Goal: Navigation & Orientation: Find specific page/section

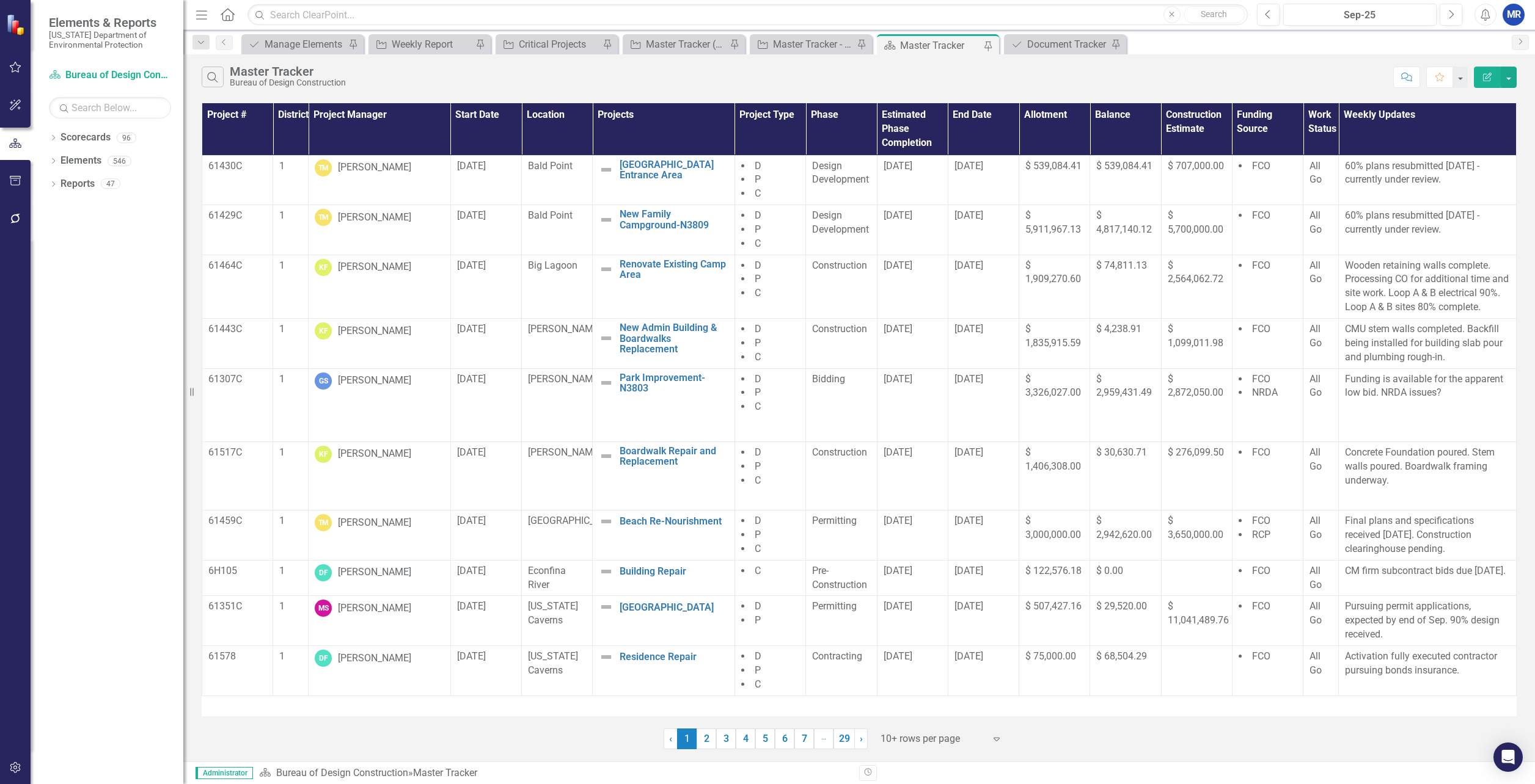
click at [667, 35] on div "Project Master Tracker (External) Pin" at bounding box center [684, 44] width 122 height 20
click at [668, 41] on div "Master Tracker (External)" at bounding box center [686, 44] width 80 height 15
click at [734, 739] on link "3" at bounding box center [726, 739] width 19 height 21
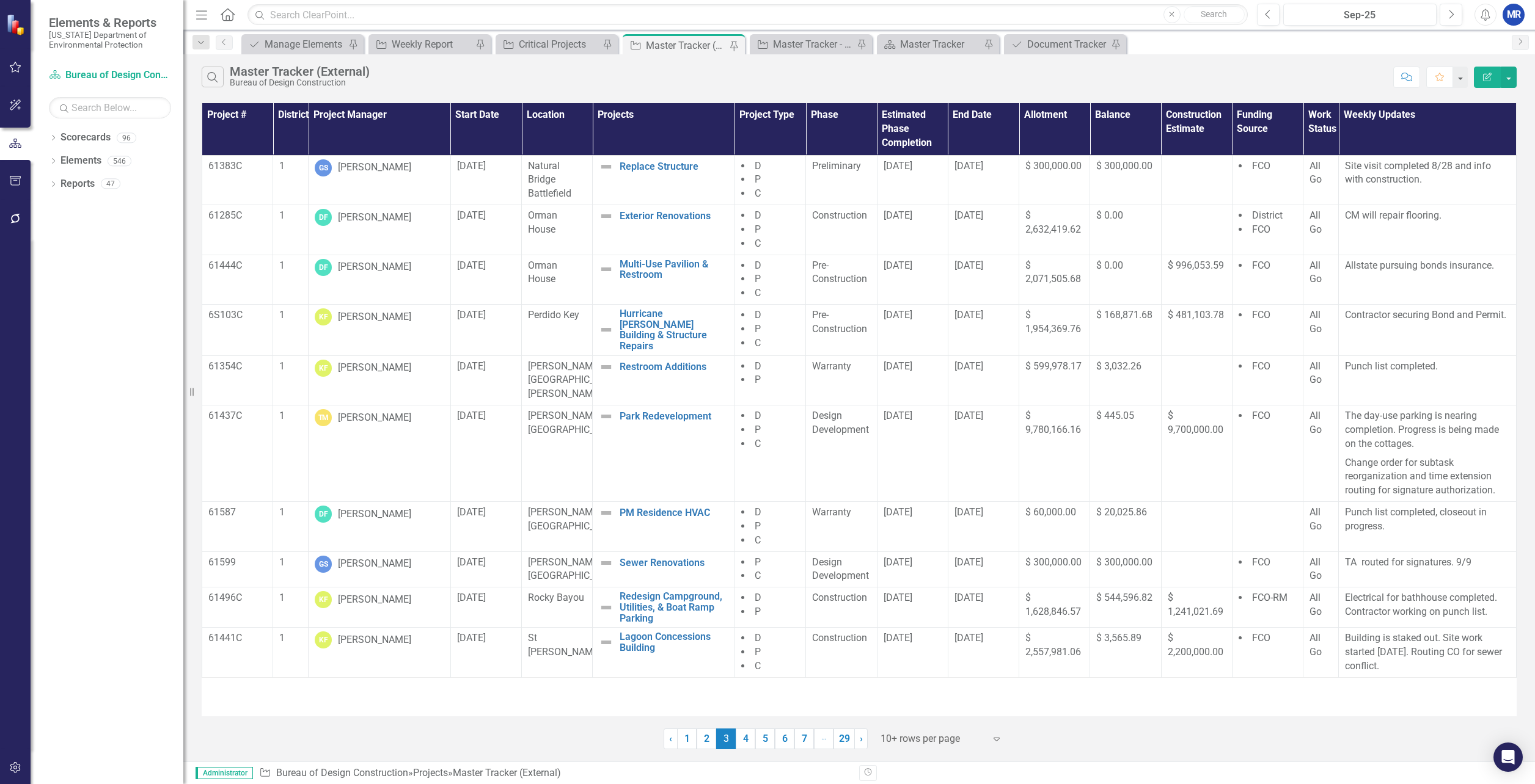
click at [769, 746] on link "5" at bounding box center [765, 739] width 19 height 21
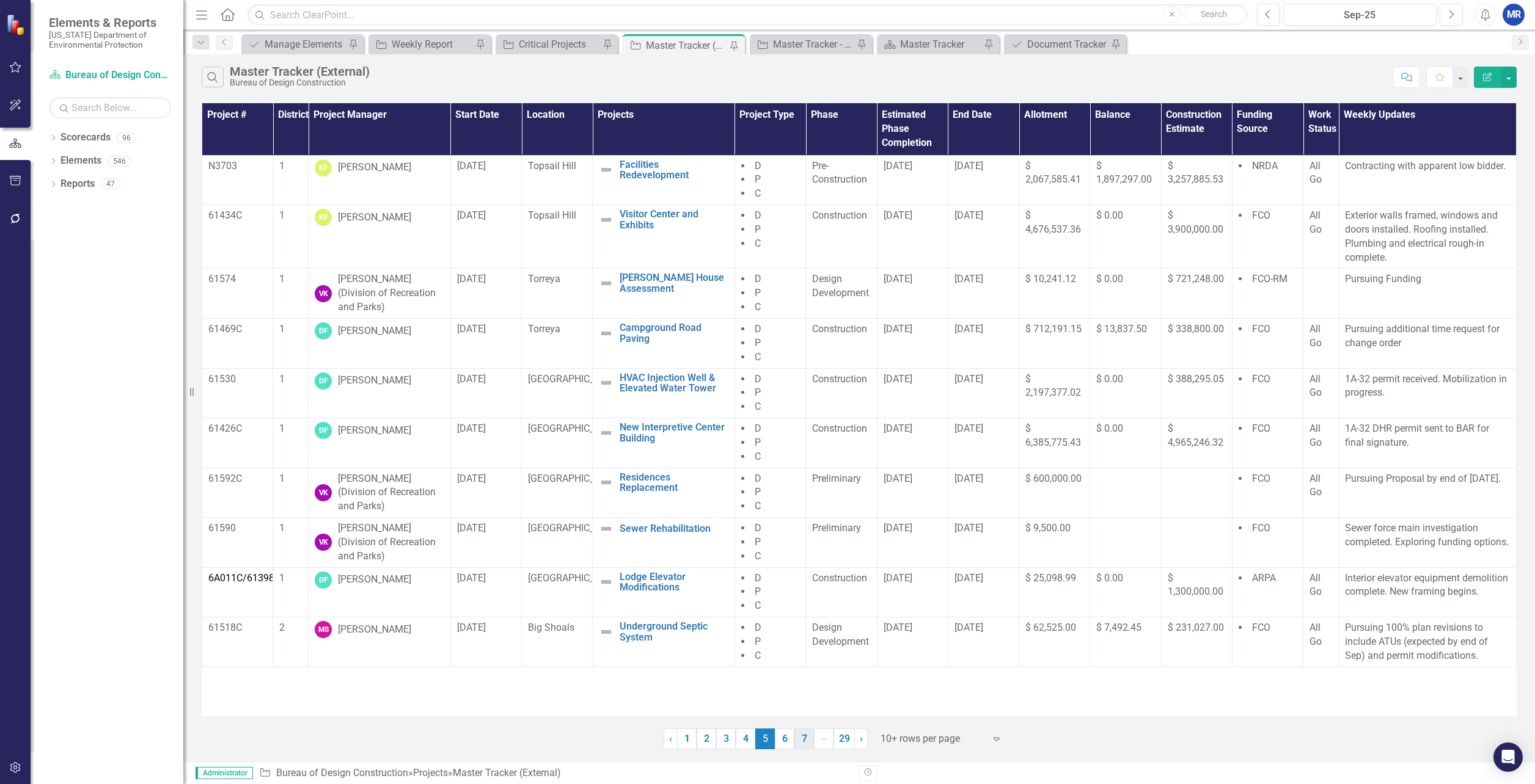
click at [801, 737] on link "7" at bounding box center [804, 739] width 19 height 21
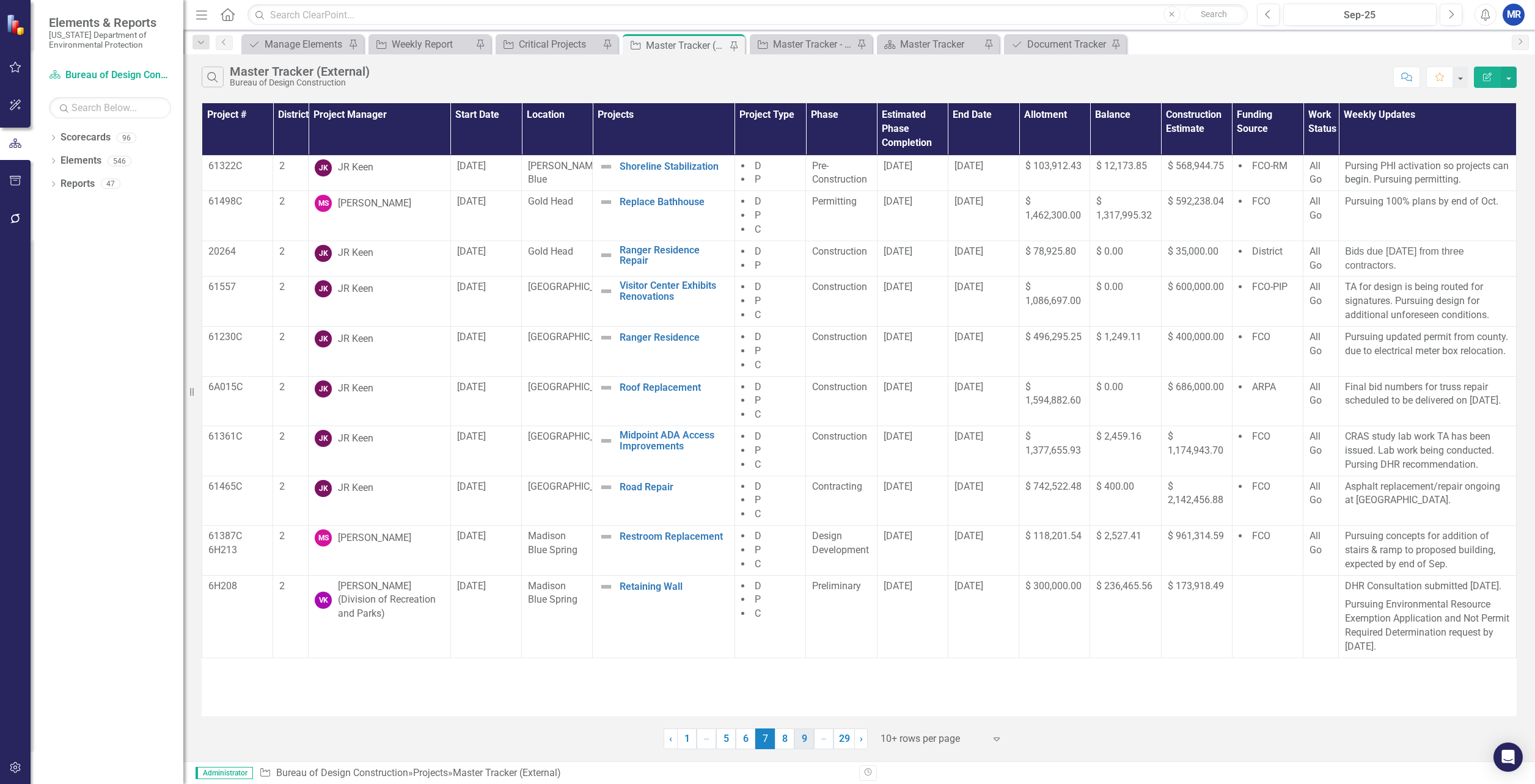
click at [805, 738] on link "9" at bounding box center [804, 739] width 19 height 21
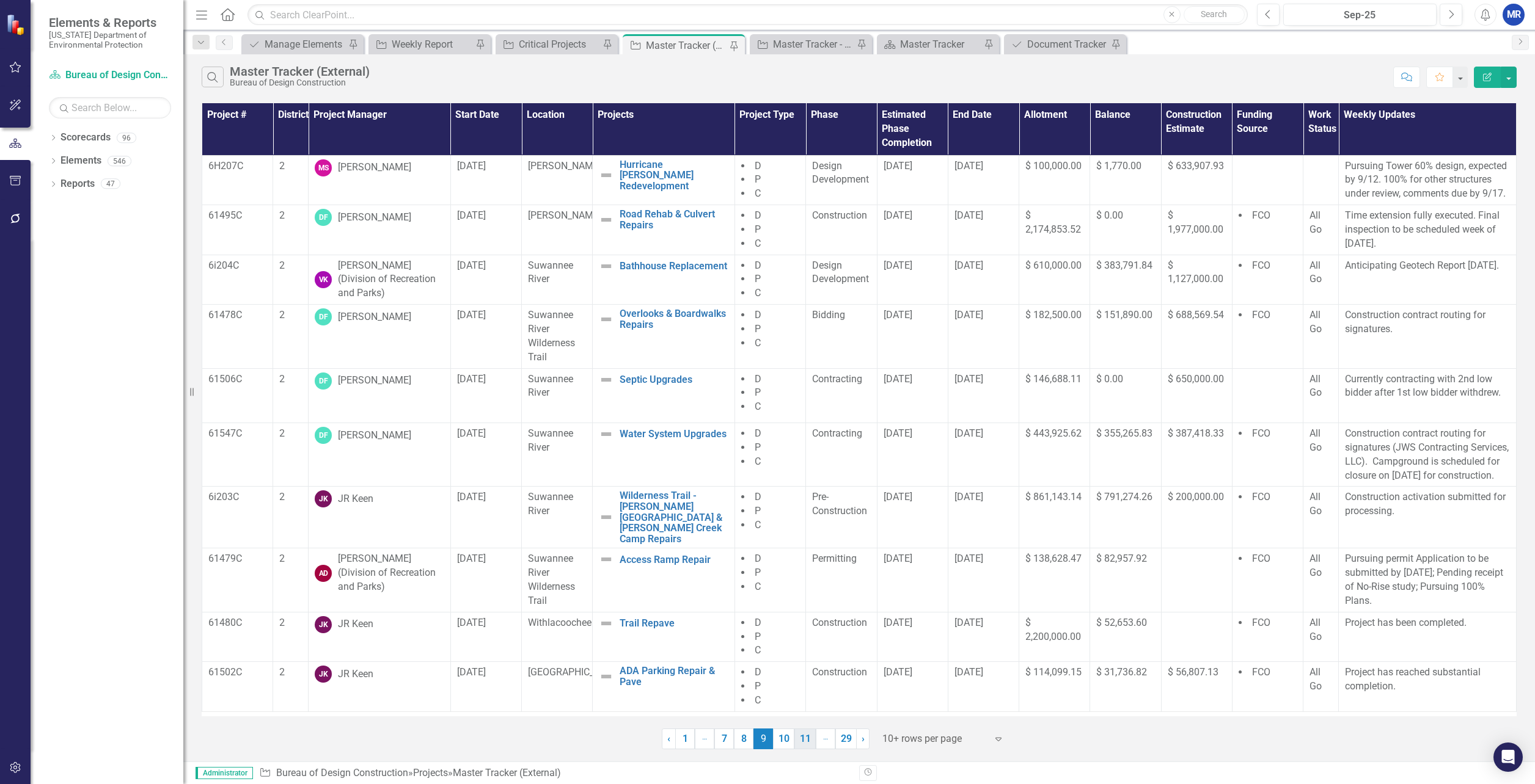
click at [803, 738] on link "11" at bounding box center [805, 739] width 21 height 21
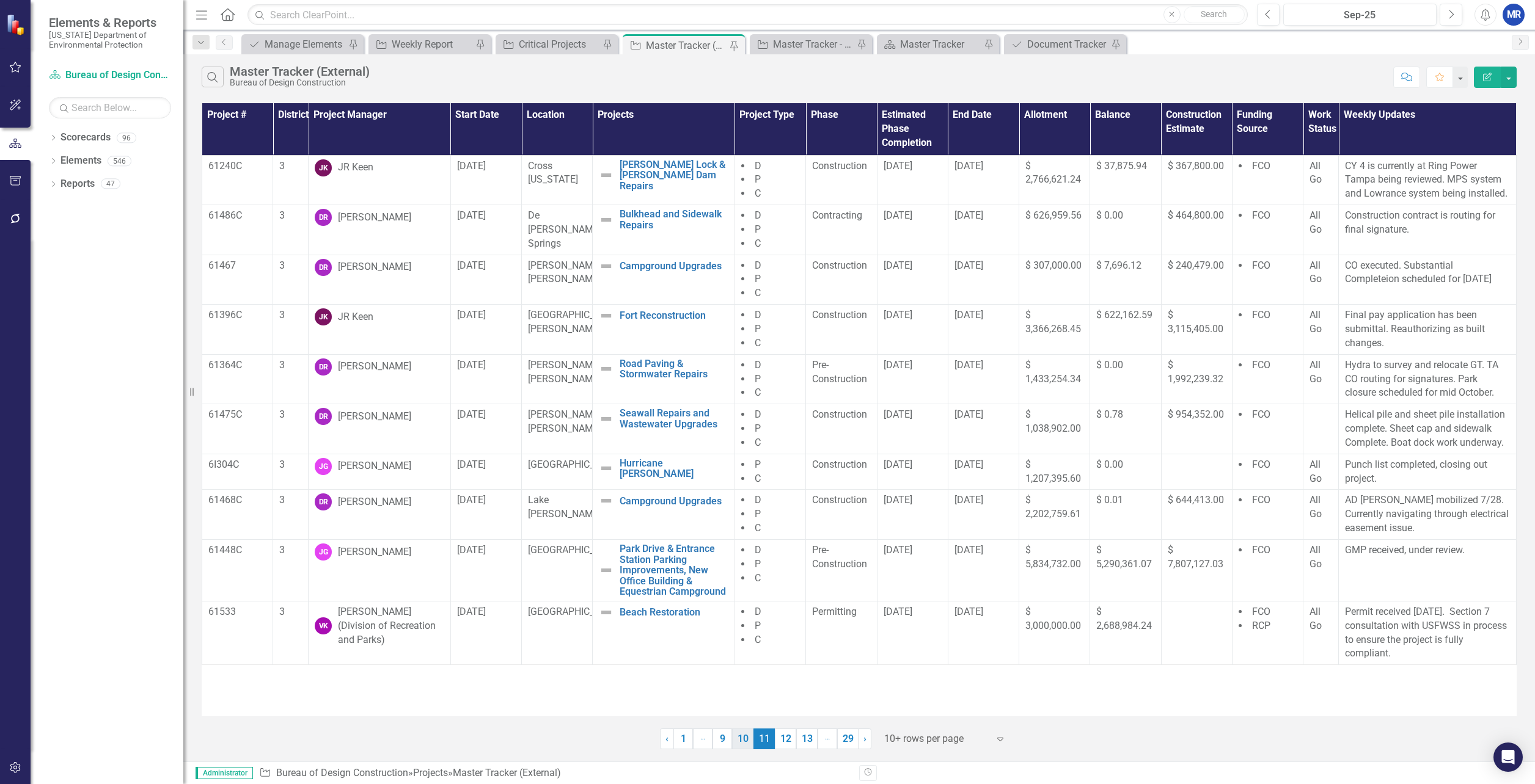
click at [742, 739] on link "10" at bounding box center [743, 739] width 21 height 21
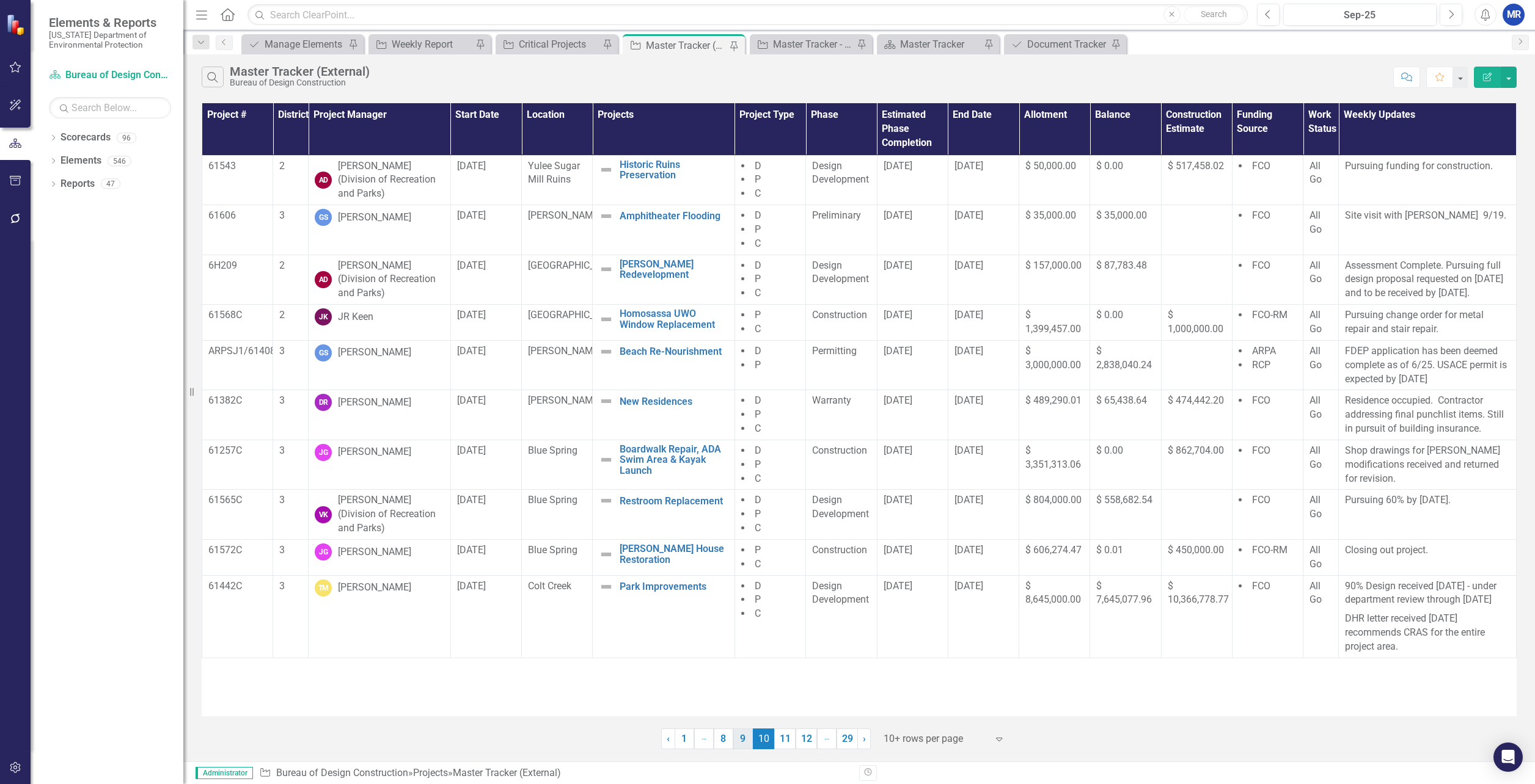
click at [745, 741] on link "9" at bounding box center [743, 739] width 19 height 21
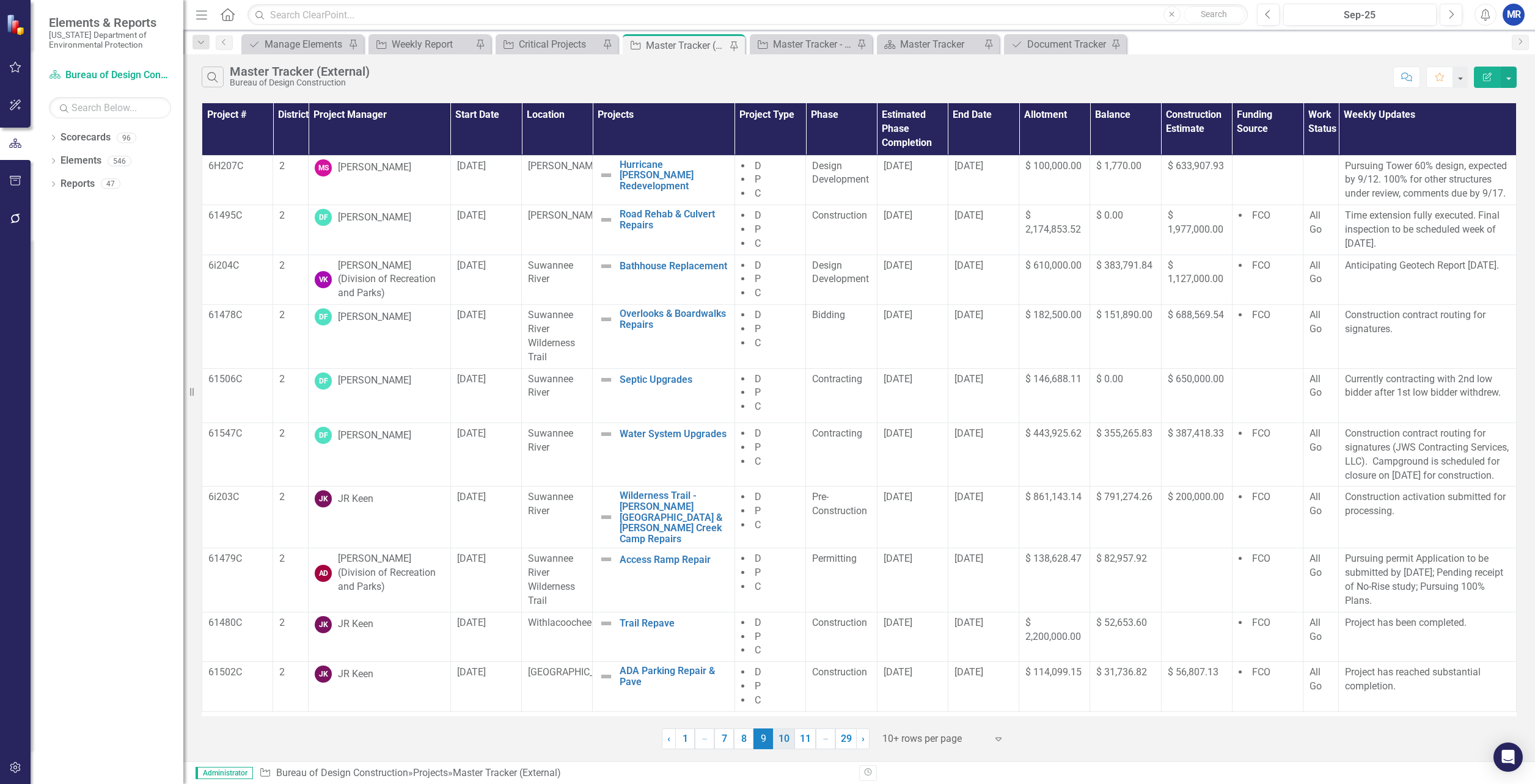
click at [778, 738] on link "10" at bounding box center [784, 739] width 21 height 21
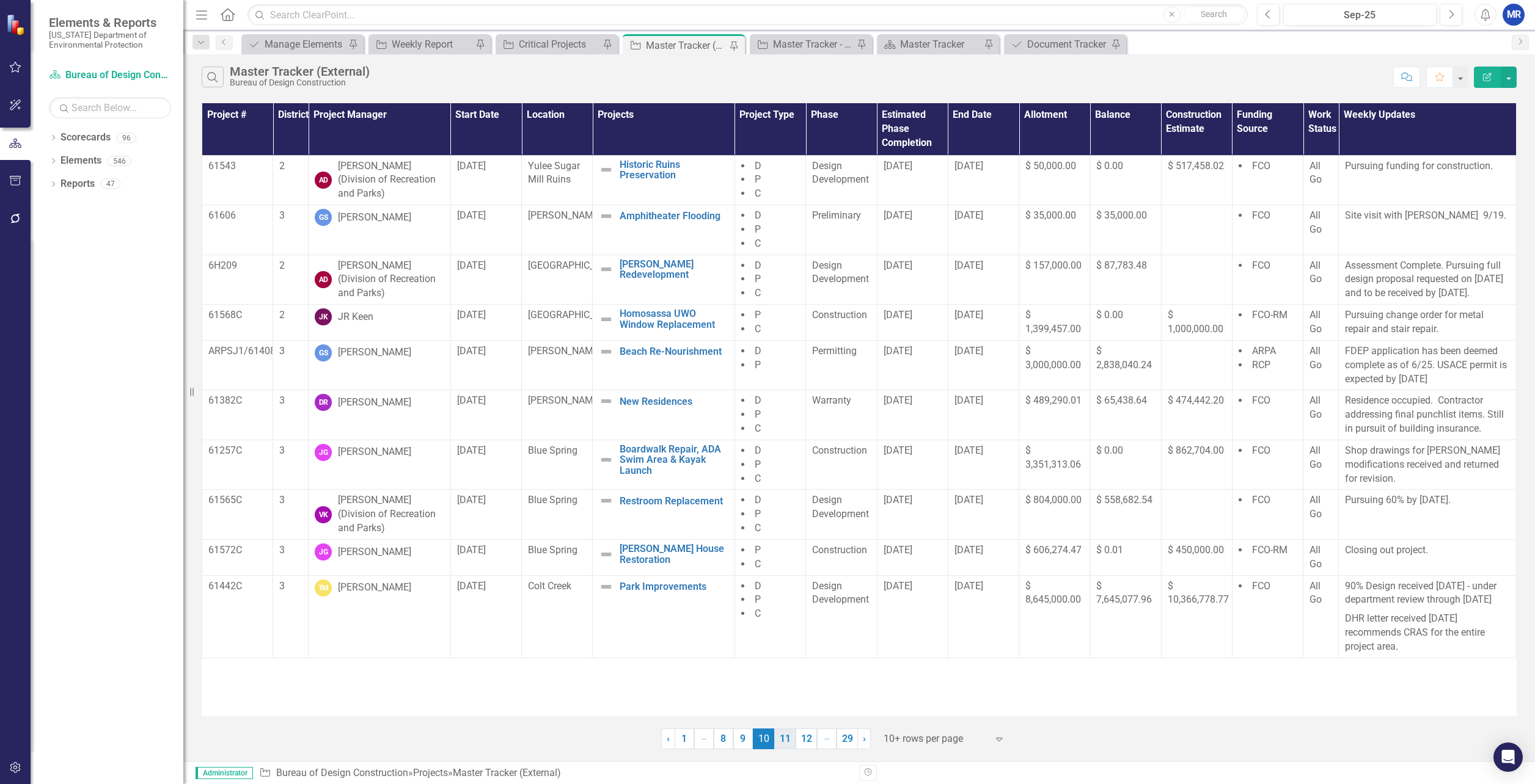
click at [783, 739] on link "11" at bounding box center [785, 739] width 21 height 21
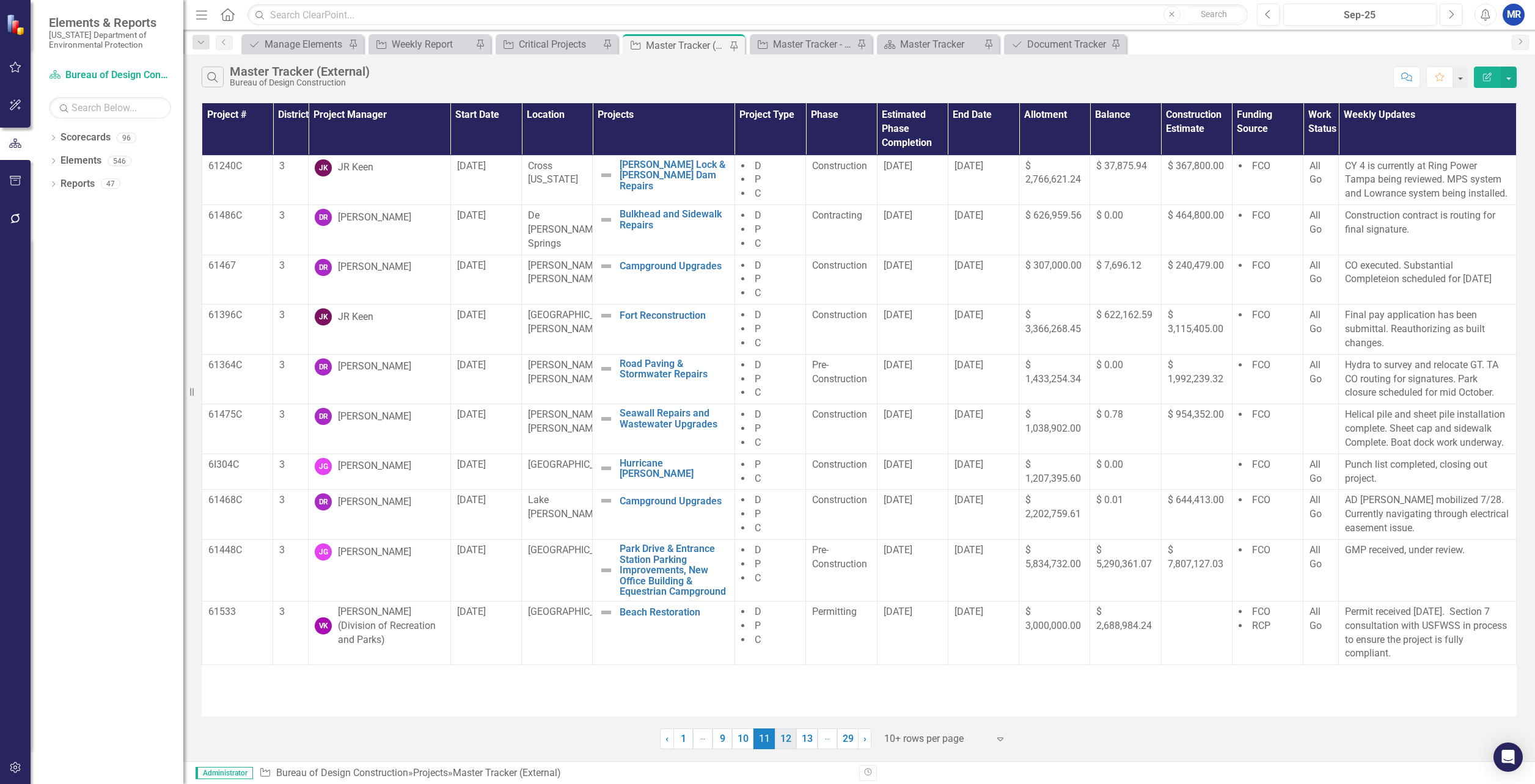
click at [786, 744] on link "12" at bounding box center [786, 739] width 21 height 21
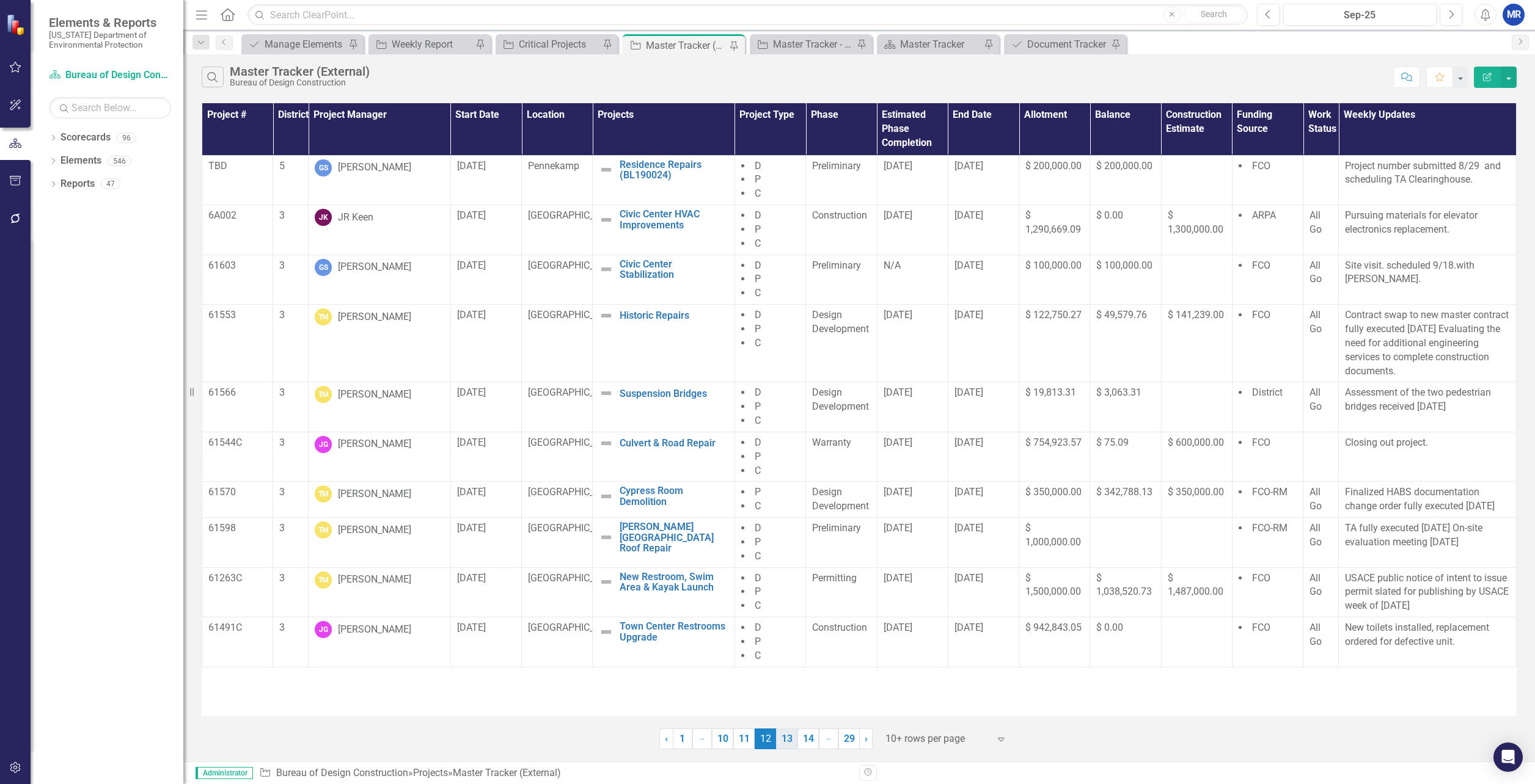
click at [787, 738] on link "13" at bounding box center [787, 739] width 21 height 21
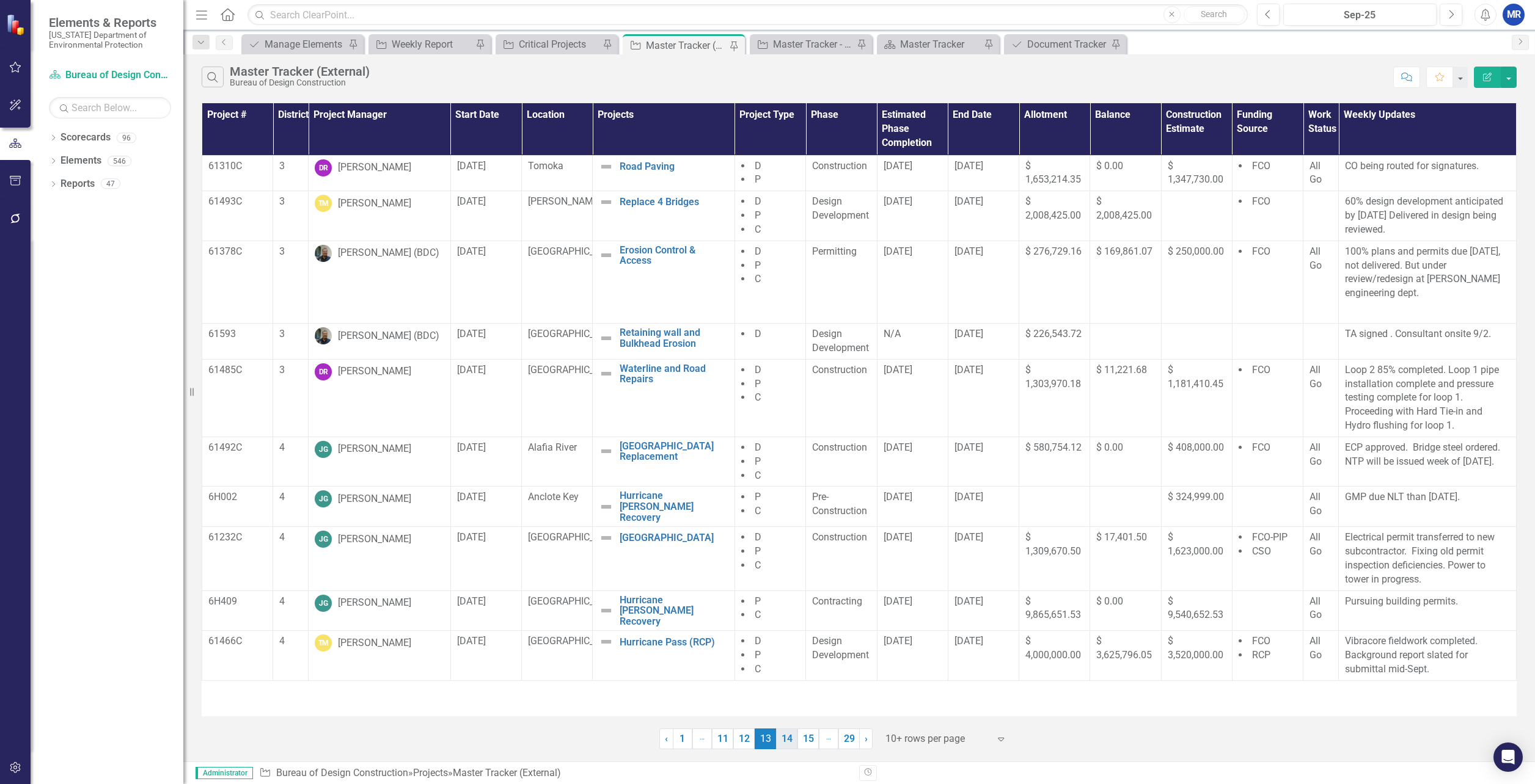
click at [783, 740] on link "14" at bounding box center [787, 739] width 21 height 21
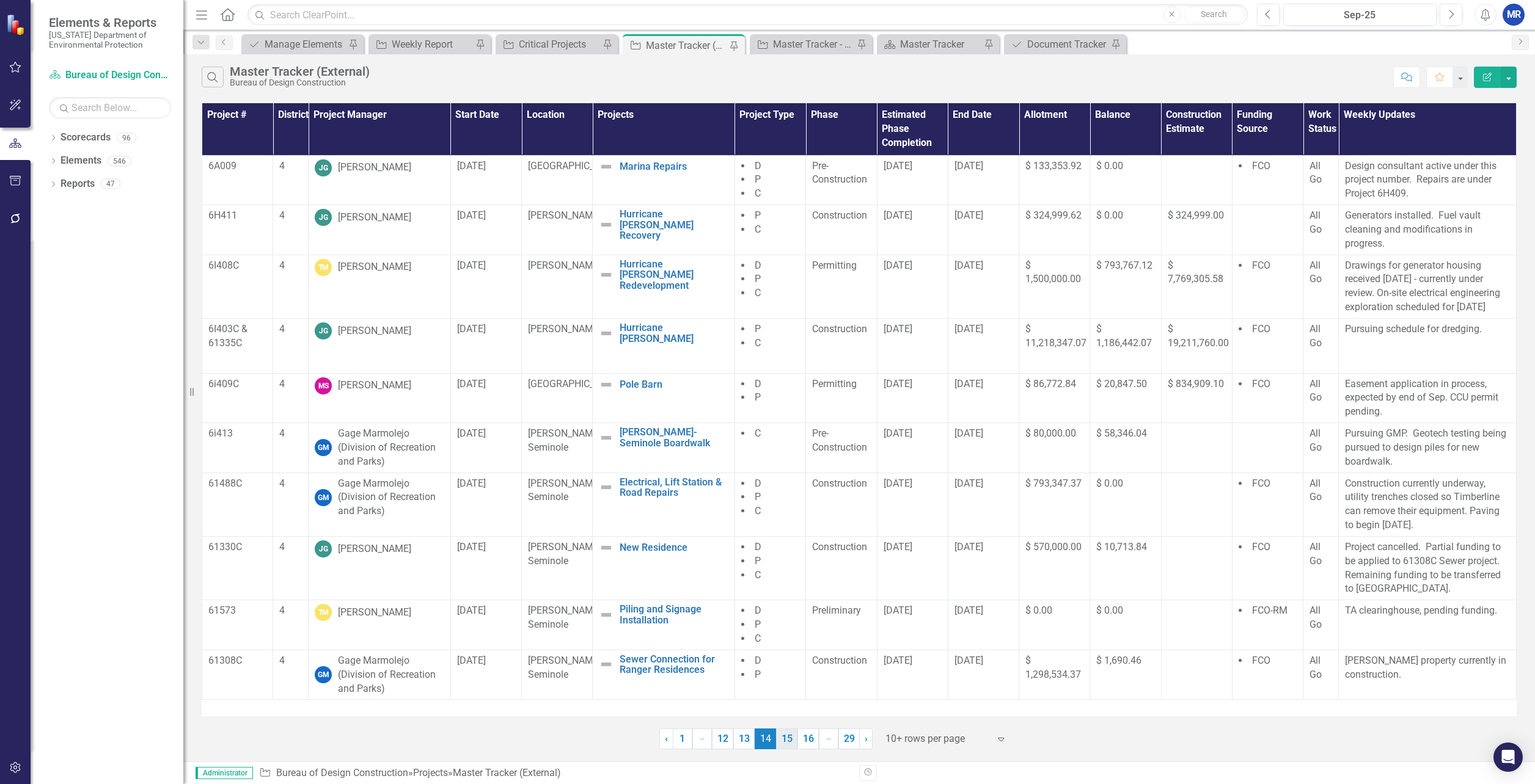
click at [791, 742] on link "15" at bounding box center [787, 739] width 21 height 21
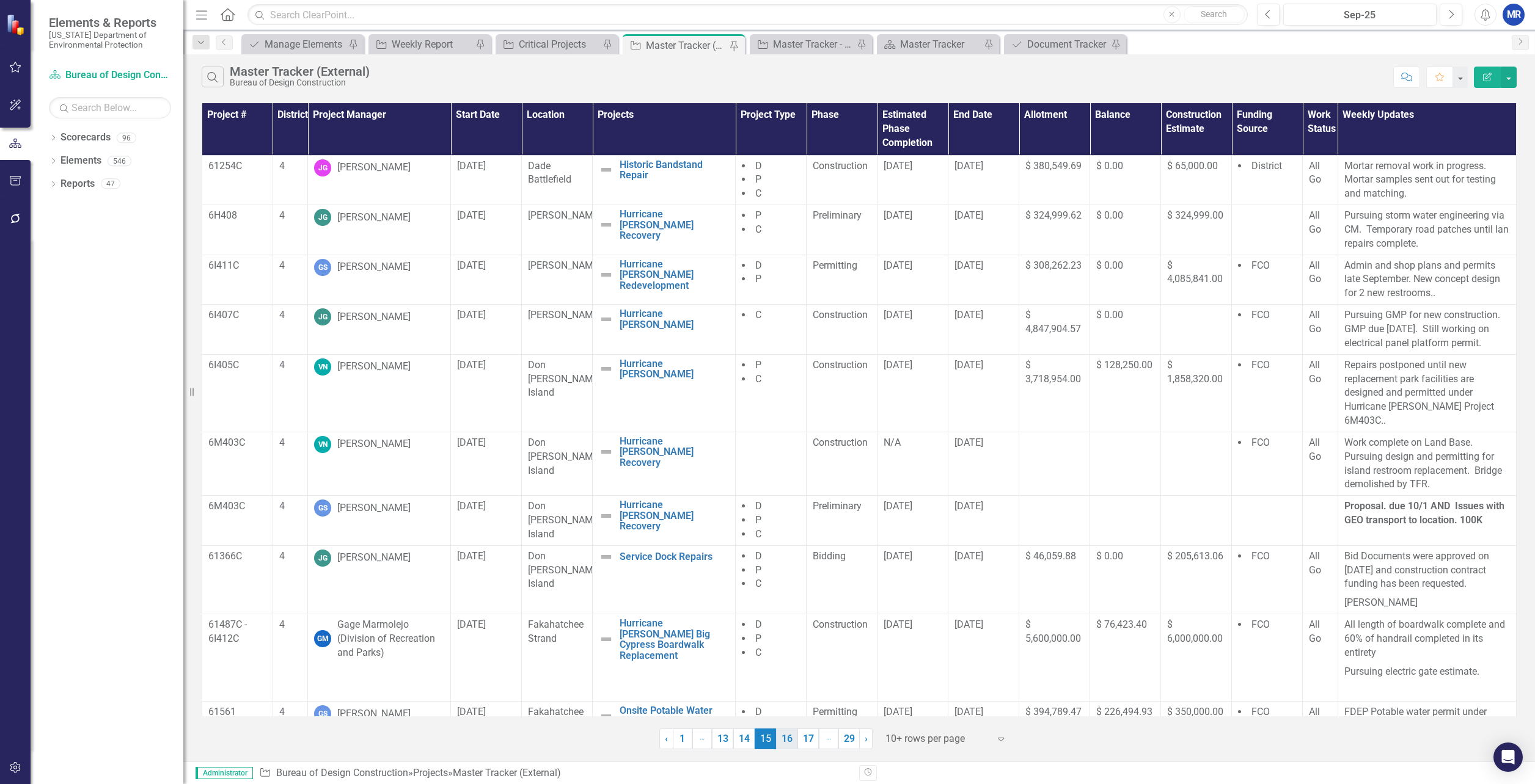
click at [788, 741] on link "16" at bounding box center [787, 739] width 21 height 21
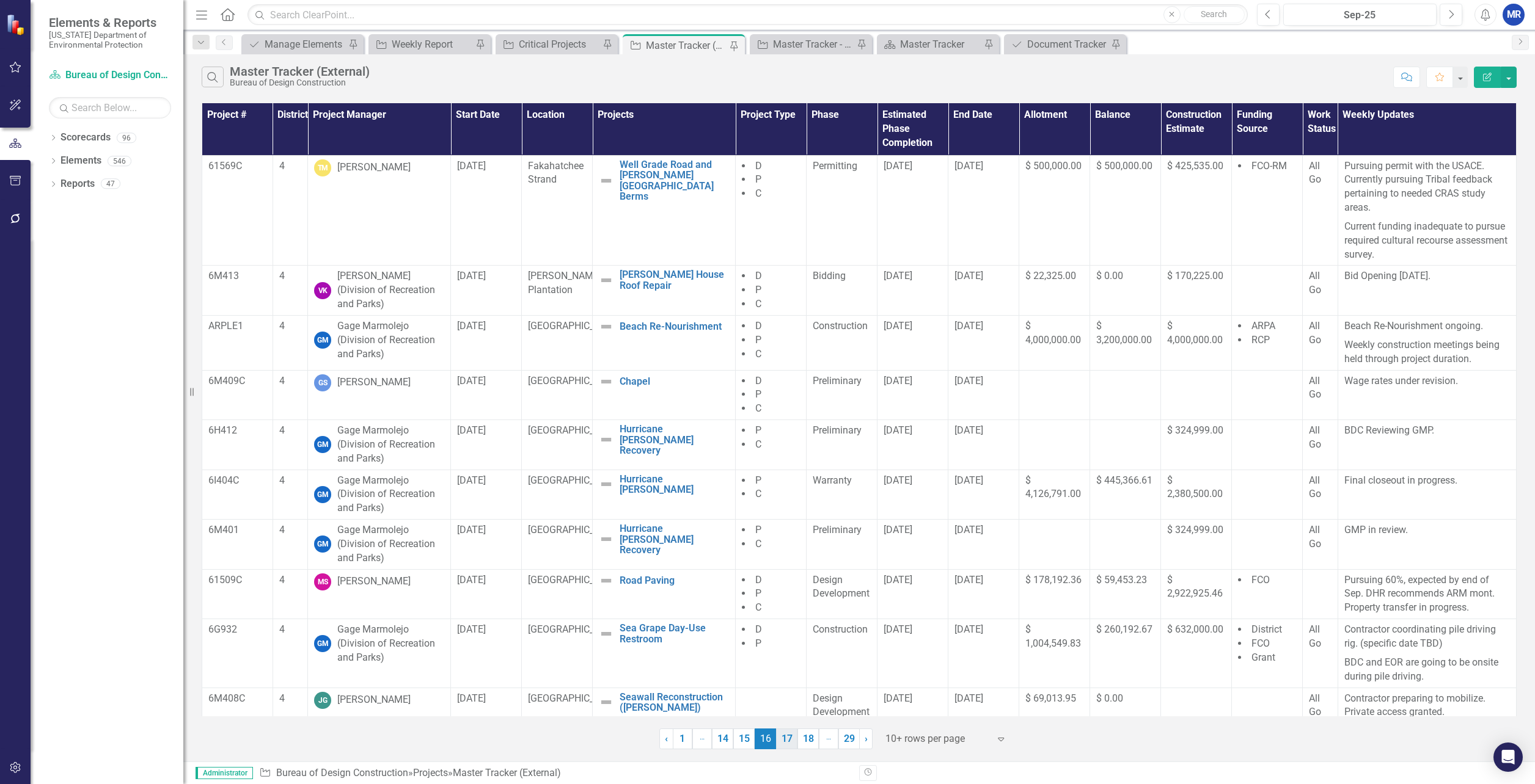
click at [791, 745] on link "17" at bounding box center [787, 739] width 21 height 21
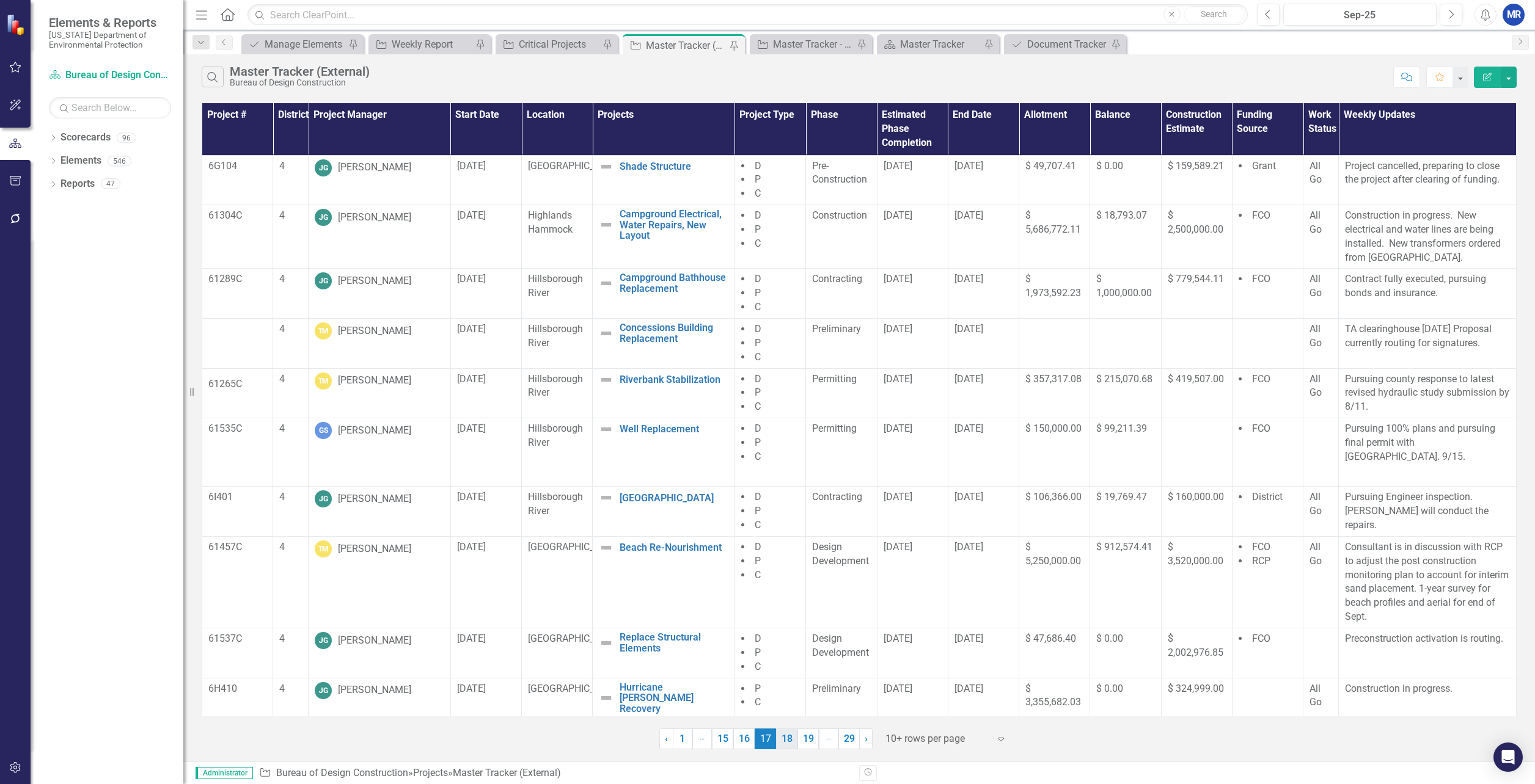
click at [791, 741] on link "18" at bounding box center [787, 739] width 21 height 21
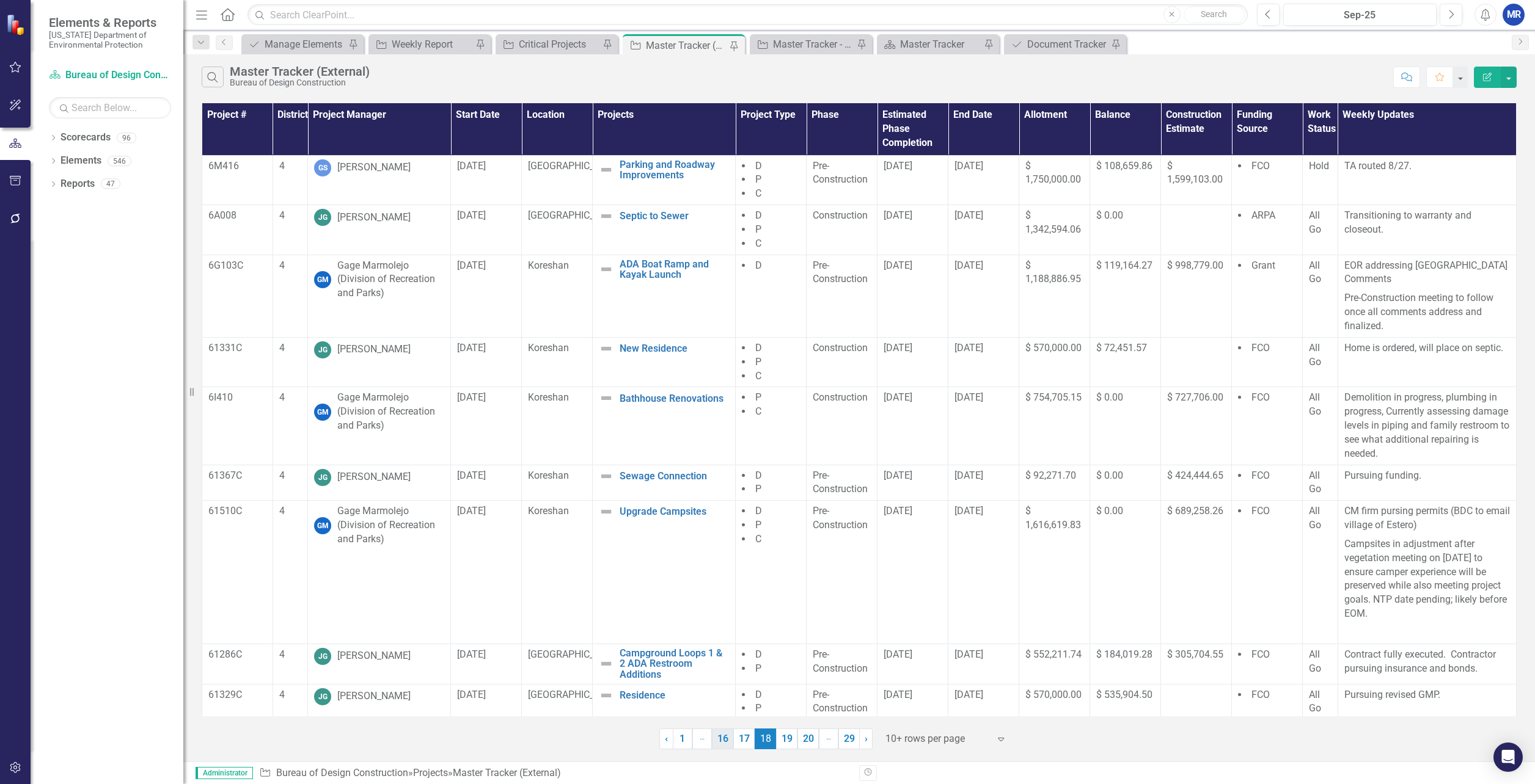
click at [790, 745] on link "19" at bounding box center [787, 739] width 21 height 21
click at [852, 753] on link "20" at bounding box center [857, 751] width 21 height 21
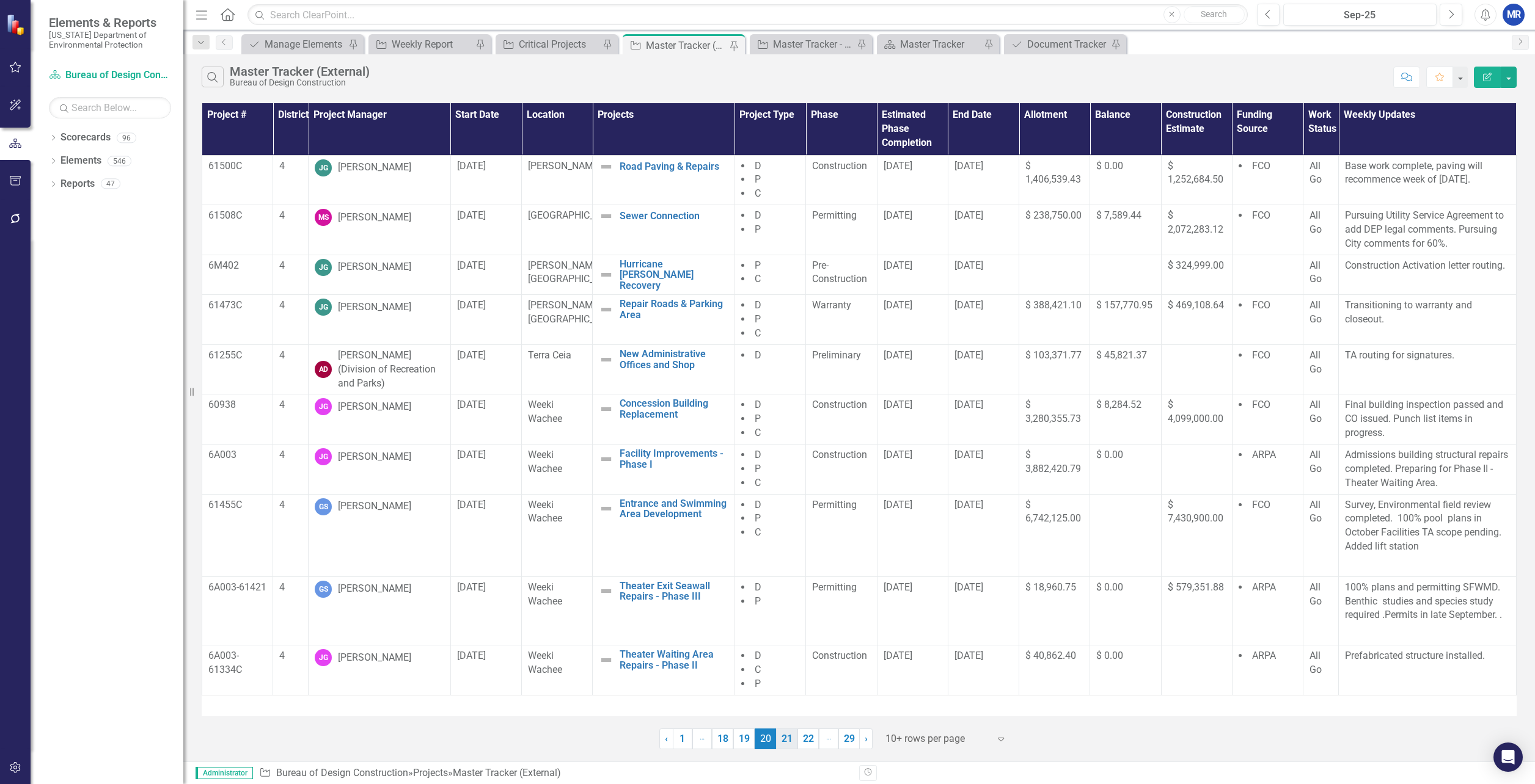
click at [788, 739] on link "21" at bounding box center [787, 739] width 21 height 21
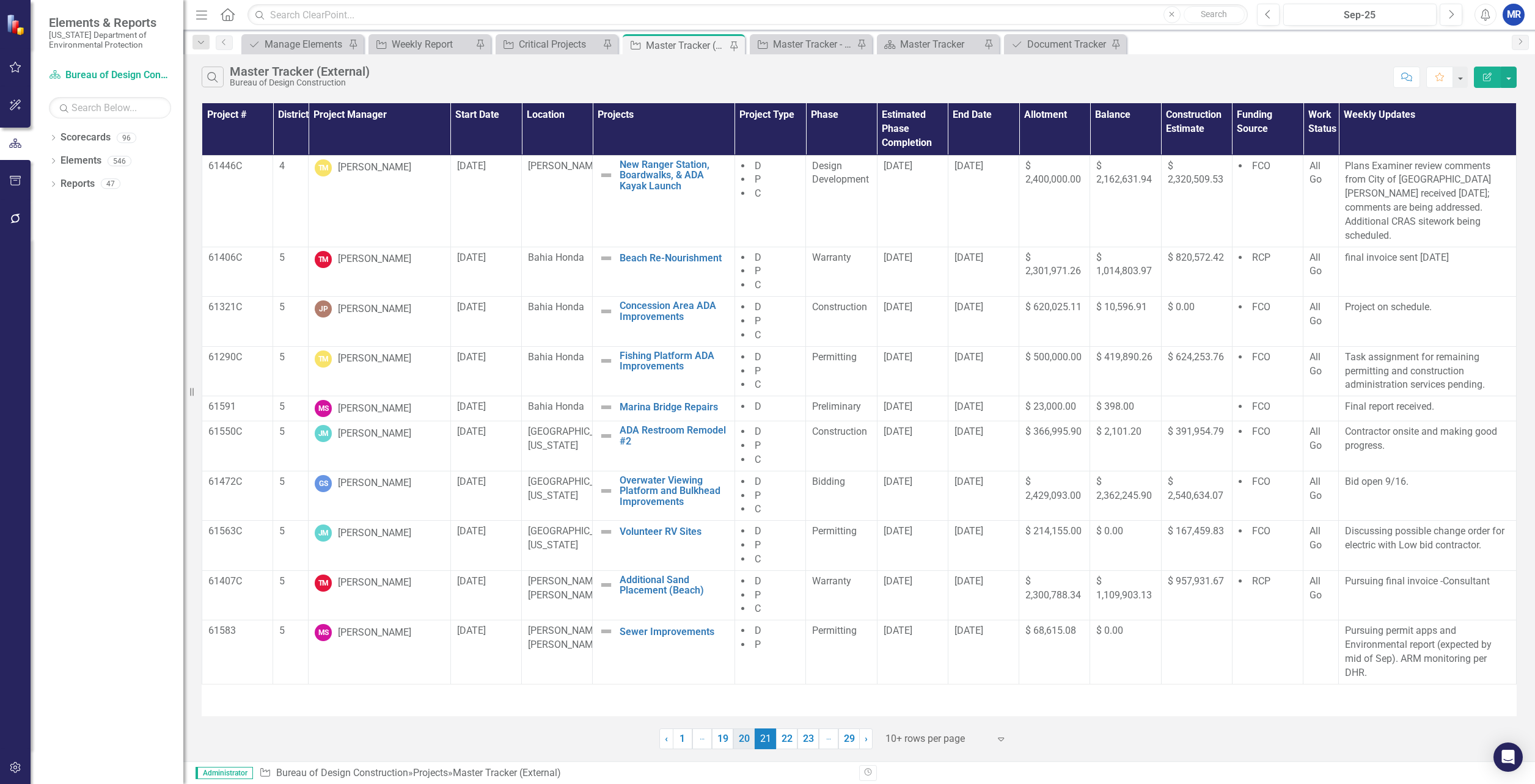
click at [747, 740] on link "20" at bounding box center [744, 739] width 21 height 21
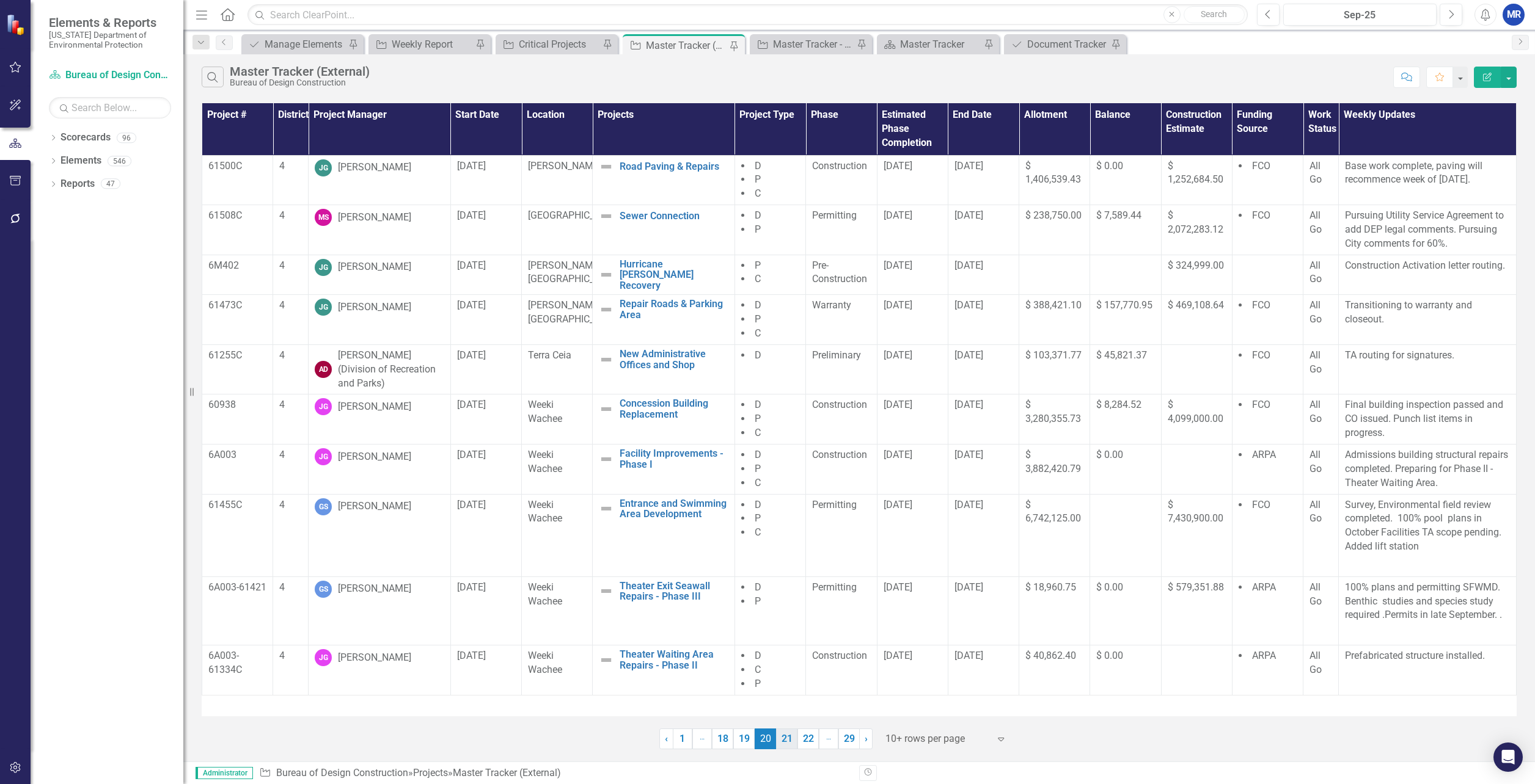
click at [783, 745] on link "21" at bounding box center [787, 739] width 21 height 21
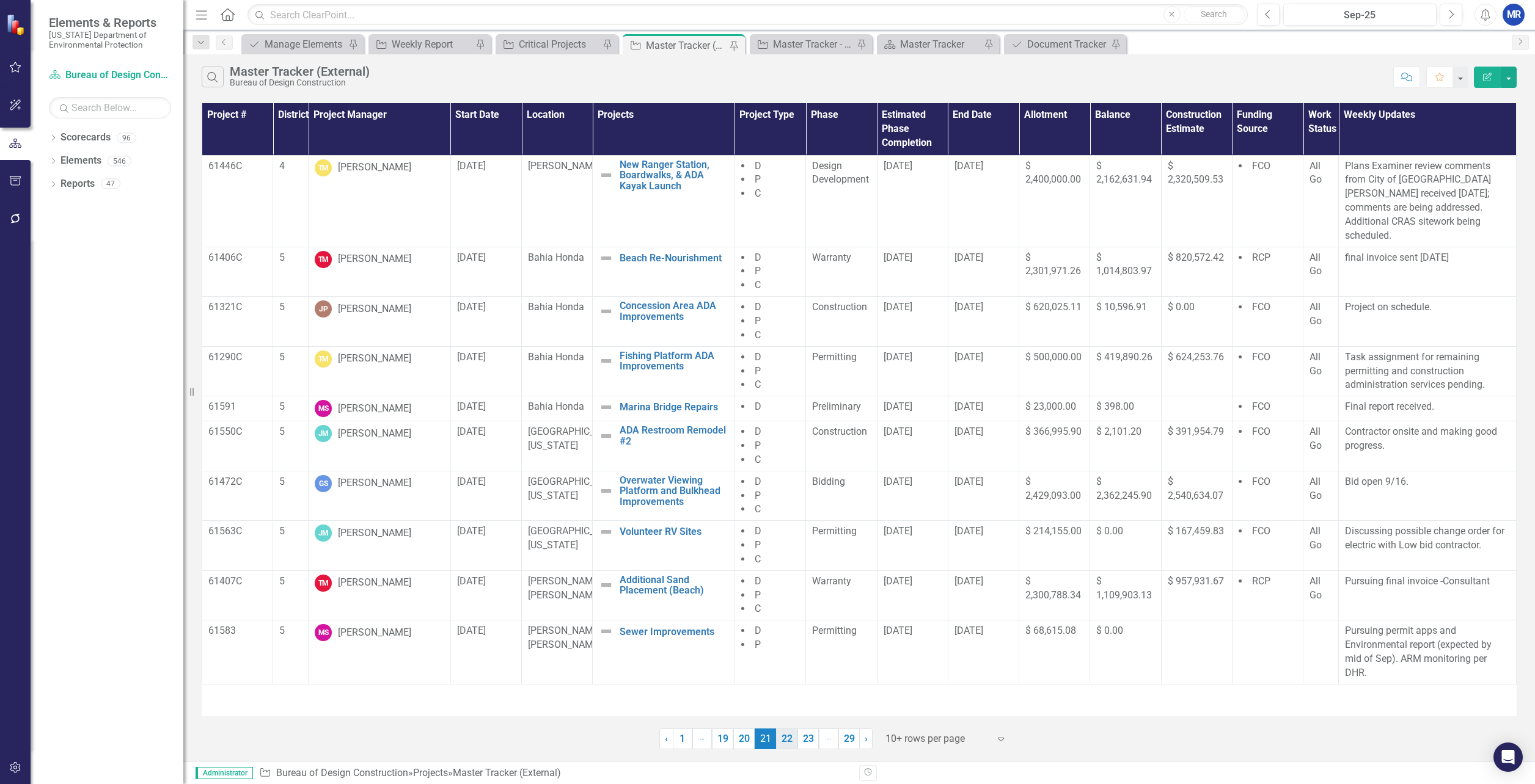
click at [788, 742] on link "22" at bounding box center [787, 739] width 21 height 21
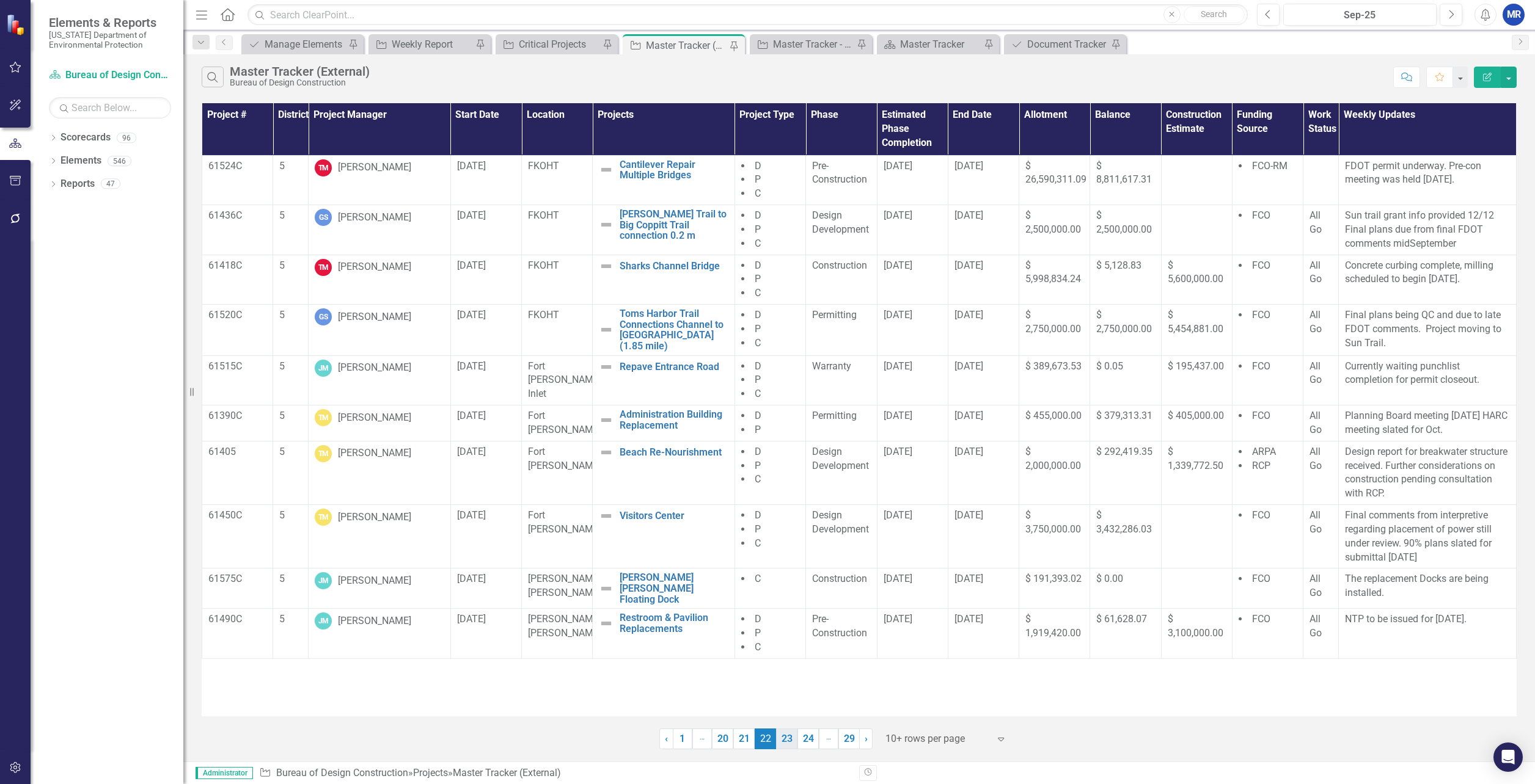
click at [790, 740] on link "23" at bounding box center [787, 739] width 21 height 21
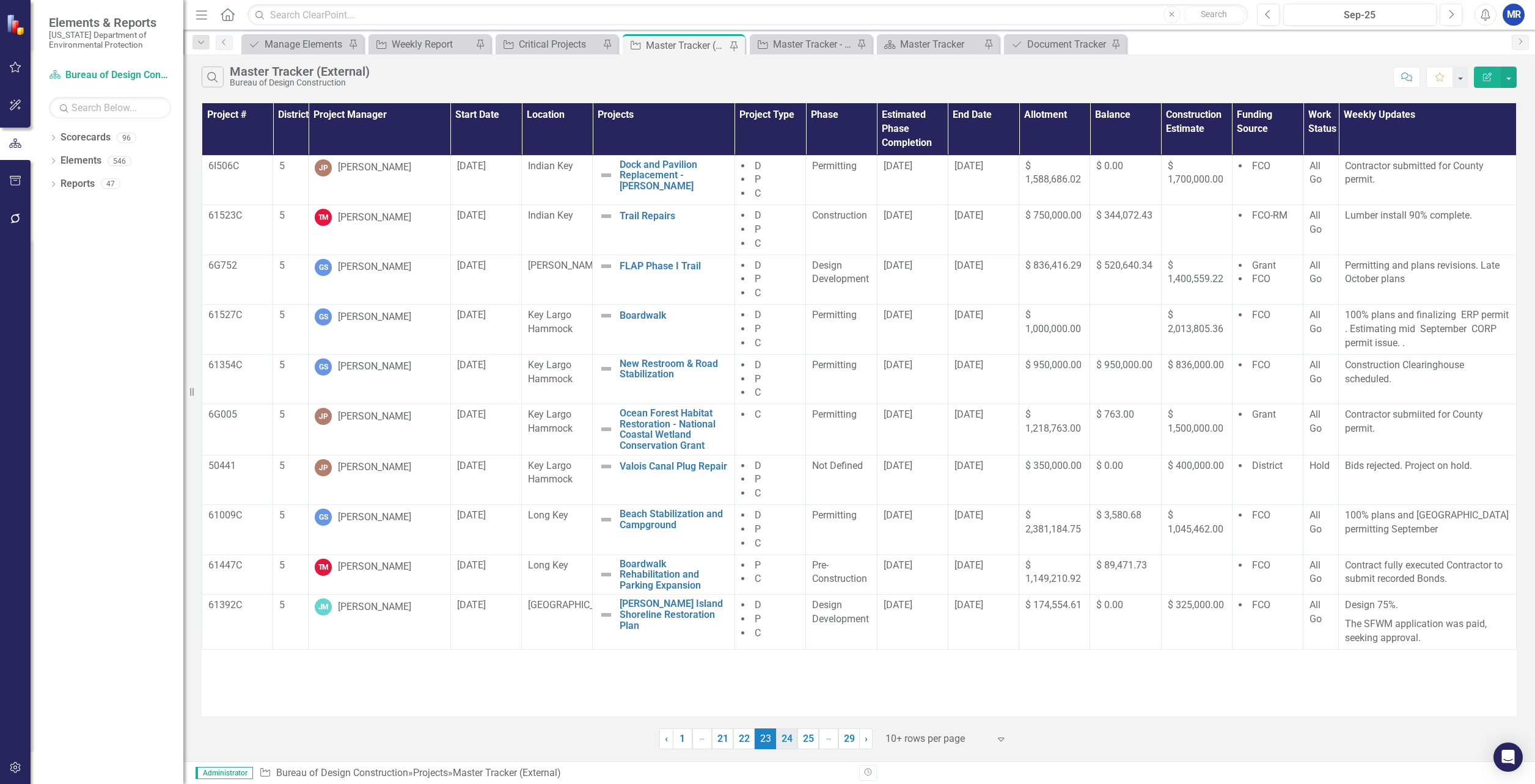
click at [787, 742] on link "24" at bounding box center [787, 739] width 21 height 21
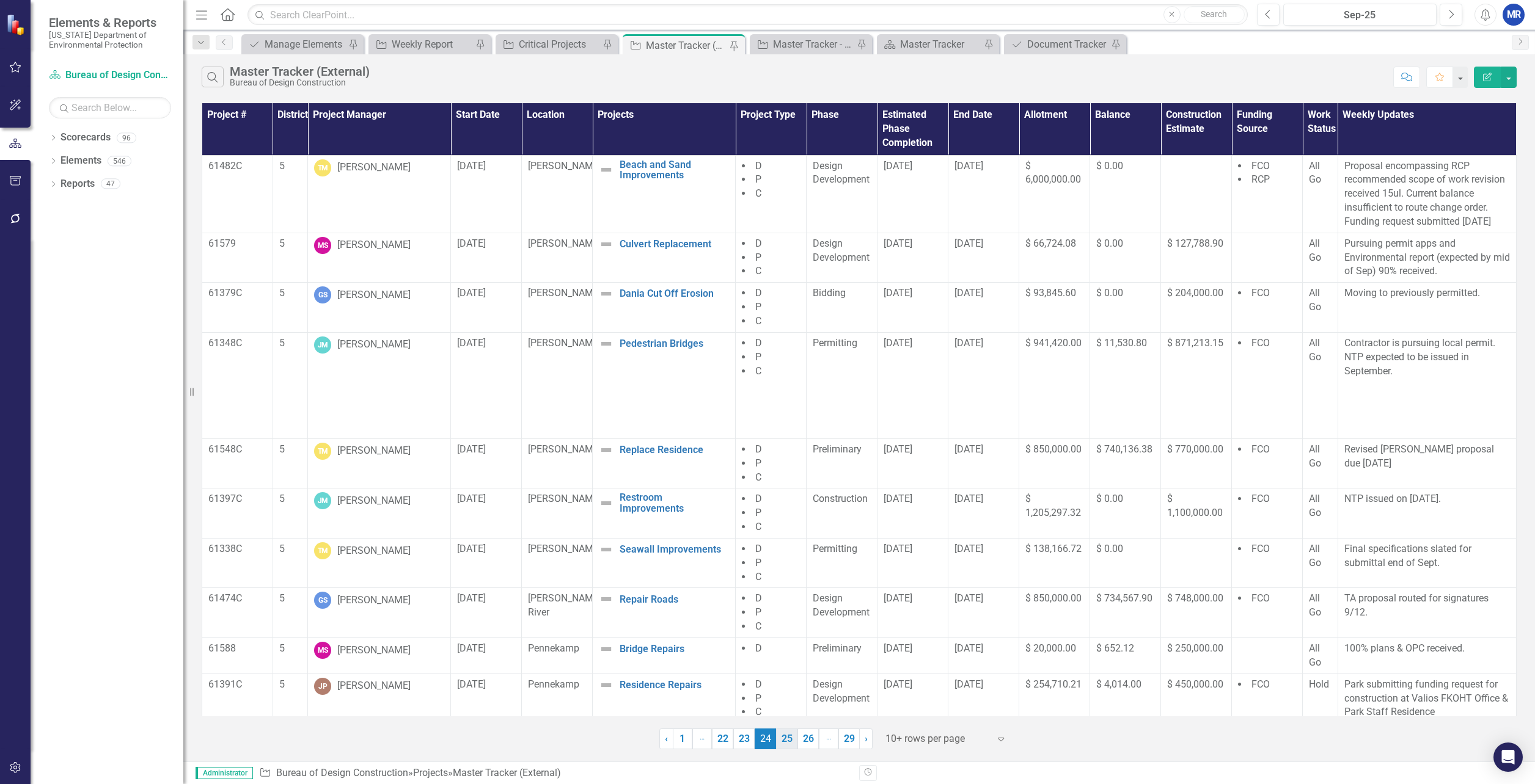
click at [793, 739] on link "25" at bounding box center [787, 739] width 21 height 21
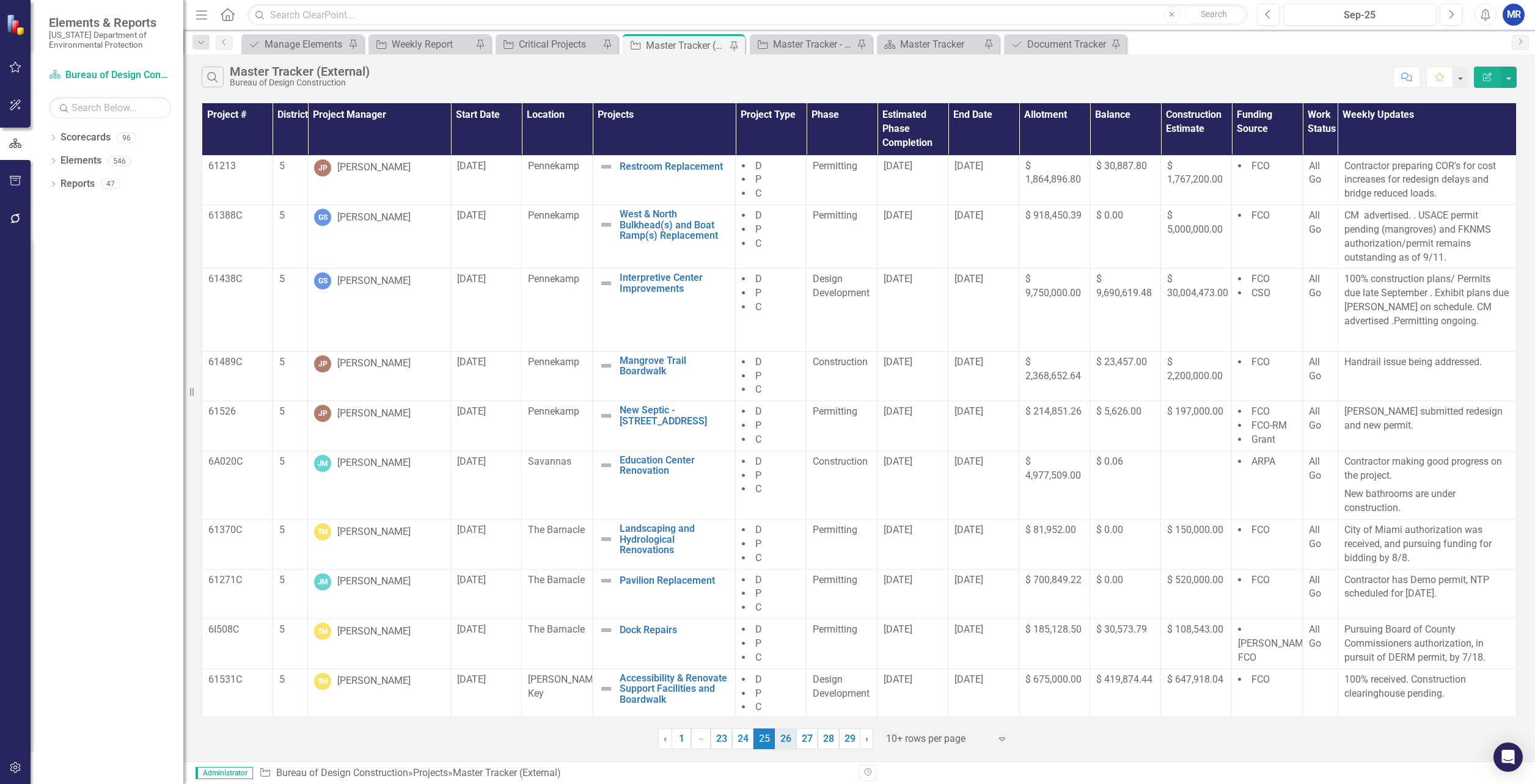
click at [787, 744] on link "26" at bounding box center [786, 739] width 21 height 21
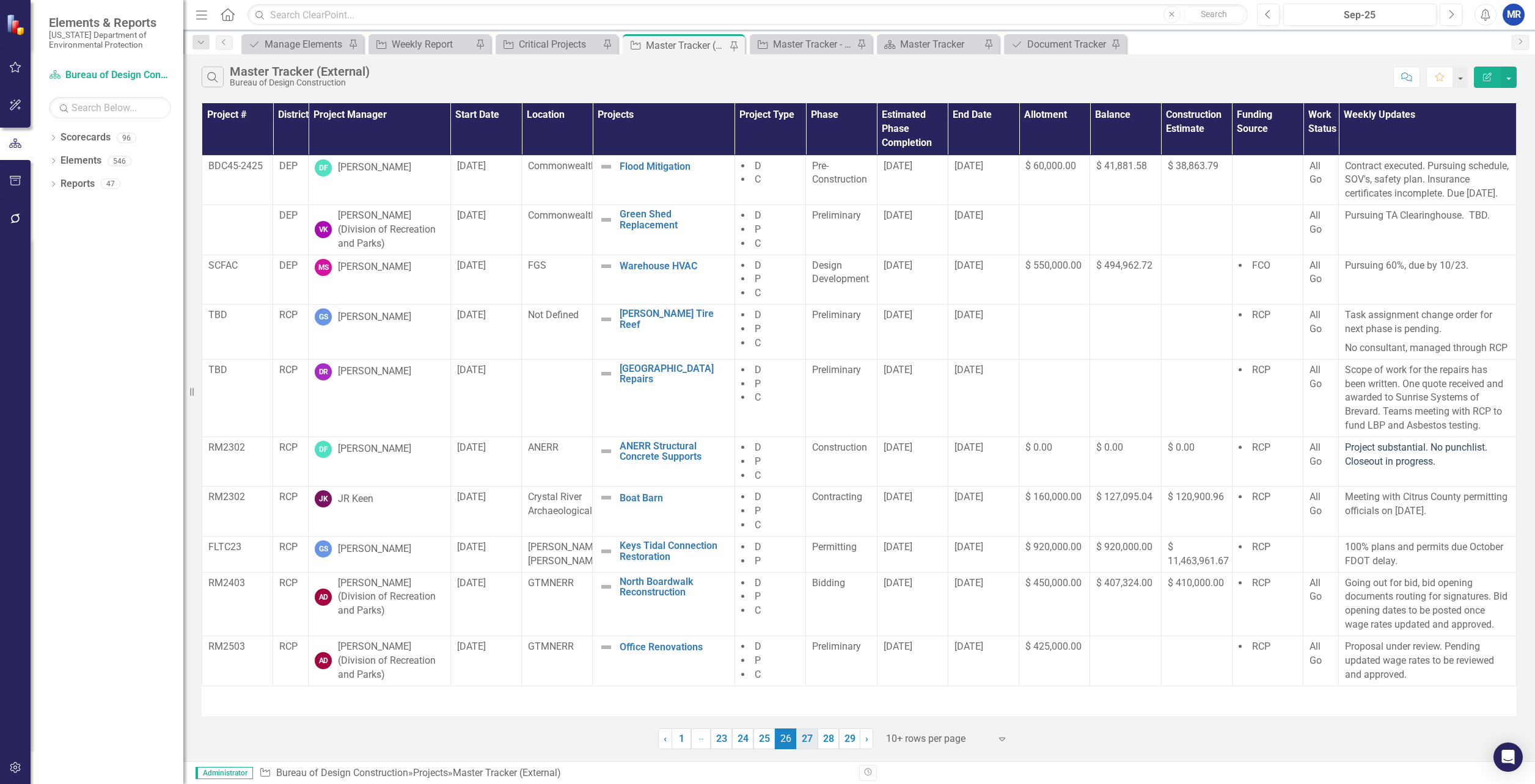
click at [805, 742] on link "27" at bounding box center [807, 739] width 21 height 21
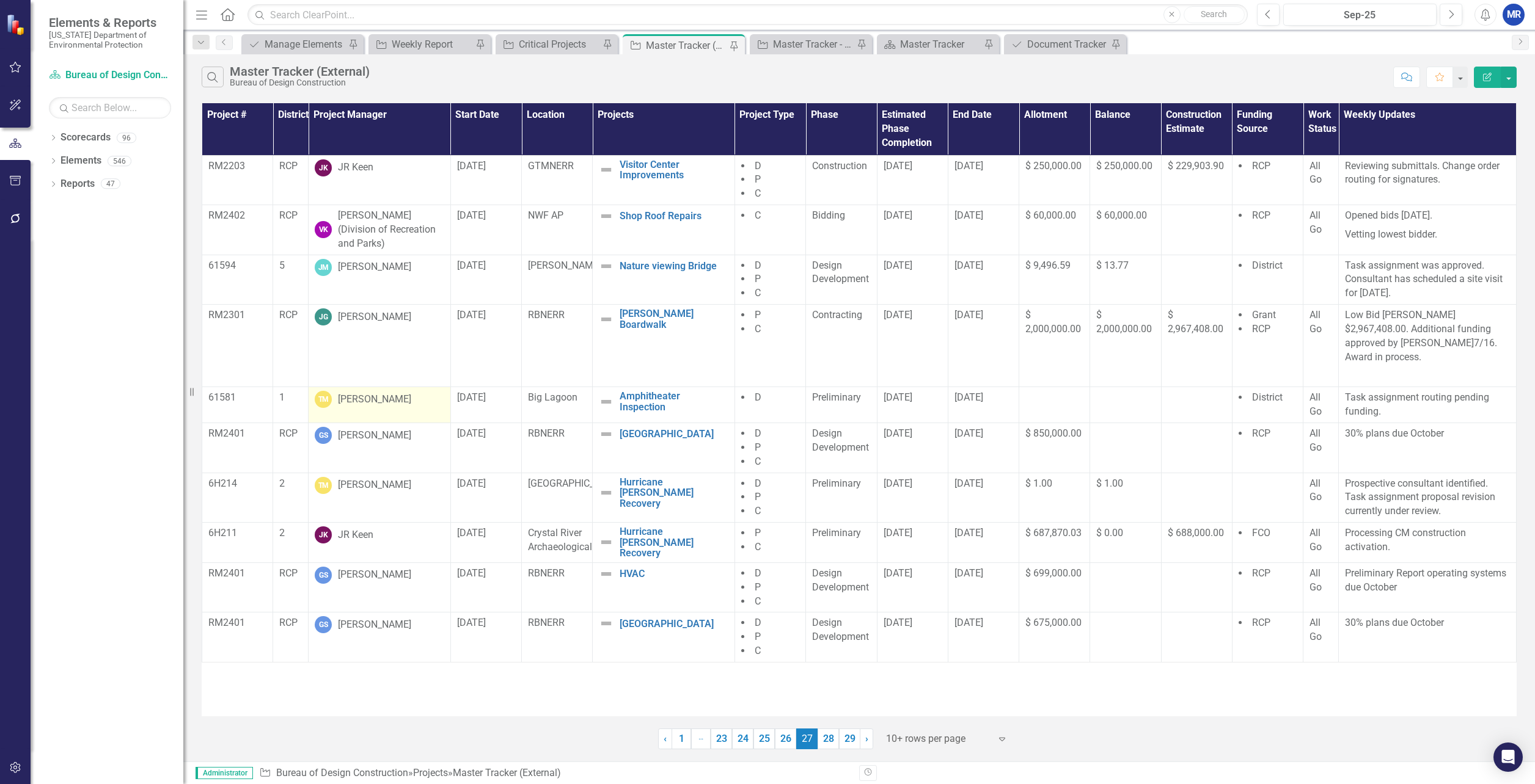
click at [378, 387] on td "TM Terry McCullum" at bounding box center [380, 405] width 143 height 36
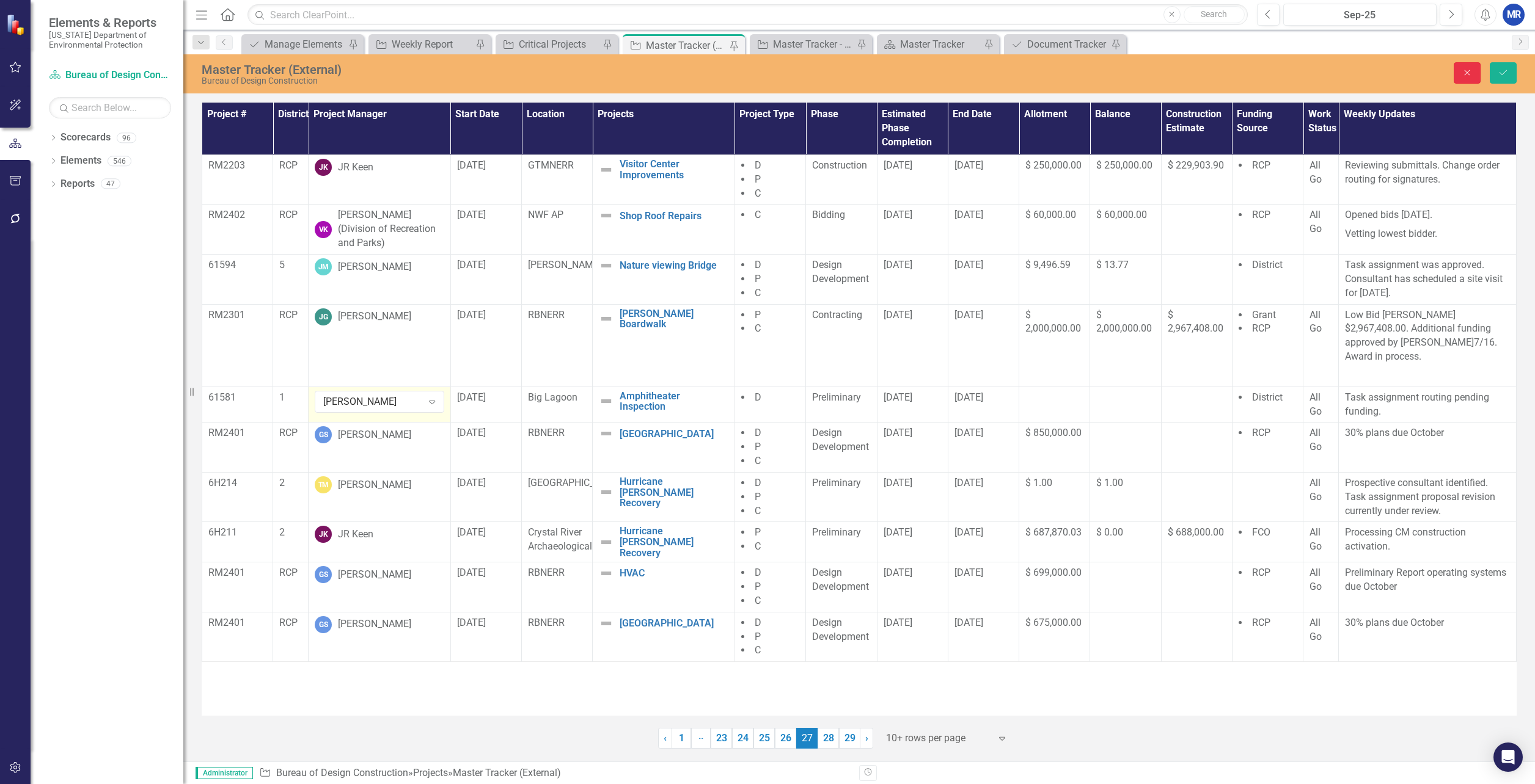
click at [1459, 72] on button "Close" at bounding box center [1467, 73] width 27 height 21
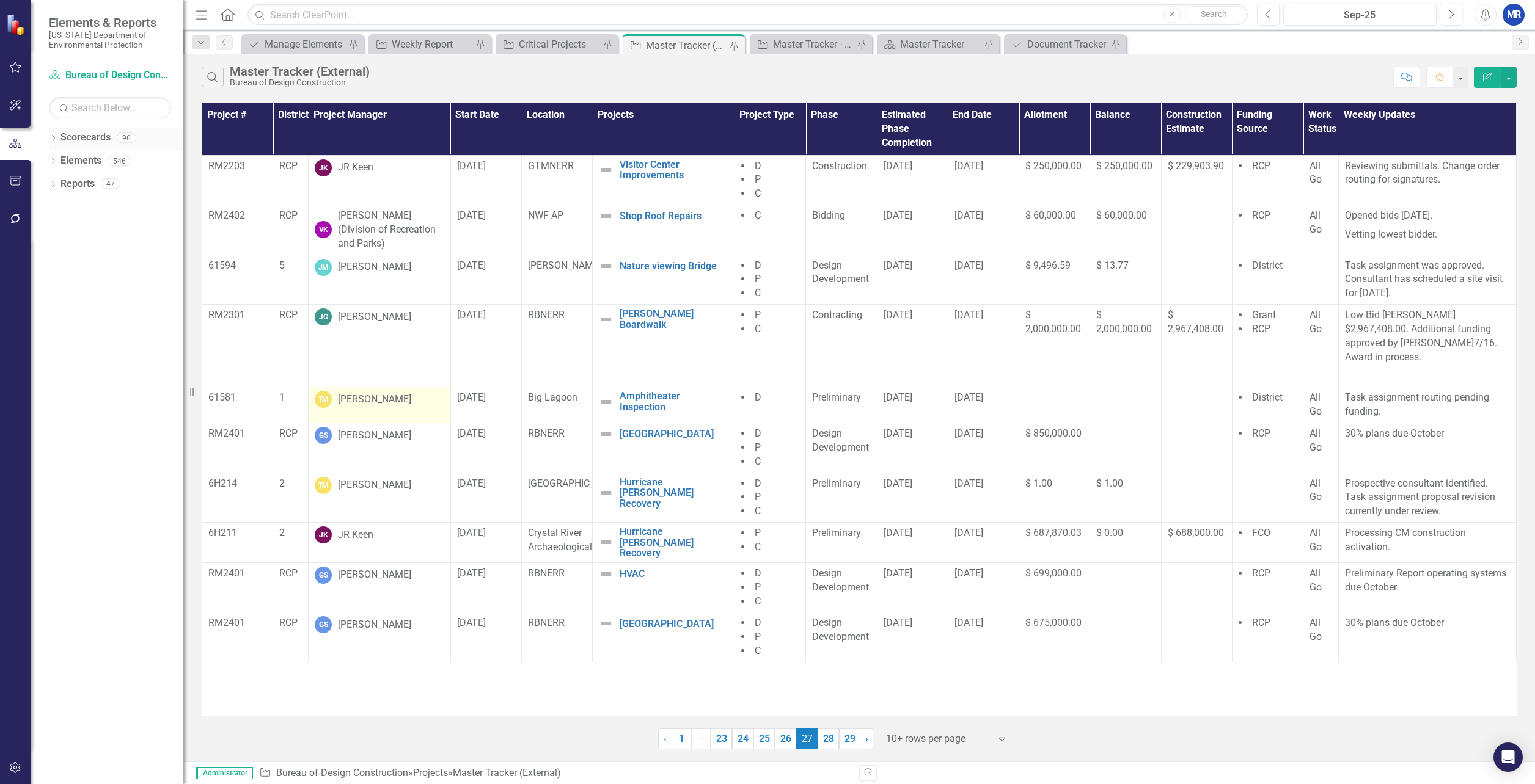
click at [55, 139] on icon "Dropdown" at bounding box center [53, 139] width 9 height 7
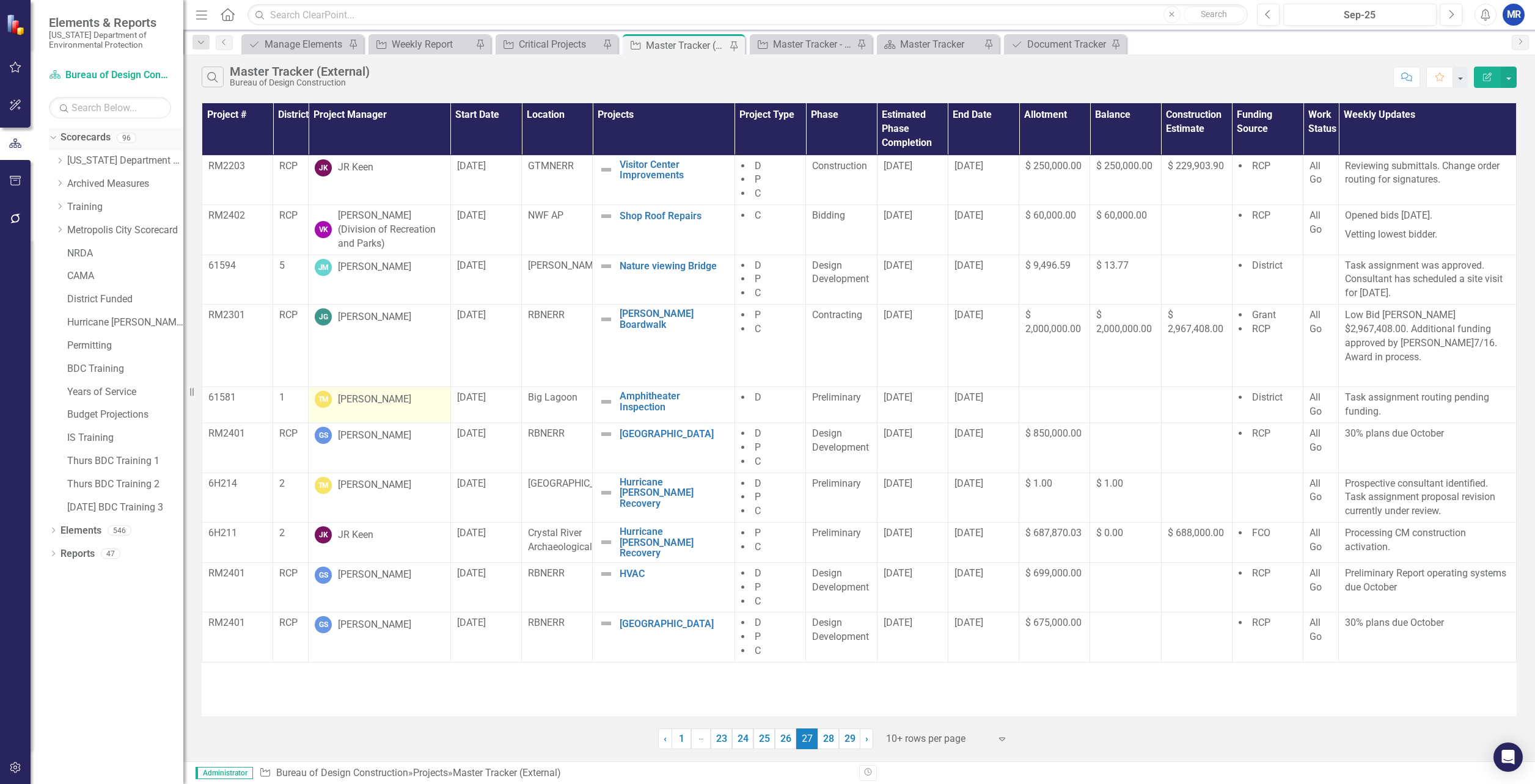
click at [55, 139] on icon "Dropdown" at bounding box center [52, 138] width 7 height 9
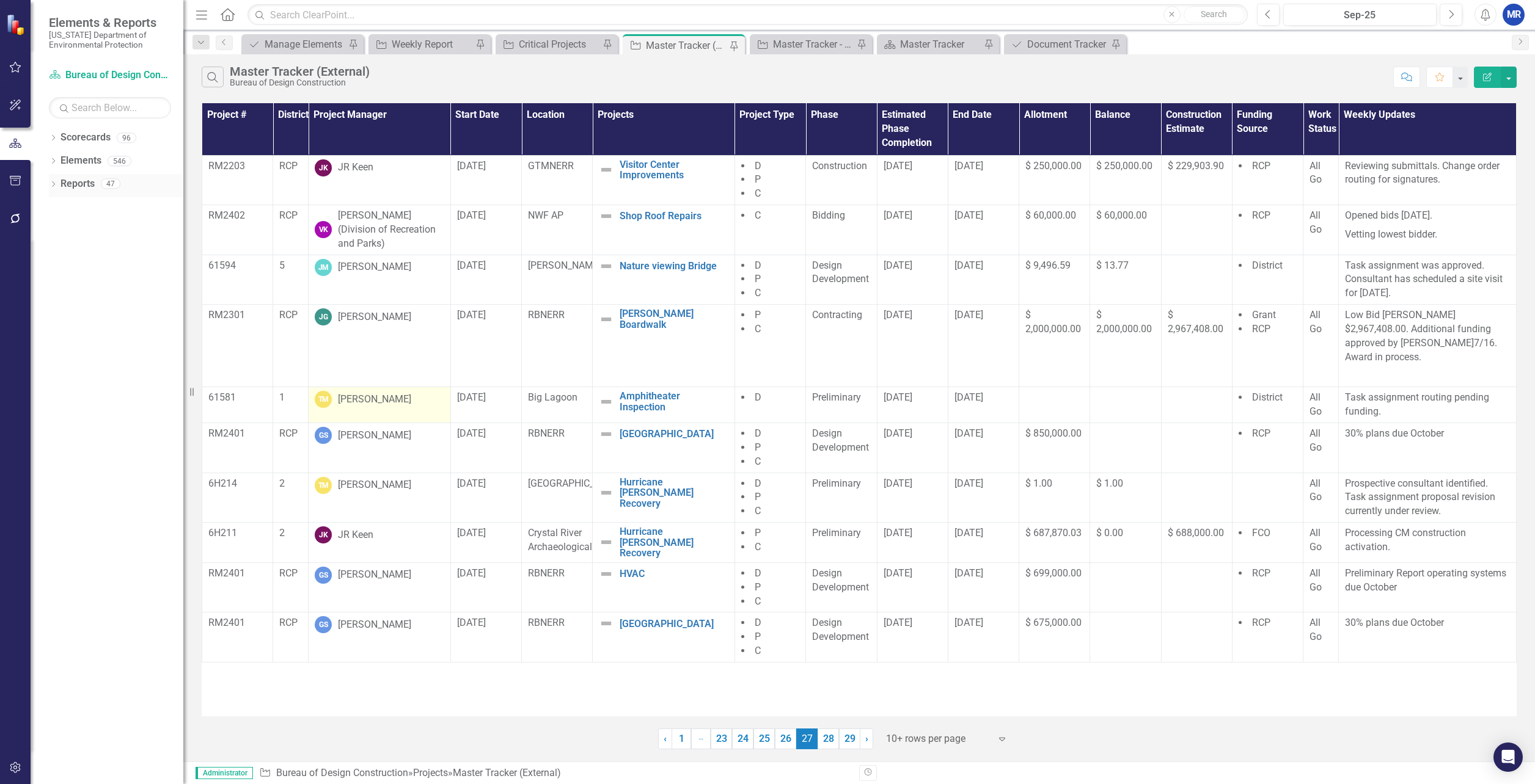
click at [53, 189] on div "Dropdown" at bounding box center [53, 185] width 9 height 11
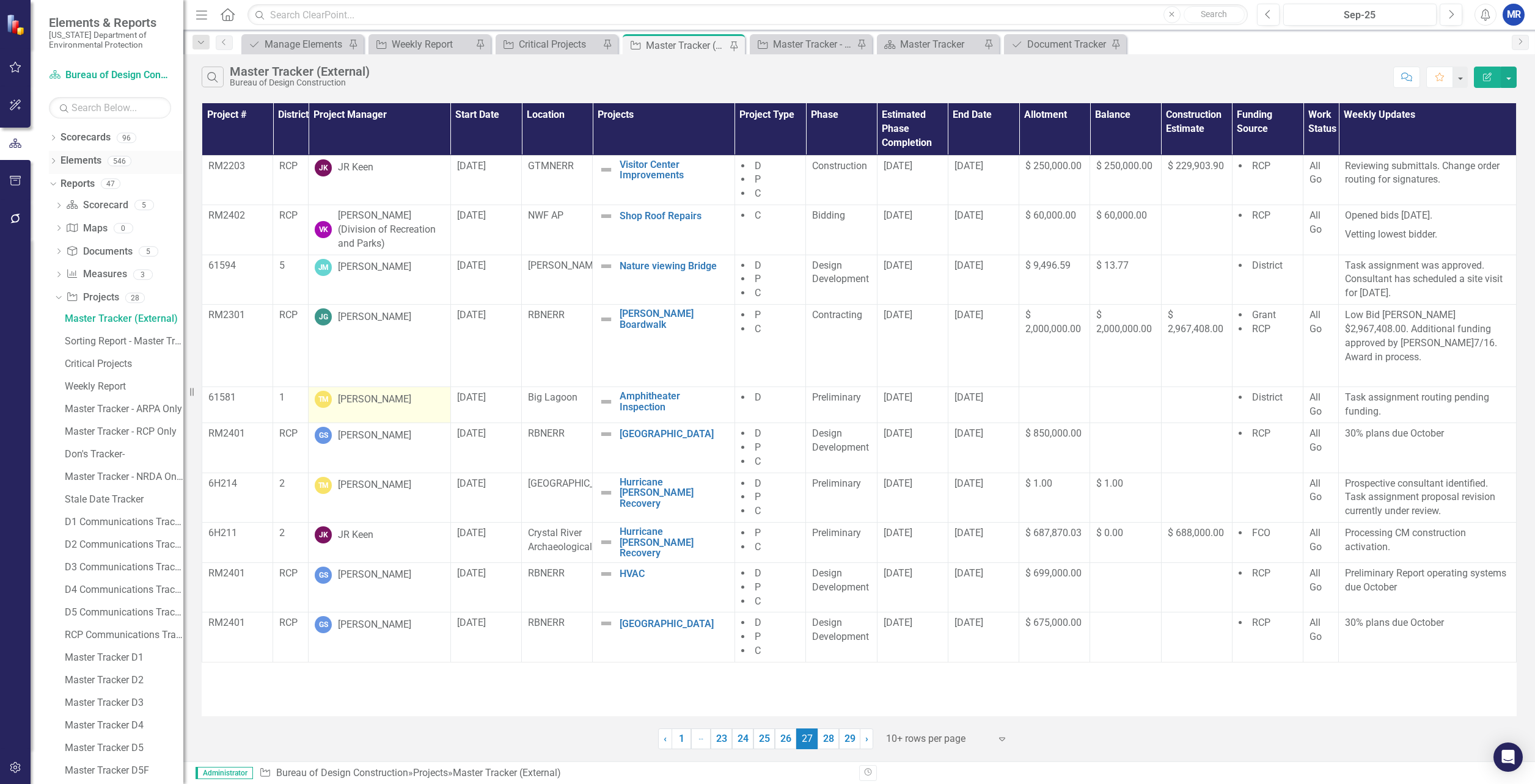
click at [53, 161] on icon "Dropdown" at bounding box center [53, 162] width 9 height 7
click at [90, 227] on link "Project Projects" at bounding box center [93, 231] width 53 height 14
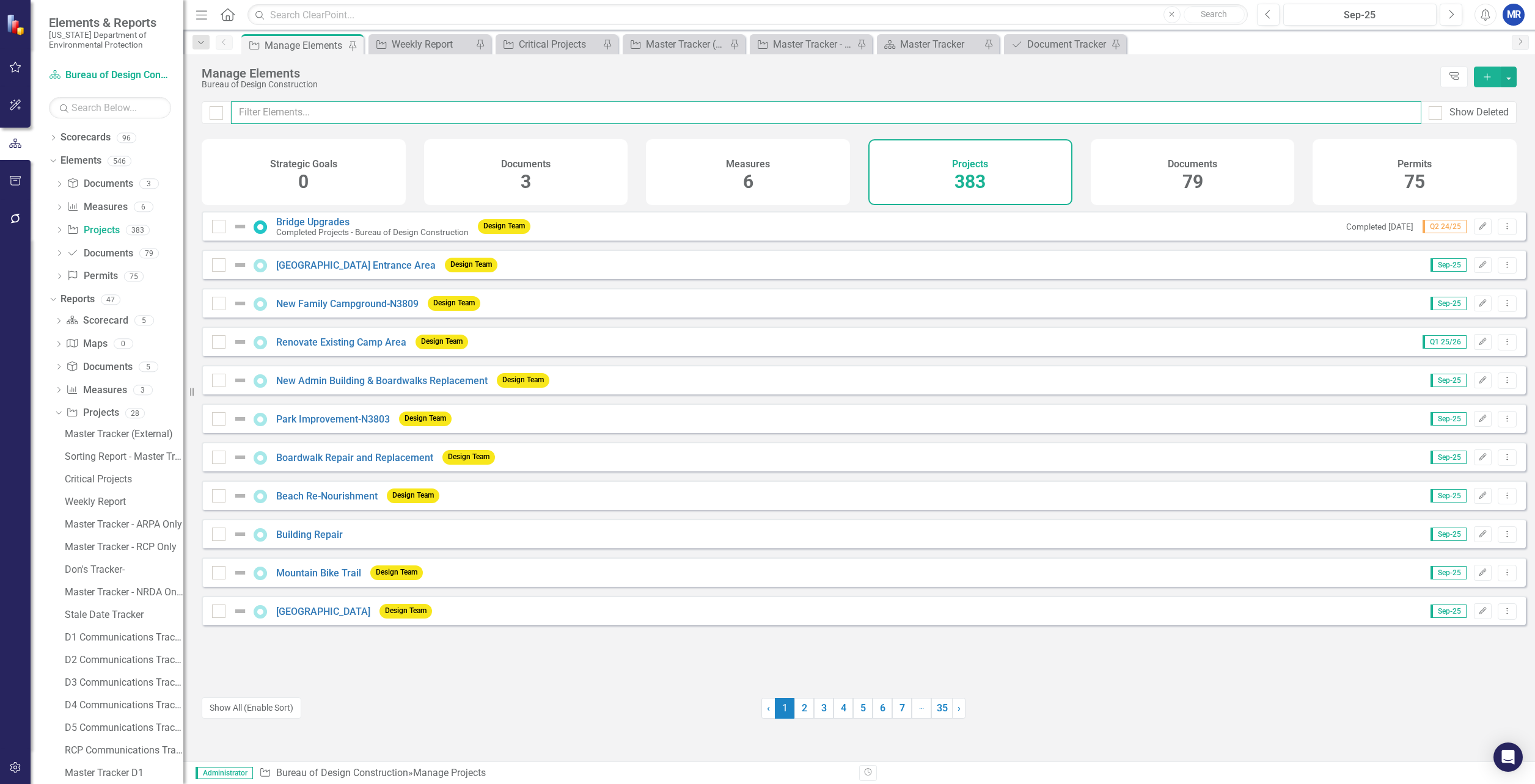
click at [322, 112] on input "text" at bounding box center [827, 112] width 1191 height 23
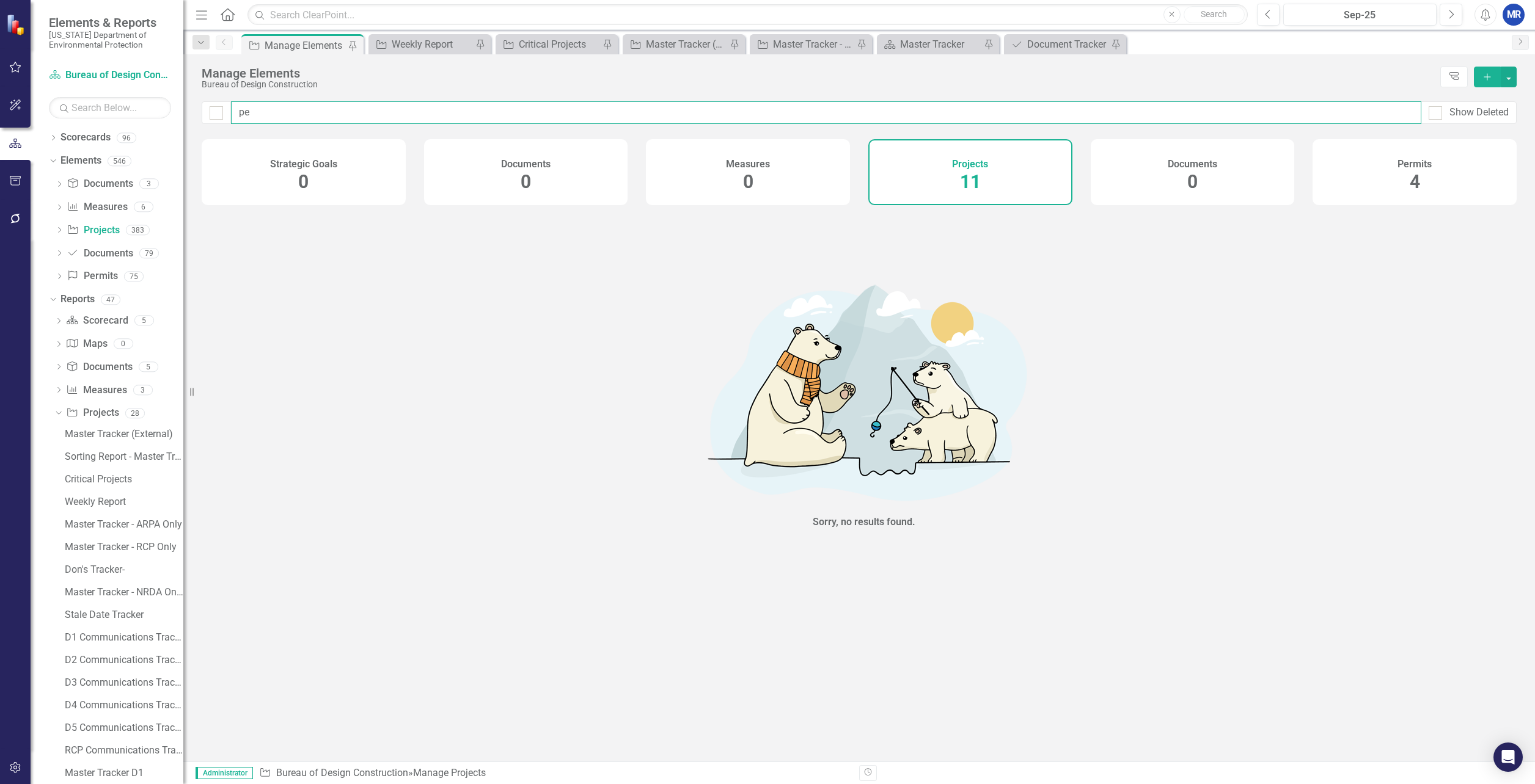
type input "p"
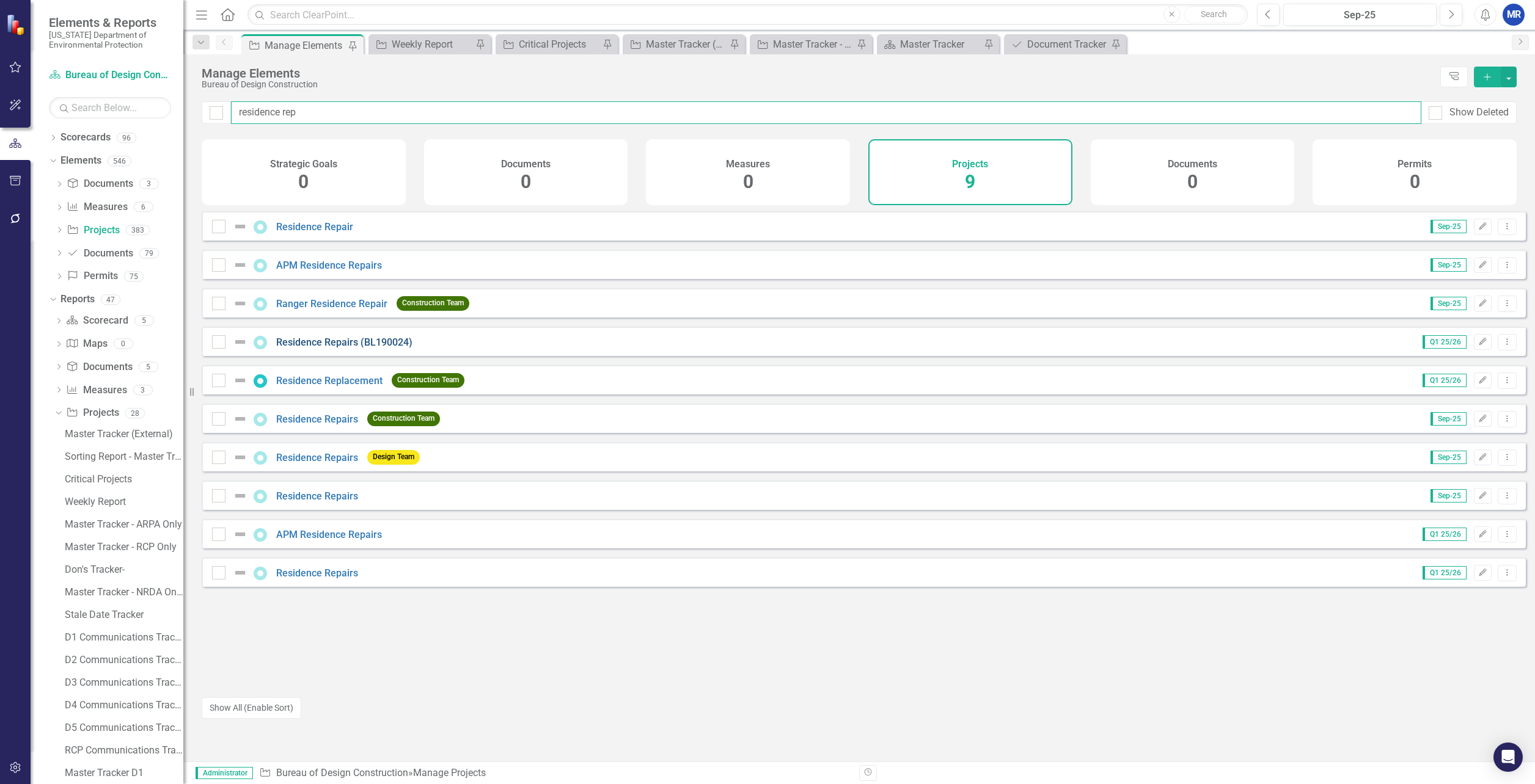
type input "residence rep"
click at [333, 348] on link "Residence Repairs (BL190024)" at bounding box center [344, 342] width 136 height 11
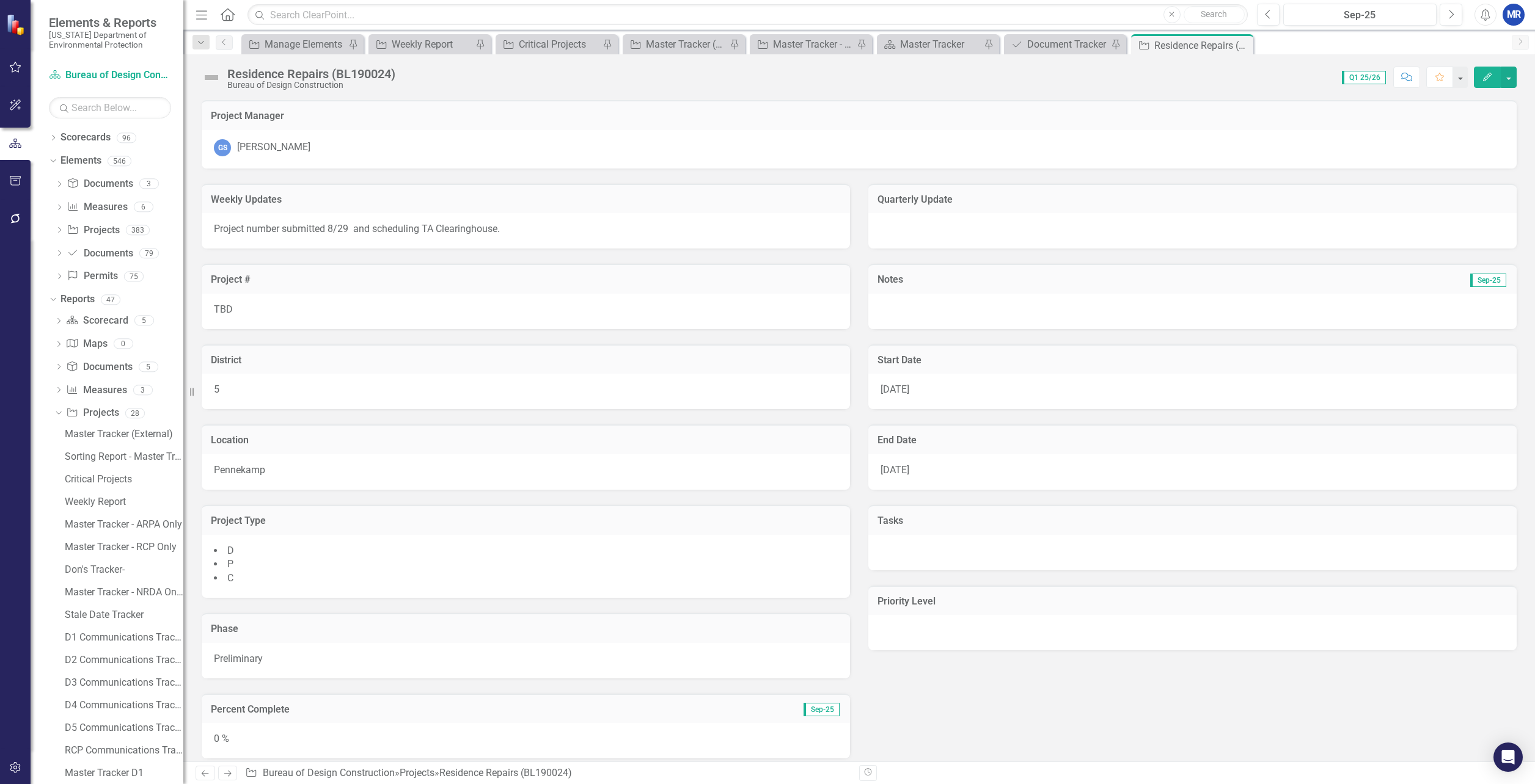
click at [253, 382] on div "5" at bounding box center [526, 391] width 649 height 35
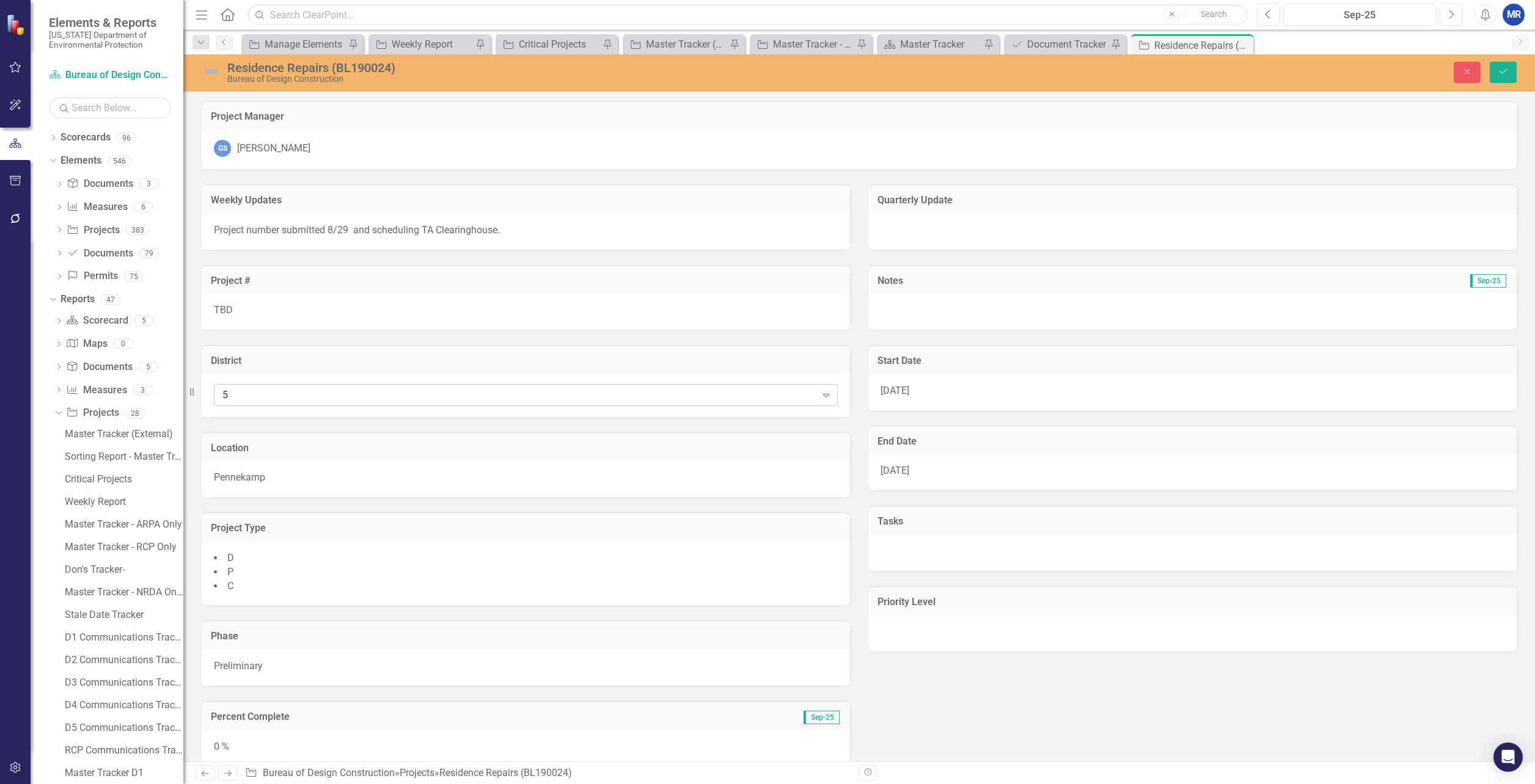
click at [246, 391] on div "5" at bounding box center [519, 395] width 594 height 14
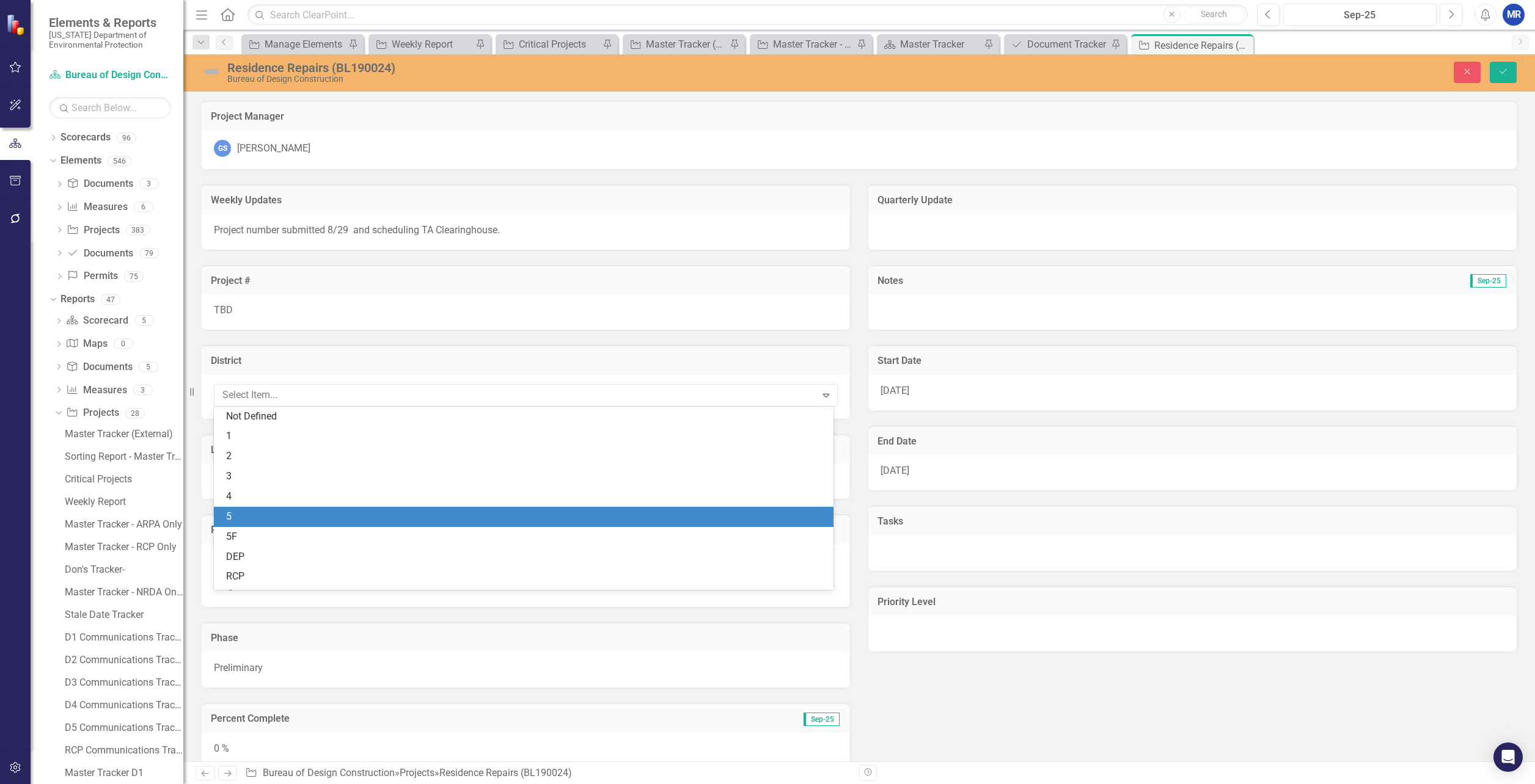
click at [237, 518] on div "5" at bounding box center [526, 517] width 600 height 14
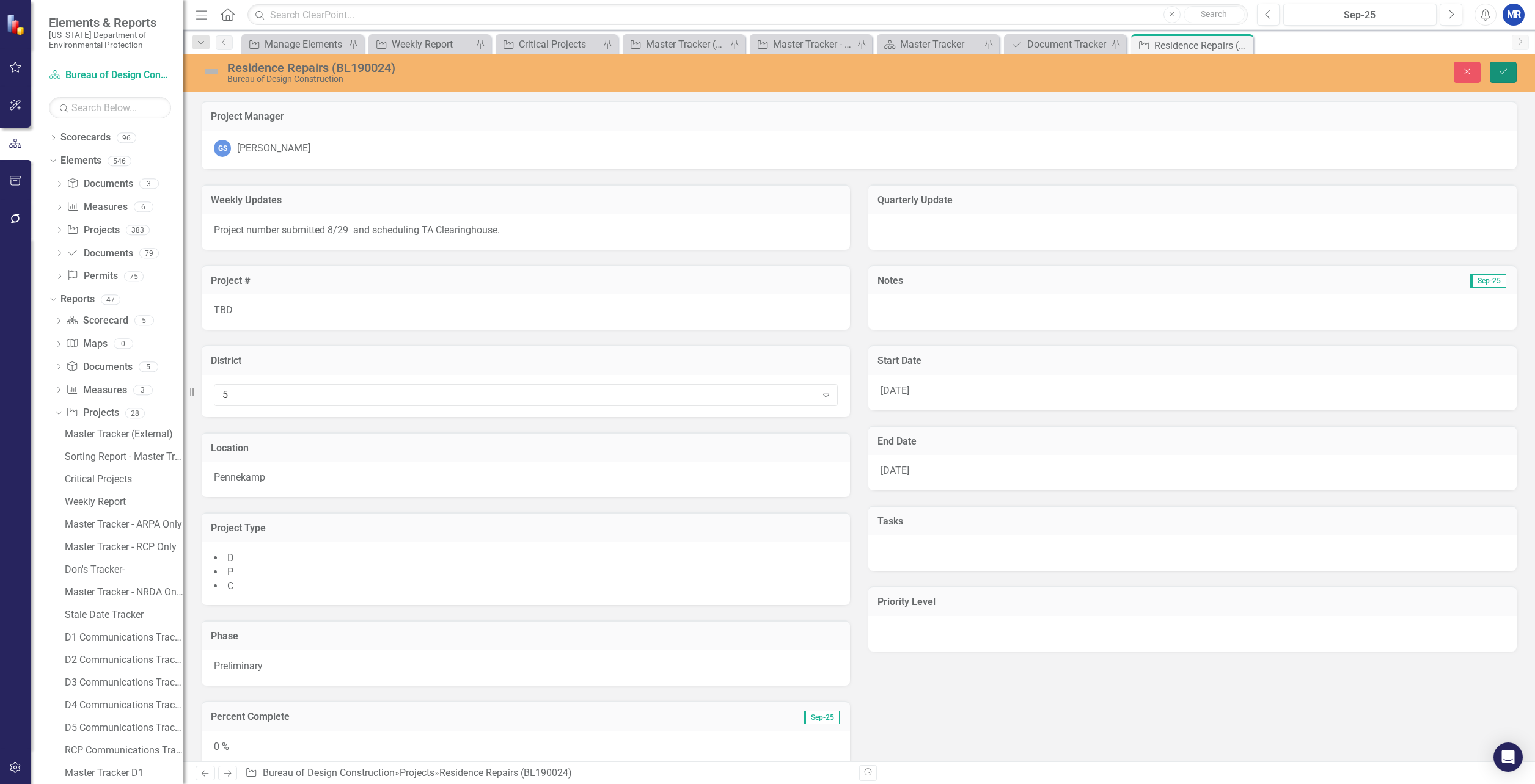
click at [1512, 72] on button "Save" at bounding box center [1503, 72] width 27 height 21
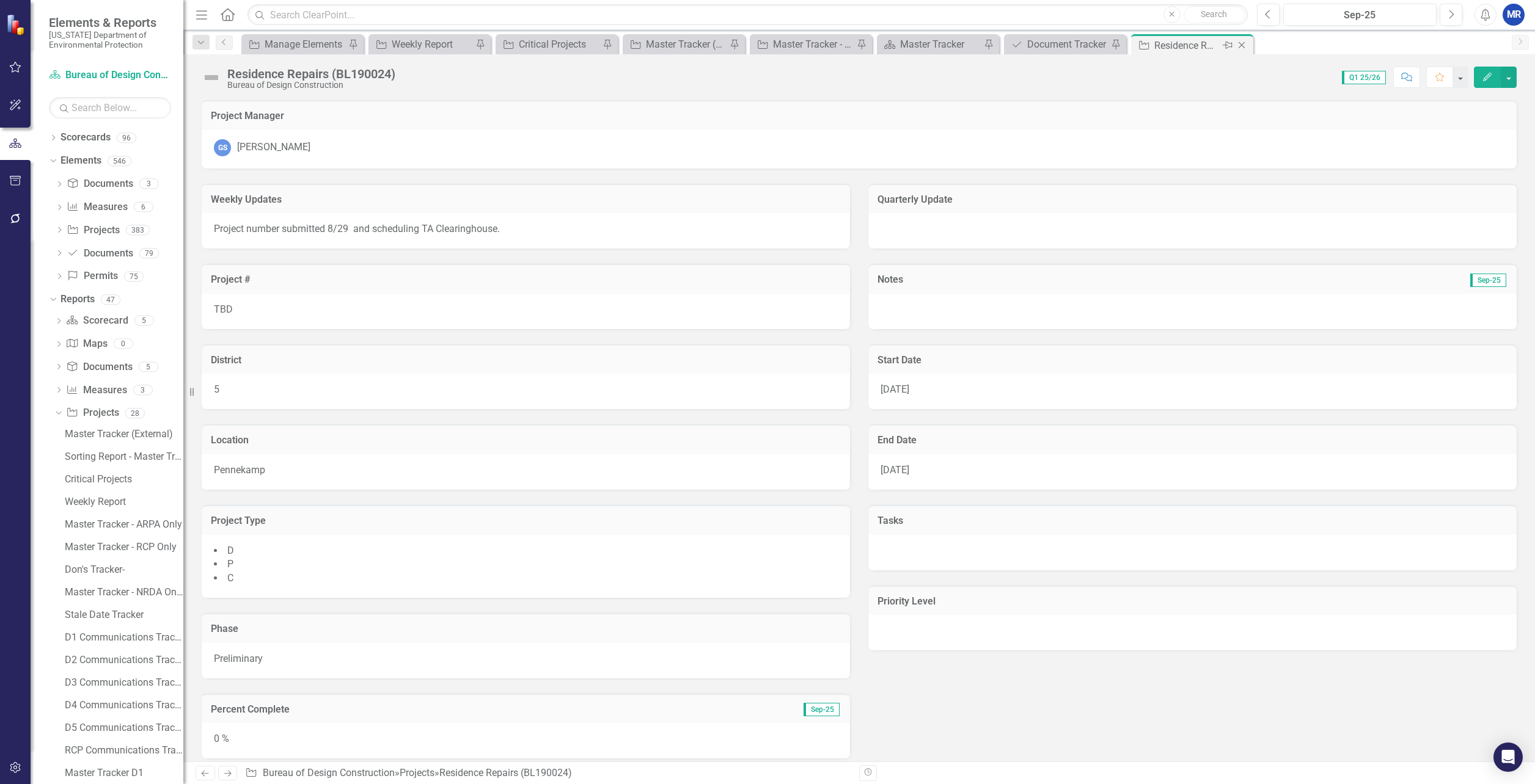
click at [1244, 46] on icon "Close" at bounding box center [1241, 45] width 12 height 10
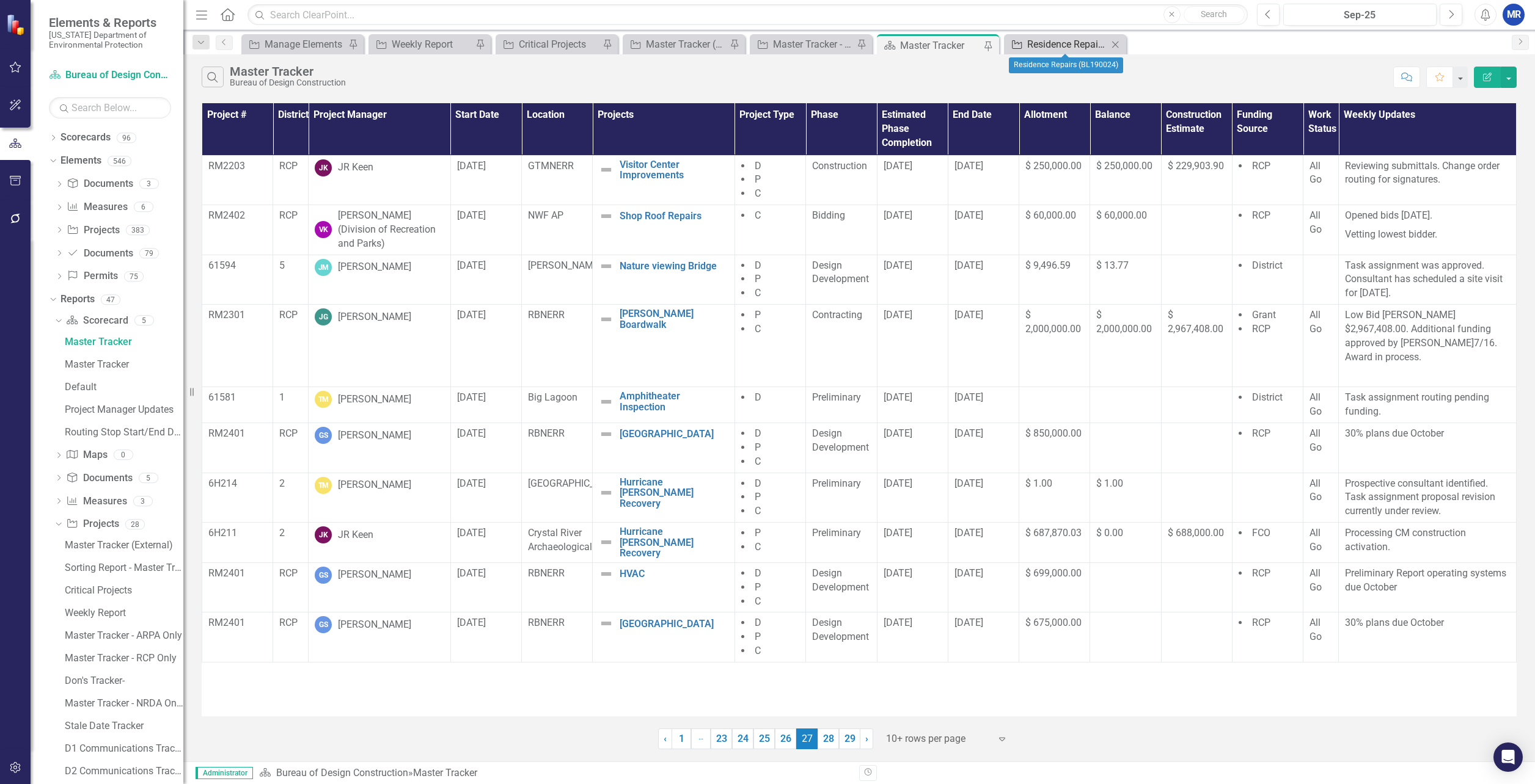
click at [1050, 43] on div "Residence Repairs (BL190024)" at bounding box center [1067, 44] width 80 height 15
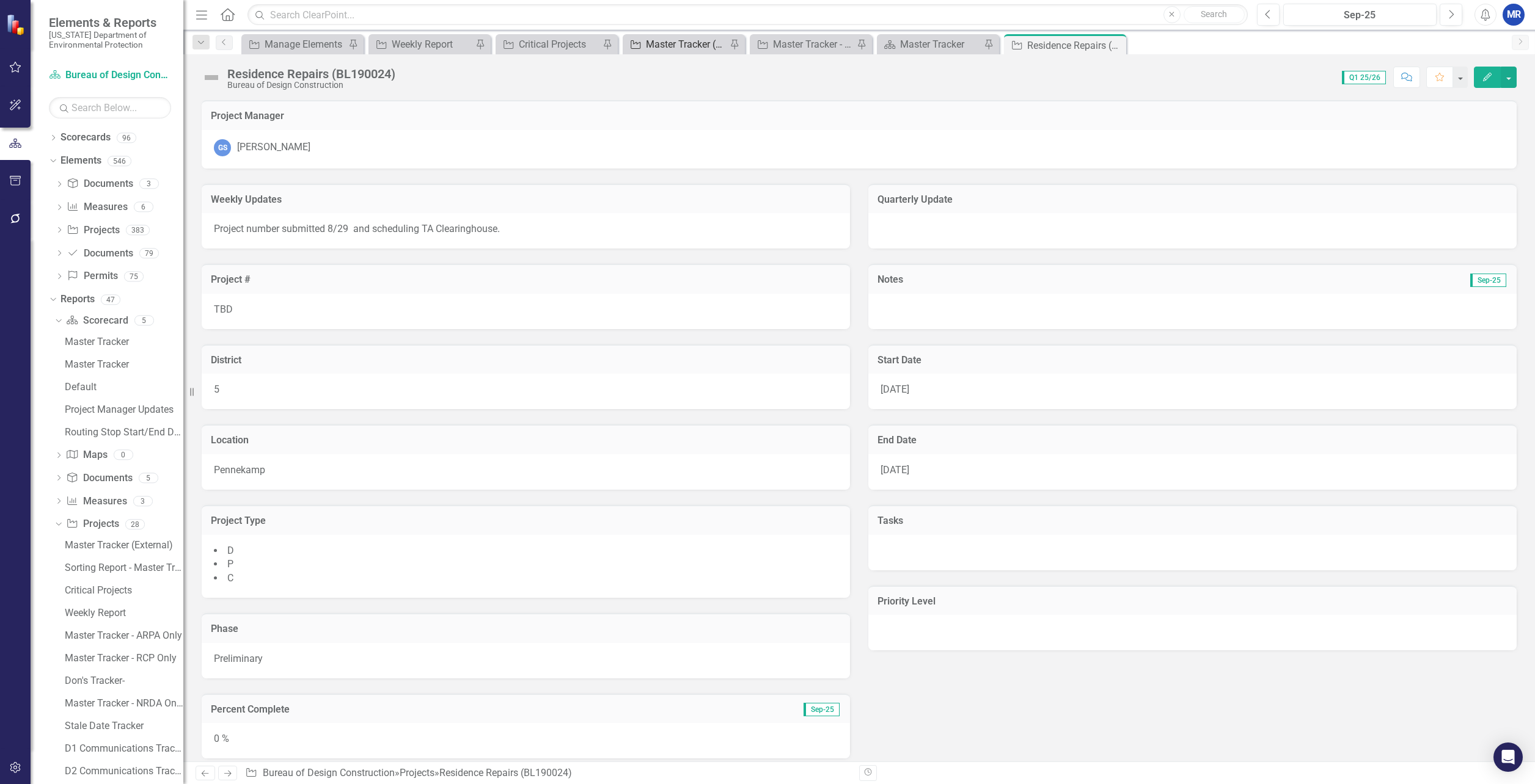
click at [668, 43] on div "Master Tracker (External)" at bounding box center [686, 44] width 80 height 15
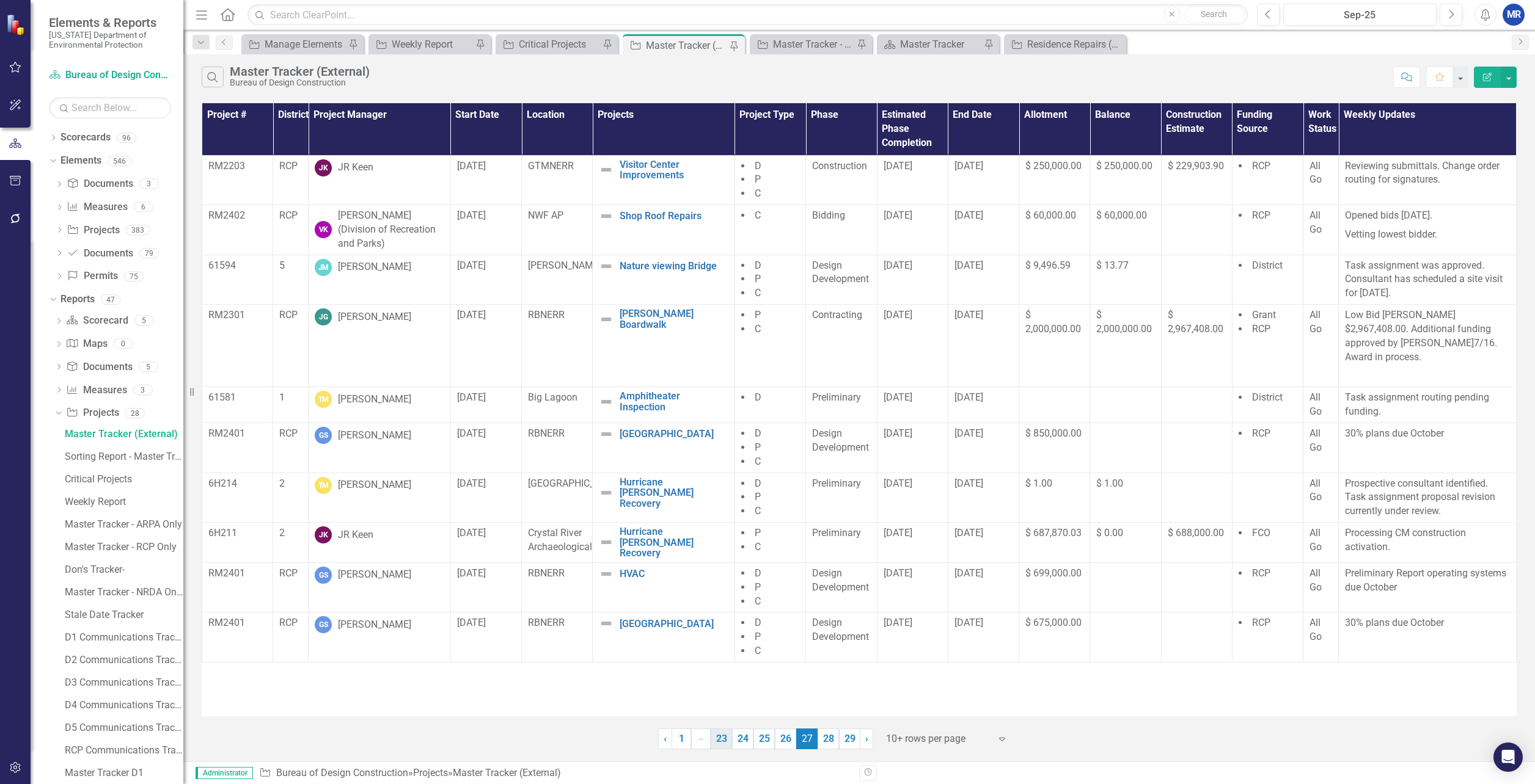
click at [717, 740] on link "23" at bounding box center [722, 739] width 21 height 21
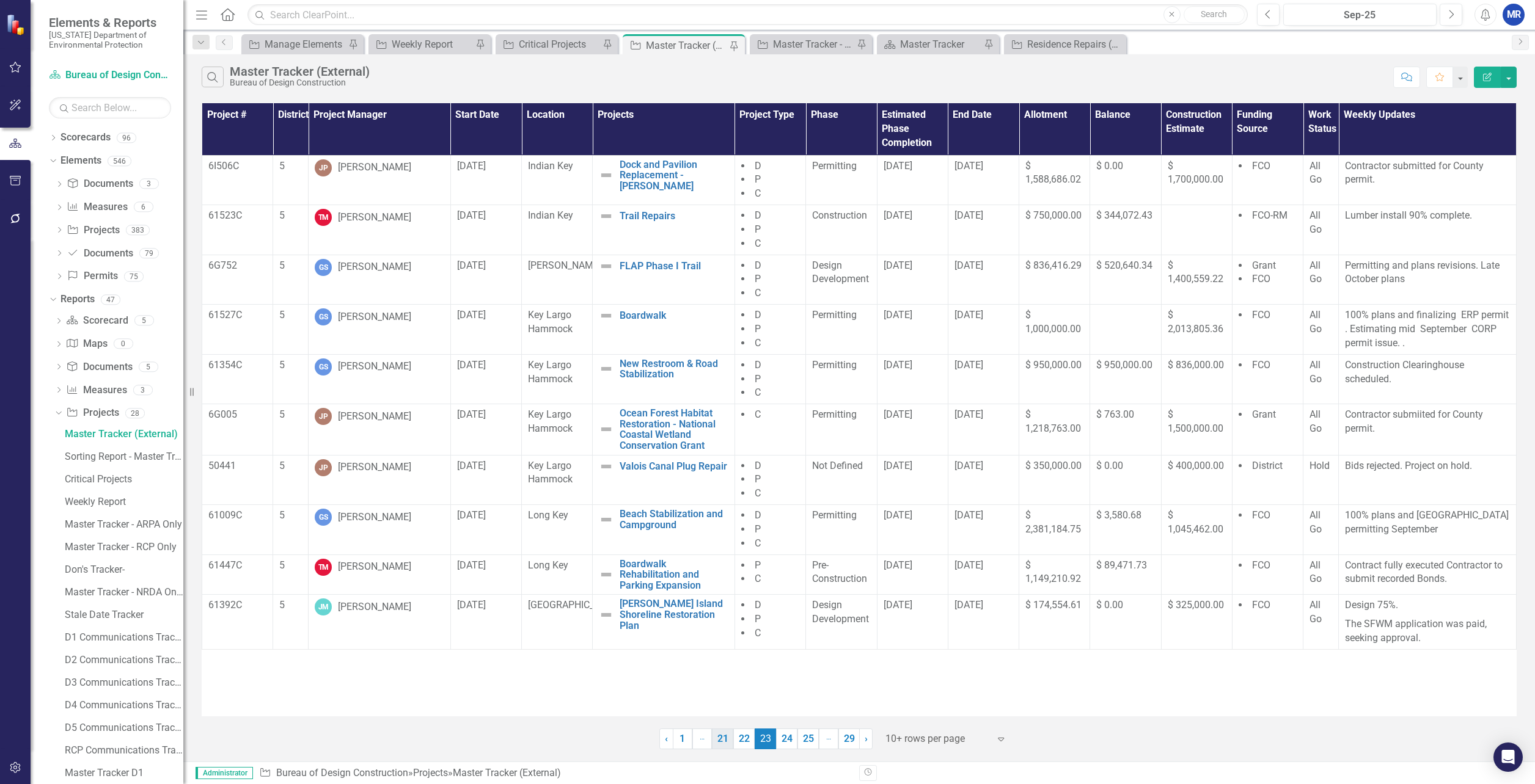
click at [717, 740] on link "21" at bounding box center [723, 739] width 21 height 21
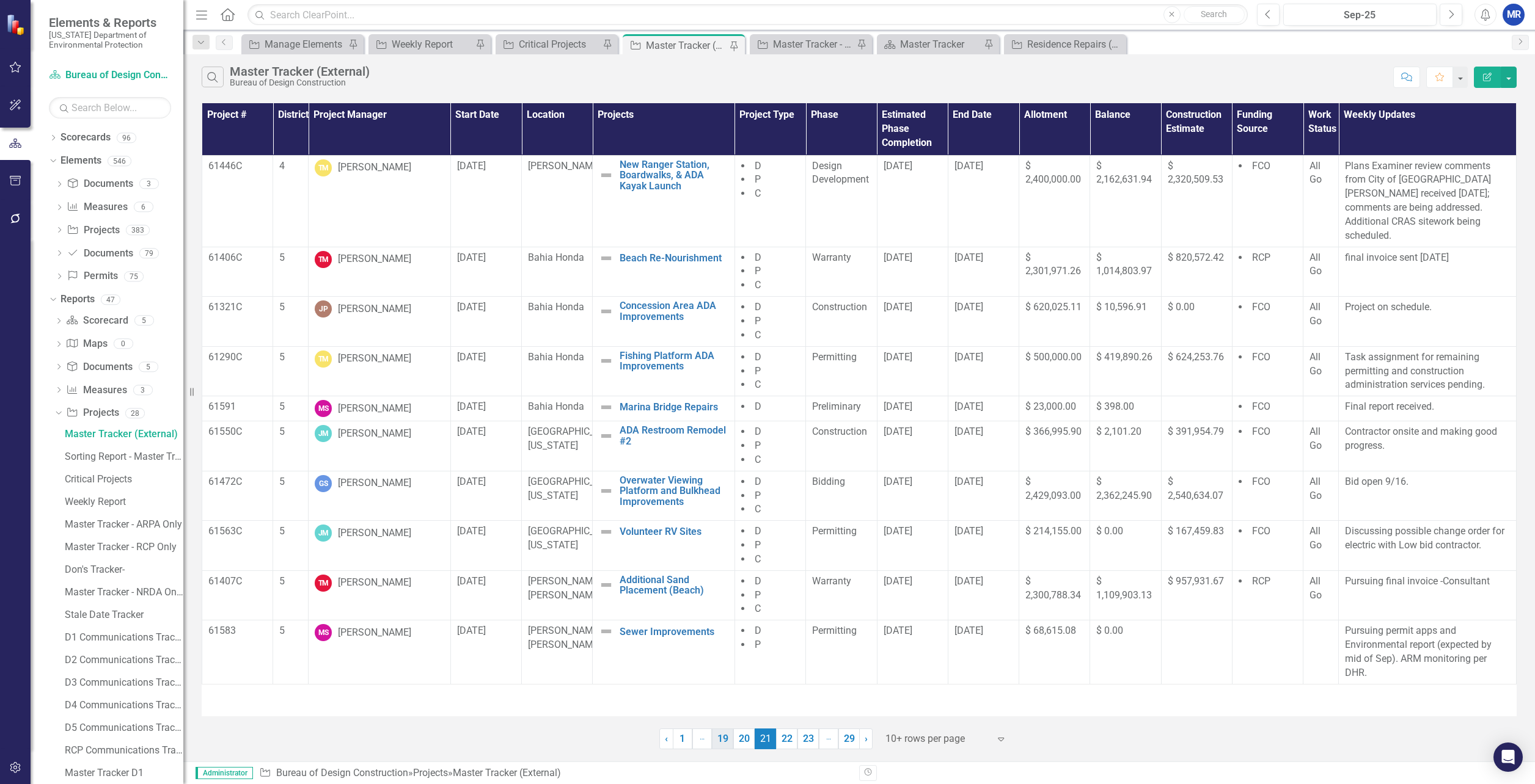
click at [718, 738] on link "19" at bounding box center [723, 739] width 21 height 21
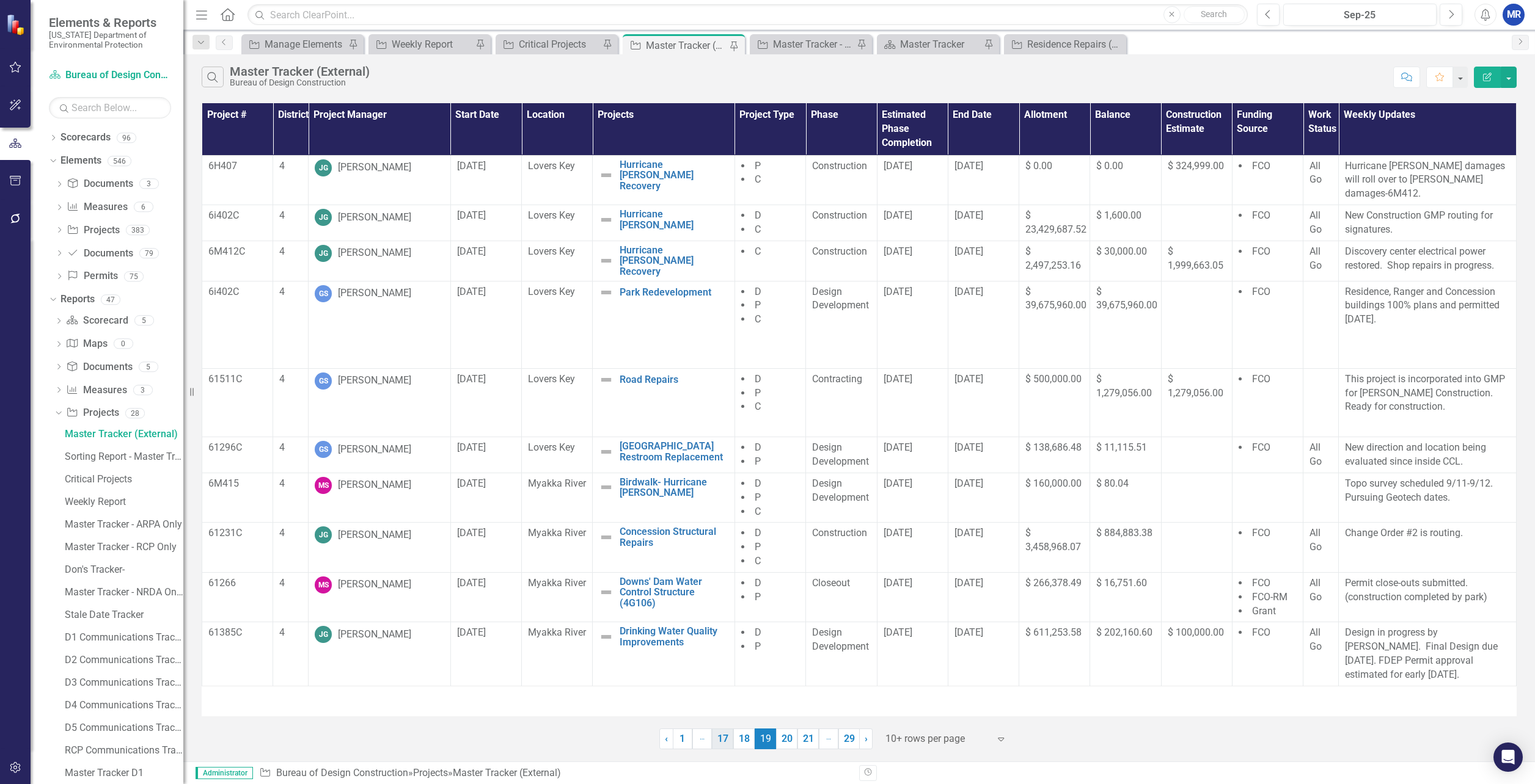
click at [721, 742] on link "17" at bounding box center [723, 739] width 21 height 21
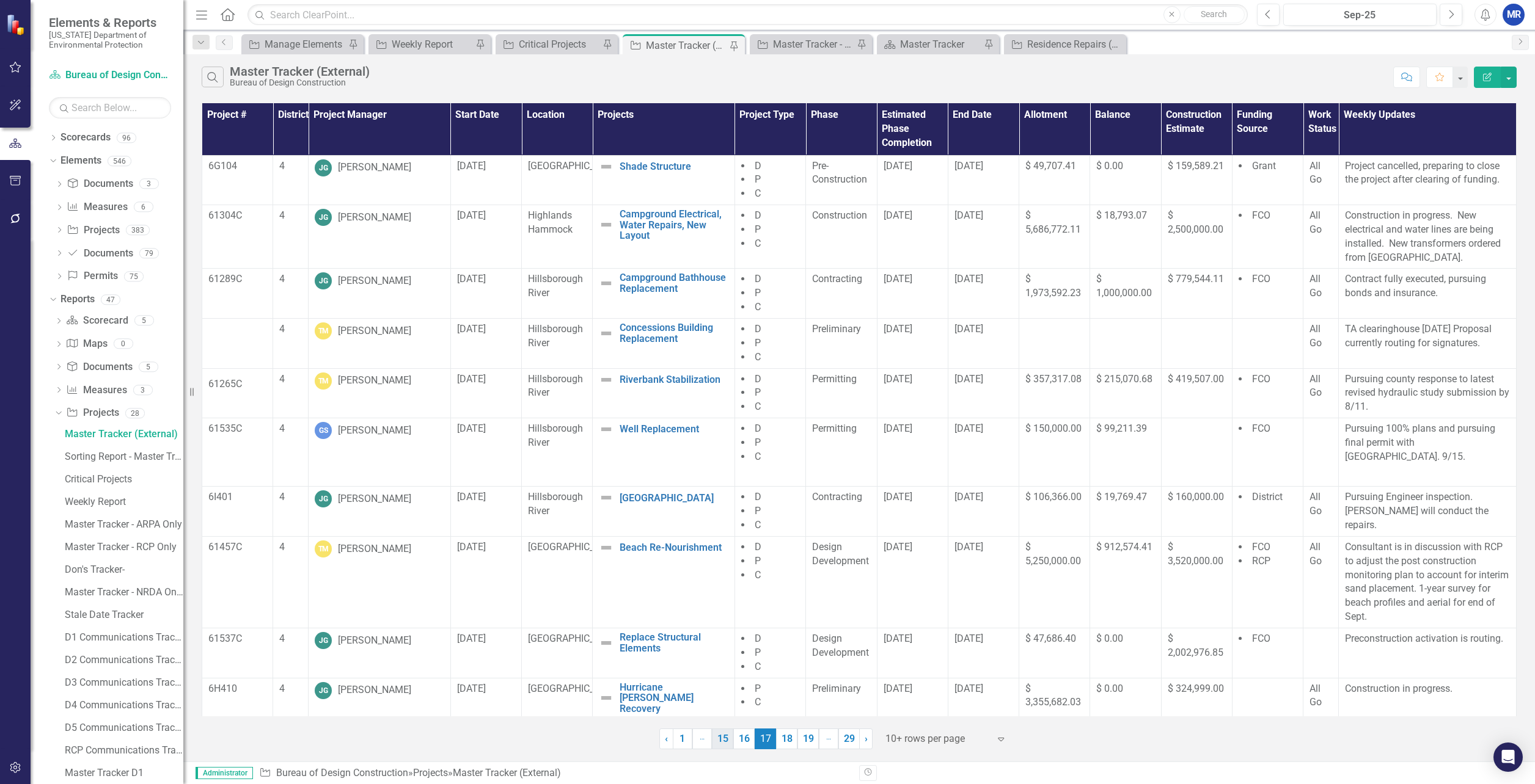
click at [723, 741] on link "15" at bounding box center [723, 739] width 21 height 21
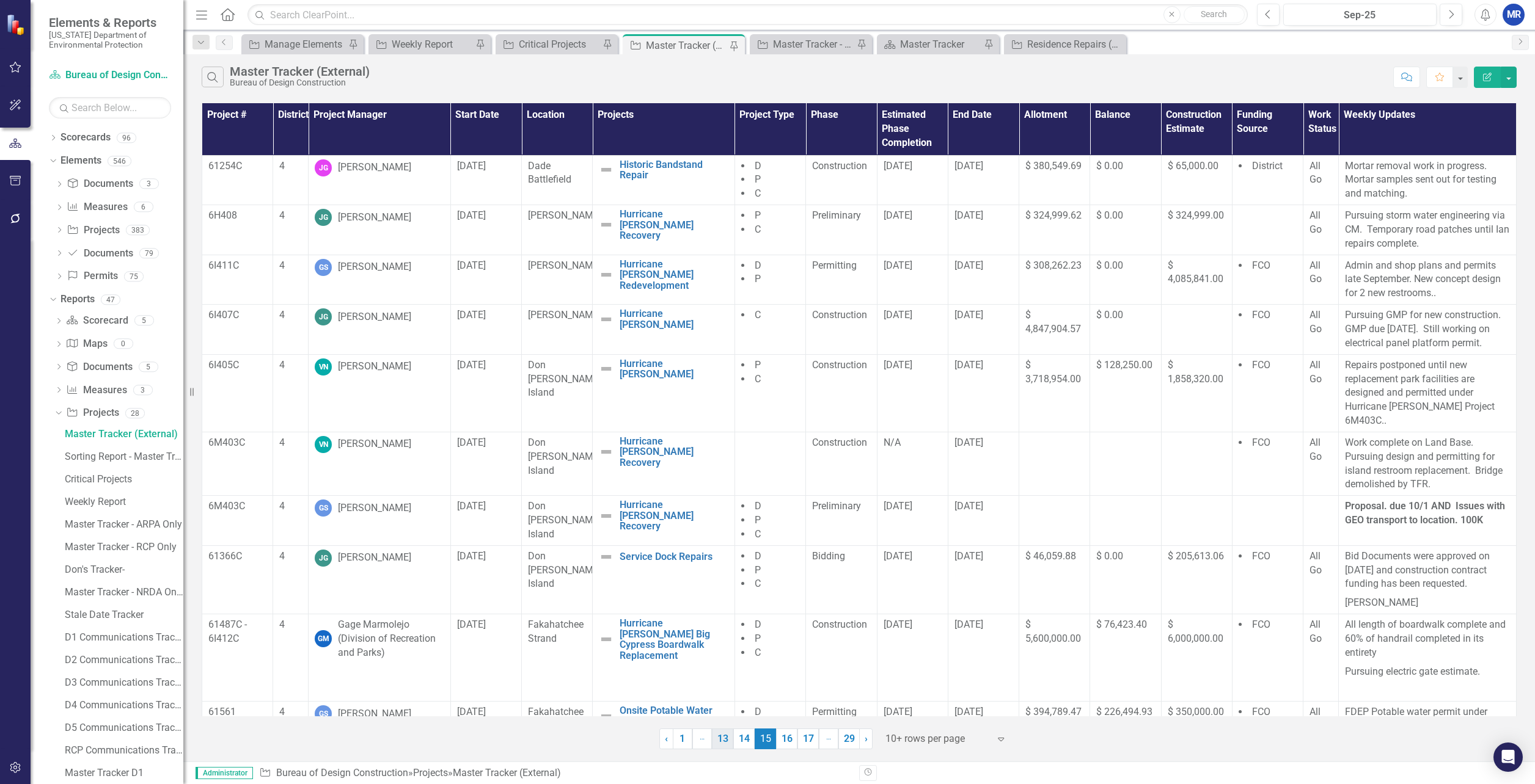
click at [722, 741] on link "13" at bounding box center [723, 739] width 21 height 21
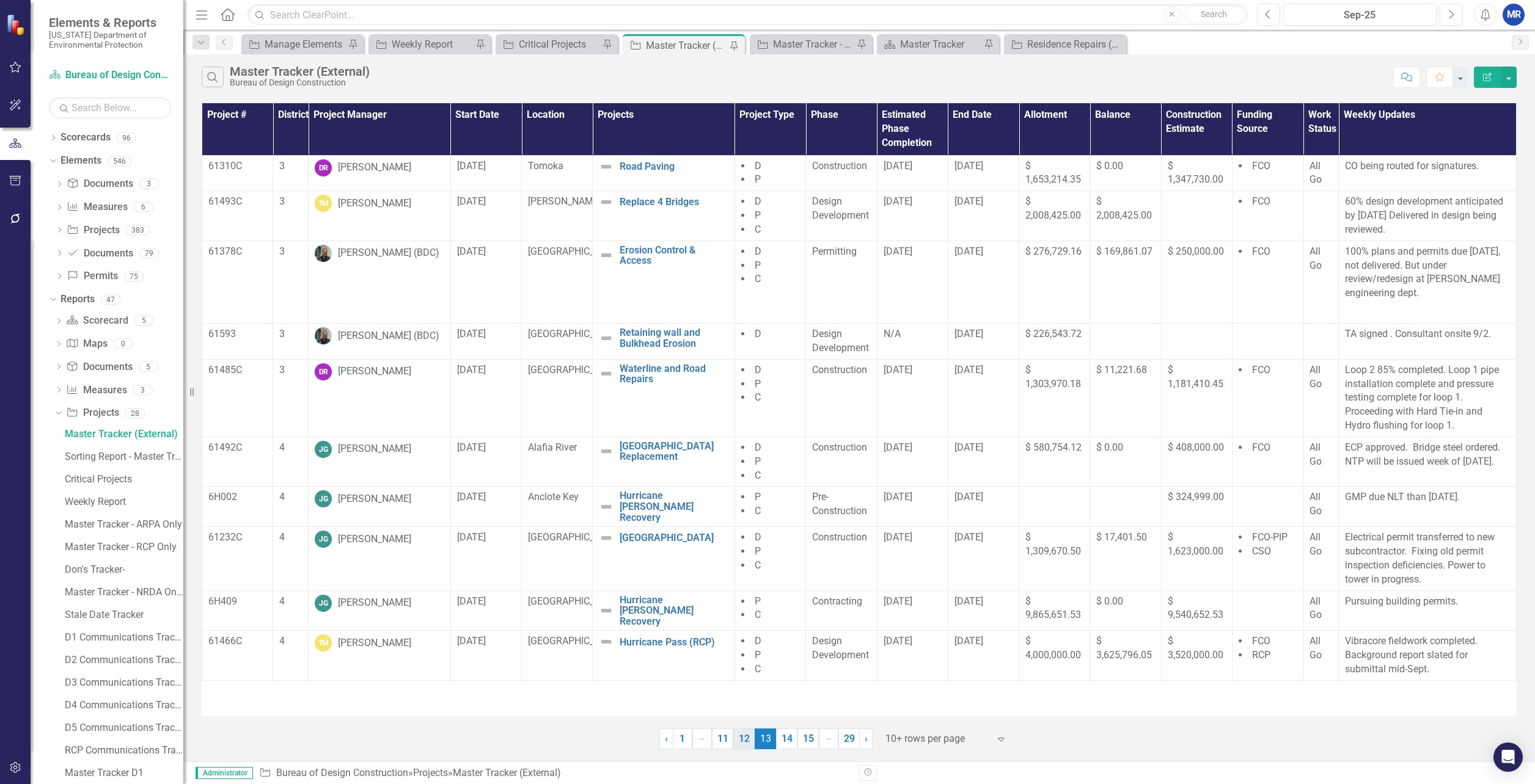
click at [742, 737] on link "12" at bounding box center [744, 739] width 21 height 21
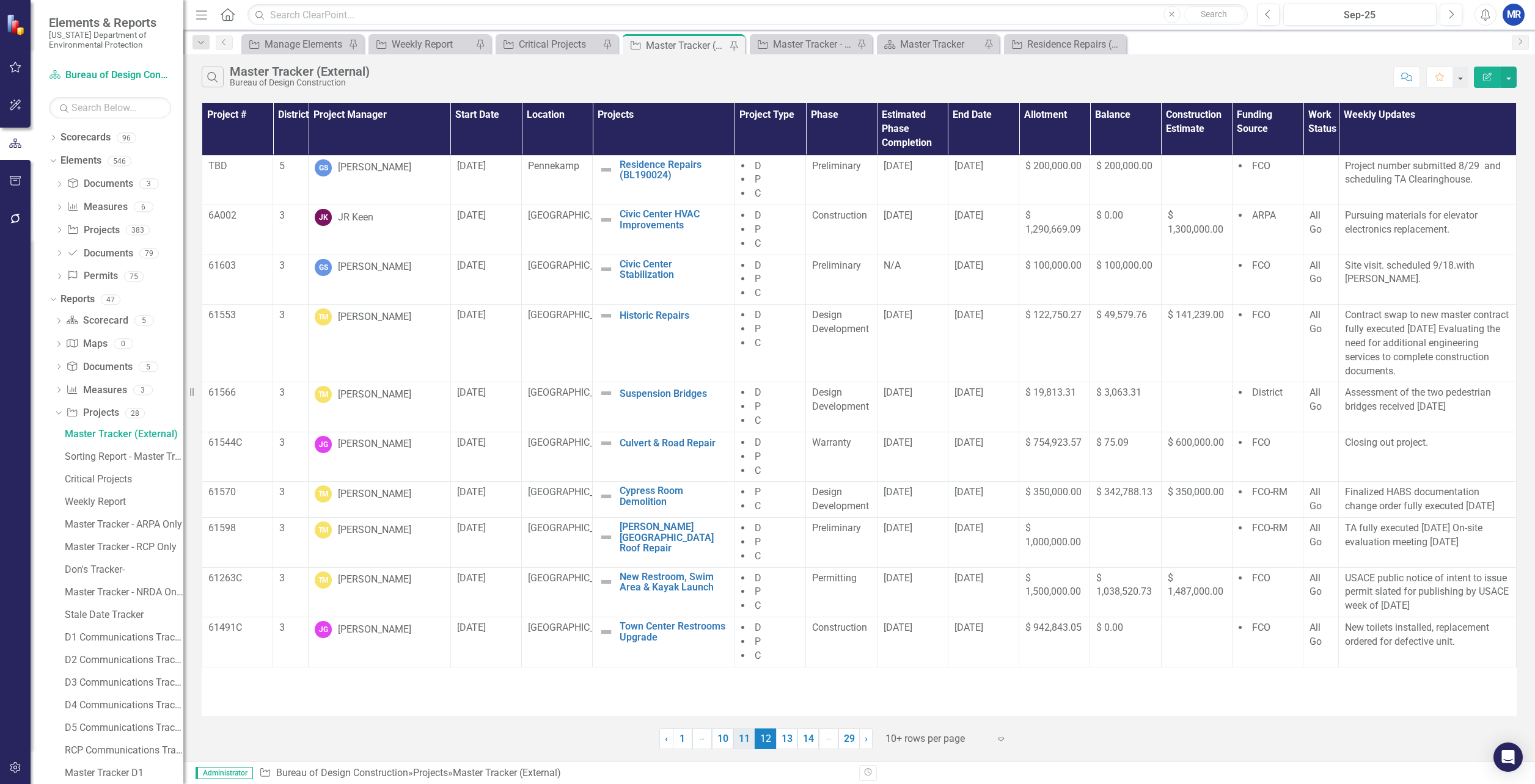
click at [742, 738] on link "11" at bounding box center [744, 739] width 21 height 21
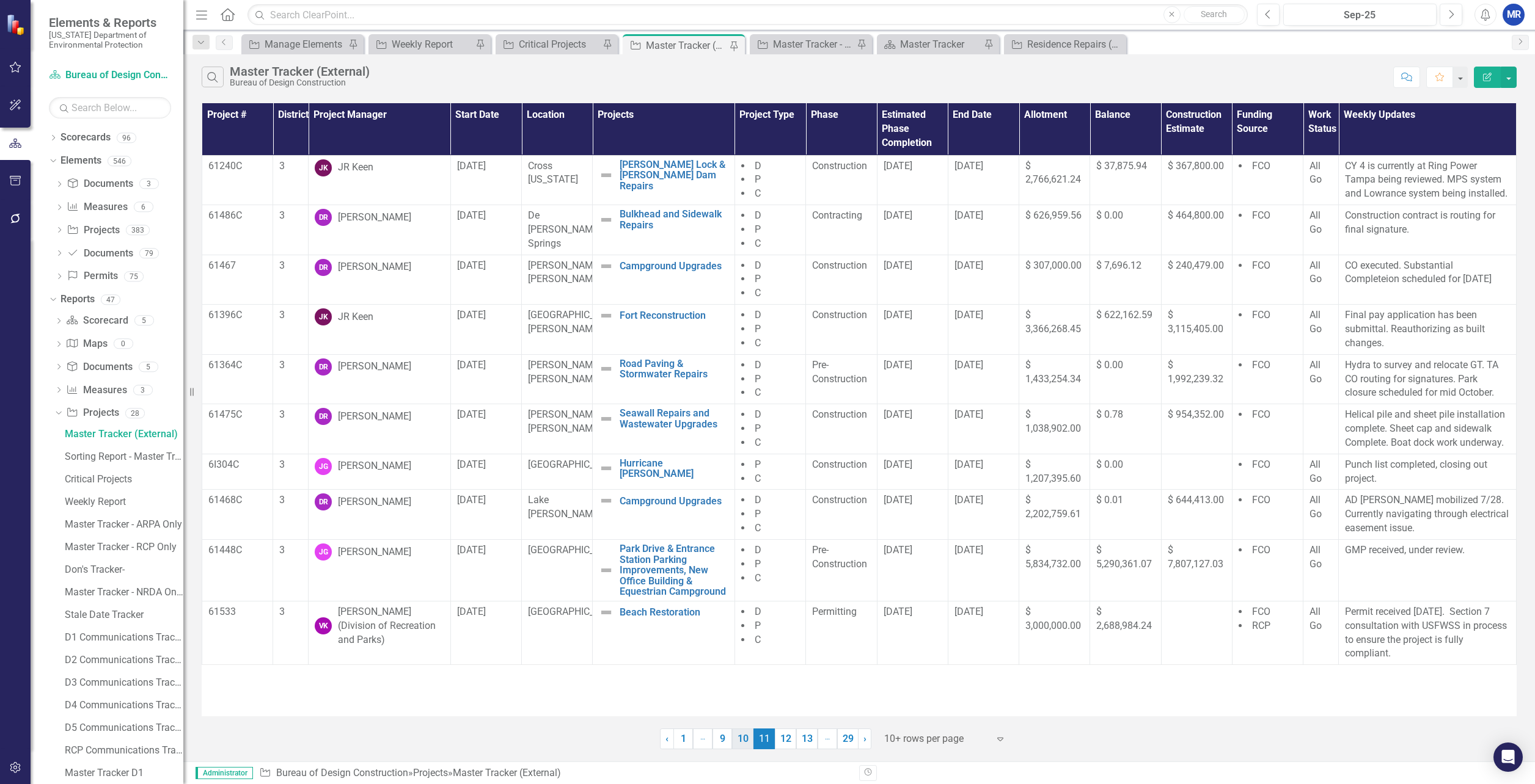
click at [745, 738] on link "10" at bounding box center [743, 739] width 21 height 21
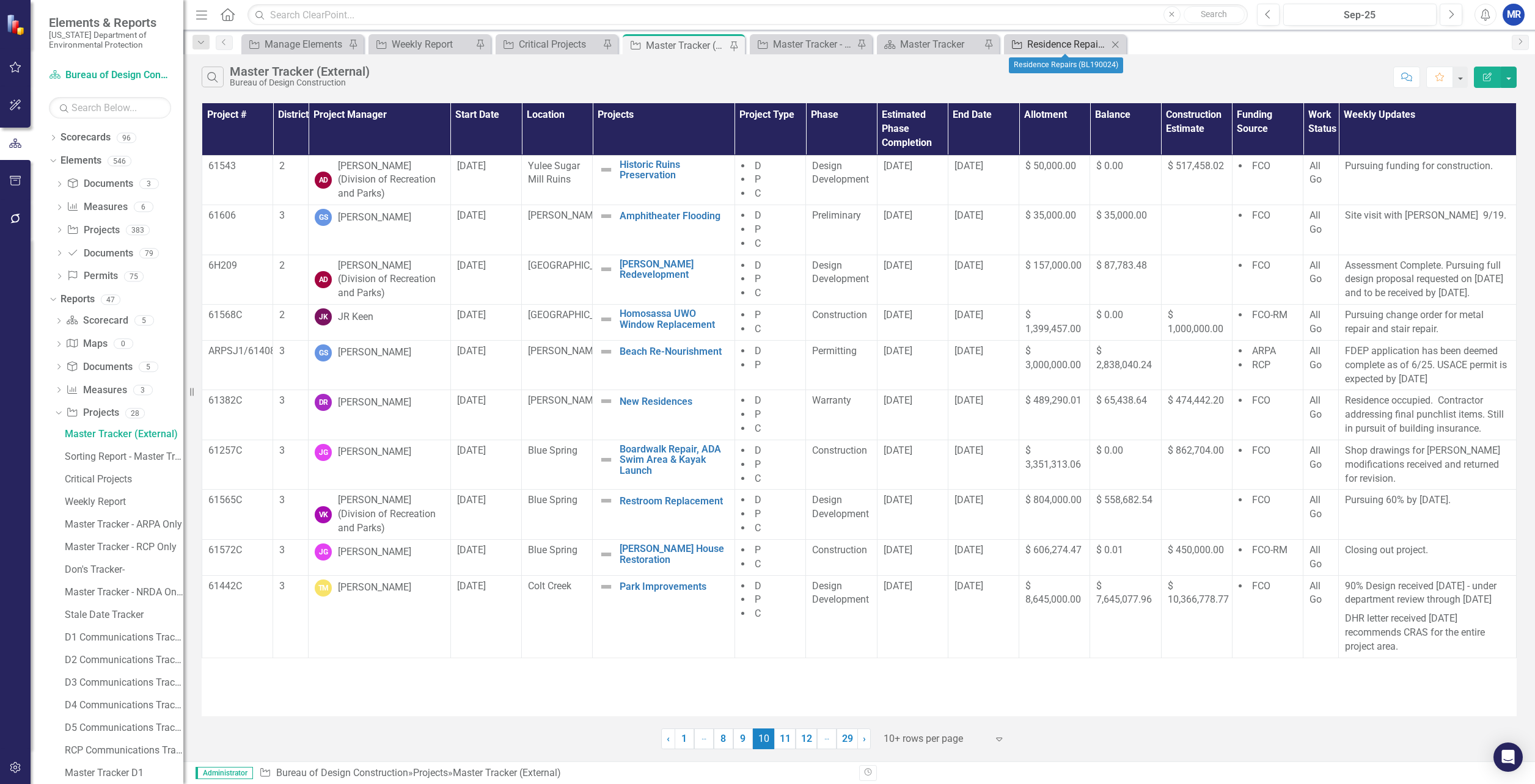
click at [1058, 38] on div "Residence Repairs (BL190024)" at bounding box center [1067, 44] width 80 height 15
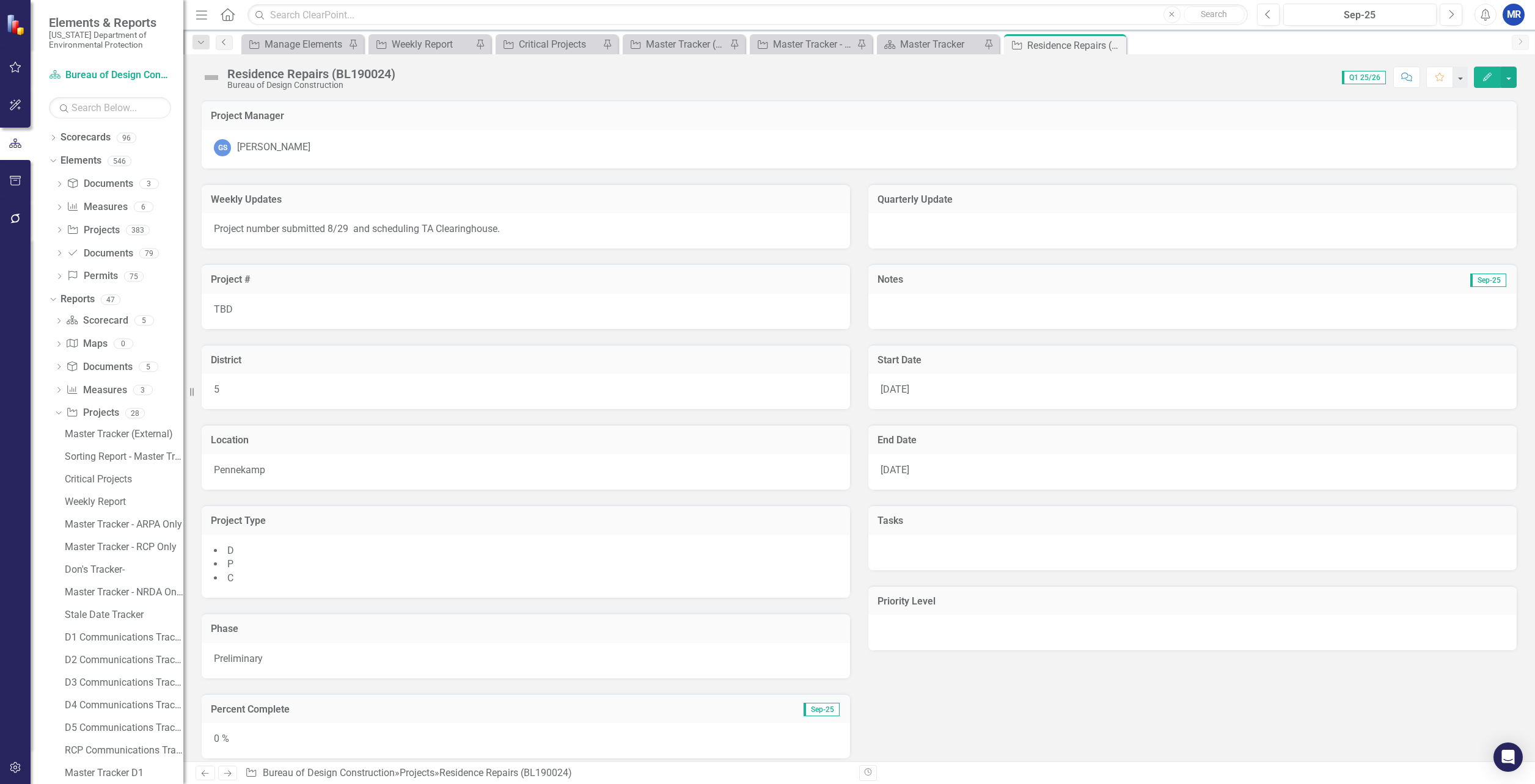
click at [221, 40] on icon "Previous" at bounding box center [224, 42] width 10 height 8
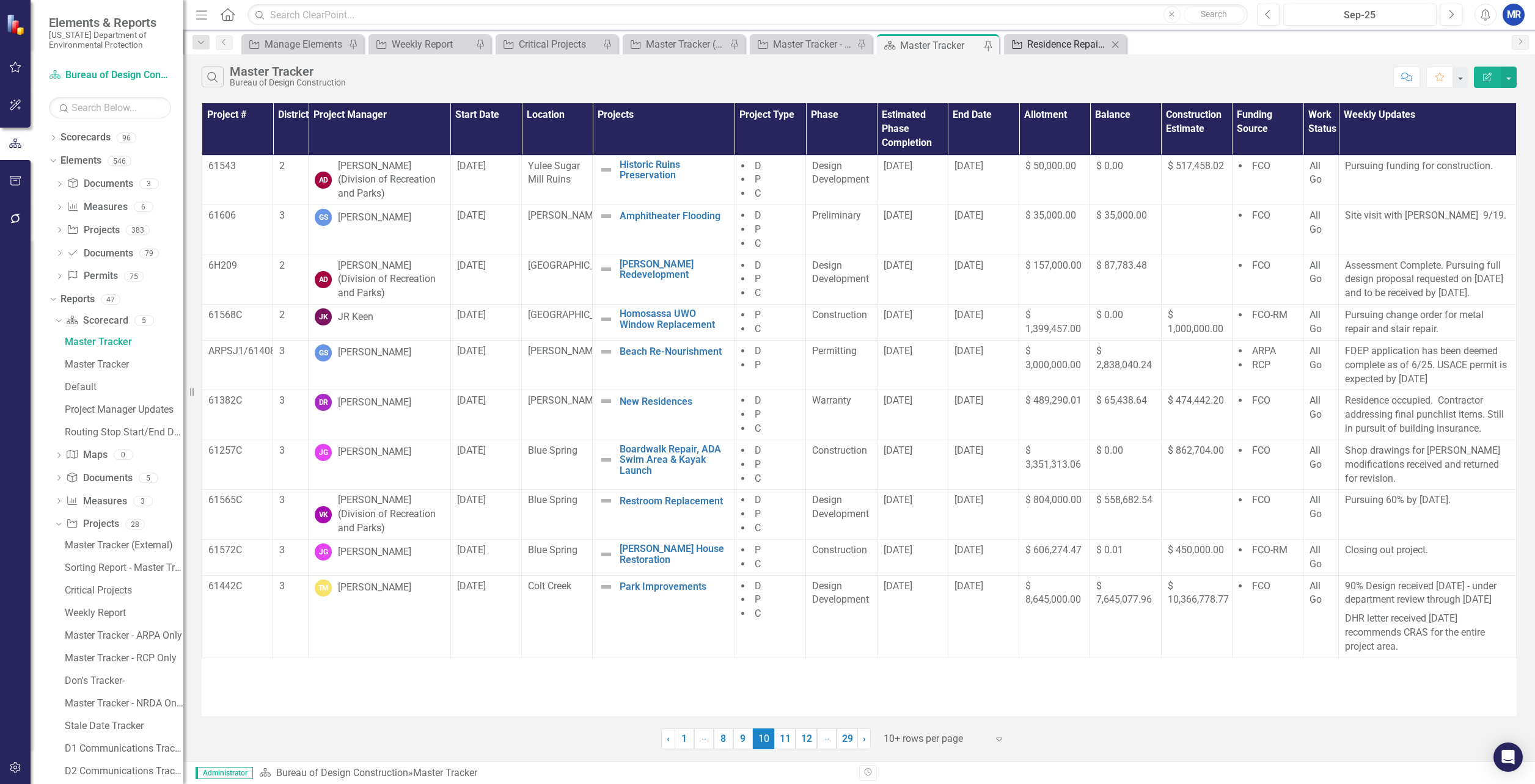
click at [1047, 47] on div "Residence Repairs (BL190024)" at bounding box center [1067, 44] width 80 height 15
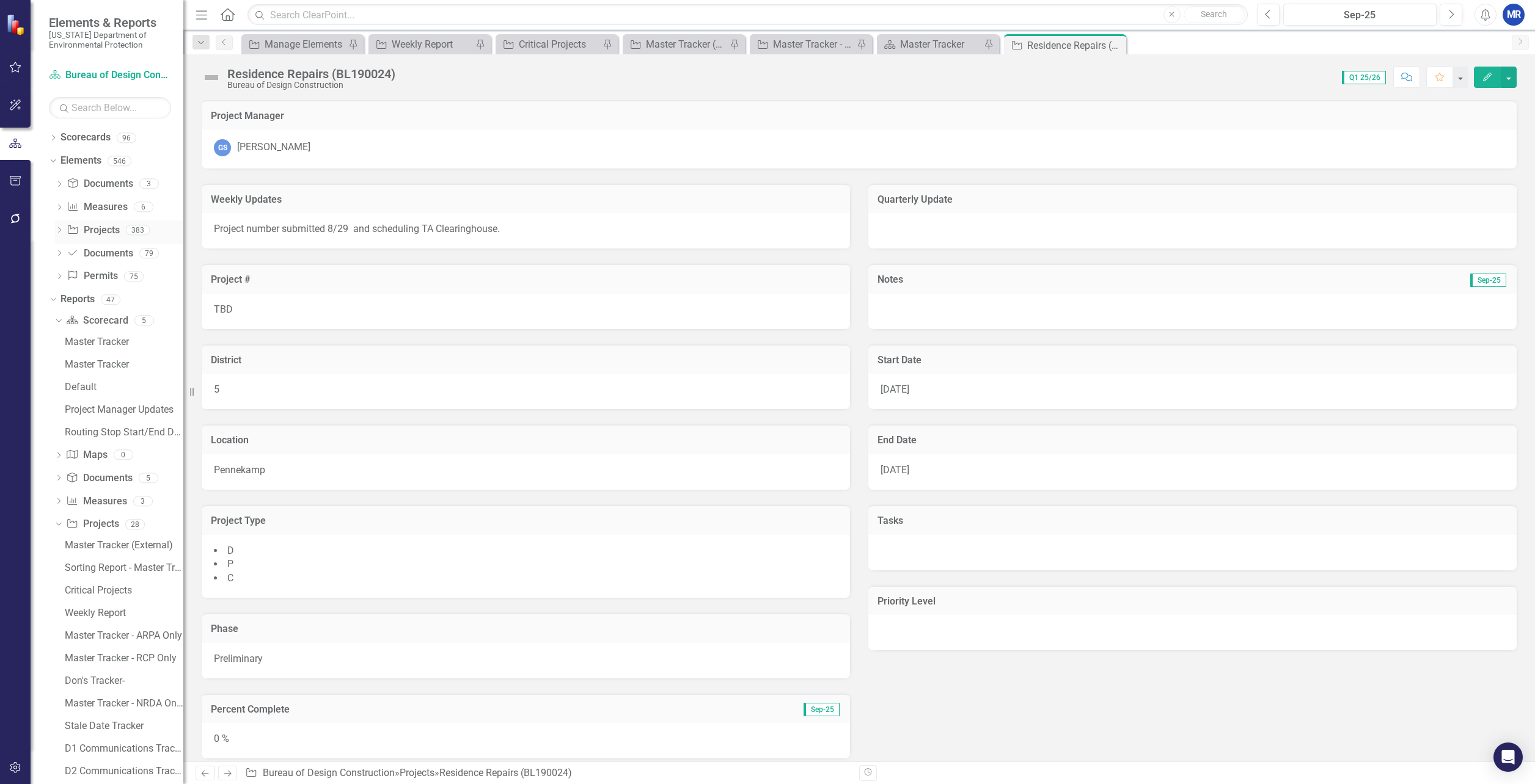
click at [116, 227] on link "Project Projects" at bounding box center [93, 231] width 53 height 14
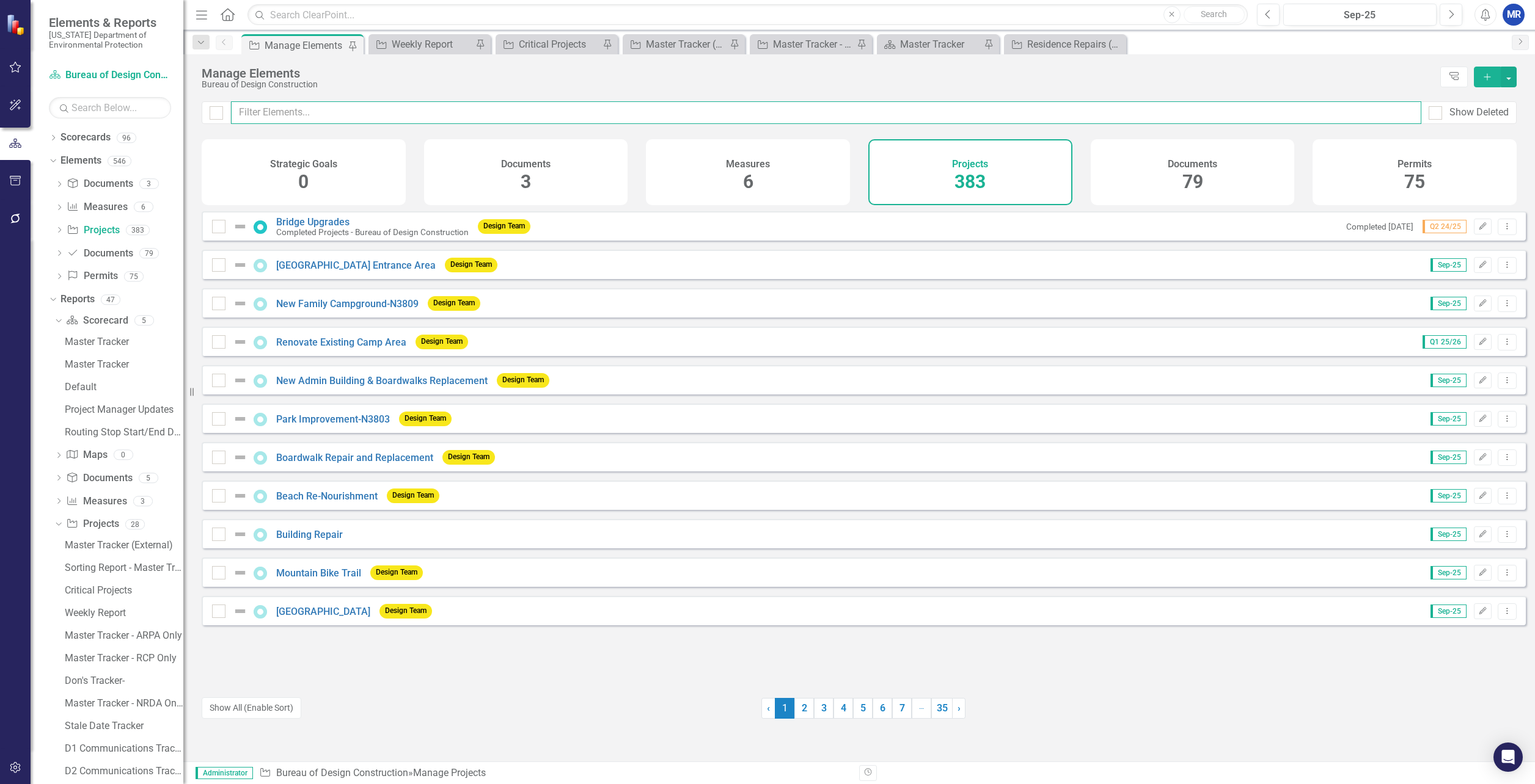
click at [337, 116] on input "text" at bounding box center [827, 112] width 1191 height 23
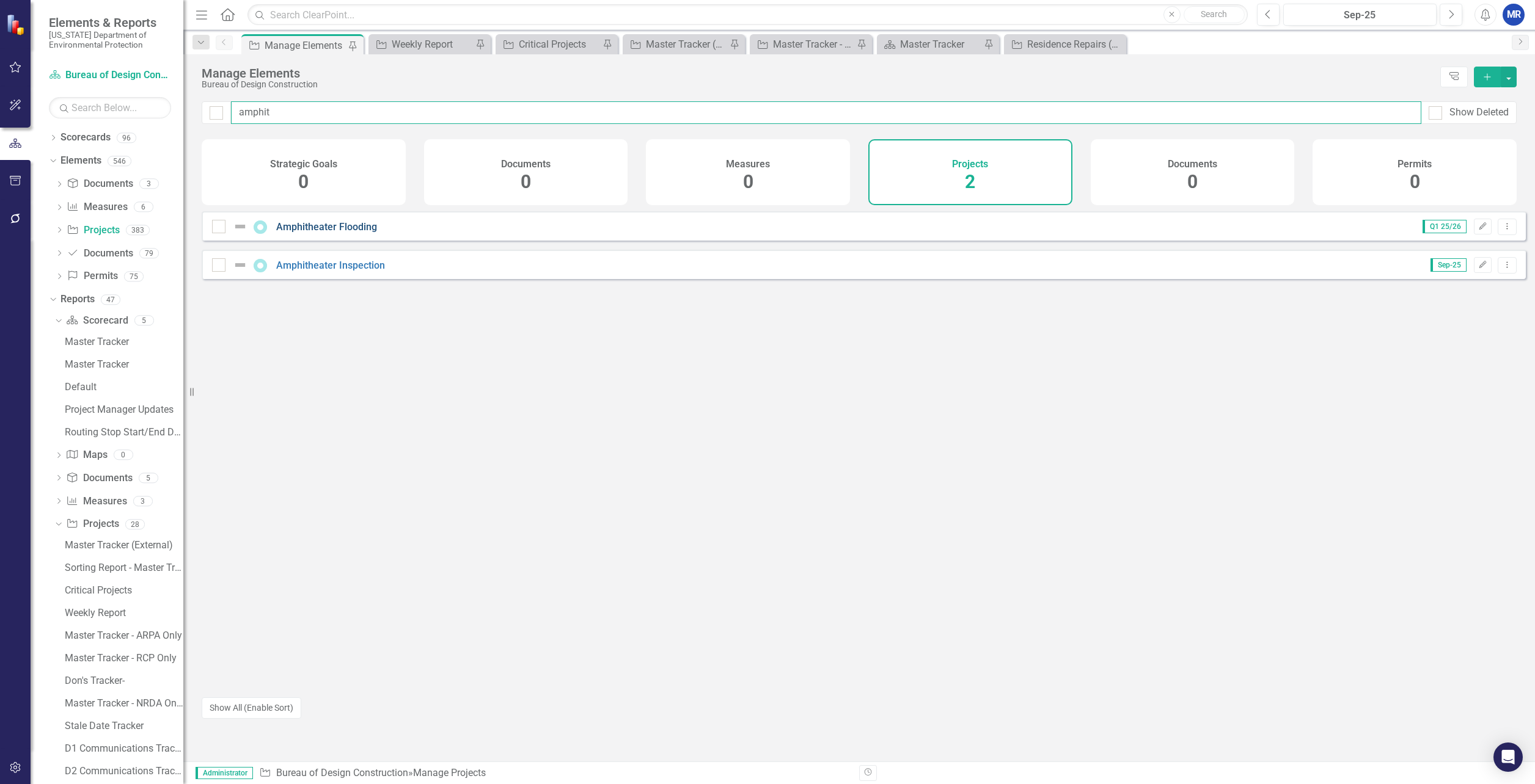
type input "amphit"
click at [295, 232] on link "Amphitheater Flooding" at bounding box center [326, 227] width 101 height 11
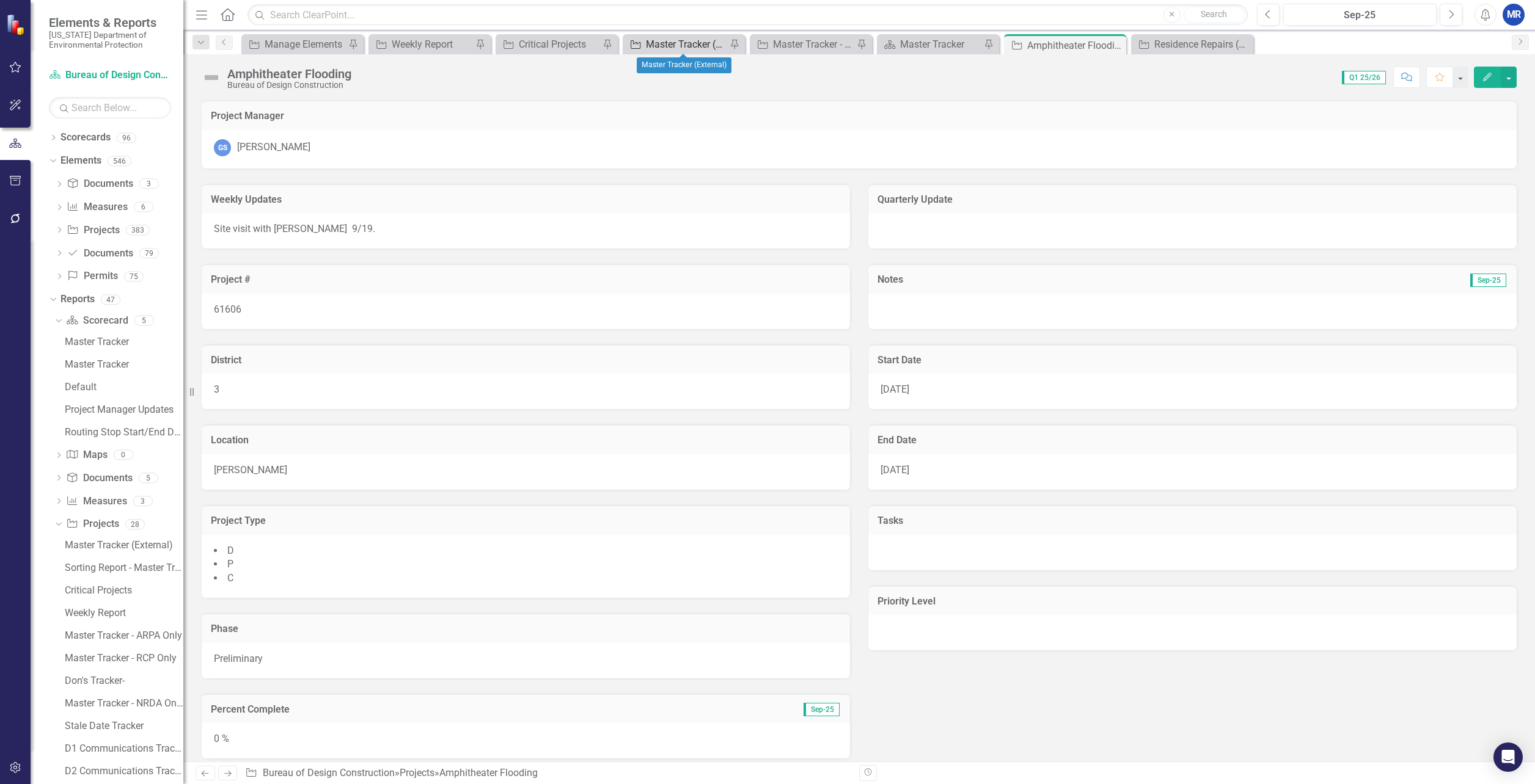
click at [707, 41] on div "Master Tracker (External)" at bounding box center [686, 44] width 80 height 15
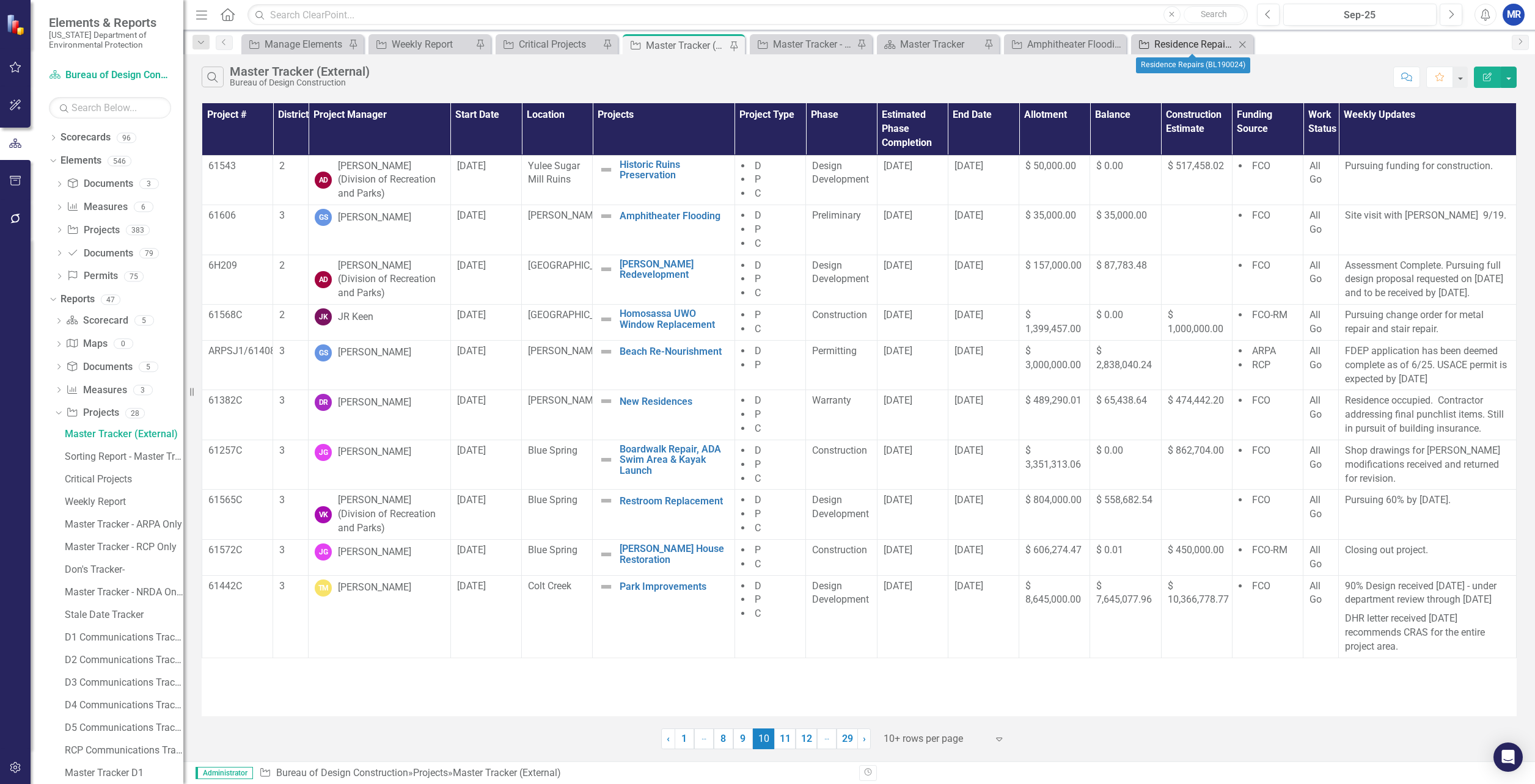
click at [1207, 45] on div "Residence Repairs (BL190024)" at bounding box center [1195, 44] width 80 height 15
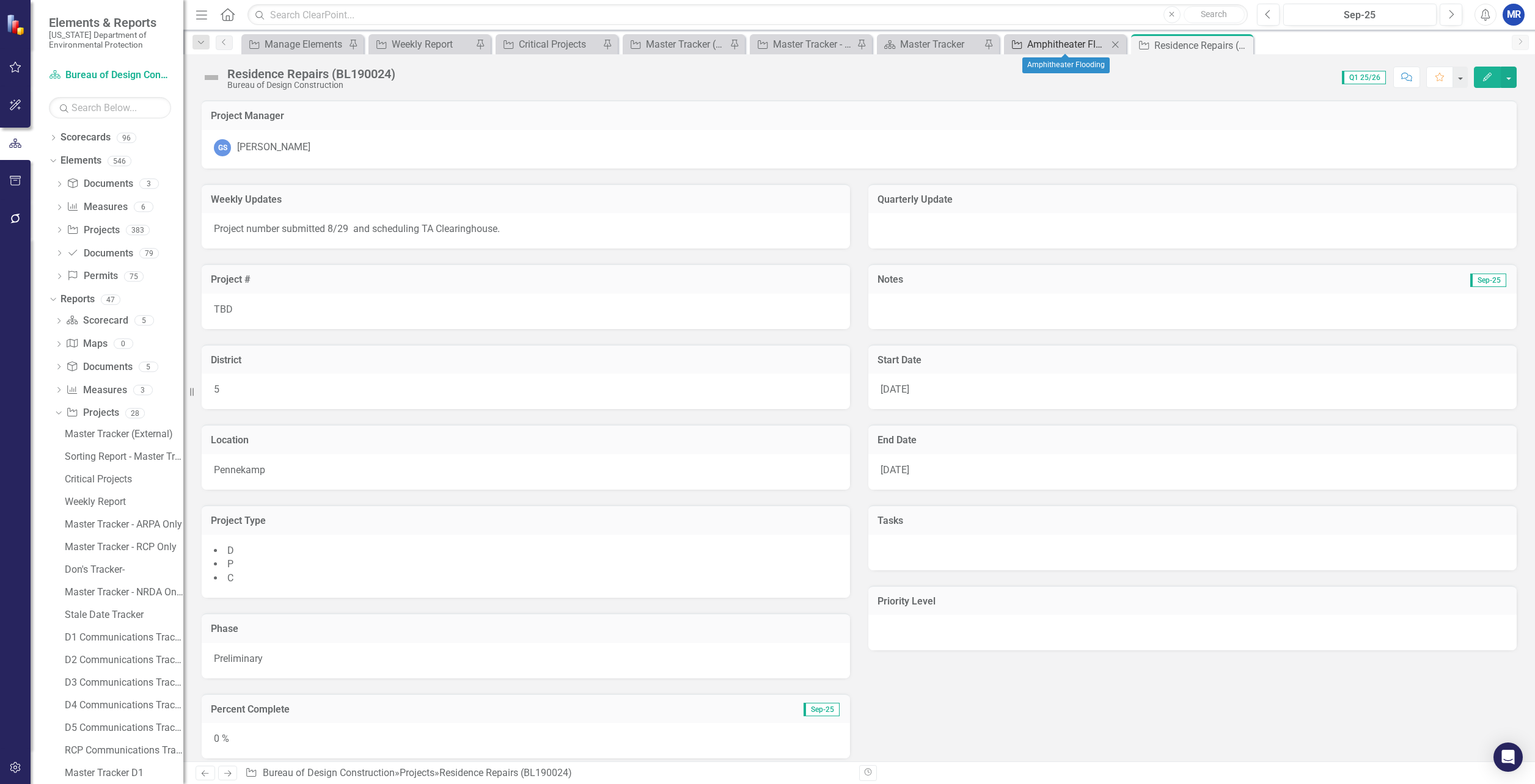
click at [1068, 43] on div "Amphitheater Flooding" at bounding box center [1067, 44] width 80 height 15
click at [1205, 48] on div "Residence Repairs (BL190024)" at bounding box center [1195, 44] width 80 height 15
click at [1245, 42] on icon at bounding box center [1242, 45] width 7 height 7
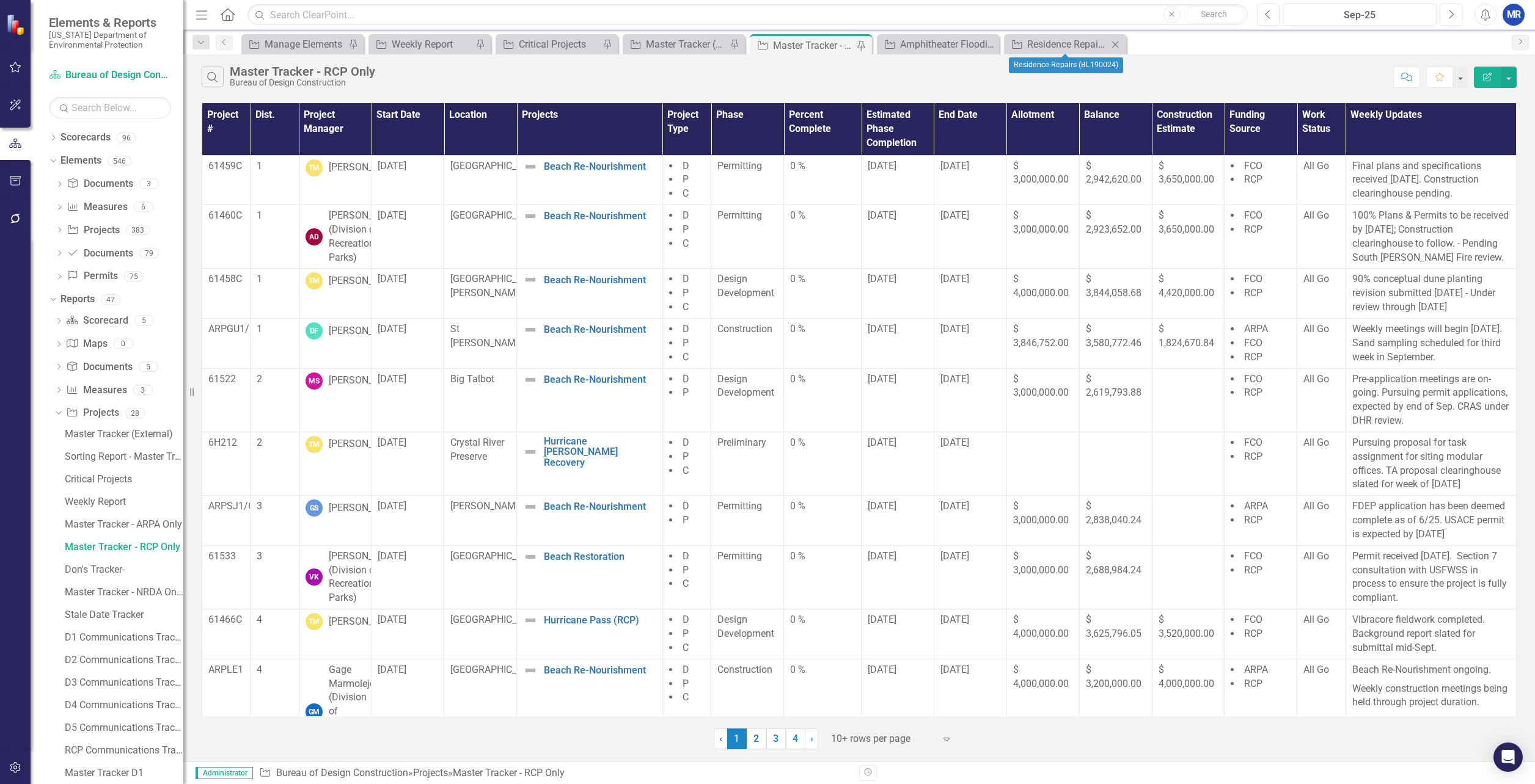
click at [1115, 42] on icon "Close" at bounding box center [1115, 45] width 12 height 10
click at [816, 41] on div "Amphitheater Flooding" at bounding box center [813, 44] width 80 height 15
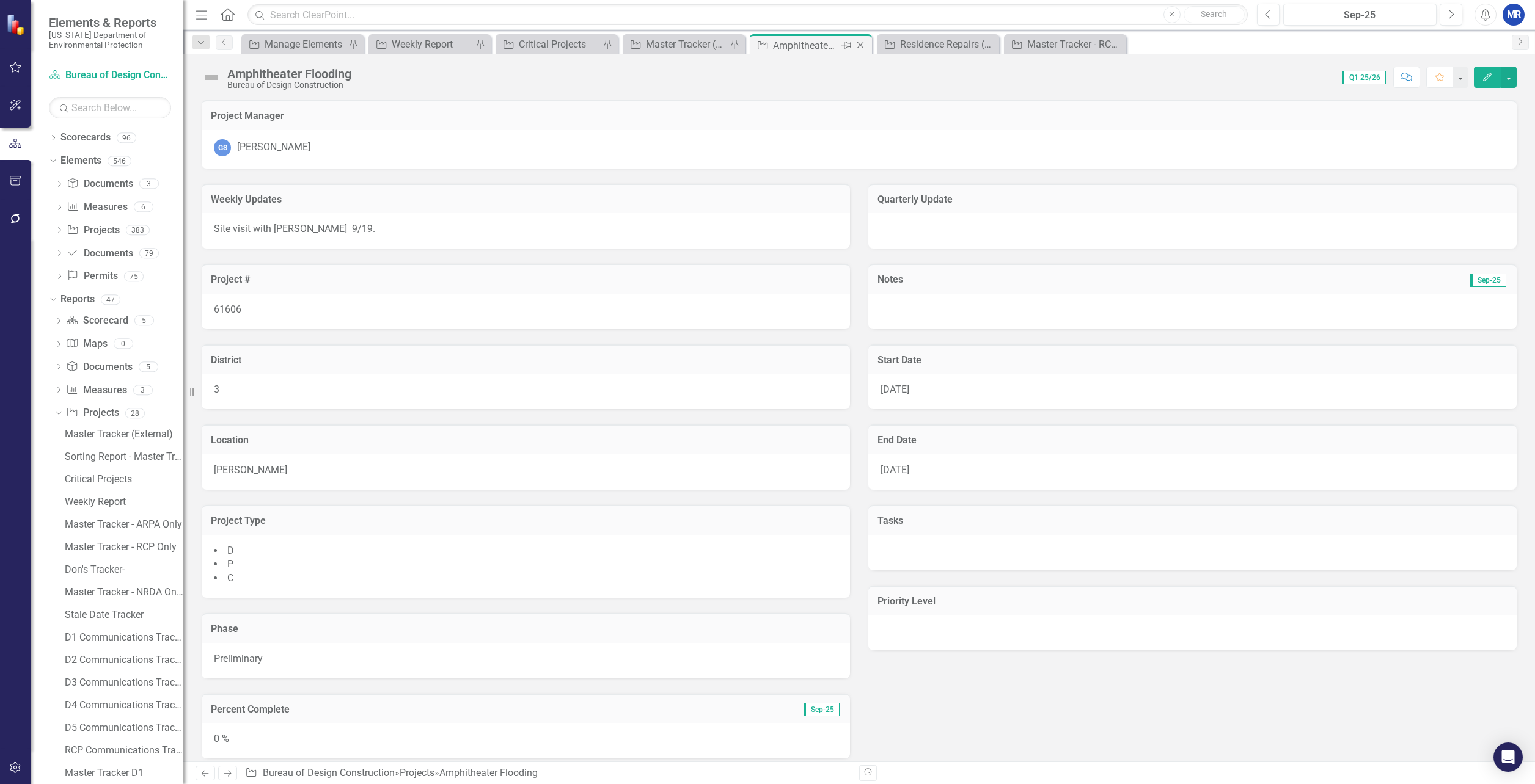
click at [860, 44] on icon "Close" at bounding box center [860, 45] width 12 height 10
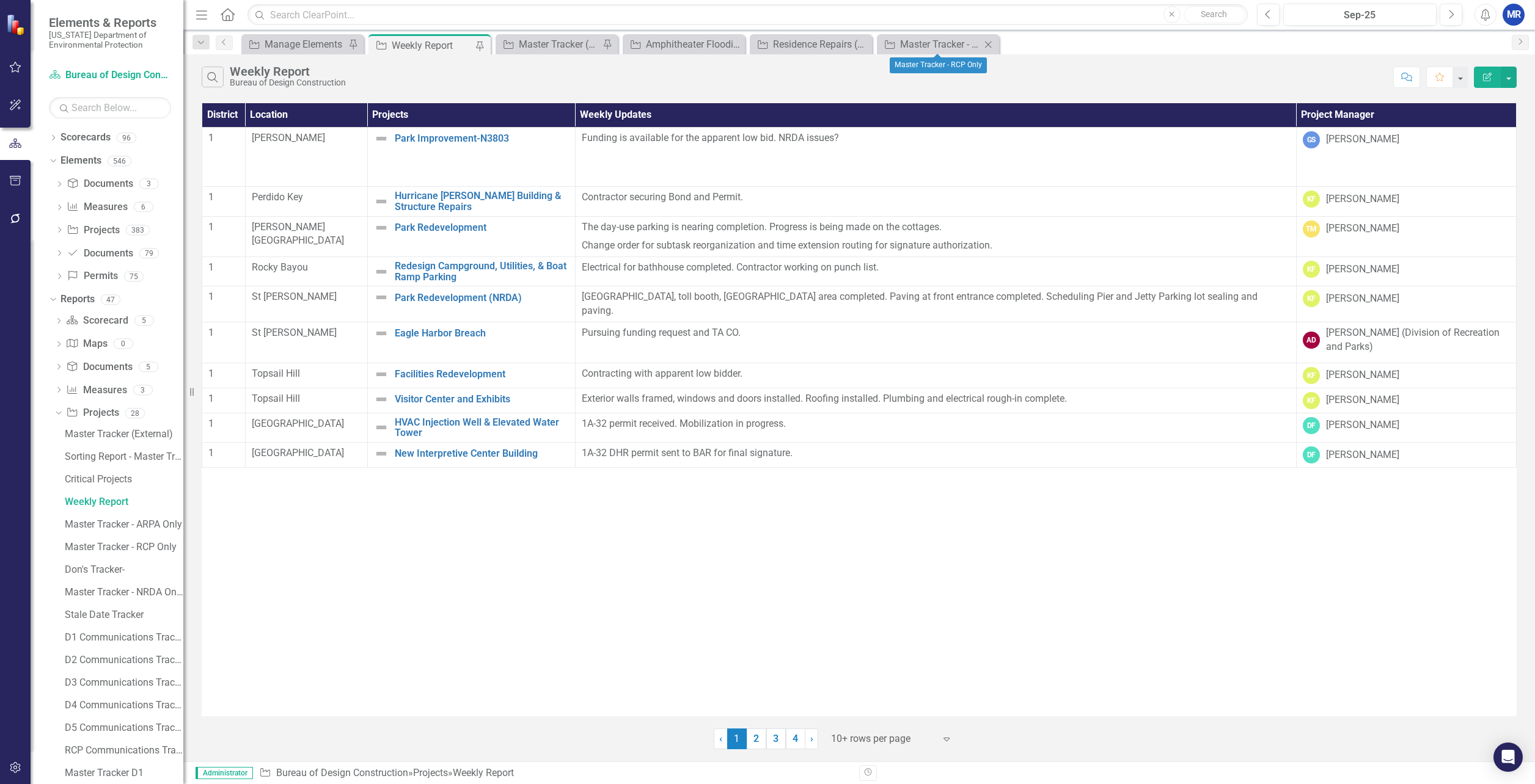
click at [986, 45] on icon "Close" at bounding box center [988, 45] width 12 height 10
click at [864, 45] on icon "Close" at bounding box center [861, 45] width 12 height 10
click at [735, 43] on icon at bounding box center [734, 44] width 7 height 7
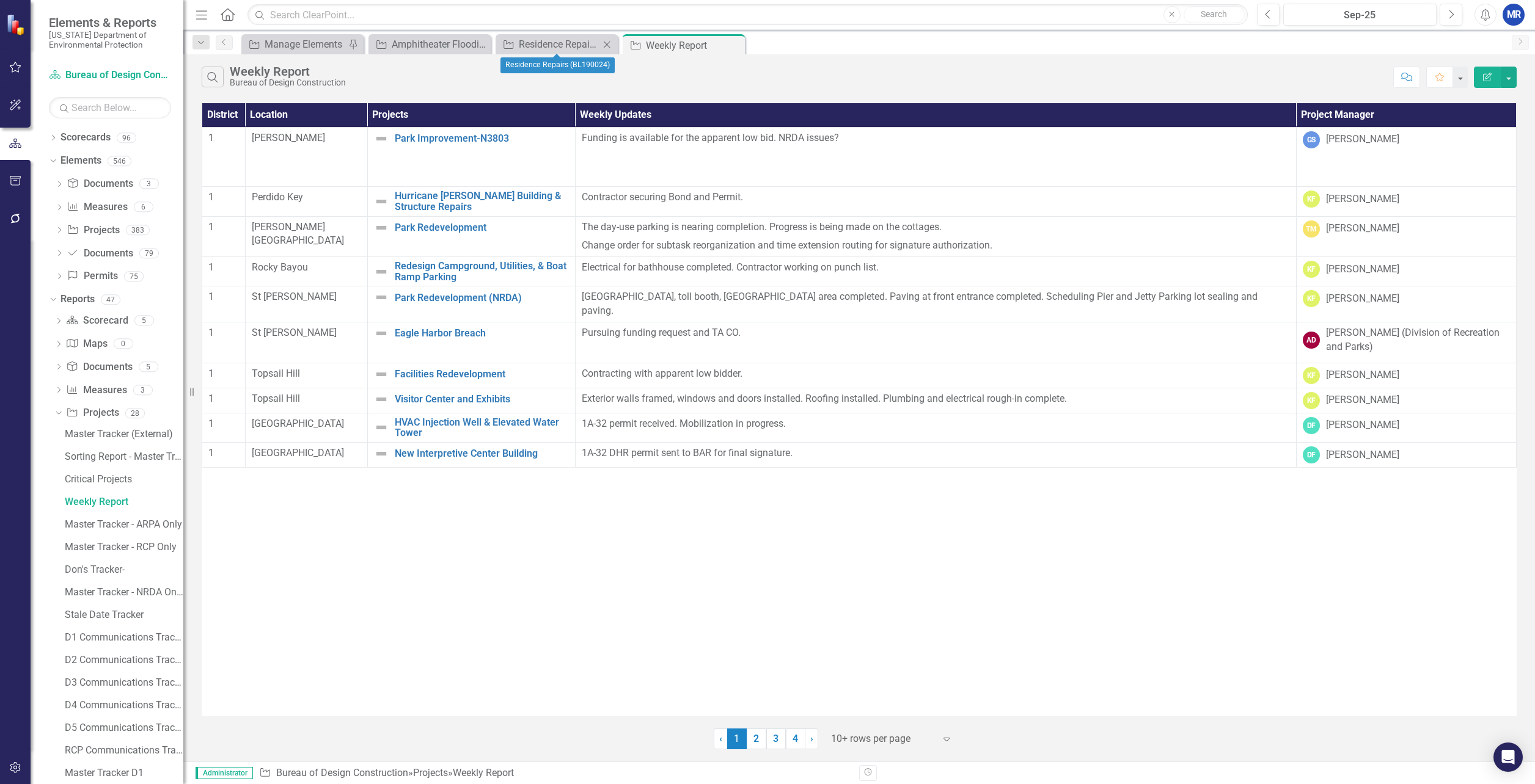
click at [607, 42] on icon "Close" at bounding box center [607, 45] width 12 height 10
click at [605, 43] on icon at bounding box center [607, 45] width 7 height 7
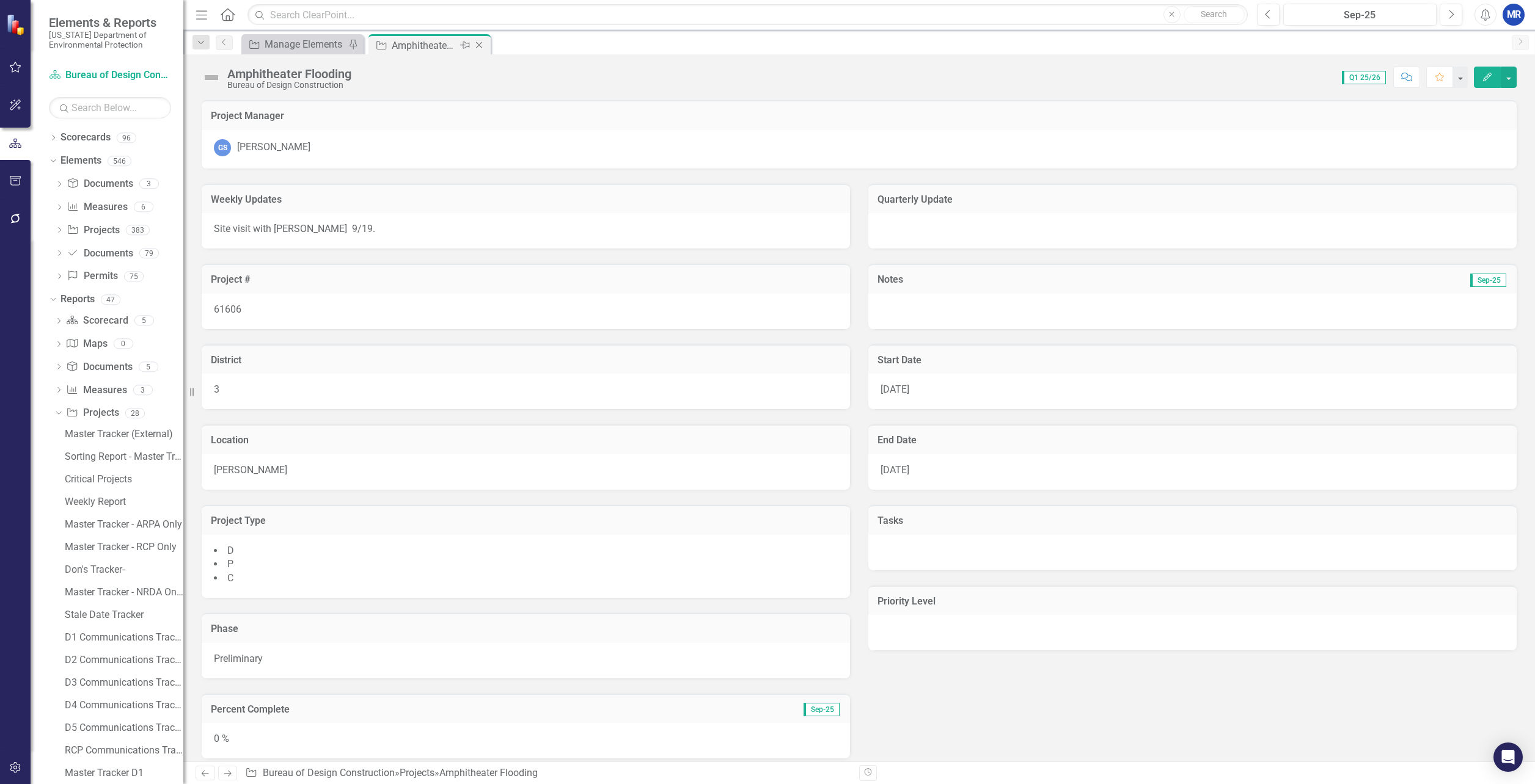
click at [483, 45] on icon "Close" at bounding box center [479, 45] width 12 height 10
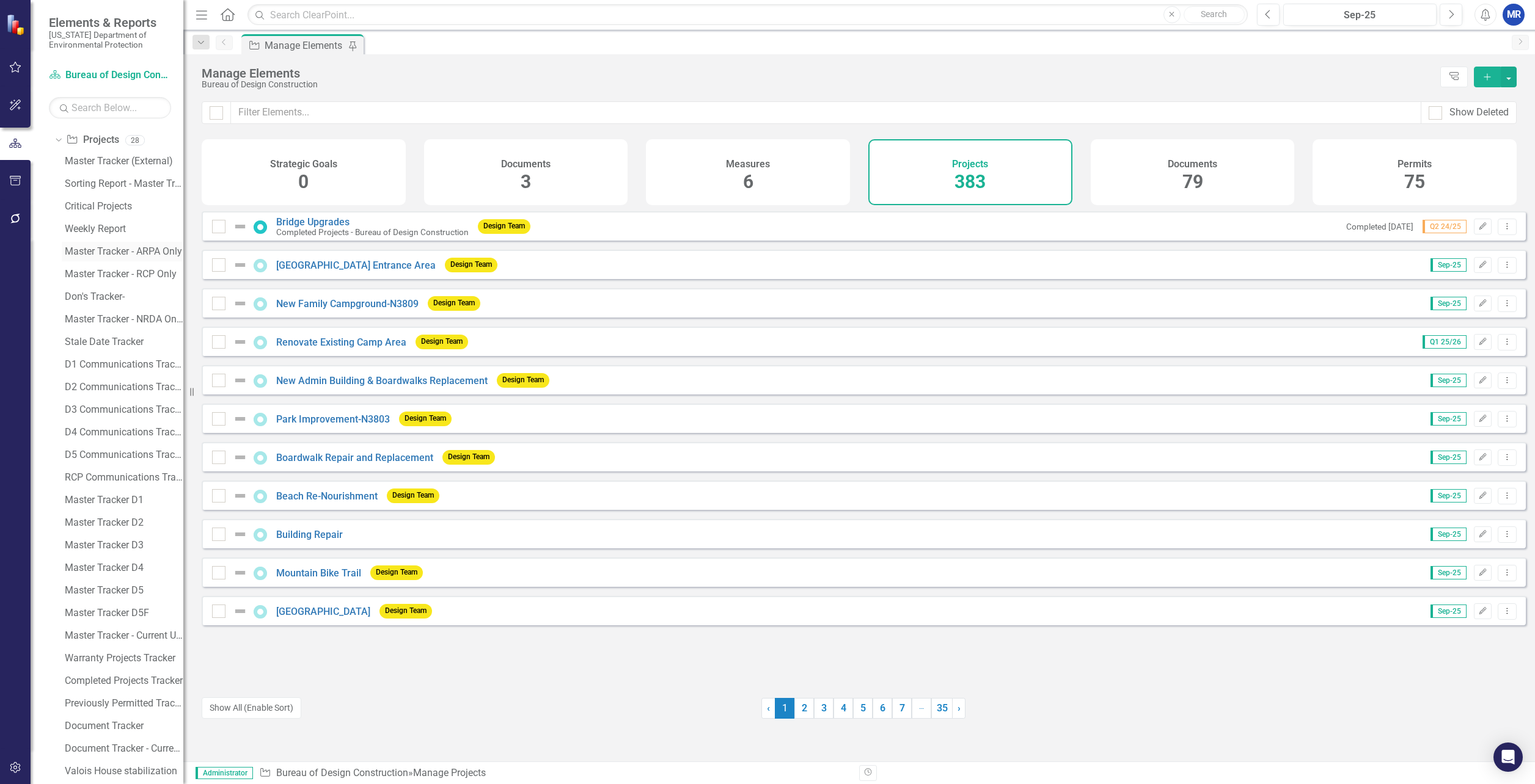
scroll to position [244, 0]
click at [104, 187] on div "Master Tracker (External)" at bounding box center [124, 190] width 119 height 11
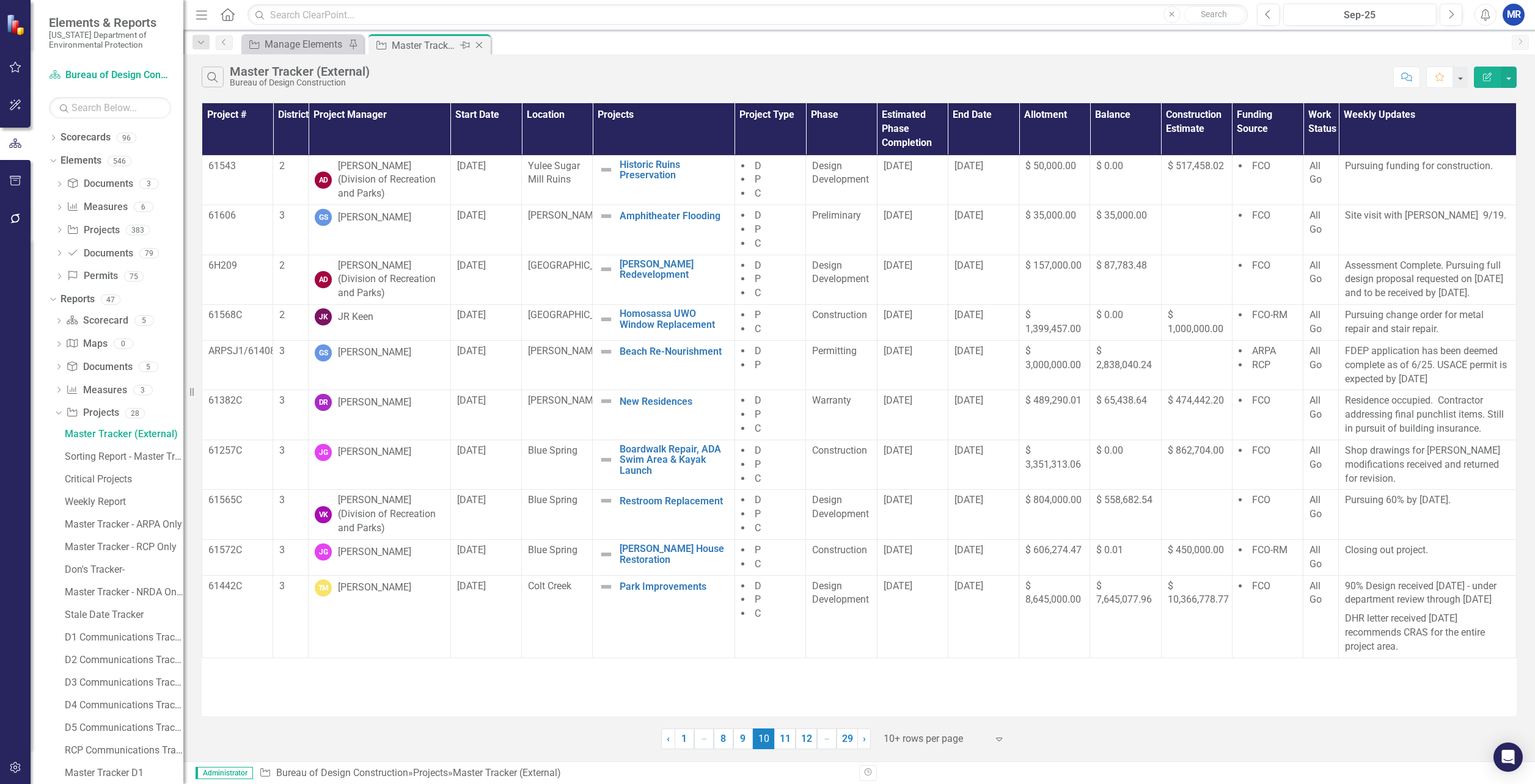
click at [463, 43] on icon "Pin" at bounding box center [465, 45] width 10 height 12
click at [116, 544] on div "Master Tracker - RCP Only" at bounding box center [124, 547] width 119 height 11
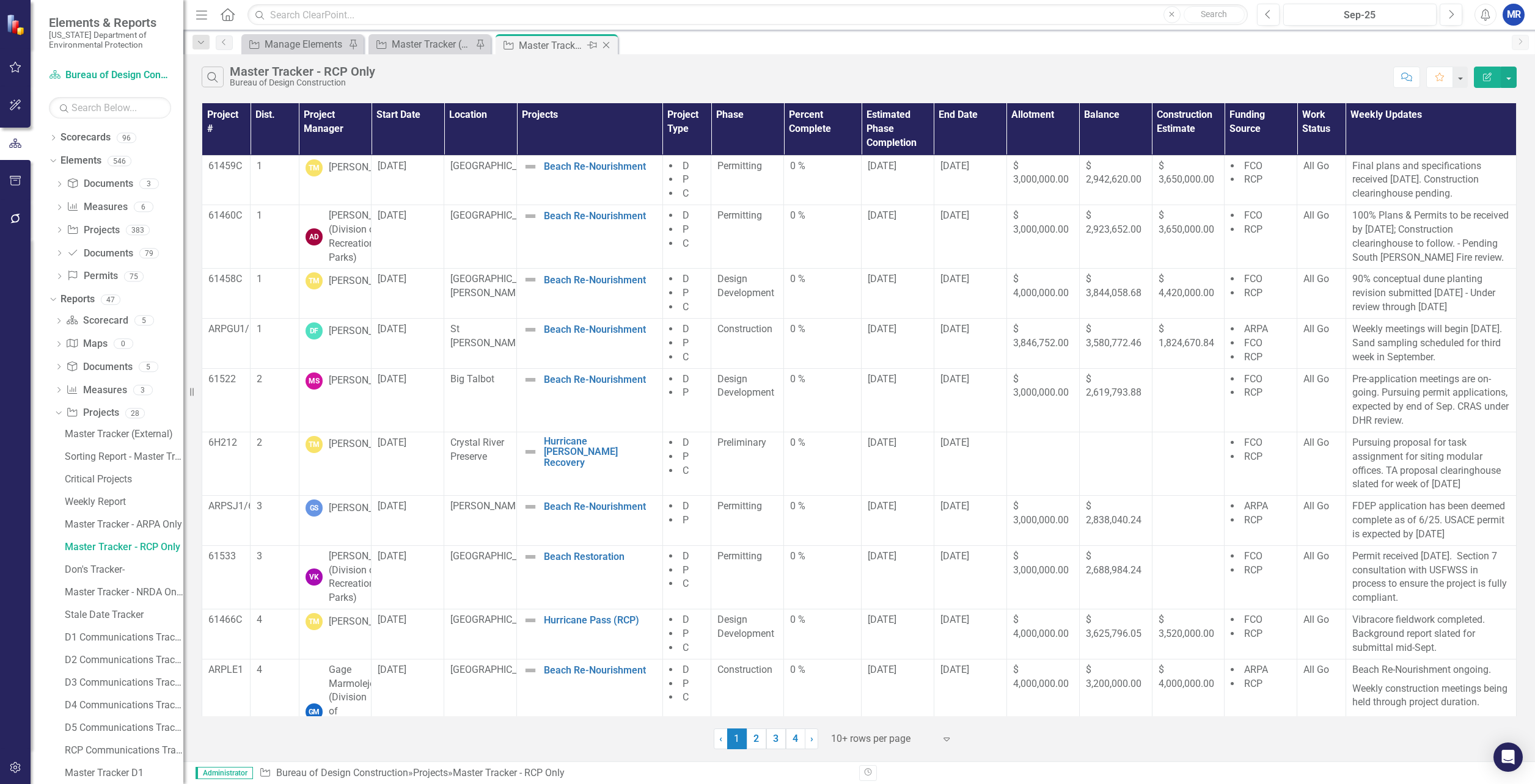
click at [590, 45] on icon at bounding box center [592, 45] width 10 height 8
click at [119, 211] on div "Sorting Report - Master Tracker (External)" at bounding box center [124, 213] width 119 height 11
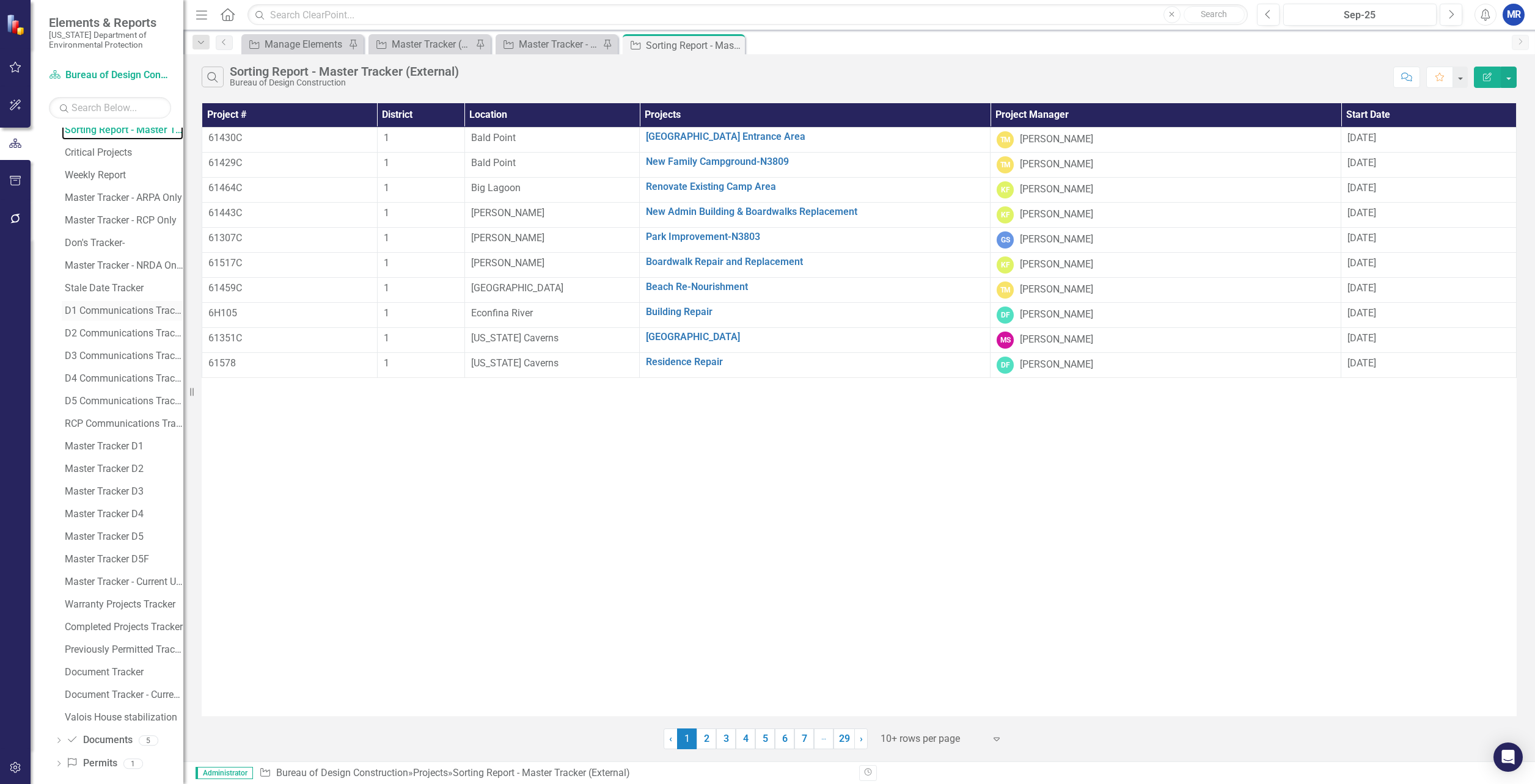
scroll to position [338, 0]
click at [128, 616] on div "Completed Projects Tracker" at bounding box center [124, 616] width 119 height 11
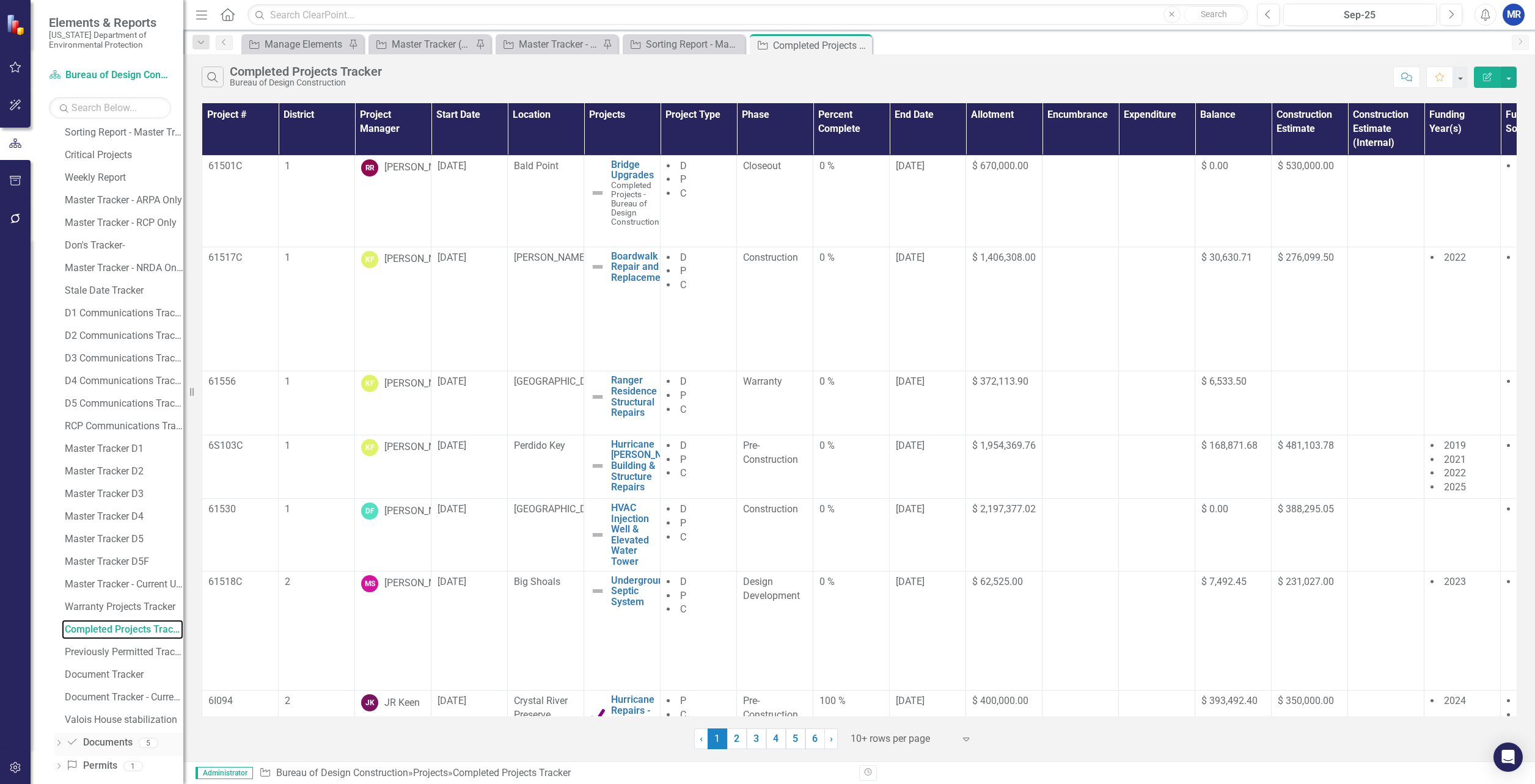
scroll to position [338, 0]
click at [55, 730] on icon "Dropdown" at bounding box center [59, 731] width 9 height 7
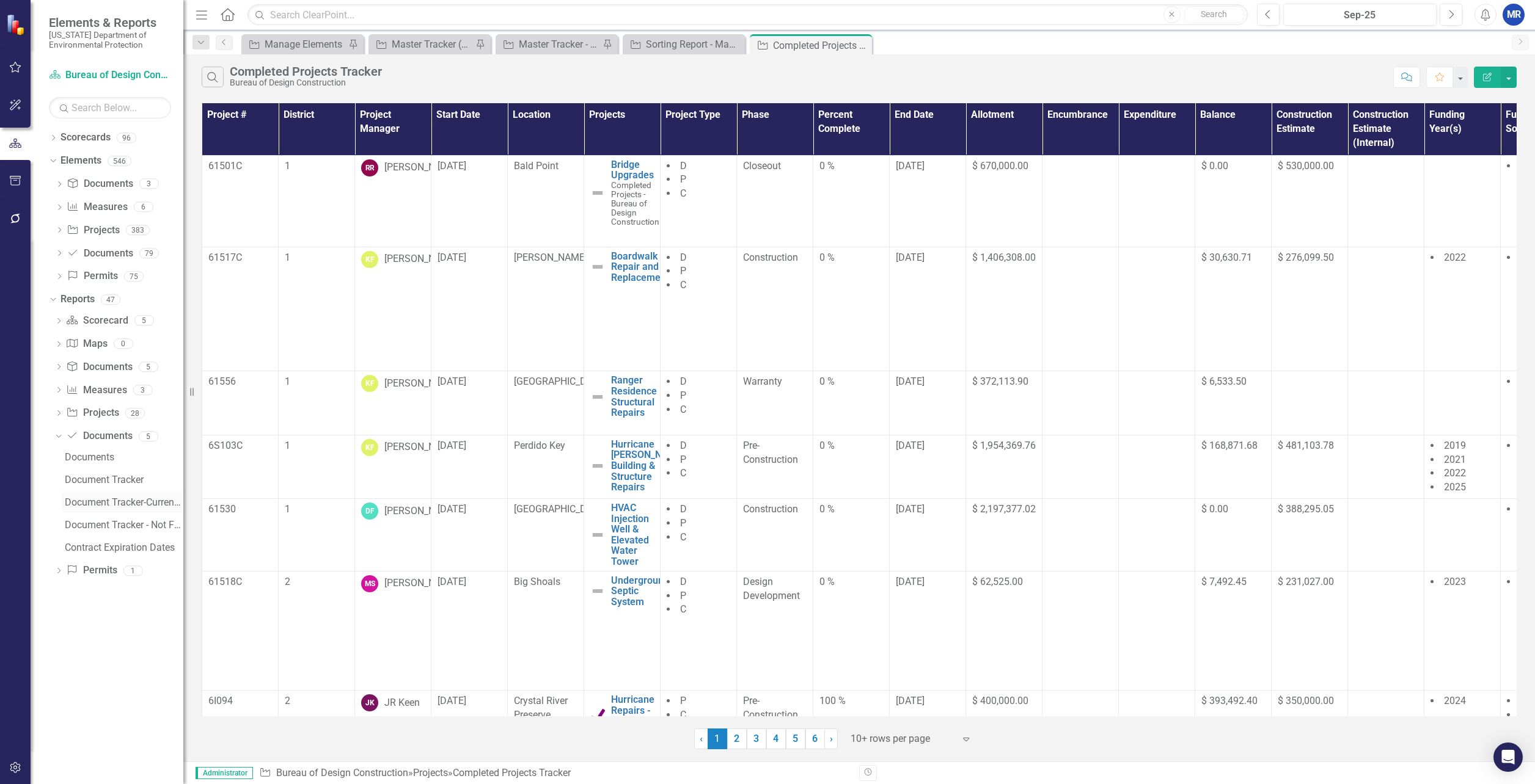
click at [114, 503] on div "Document Tracker-Current User" at bounding box center [124, 503] width 119 height 11
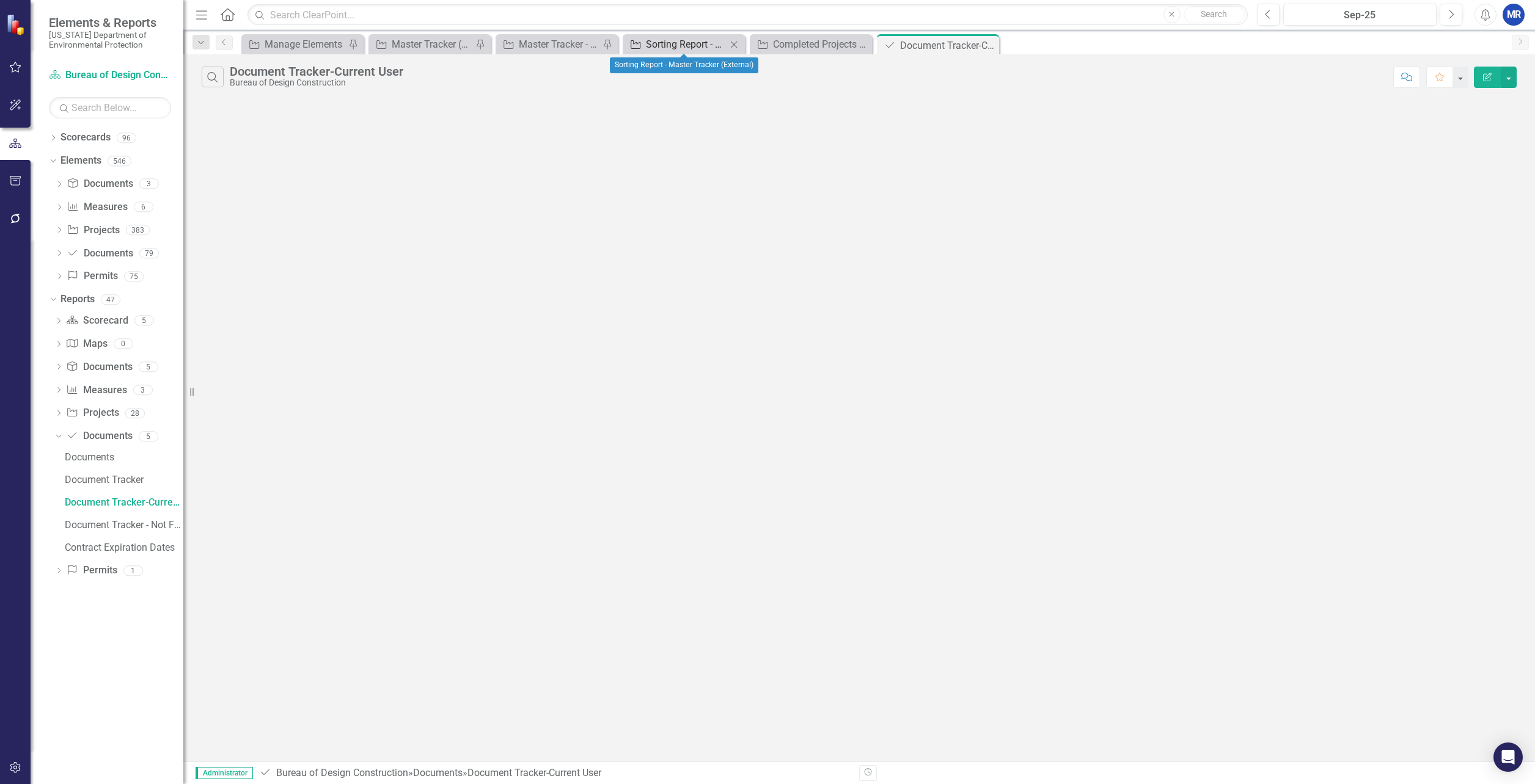
click at [681, 42] on div "Sorting Report - Master Tracker (External)" at bounding box center [686, 44] width 80 height 15
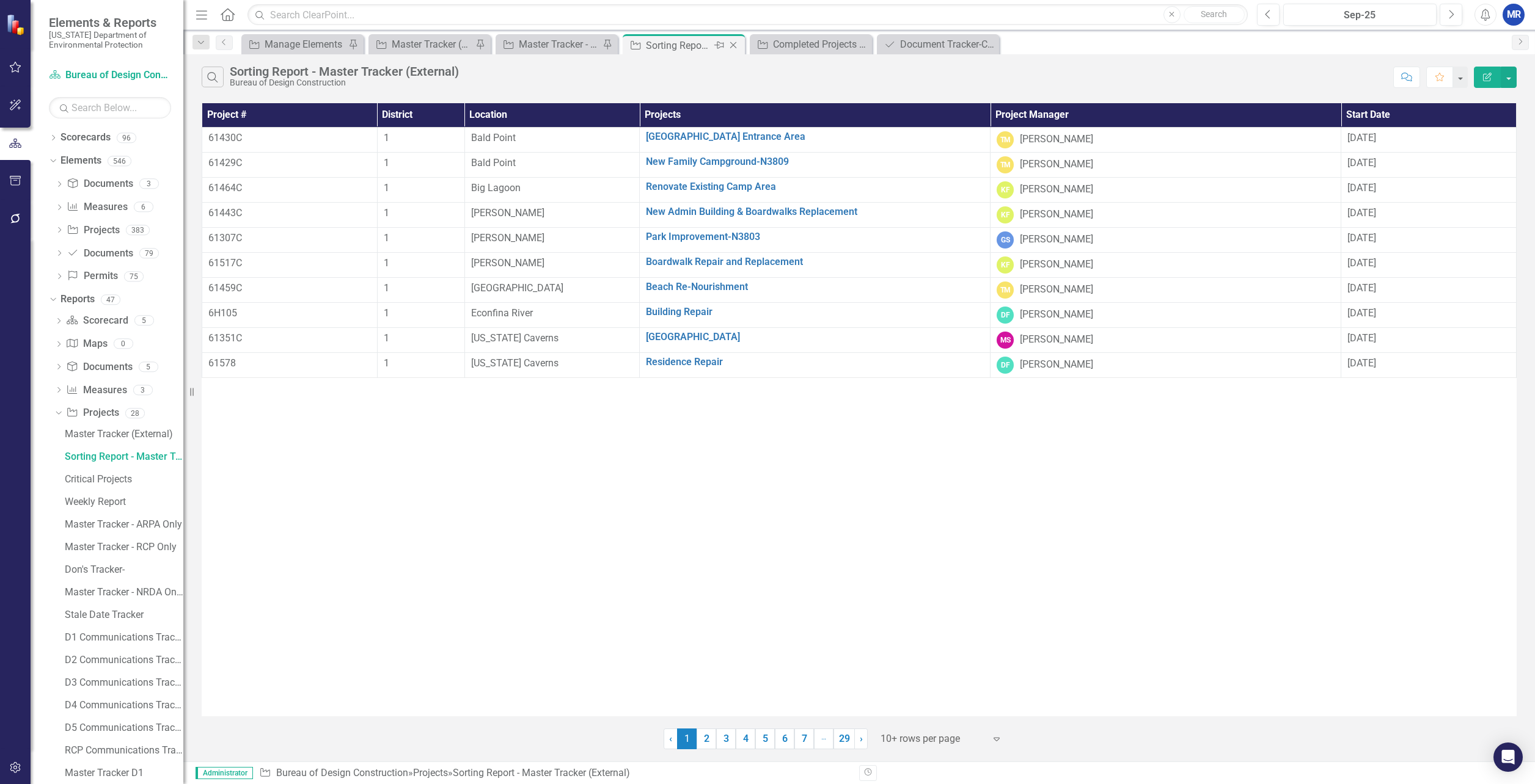
click at [733, 43] on icon "Close" at bounding box center [733, 45] width 12 height 10
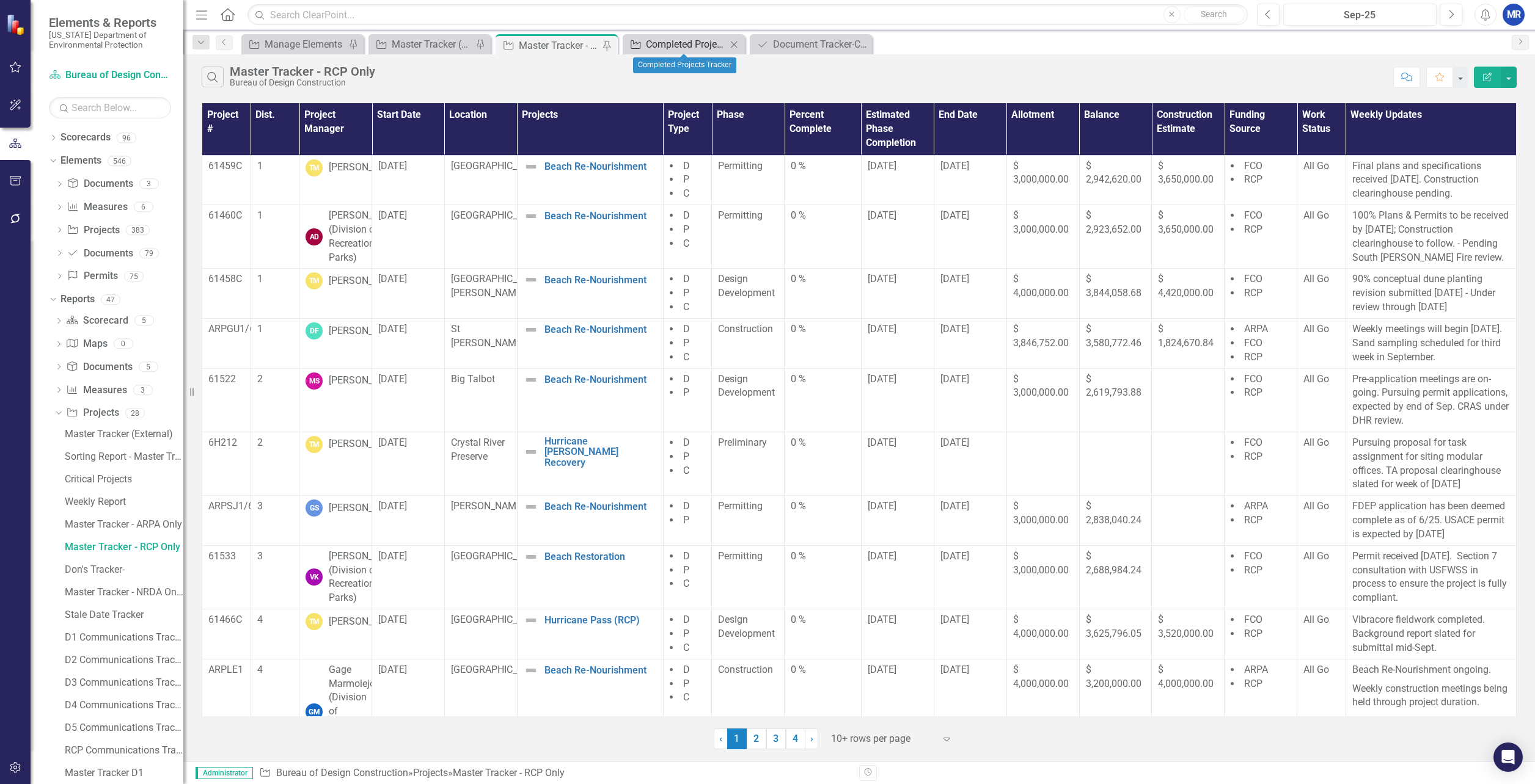
click at [704, 43] on div "Completed Projects Tracker" at bounding box center [686, 44] width 80 height 15
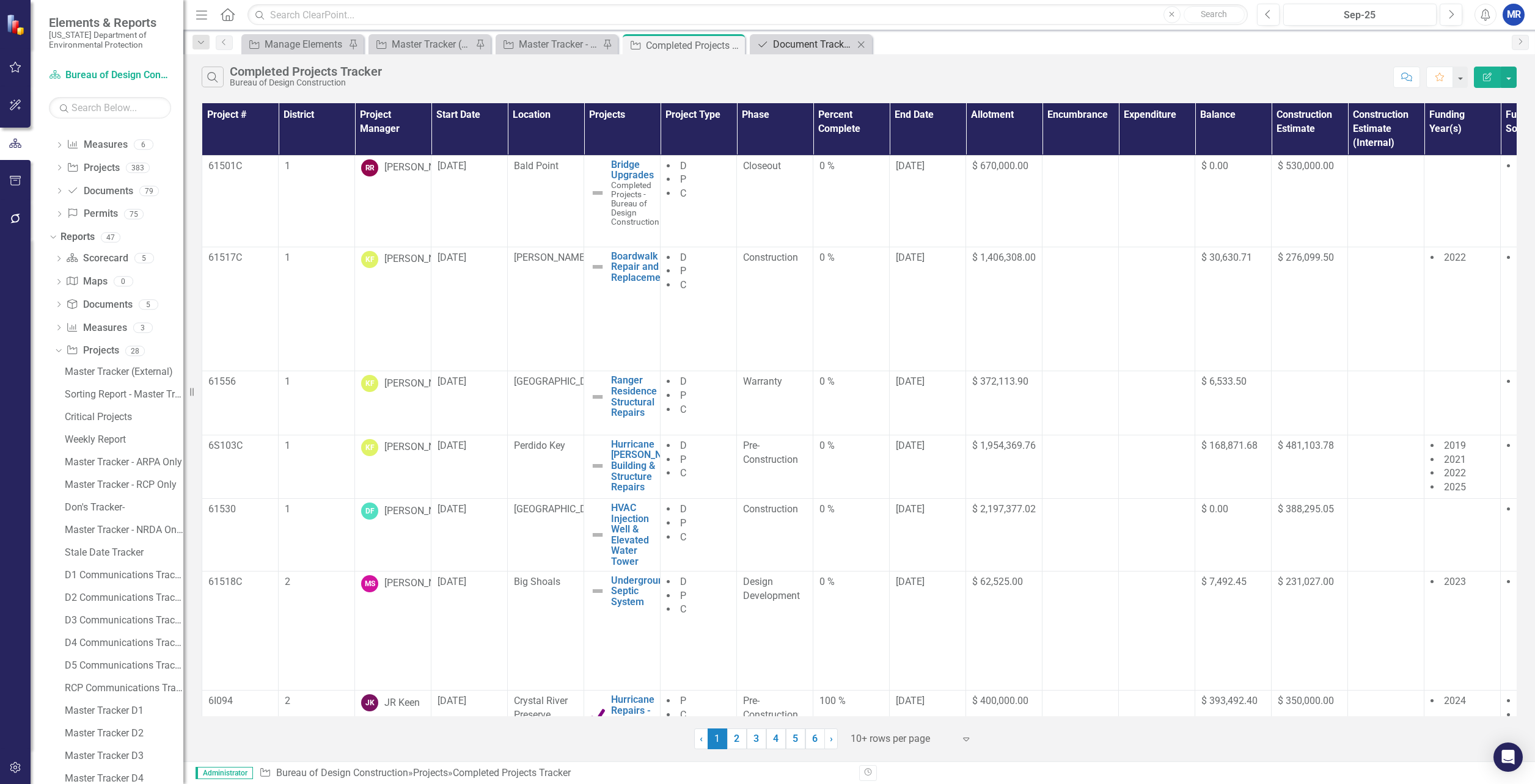
scroll to position [180, 0]
click at [783, 42] on div "Document Tracker-Current User" at bounding box center [813, 44] width 80 height 15
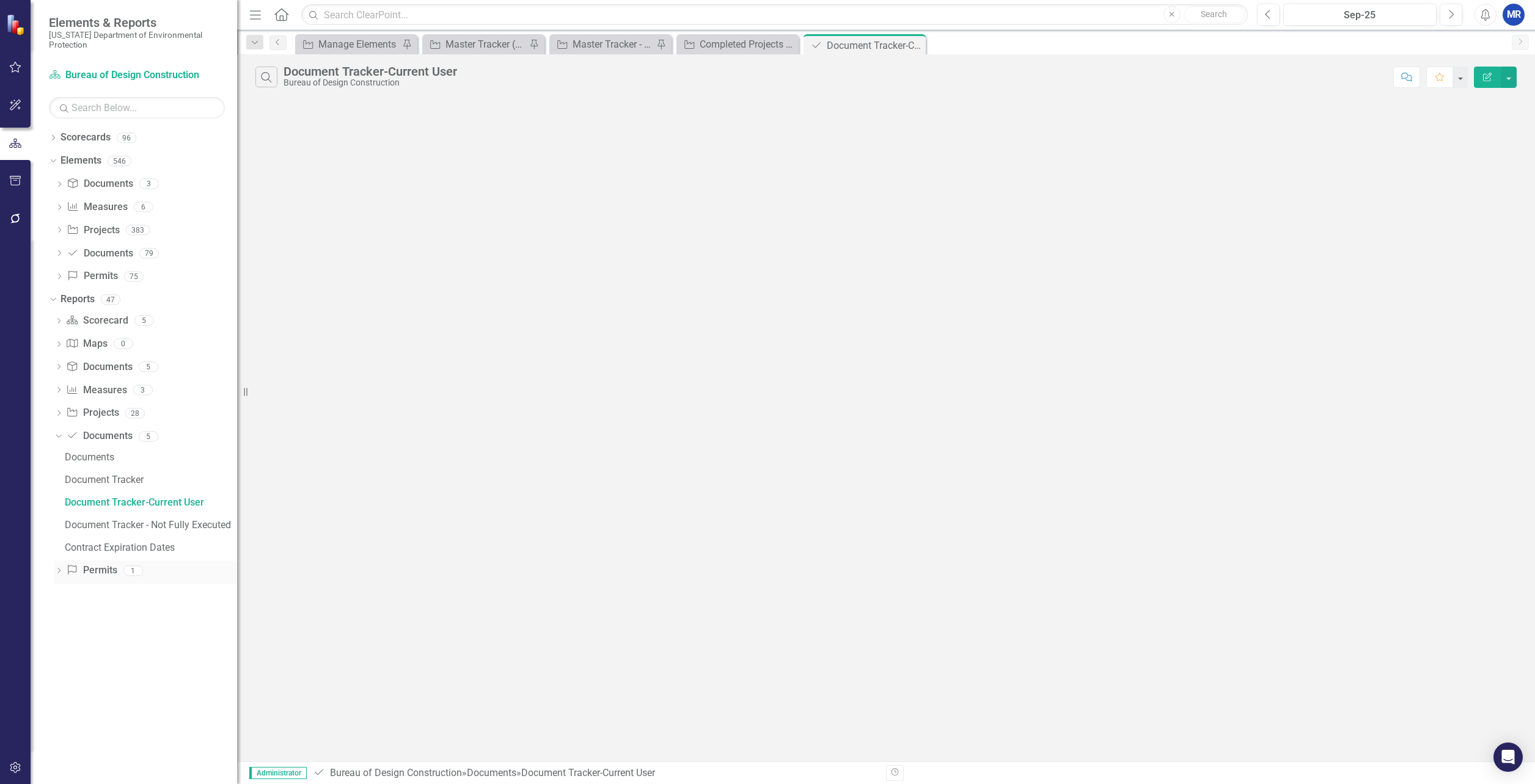
drag, startPoint x: 187, startPoint y: 523, endPoint x: 237, endPoint y: 565, distance: 65.3
click at [237, 565] on div "Resize" at bounding box center [242, 392] width 10 height 784
click at [120, 481] on div "Document Tracker" at bounding box center [151, 480] width 172 height 11
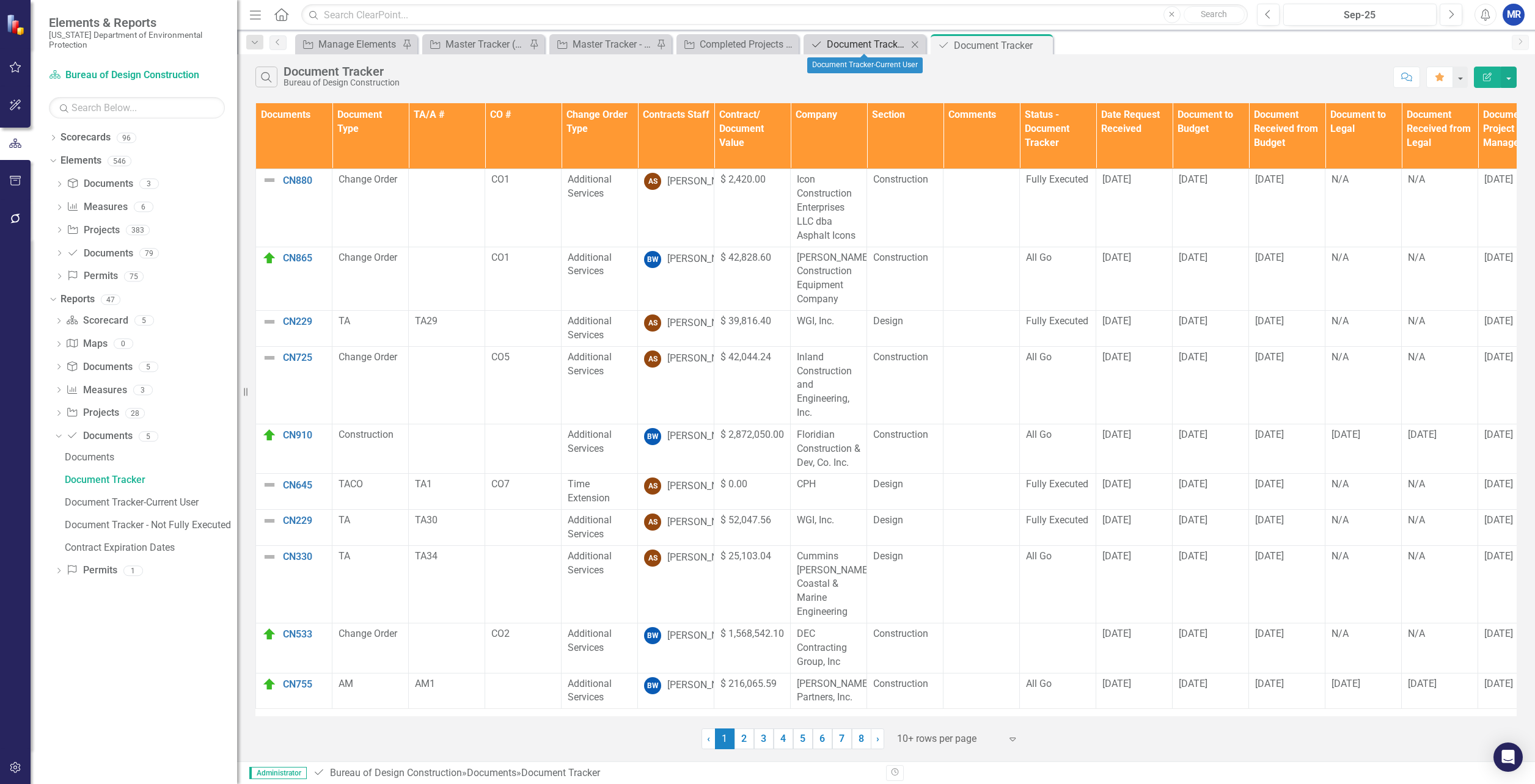
click at [881, 45] on div "Document Tracker-Current User" at bounding box center [867, 44] width 80 height 15
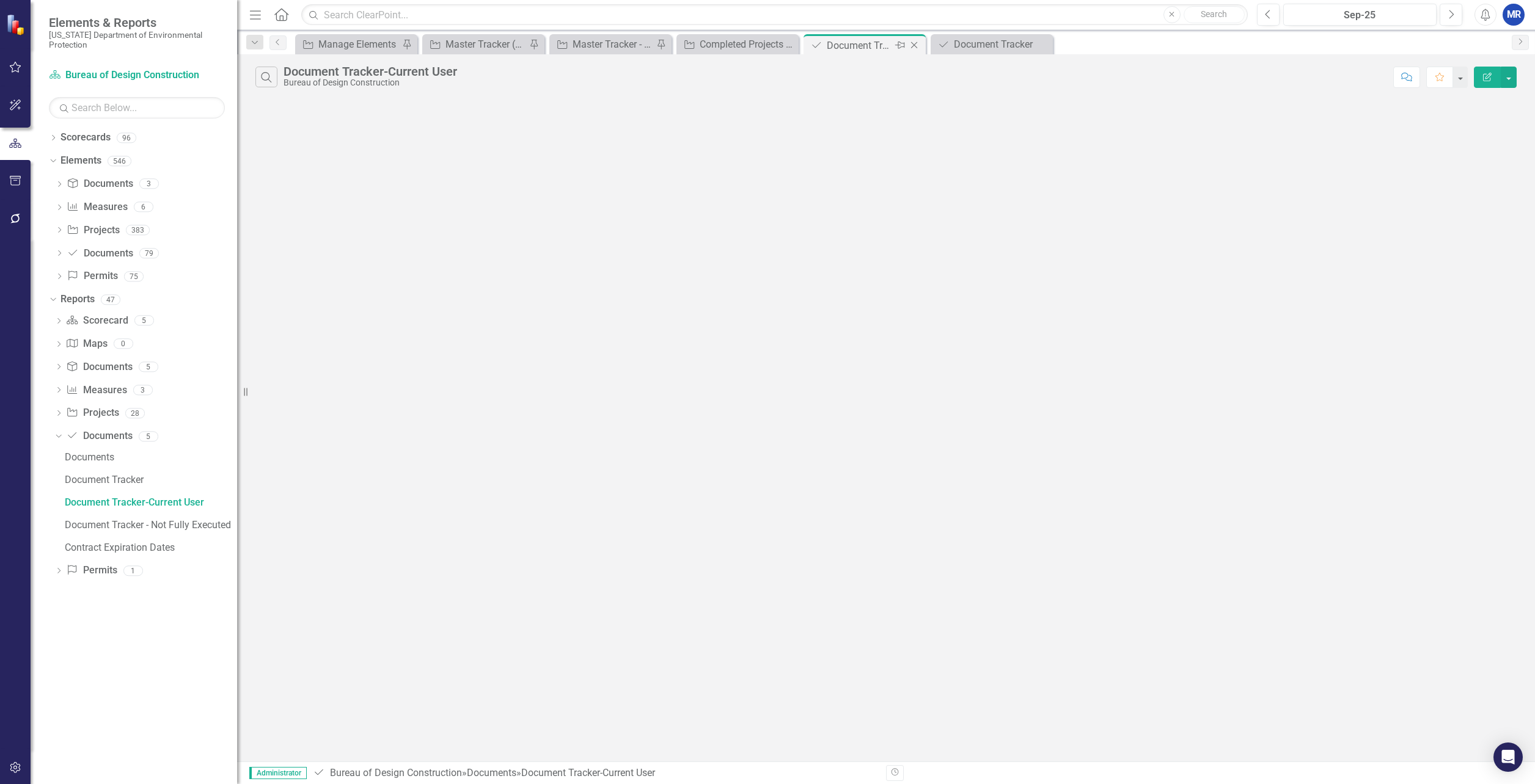
click at [913, 46] on icon "Close" at bounding box center [914, 45] width 12 height 10
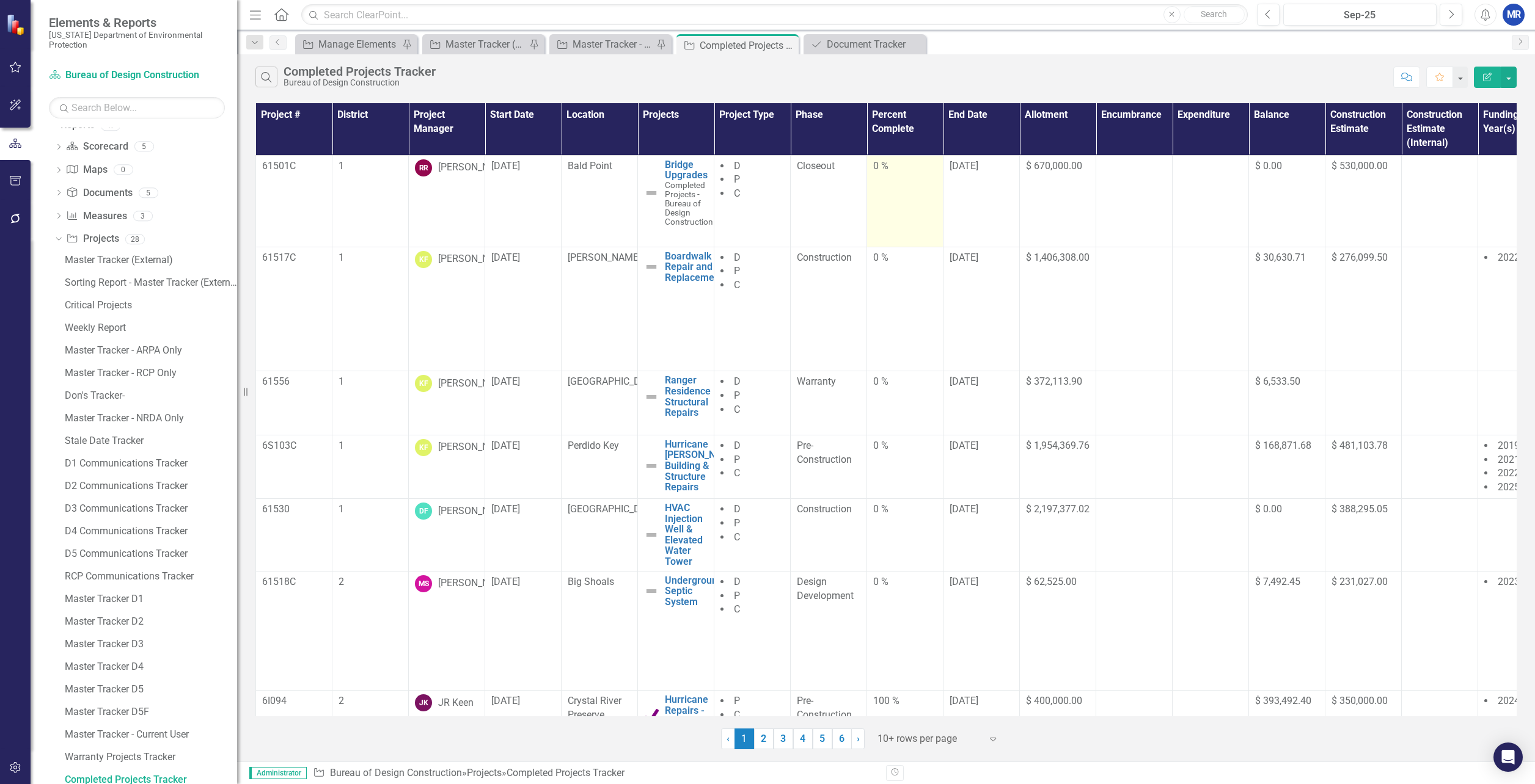
scroll to position [180, 0]
click at [854, 50] on div "Document Tracker" at bounding box center [867, 44] width 80 height 15
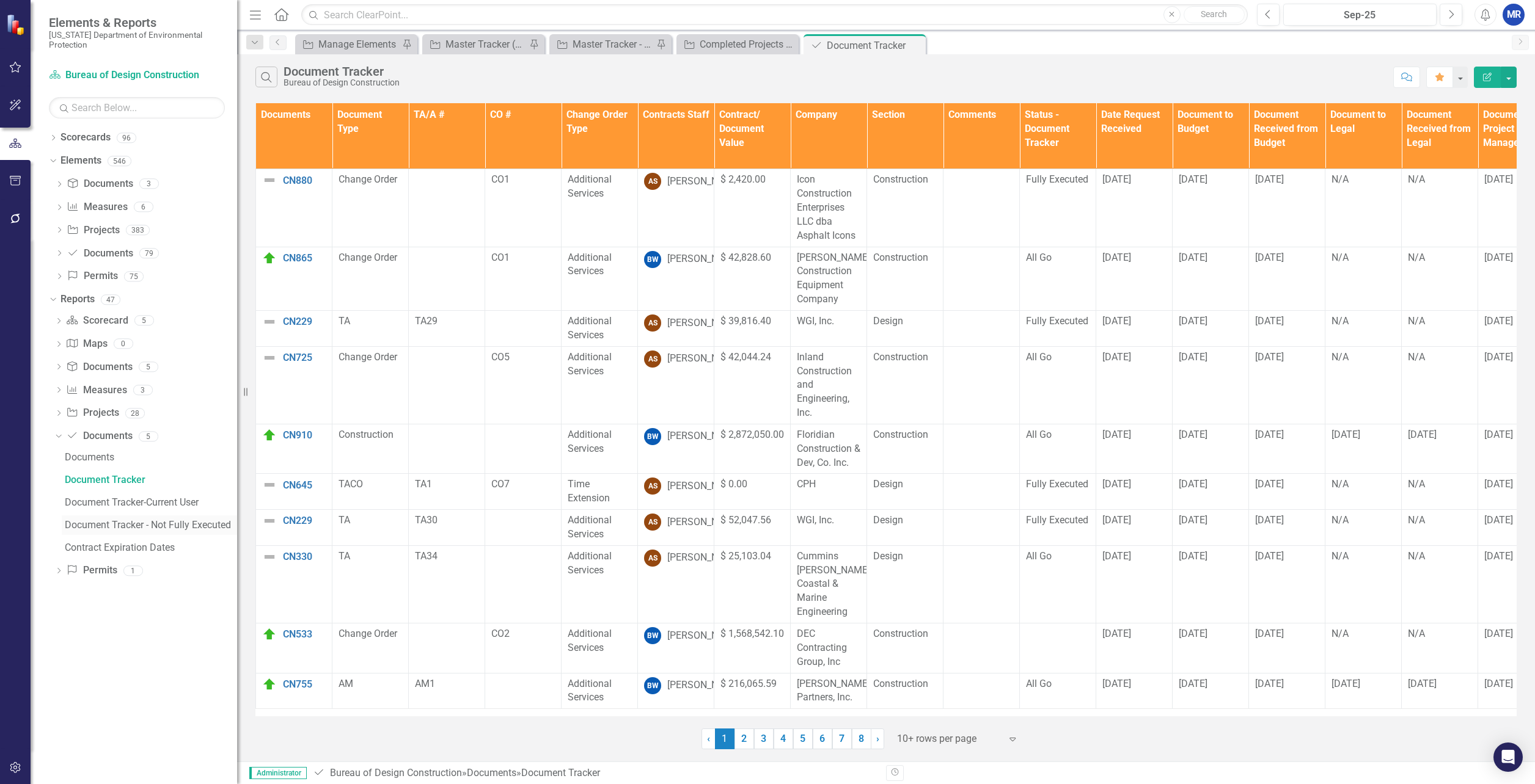
click at [153, 528] on div "Document Tracker - Not Fully Executed" at bounding box center [151, 525] width 172 height 11
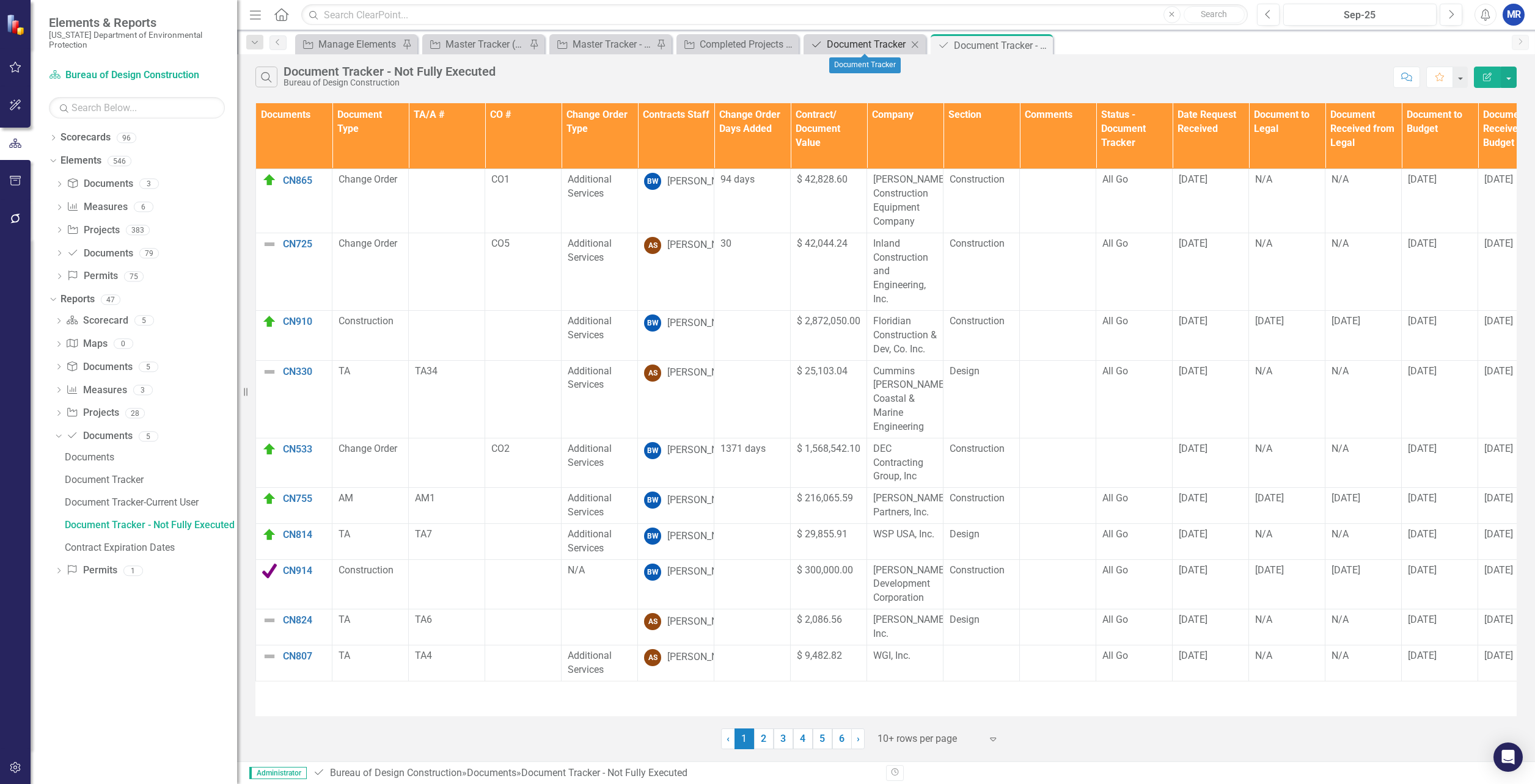
click at [872, 49] on div "Document Tracker" at bounding box center [867, 44] width 80 height 15
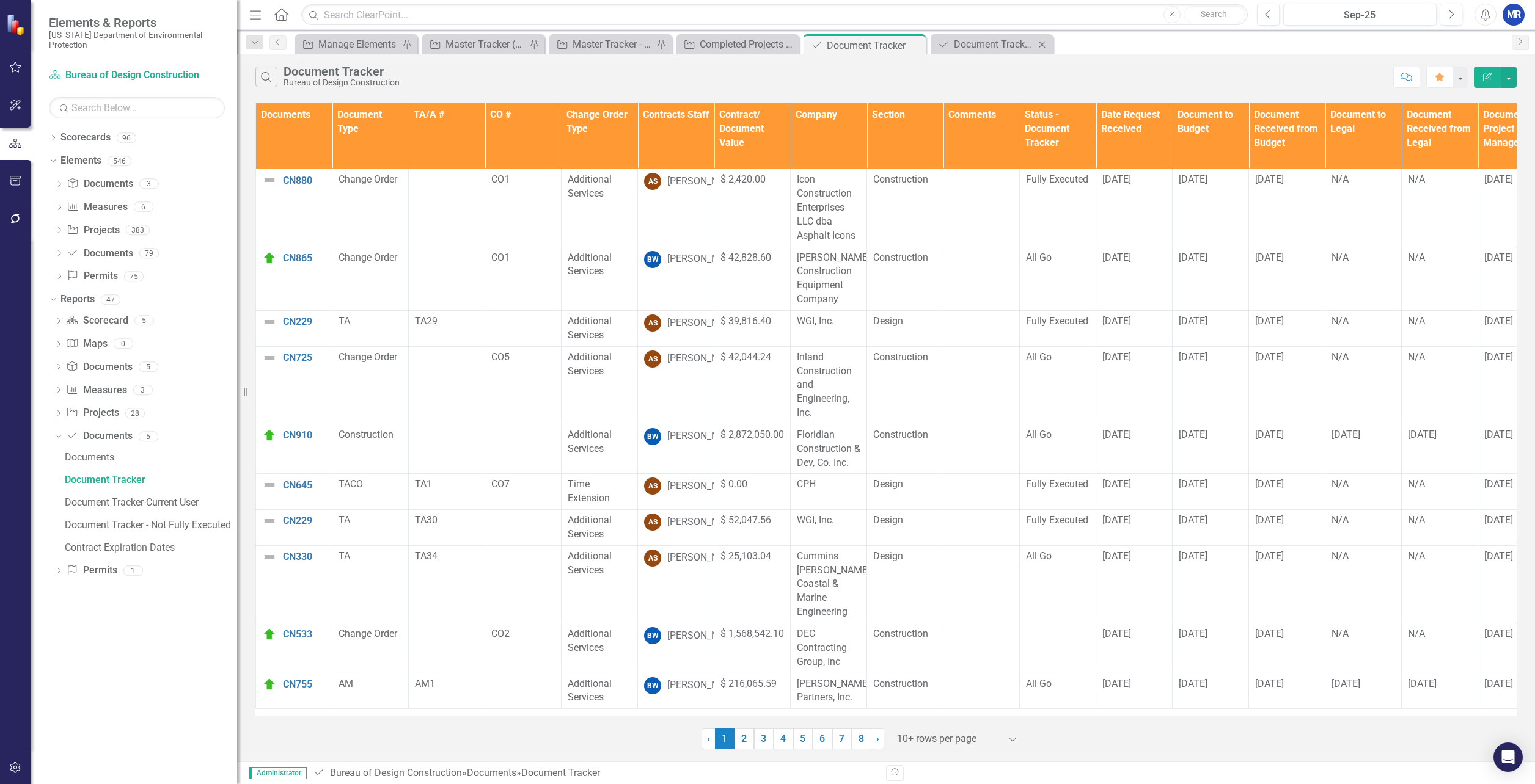
click at [974, 52] on div "Document Document Tracker - Not Fully Executed Close" at bounding box center [992, 44] width 122 height 20
click at [977, 48] on div "Document Tracker - Not Fully Executed" at bounding box center [994, 44] width 80 height 15
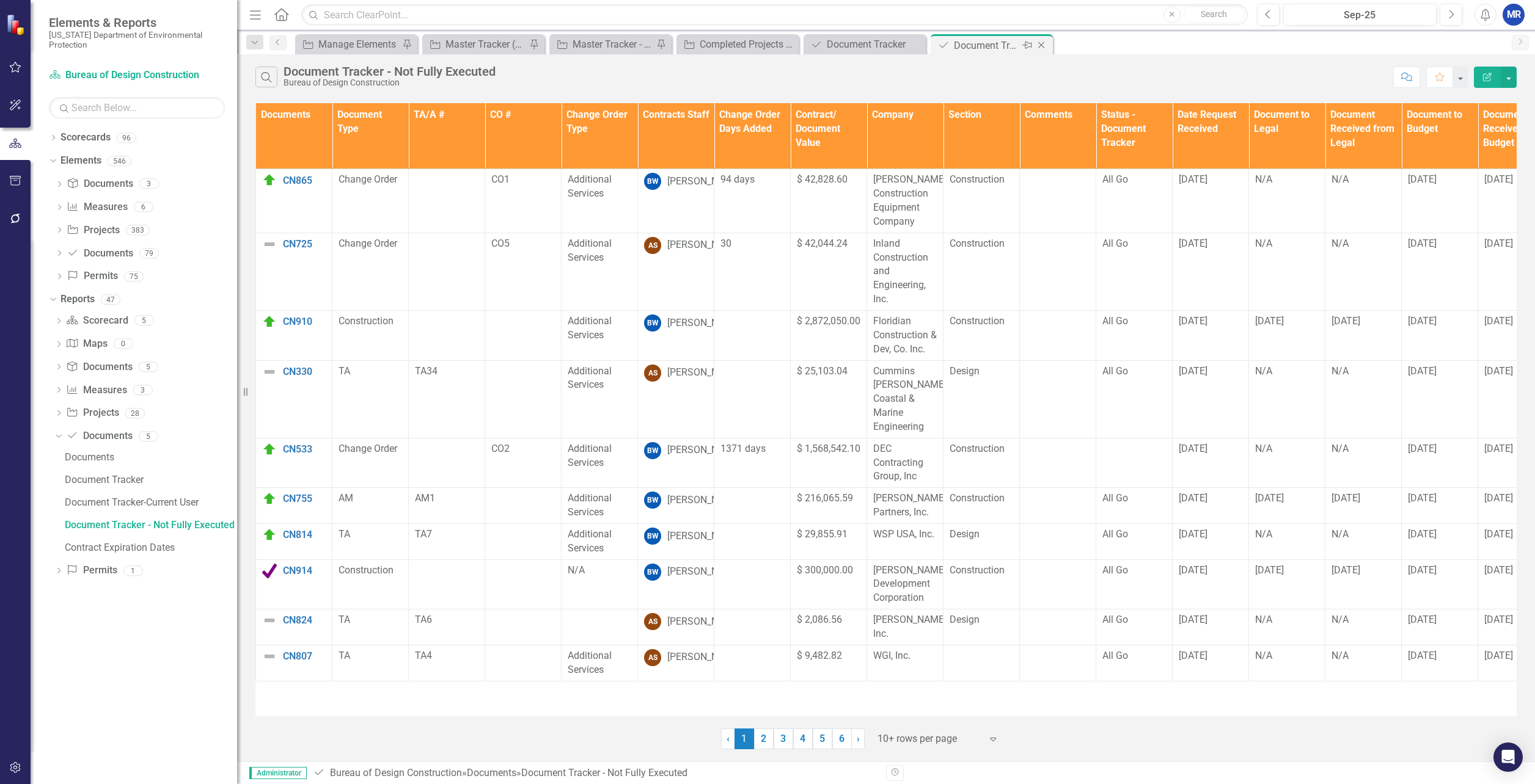
click at [1043, 45] on icon "Close" at bounding box center [1041, 45] width 12 height 10
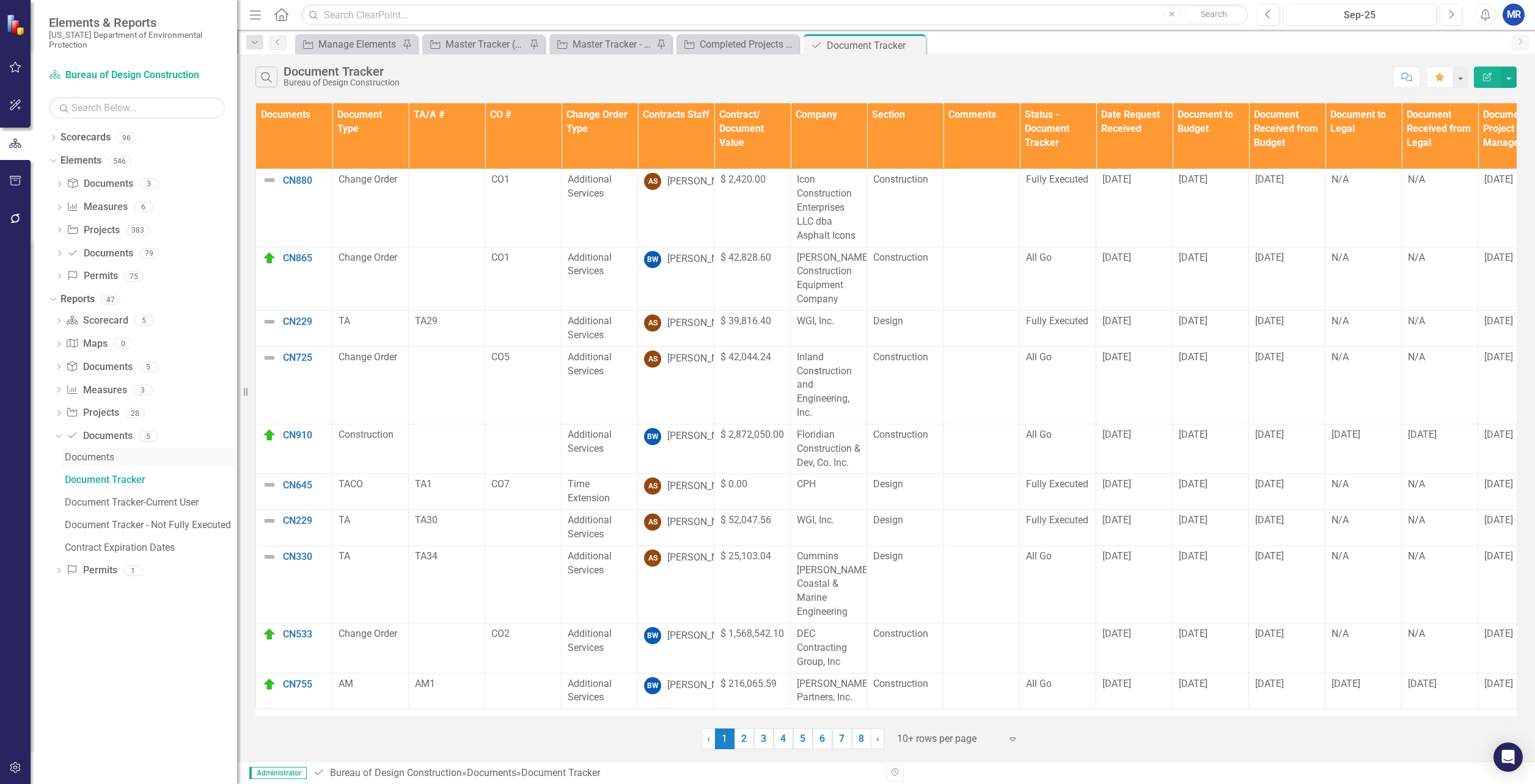
click at [78, 455] on div "Documents" at bounding box center [151, 457] width 172 height 11
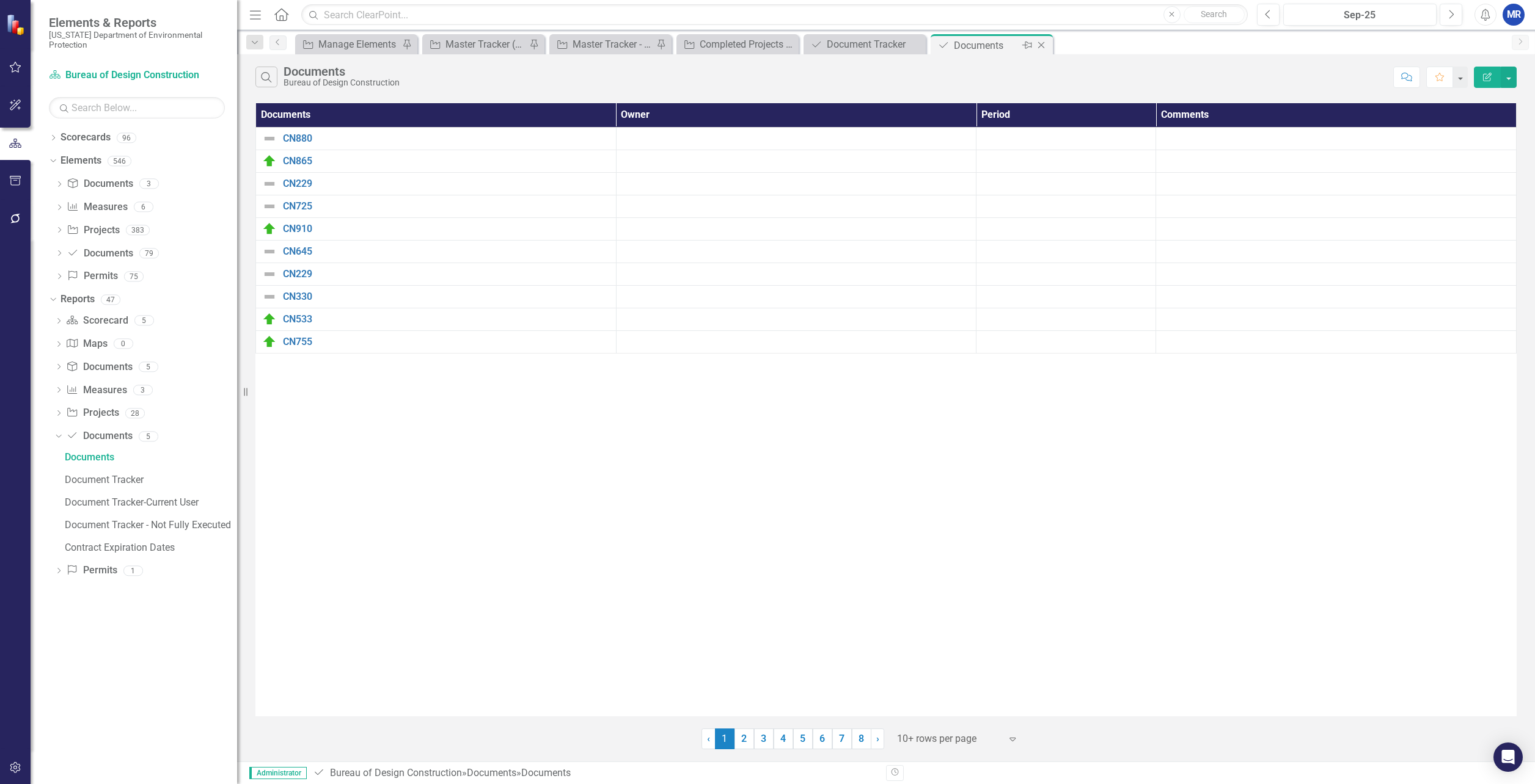
click at [1042, 46] on icon "Close" at bounding box center [1041, 45] width 12 height 10
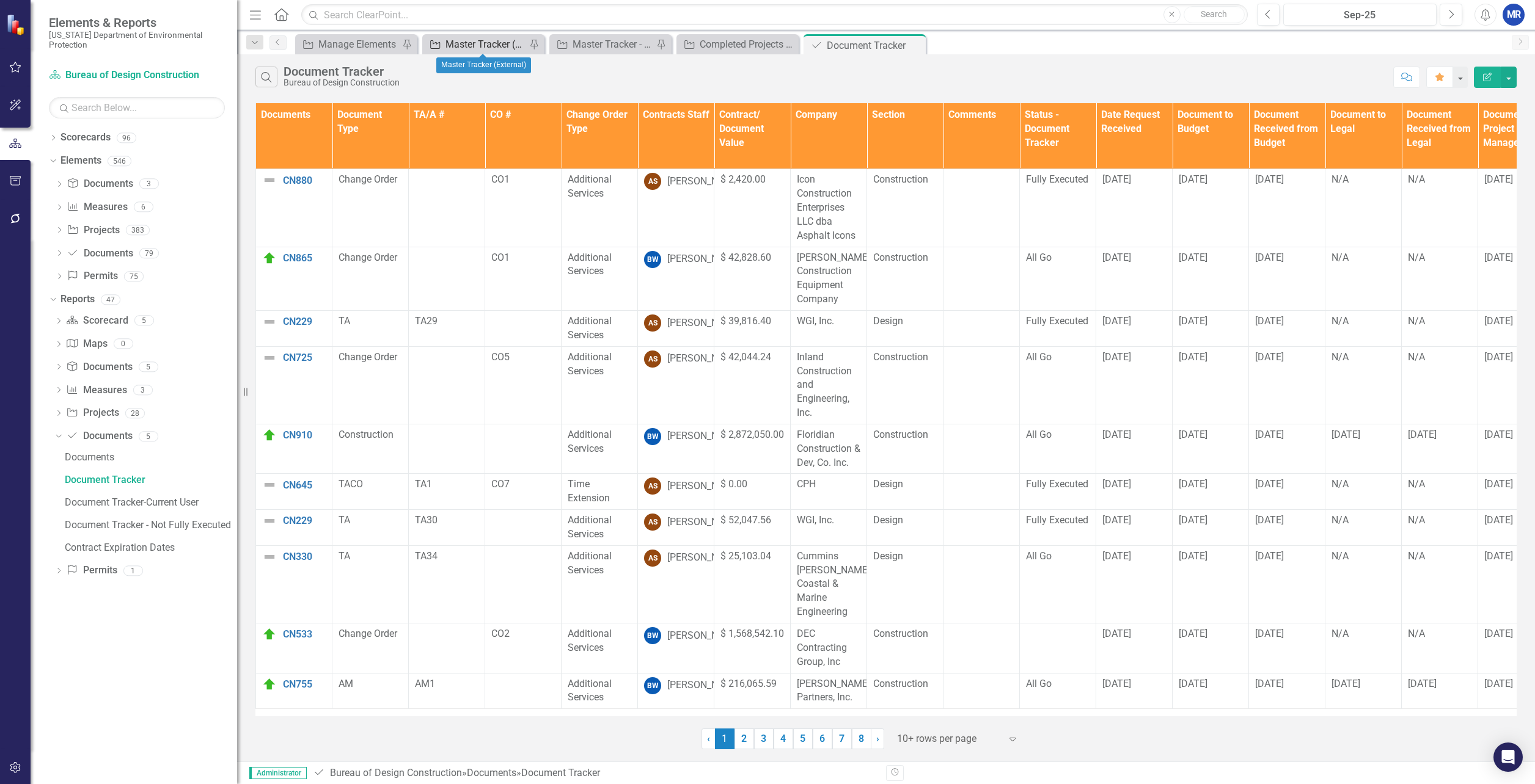
click at [468, 43] on div "Master Tracker (External)" at bounding box center [486, 44] width 80 height 15
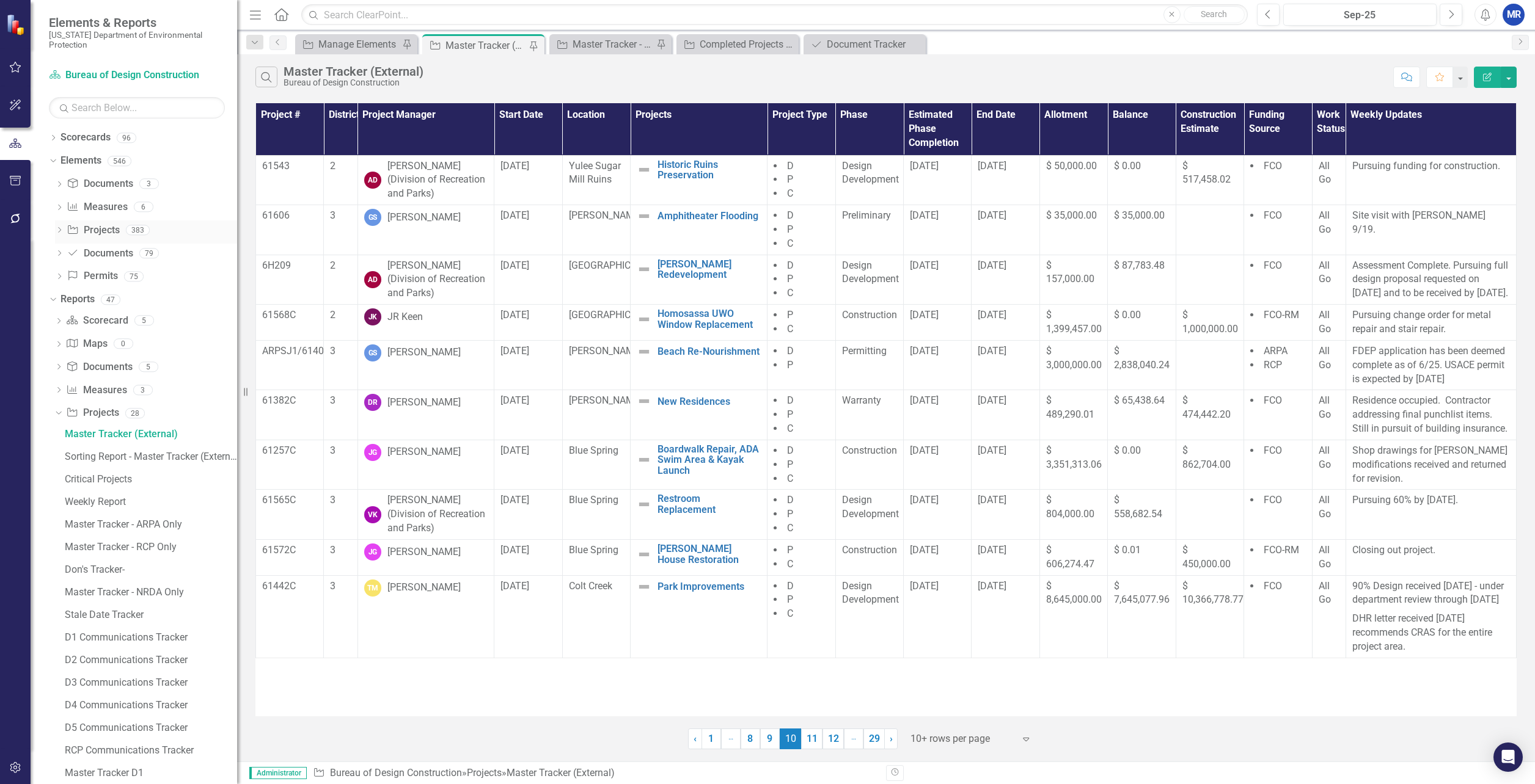
click at [107, 226] on link "Project Projects" at bounding box center [93, 231] width 53 height 14
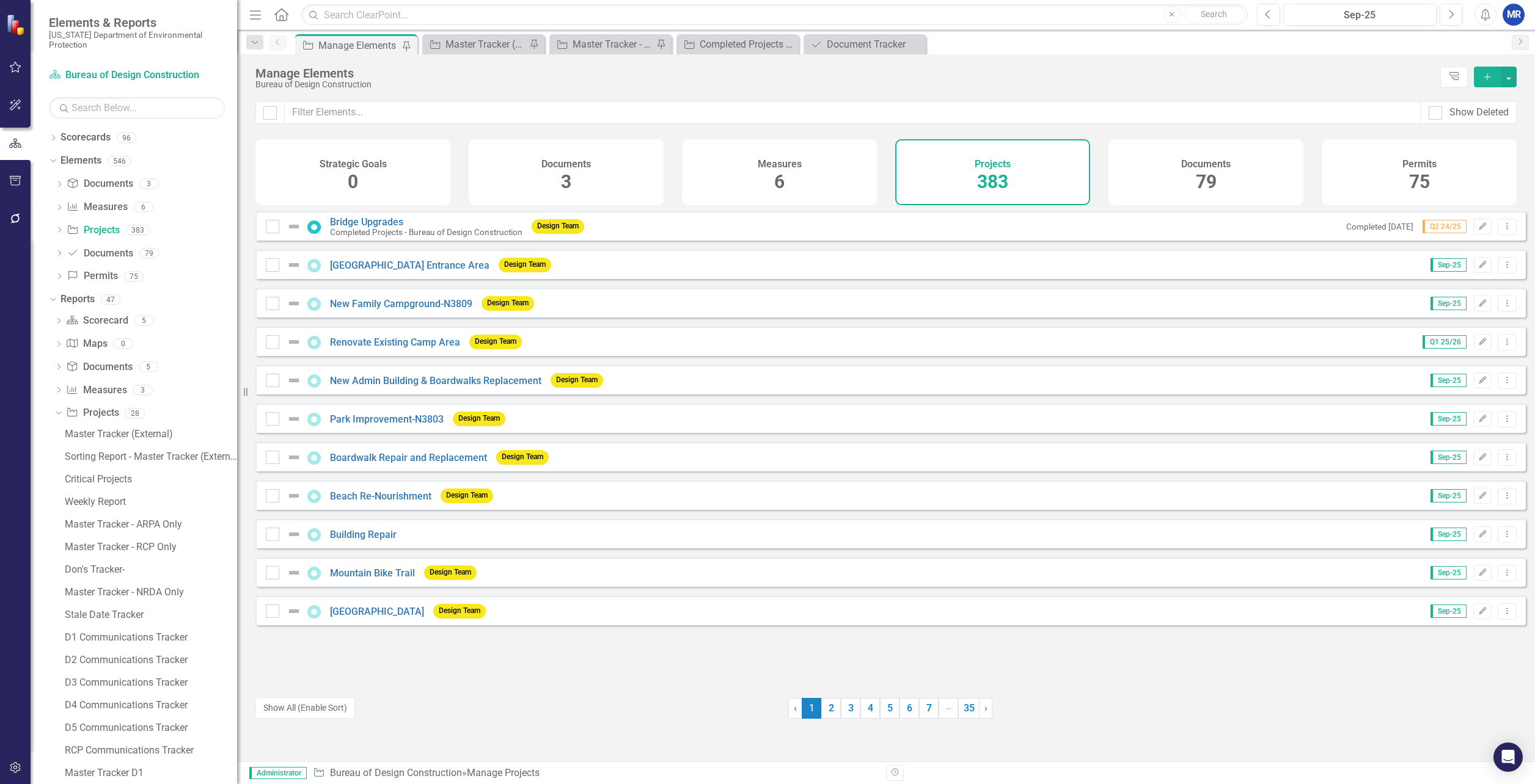
click at [1490, 73] on icon "Add" at bounding box center [1488, 77] width 11 height 9
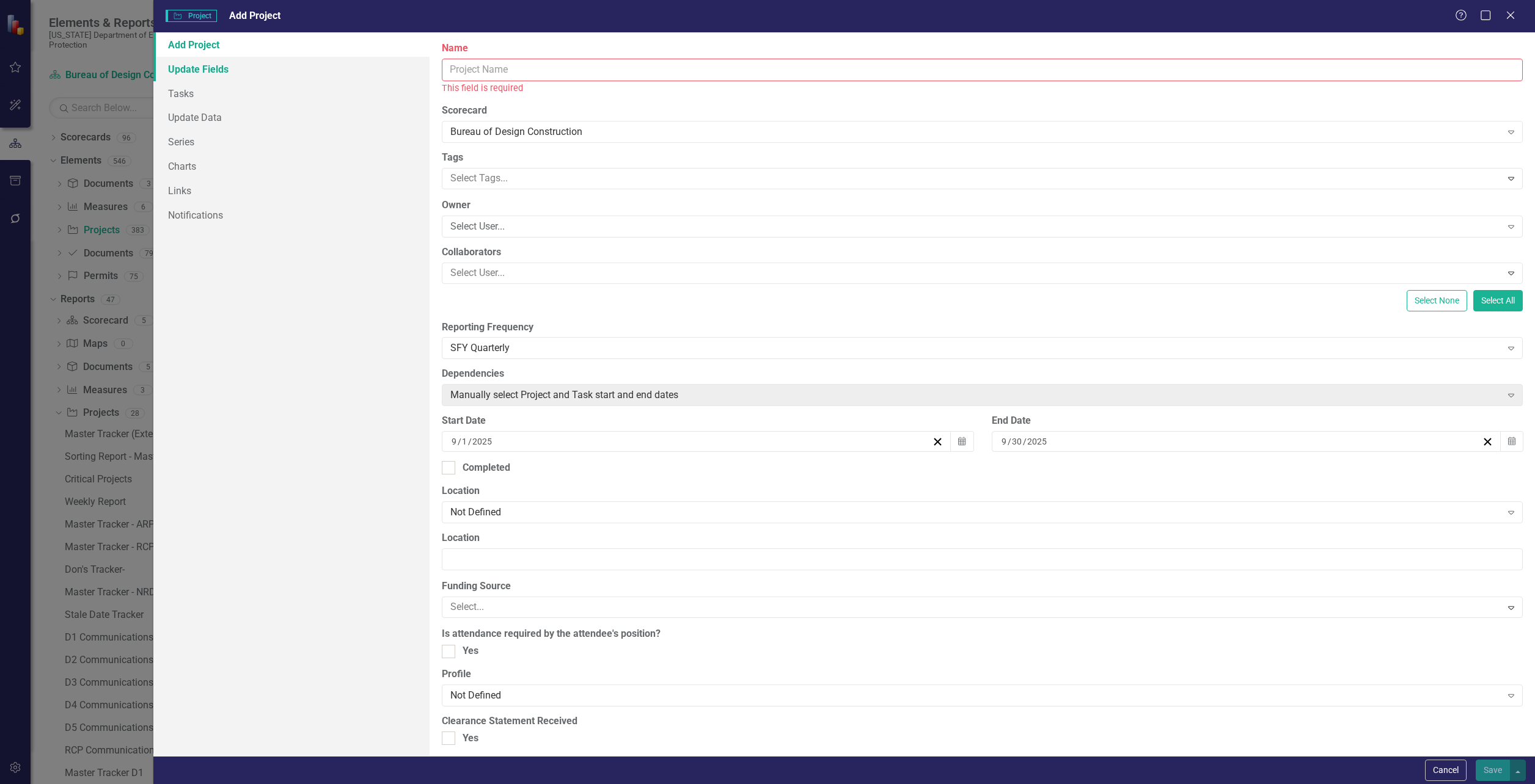
click at [184, 71] on link "Update Fields" at bounding box center [291, 68] width 276 height 24
click at [194, 46] on link "Add Project" at bounding box center [291, 45] width 276 height 24
drag, startPoint x: 1511, startPoint y: 17, endPoint x: 1290, endPoint y: 170, distance: 268.8
click at [1511, 17] on icon "Close" at bounding box center [1510, 16] width 12 height 10
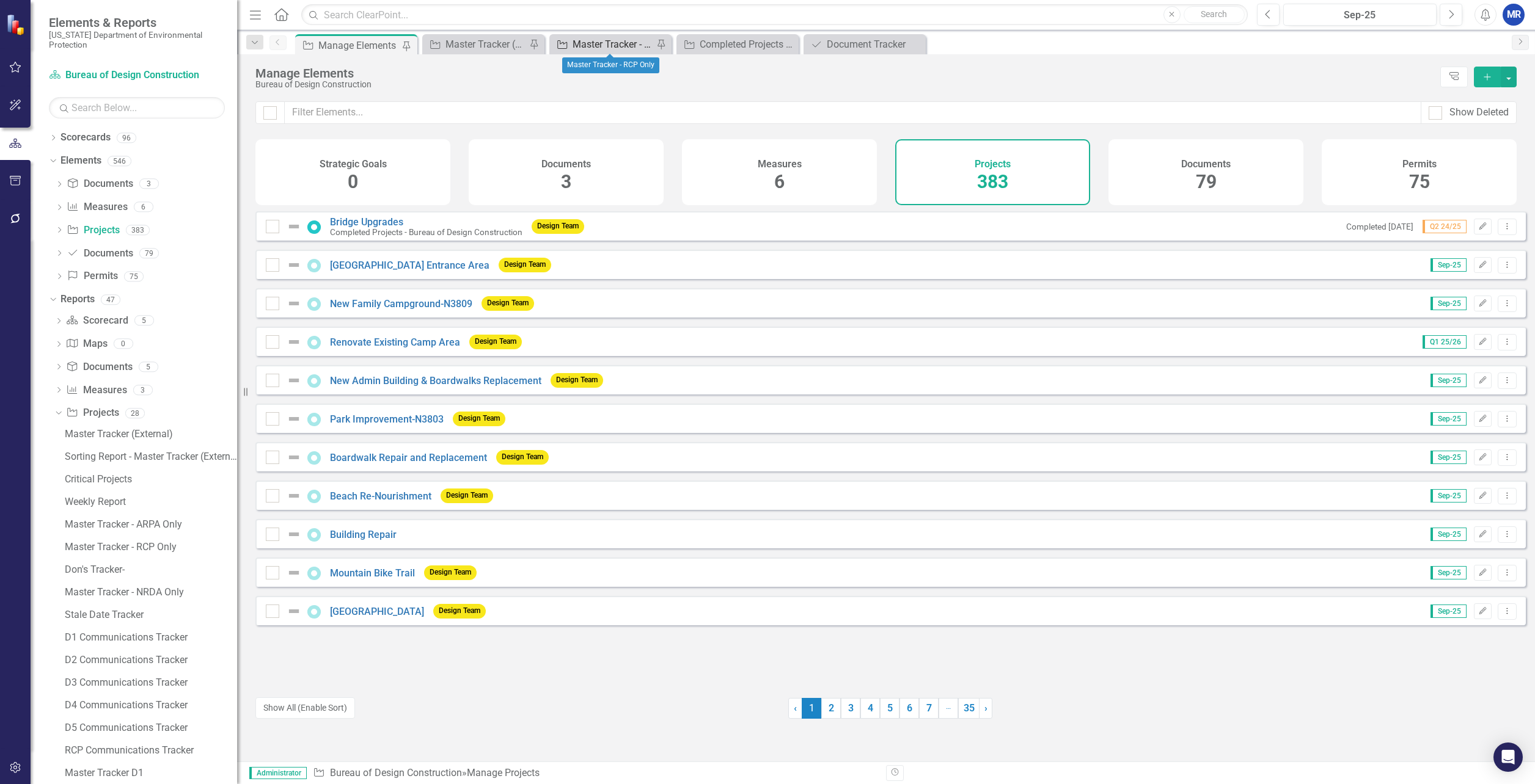
click at [576, 46] on div "Master Tracker - RCP Only" at bounding box center [613, 44] width 80 height 15
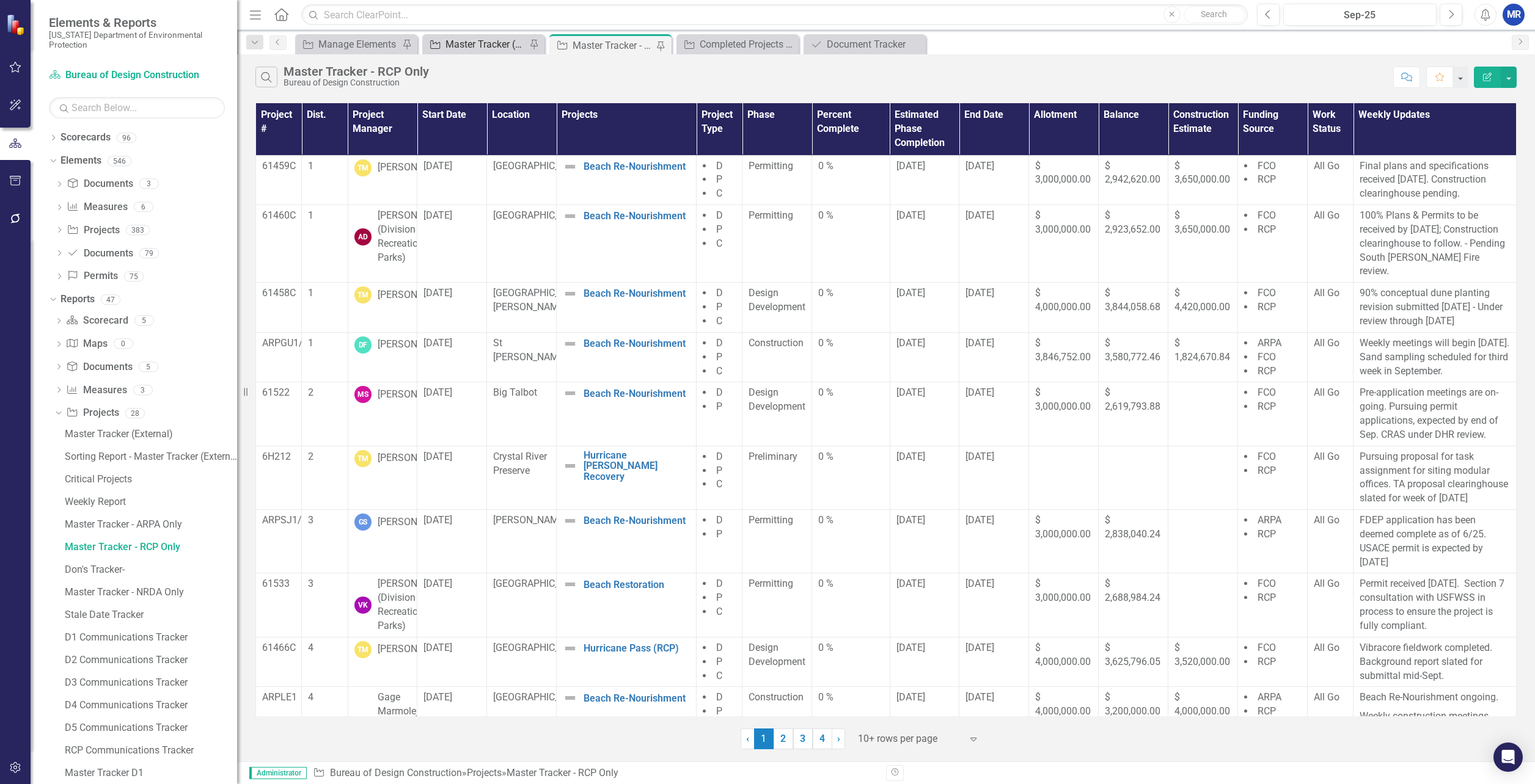
click at [470, 45] on div "Master Tracker (External)" at bounding box center [486, 44] width 80 height 15
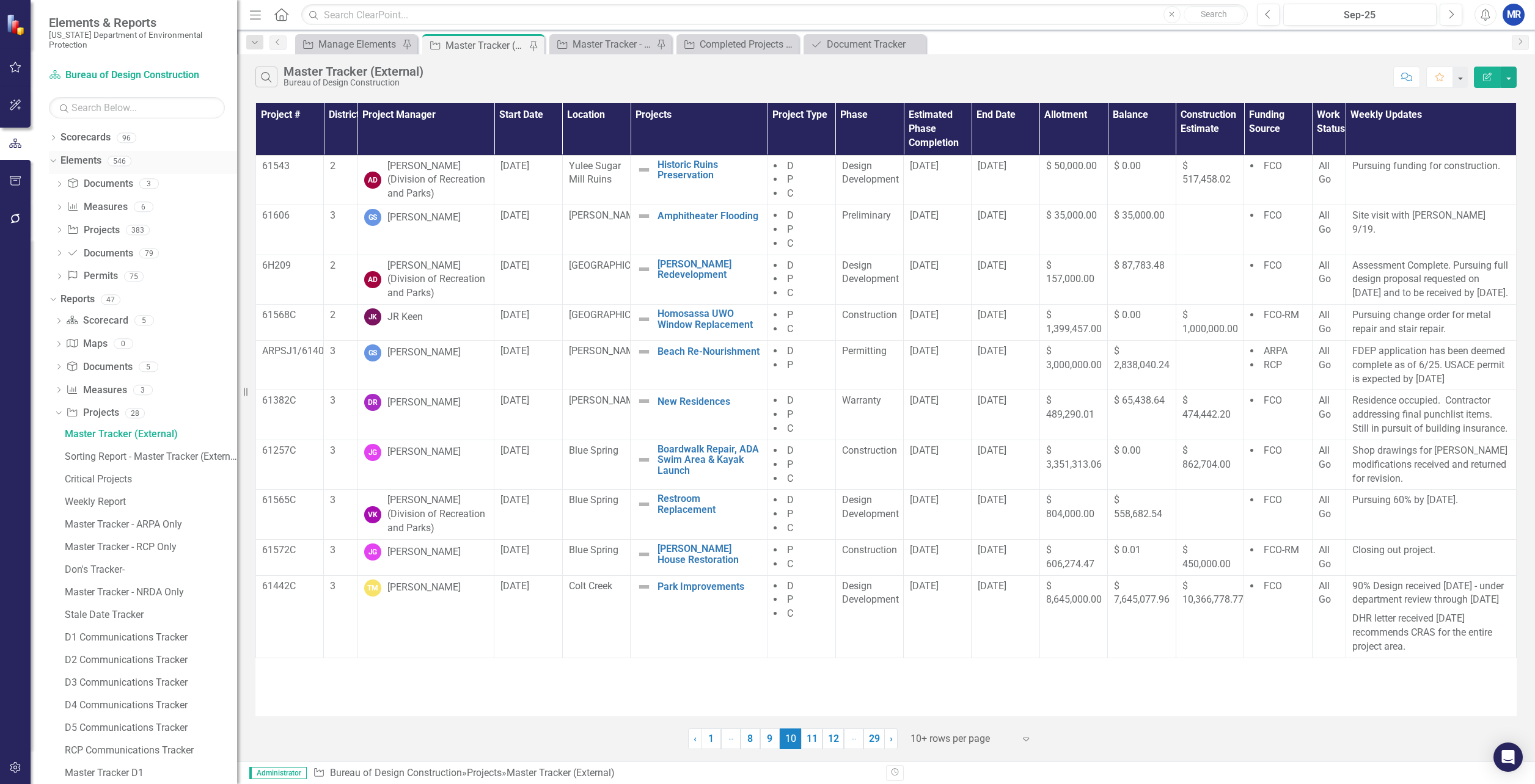
click at [90, 165] on link "Elements" at bounding box center [80, 161] width 41 height 14
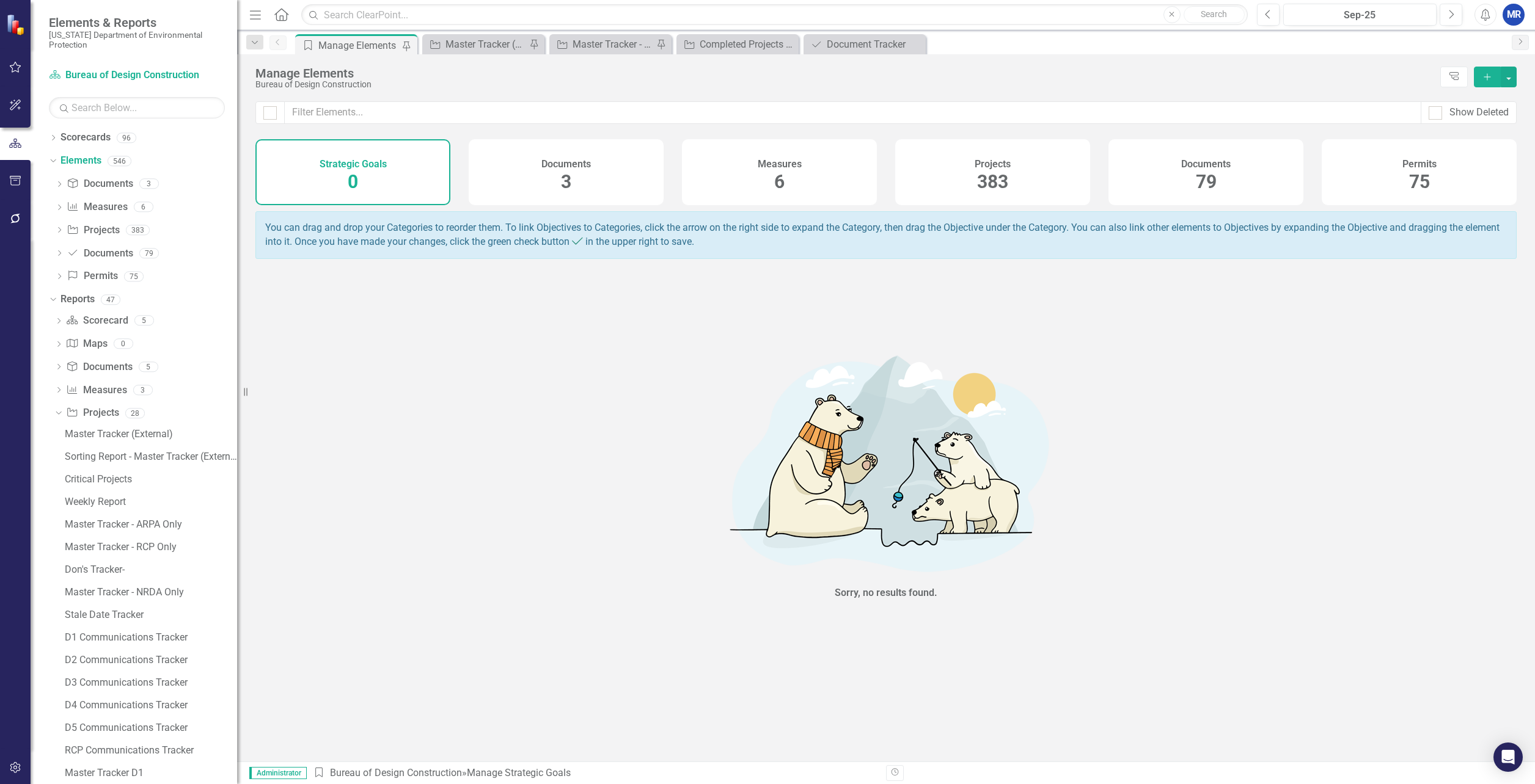
click at [989, 177] on span "383" at bounding box center [993, 182] width 31 height 21
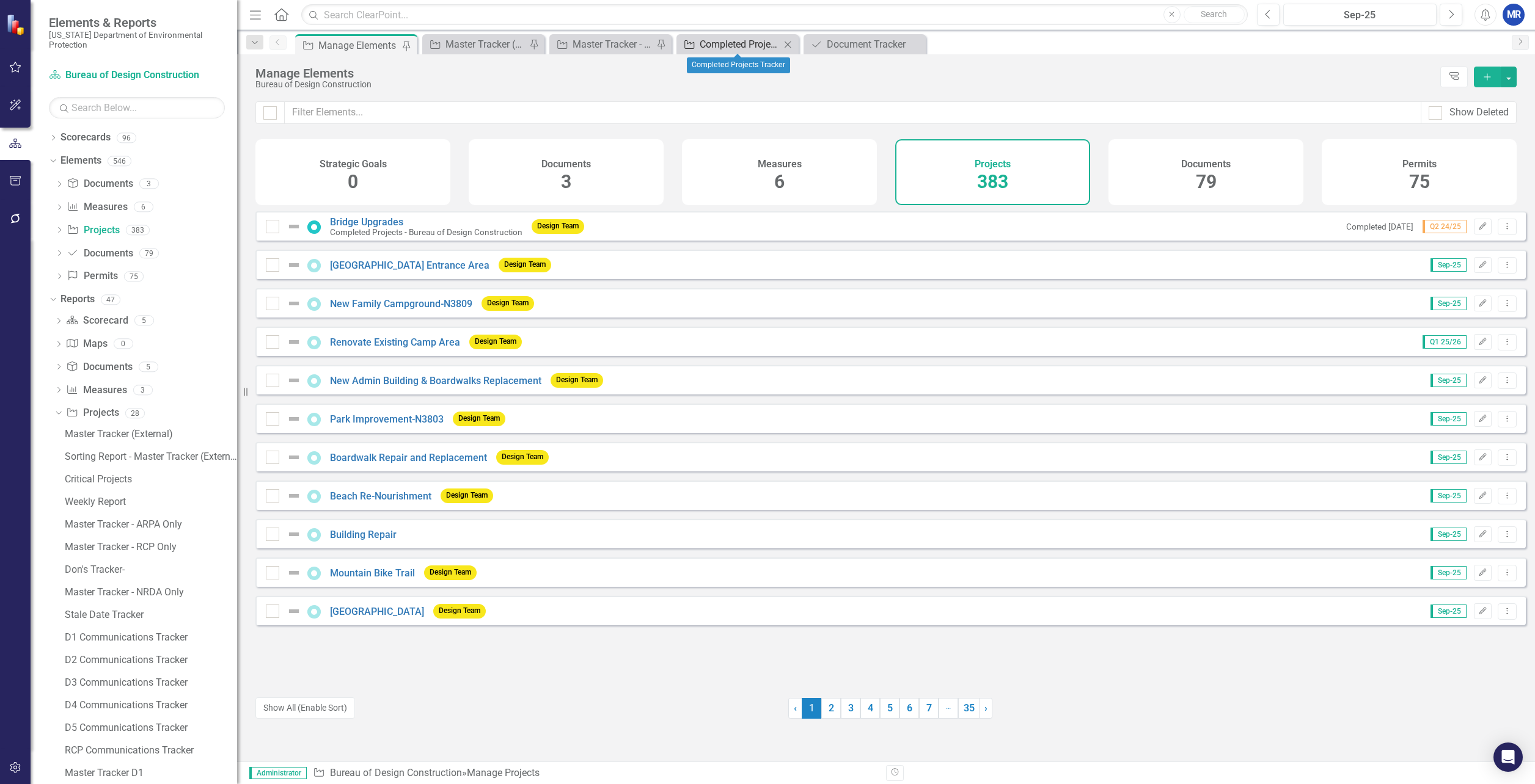
click at [739, 42] on div "Completed Projects Tracker" at bounding box center [740, 44] width 80 height 15
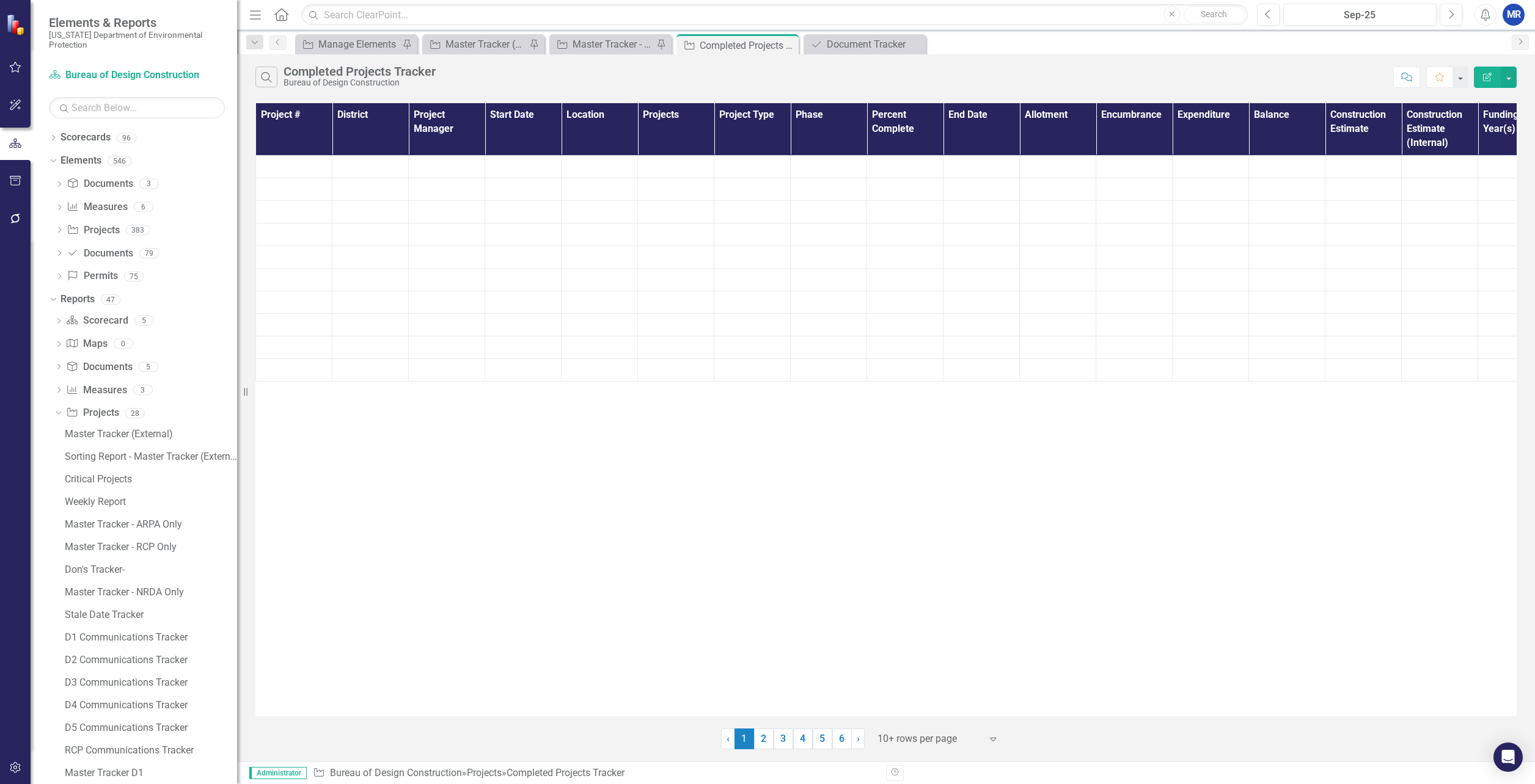
scroll to position [180, 0]
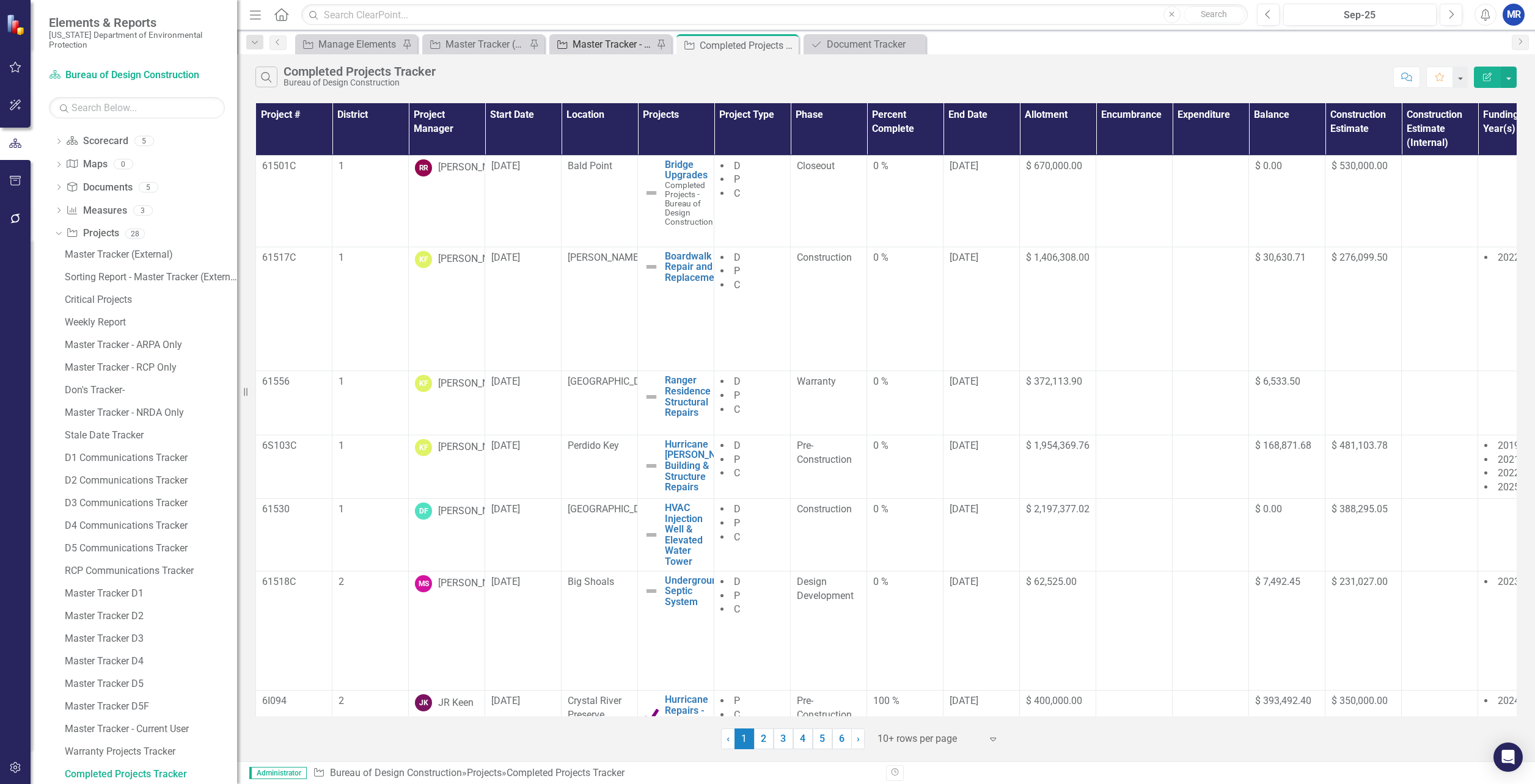
click at [594, 48] on div "Master Tracker - RCP Only" at bounding box center [613, 44] width 80 height 15
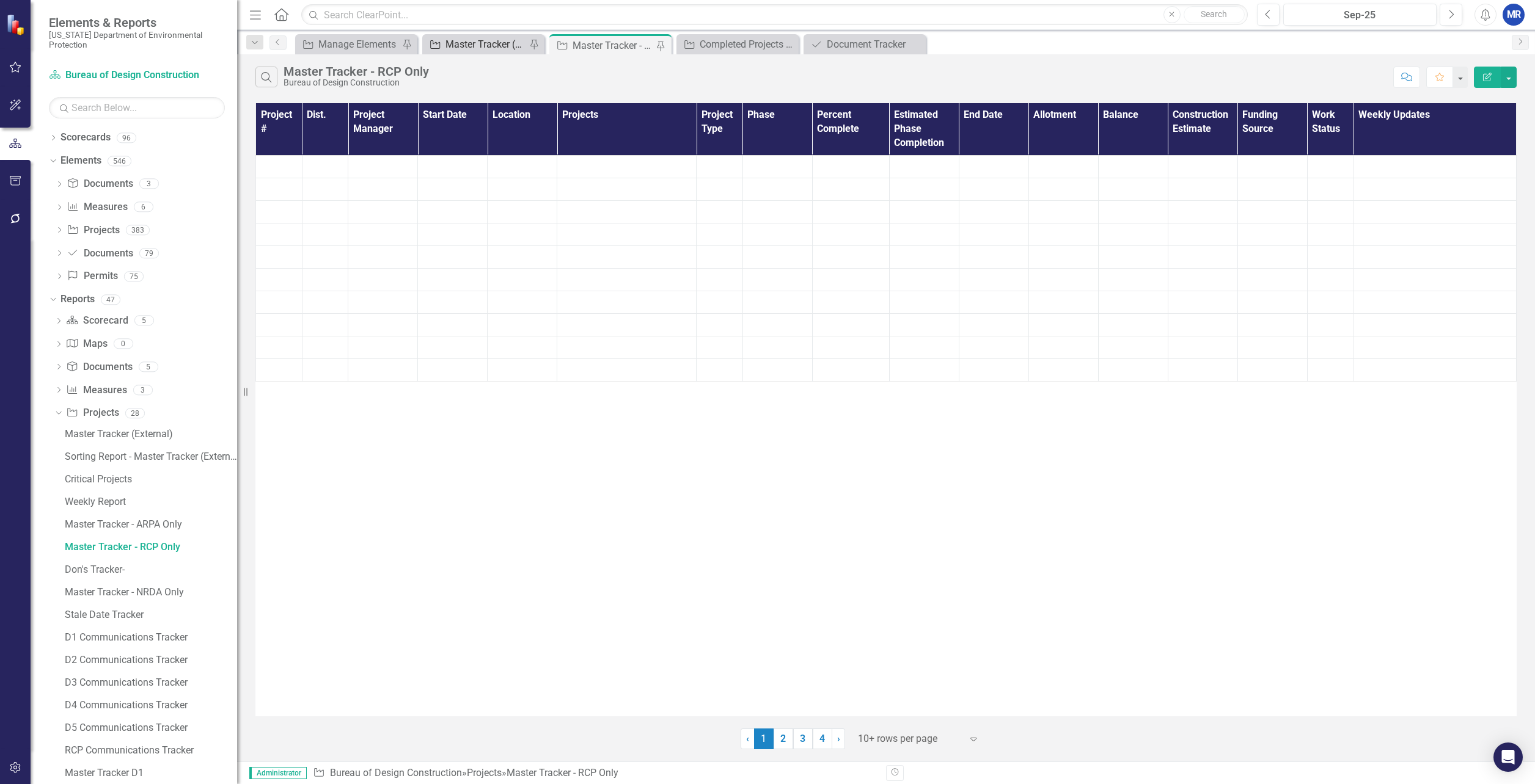
click at [466, 44] on div "Master Tracker (External)" at bounding box center [486, 44] width 80 height 15
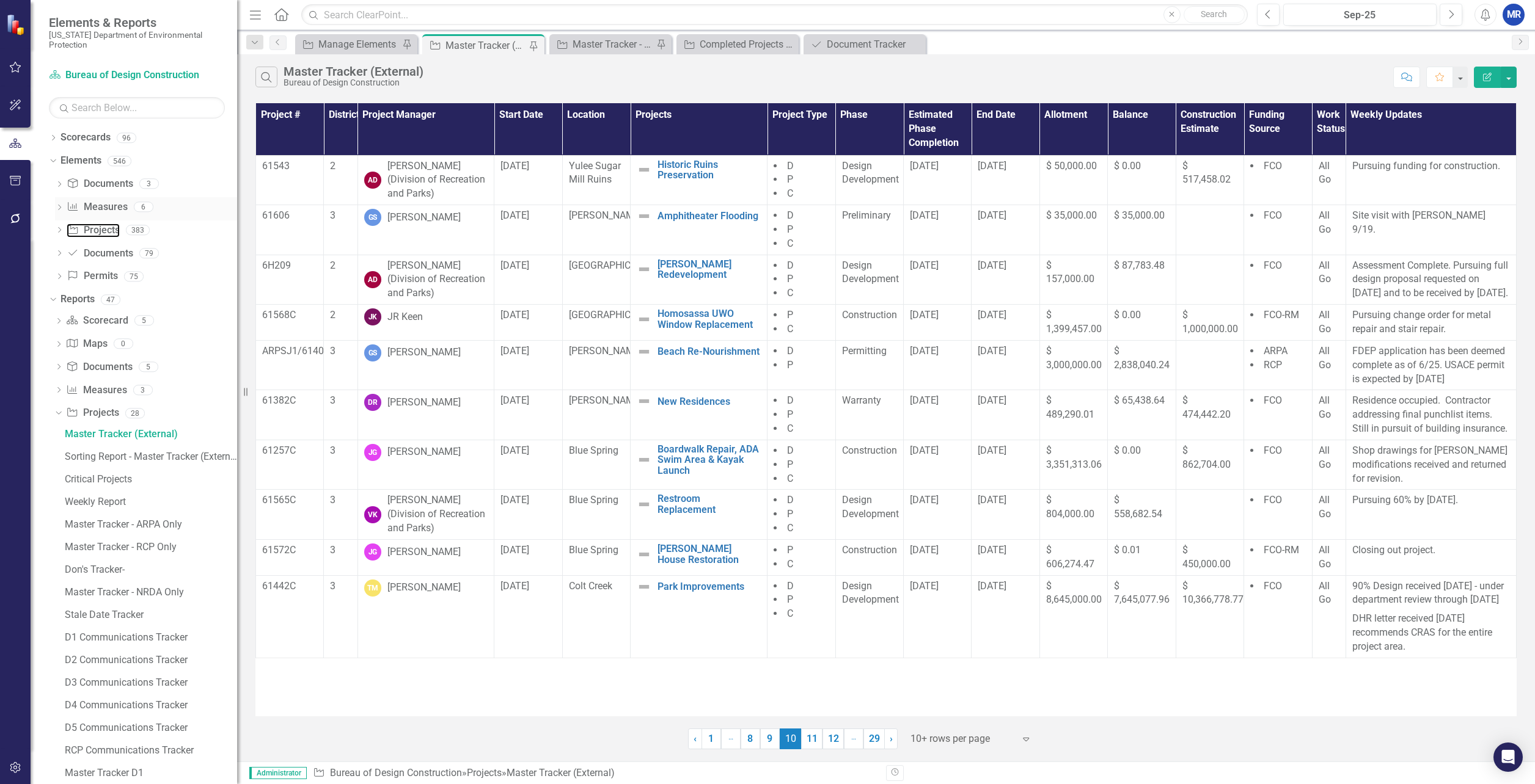
drag, startPoint x: 97, startPoint y: 227, endPoint x: 129, endPoint y: 219, distance: 33.0
click at [97, 227] on link "Project Projects" at bounding box center [93, 231] width 53 height 14
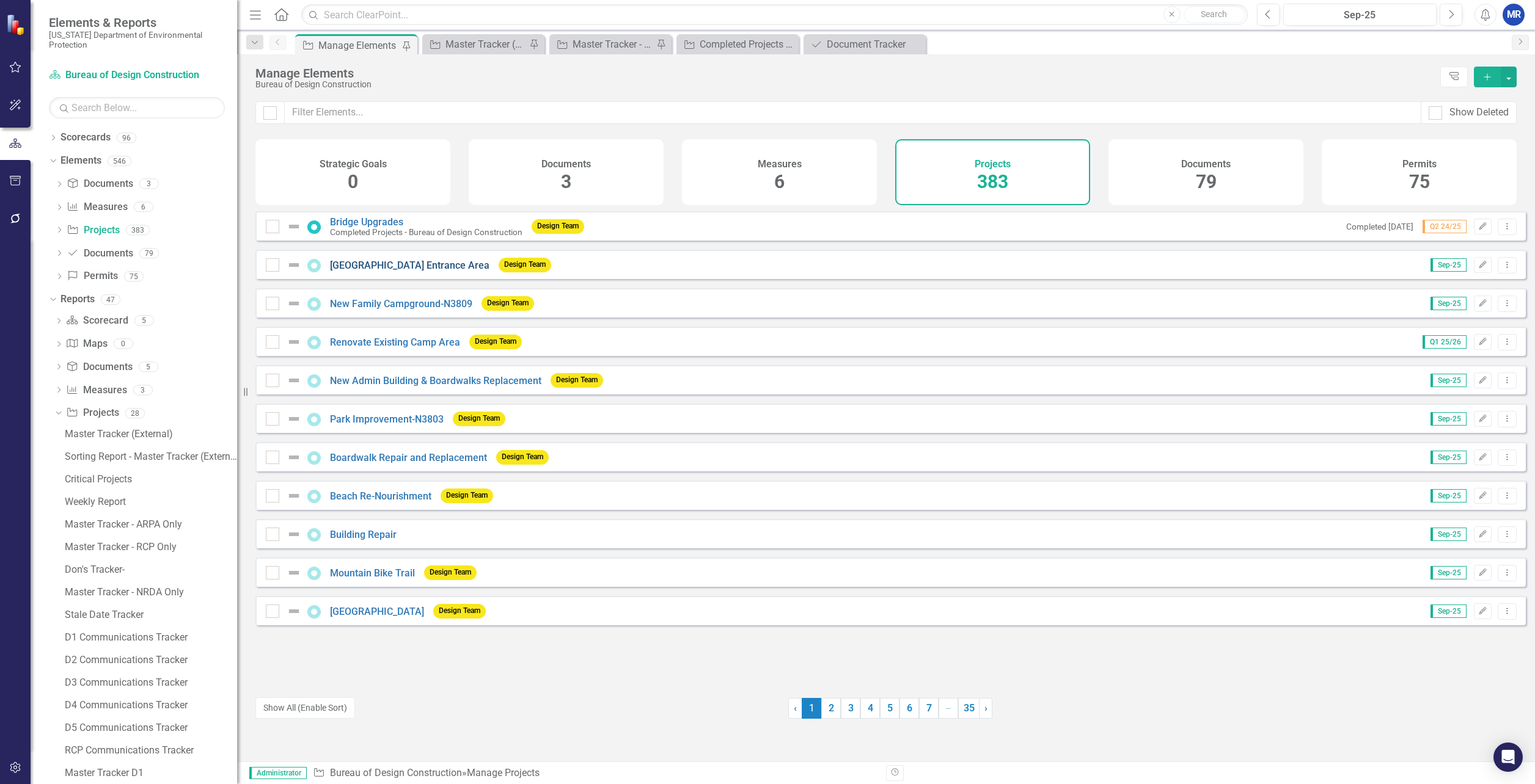
click at [380, 271] on link "[GEOGRAPHIC_DATA] Entrance Area" at bounding box center [410, 265] width 160 height 11
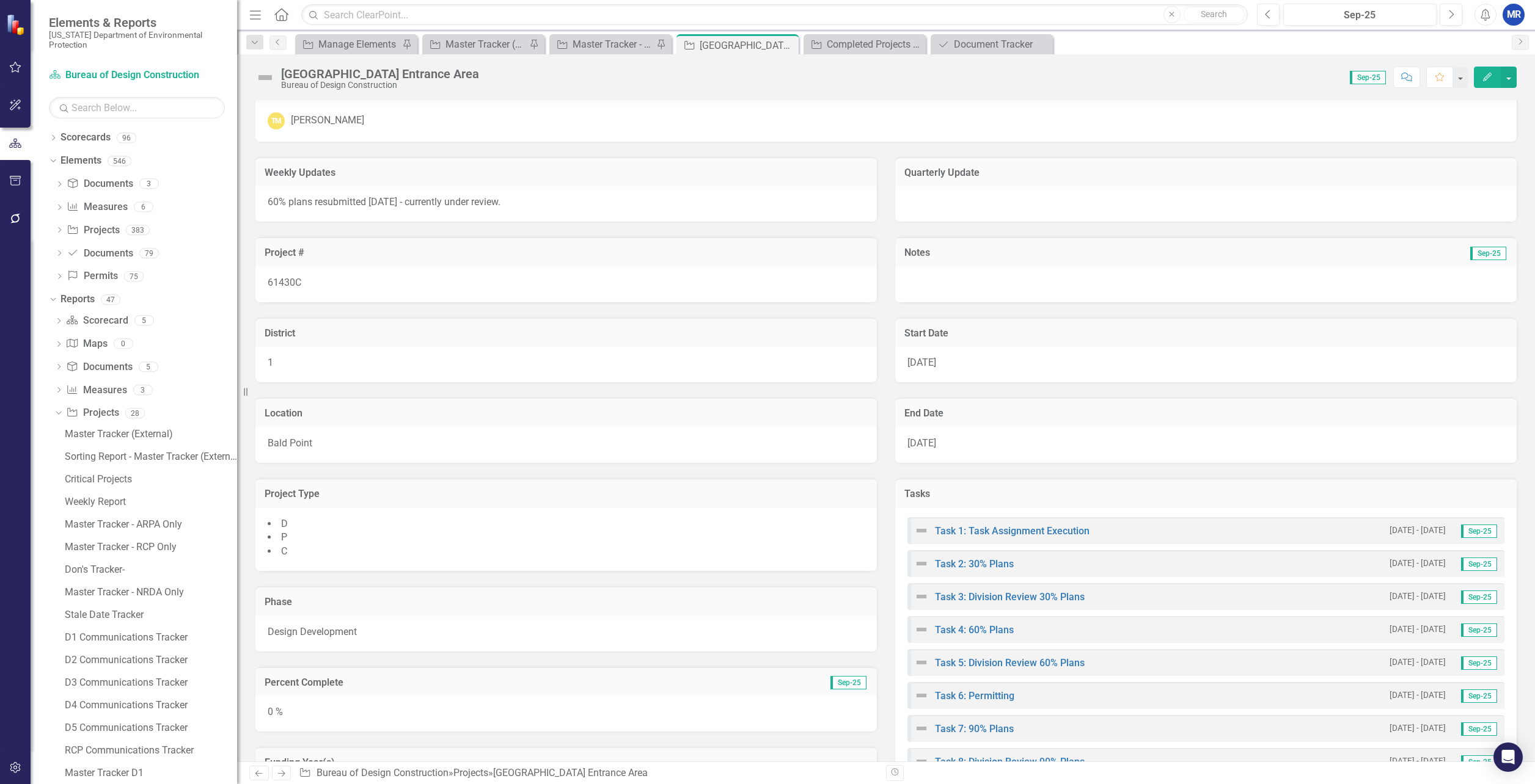
scroll to position [3, 0]
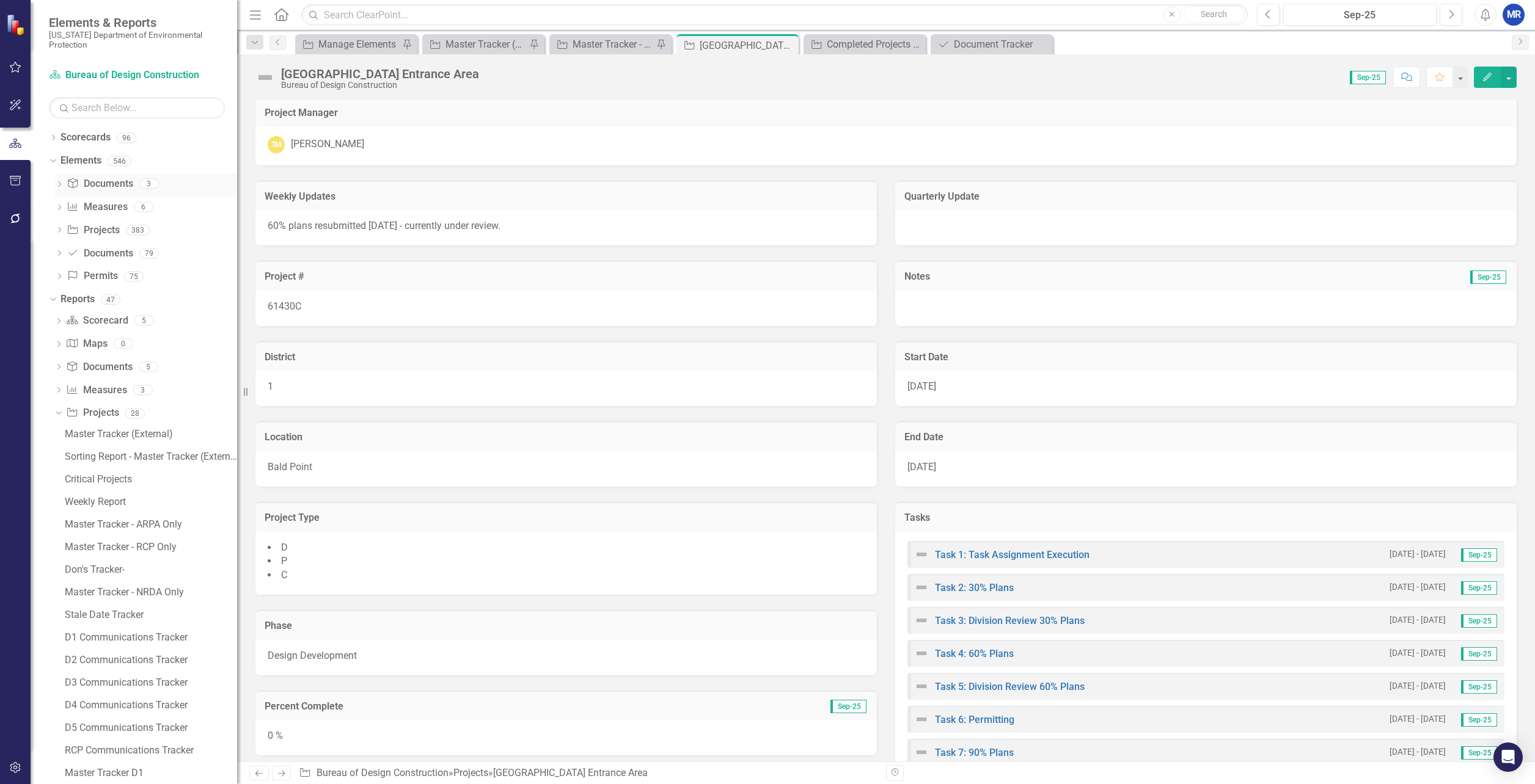
click at [59, 179] on div "Dropdown Document Documents 3" at bounding box center [146, 185] width 182 height 23
click at [80, 179] on link "Document Documents" at bounding box center [99, 184] width 66 height 14
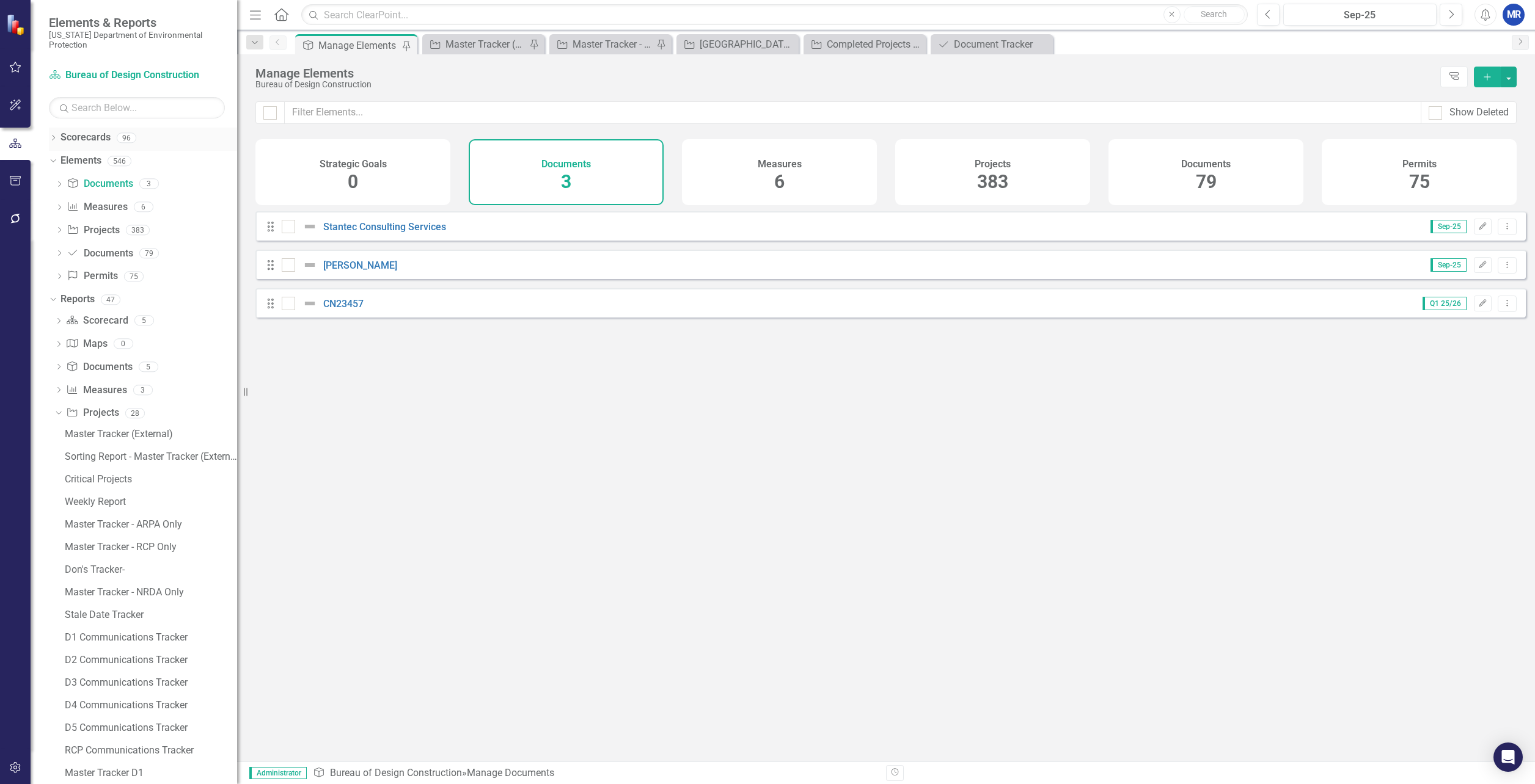
click at [55, 139] on icon "Dropdown" at bounding box center [53, 139] width 9 height 7
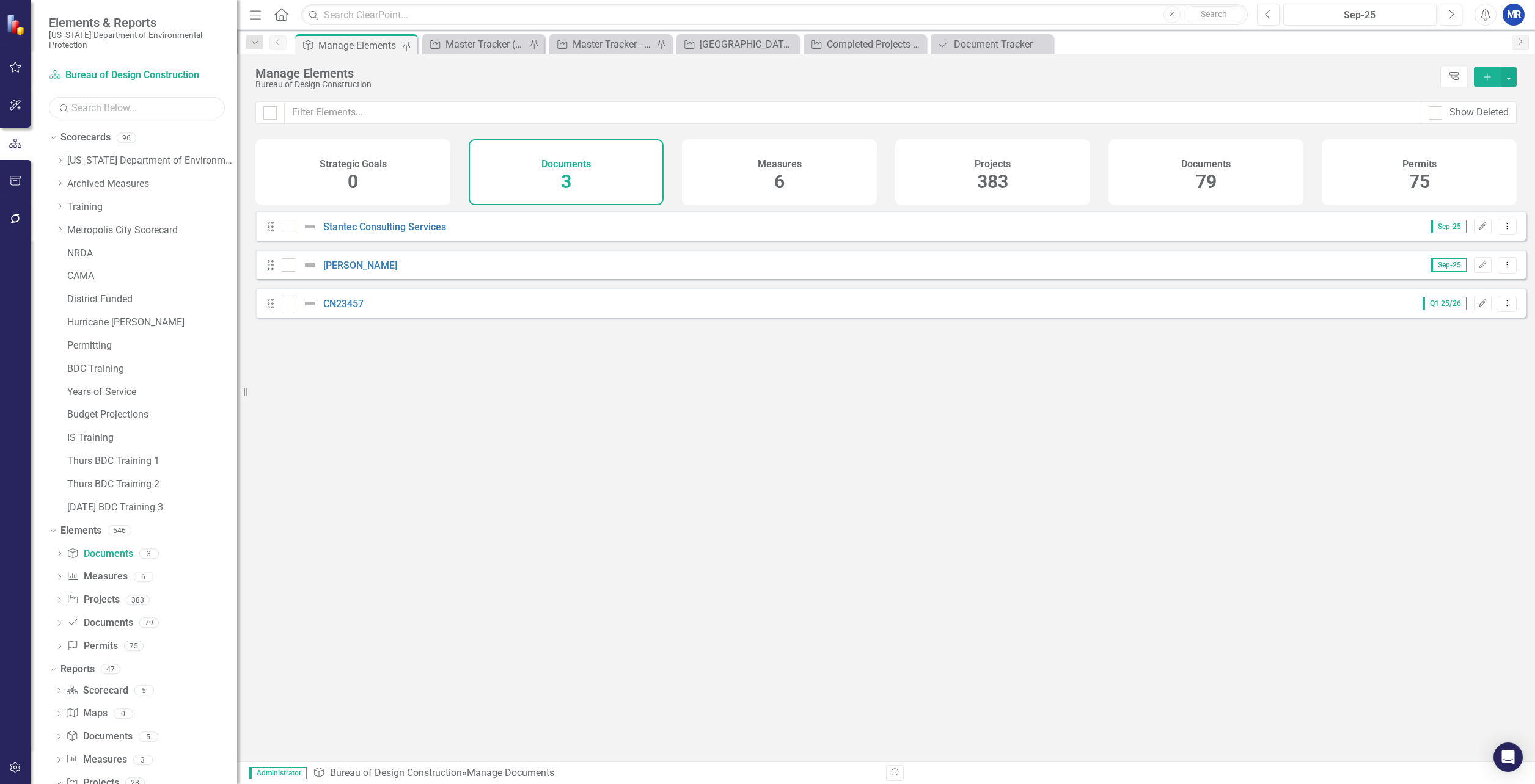
click at [85, 108] on input "text" at bounding box center [137, 108] width 176 height 21
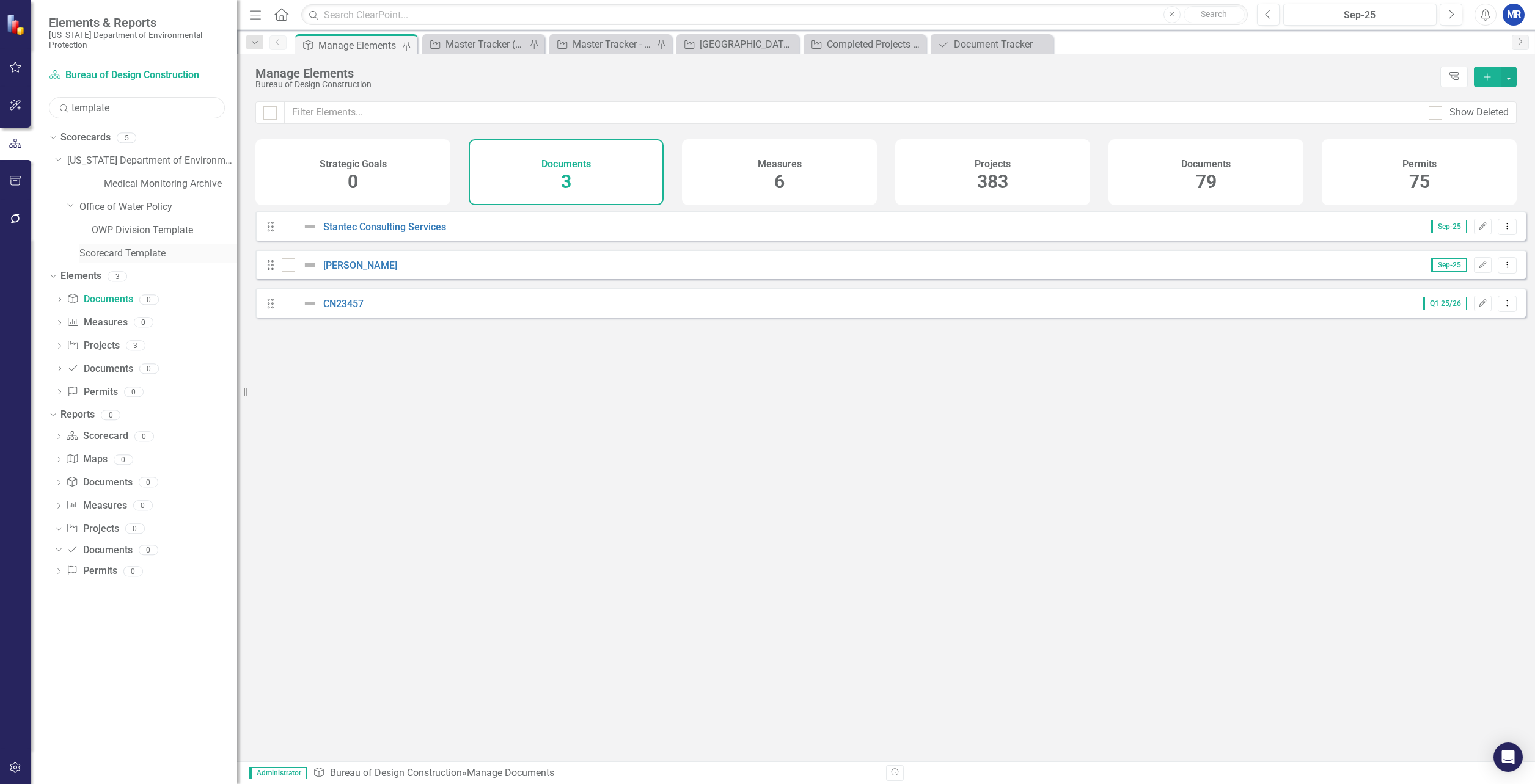
type input "template"
click at [135, 253] on link "Scorecard Template" at bounding box center [158, 254] width 158 height 14
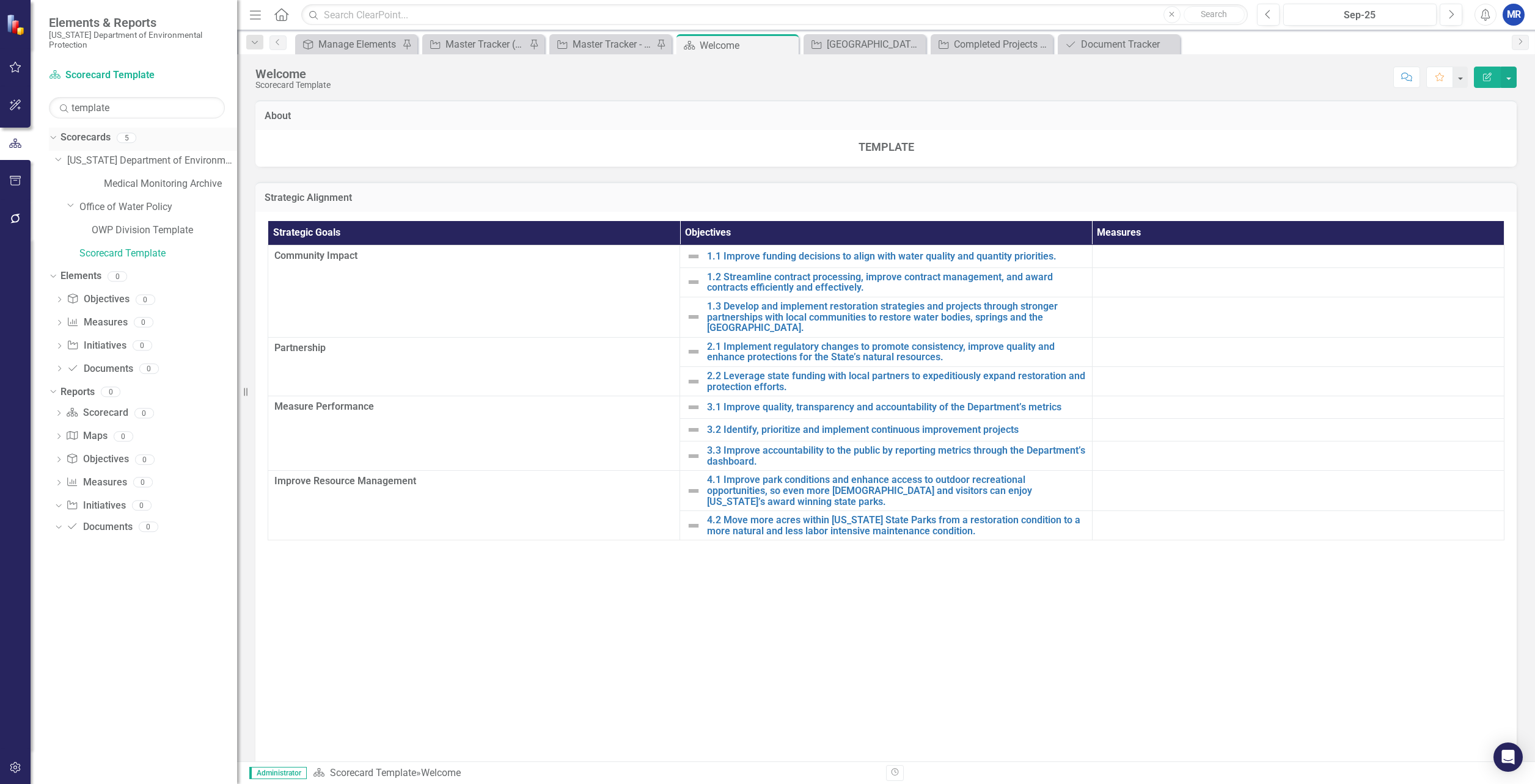
click at [53, 138] on icon "Dropdown" at bounding box center [52, 138] width 7 height 9
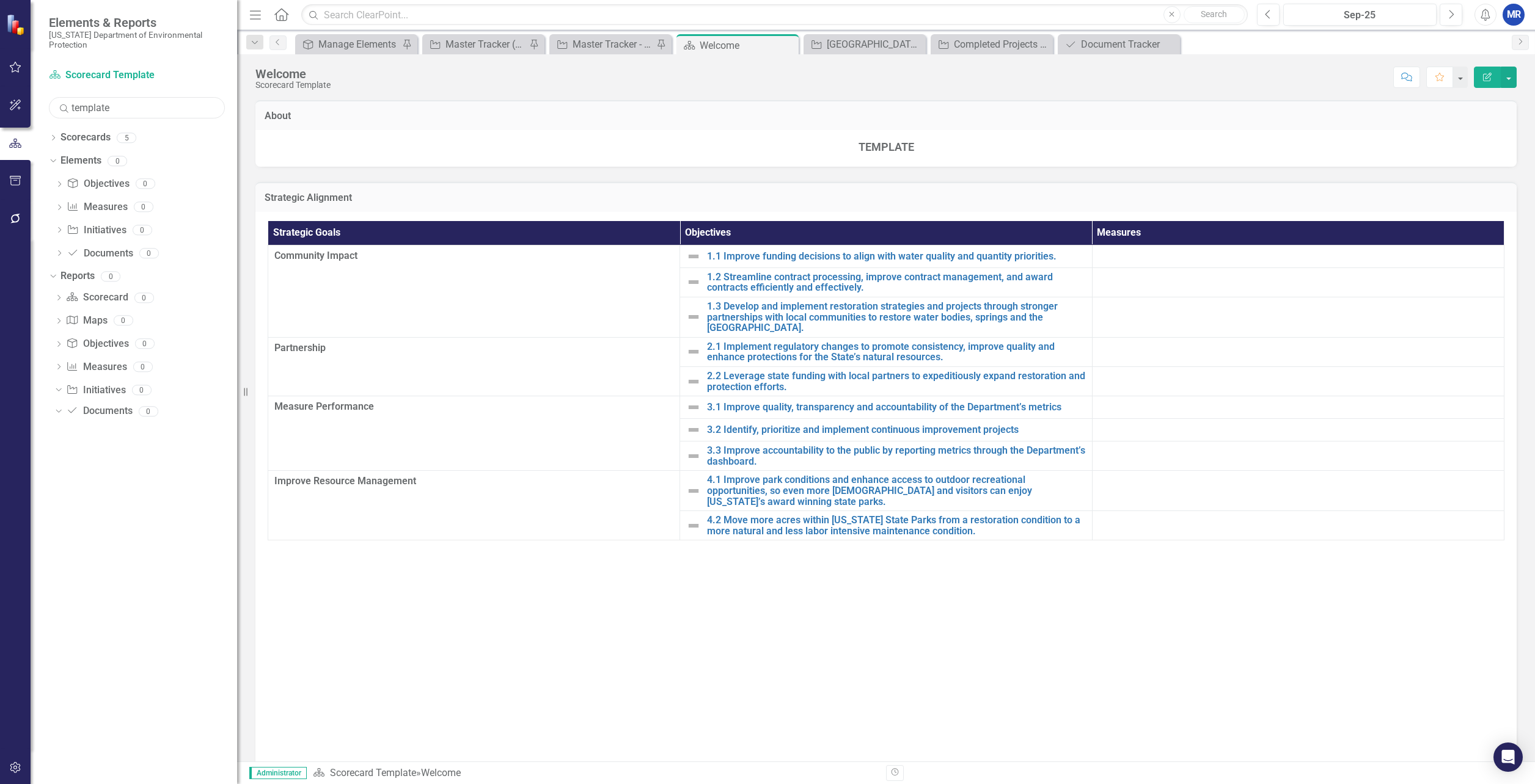
drag, startPoint x: 122, startPoint y: 109, endPoint x: 26, endPoint y: 117, distance: 96.3
click at [26, 117] on div "Elements & Reports [US_STATE] Department of Environmental Protection Scorecard …" at bounding box center [118, 392] width 237 height 784
click at [55, 275] on icon "Dropdown" at bounding box center [52, 276] width 7 height 9
click at [51, 135] on div "Dropdown" at bounding box center [53, 139] width 9 height 11
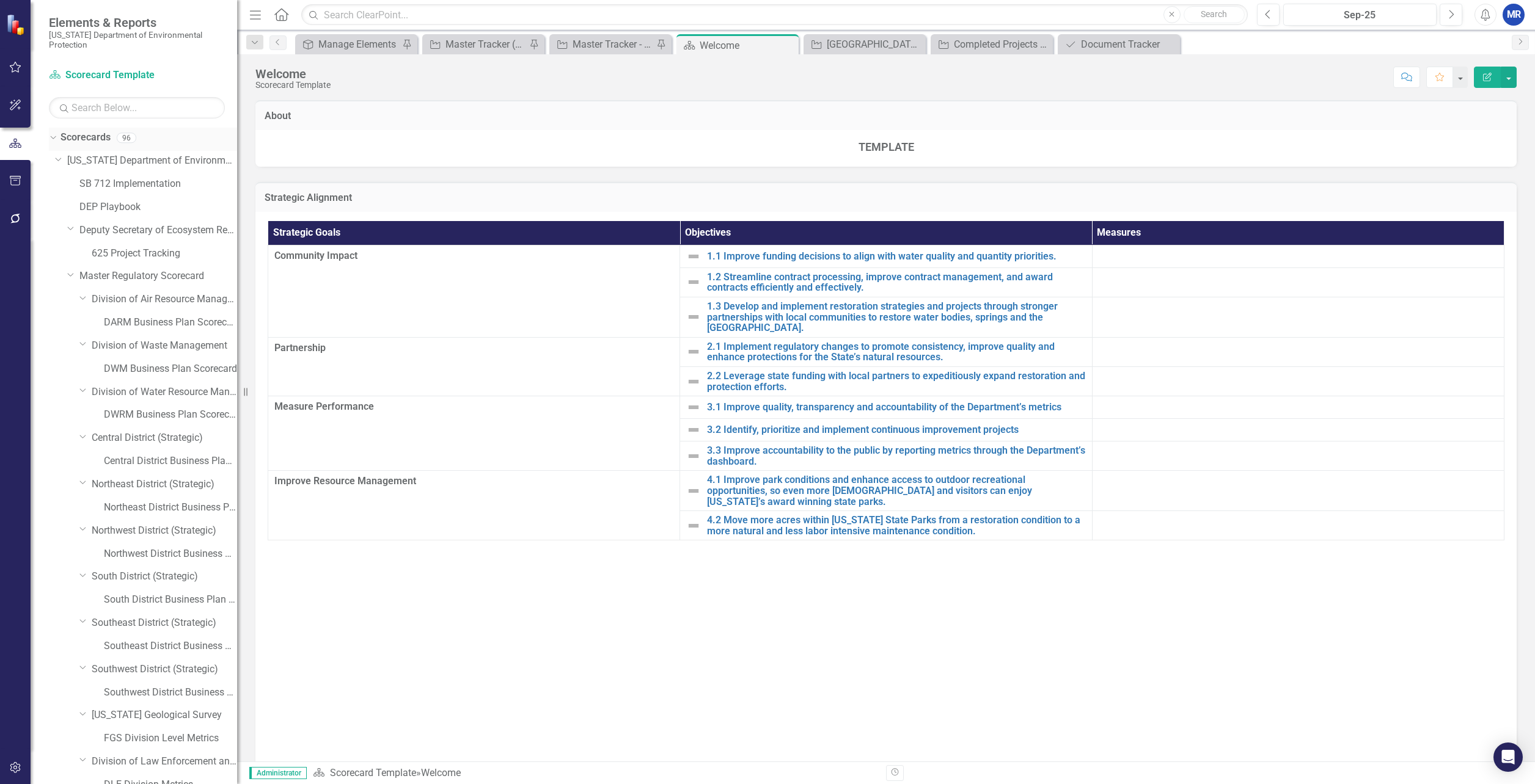
click at [56, 139] on div "Dropdown" at bounding box center [51, 138] width 11 height 9
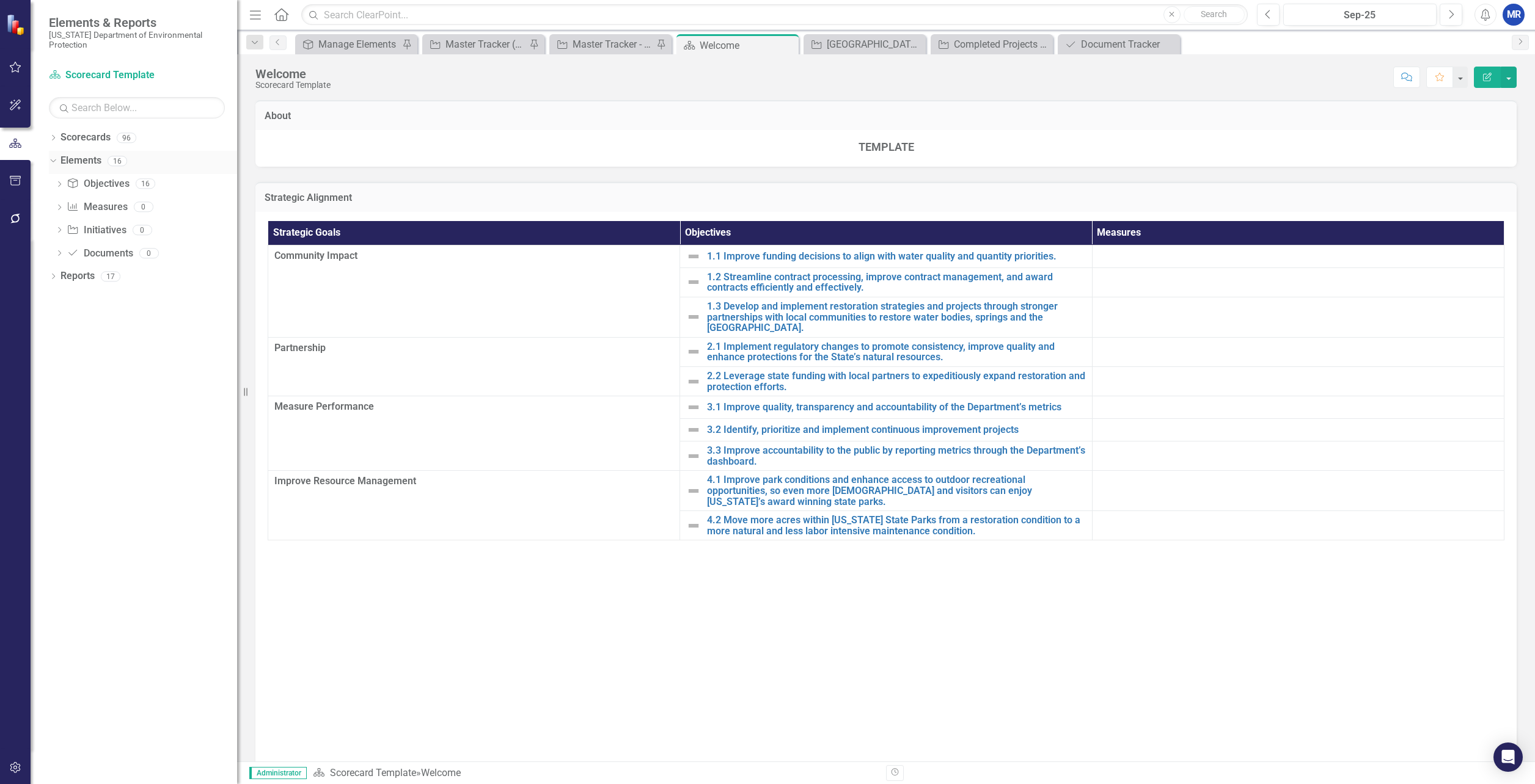
click at [55, 162] on div "Dropdown" at bounding box center [51, 161] width 11 height 9
click at [55, 162] on icon "Dropdown" at bounding box center [53, 162] width 9 height 7
drag, startPoint x: 55, startPoint y: 162, endPoint x: 154, endPoint y: 433, distance: 288.5
click at [162, 453] on div "Dropdown Scorecards 96 Dropdown [US_STATE] Department of Environmental Protecti…" at bounding box center [134, 455] width 207 height 656
click at [89, 108] on input "text" at bounding box center [137, 108] width 176 height 21
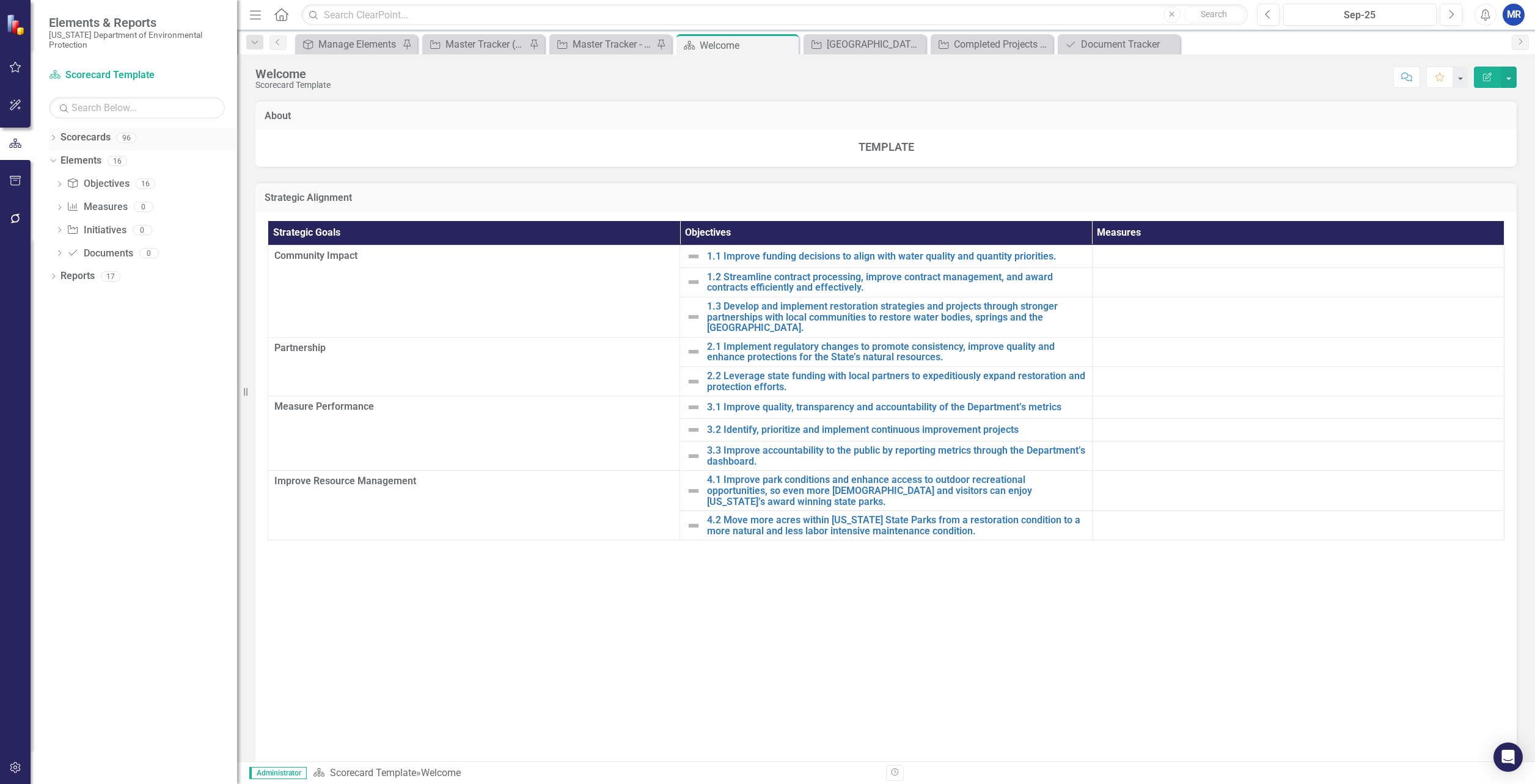
click at [58, 138] on div "Dropdown Scorecards 96" at bounding box center [143, 139] width 188 height 23
click at [53, 140] on icon "Dropdown" at bounding box center [53, 139] width 9 height 7
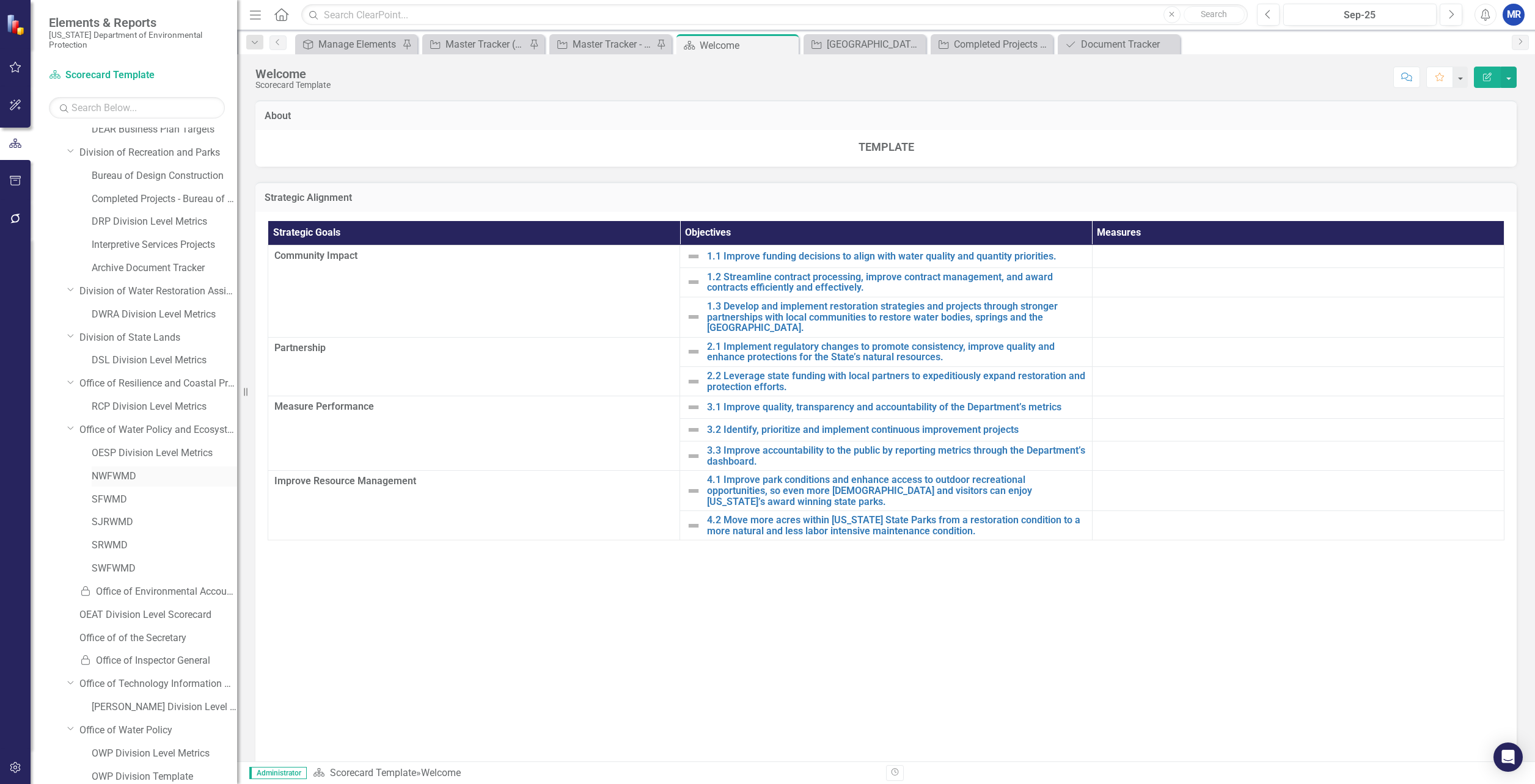
scroll to position [733, 0]
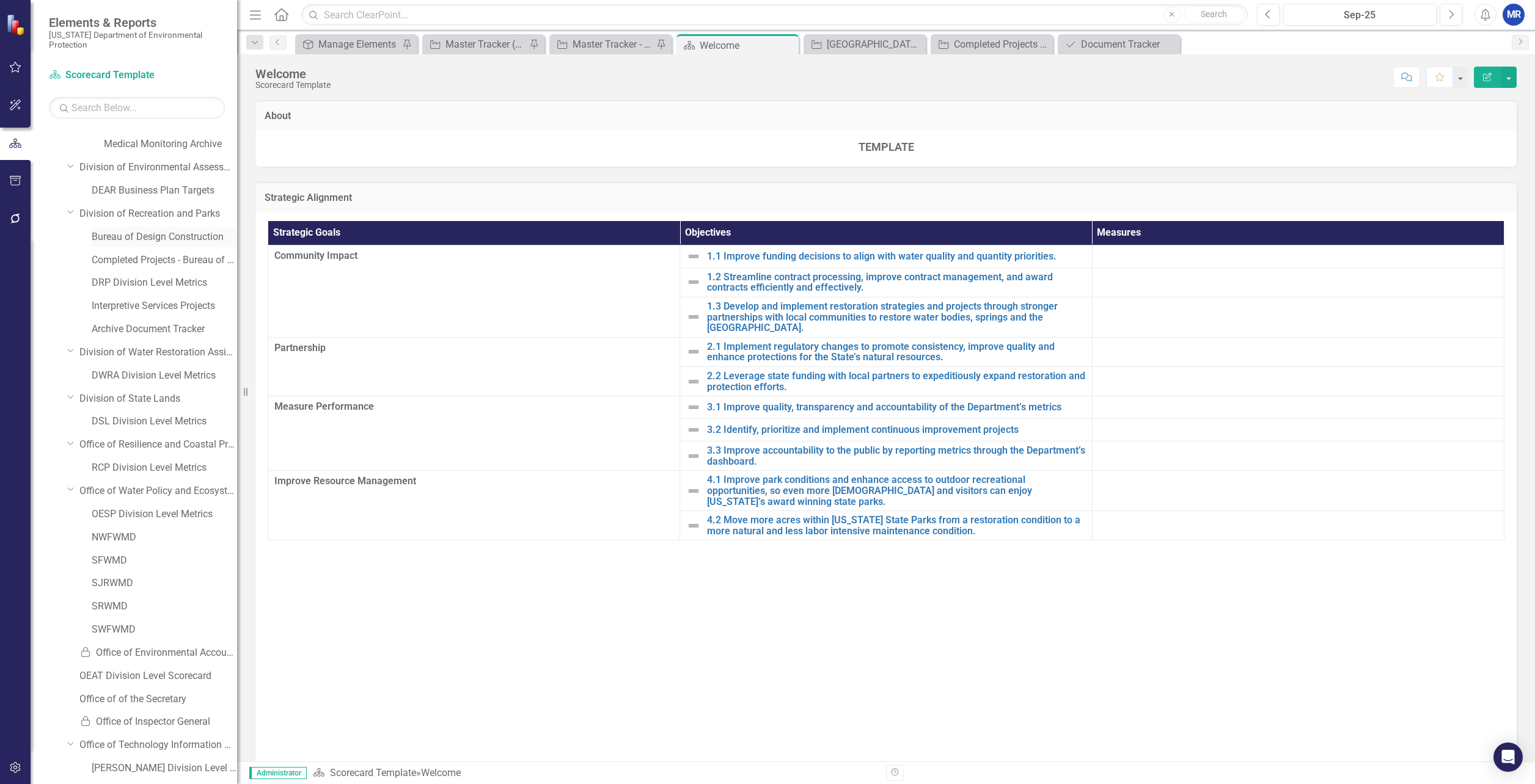
click at [147, 236] on link "Bureau of Design Construction" at bounding box center [164, 237] width 145 height 14
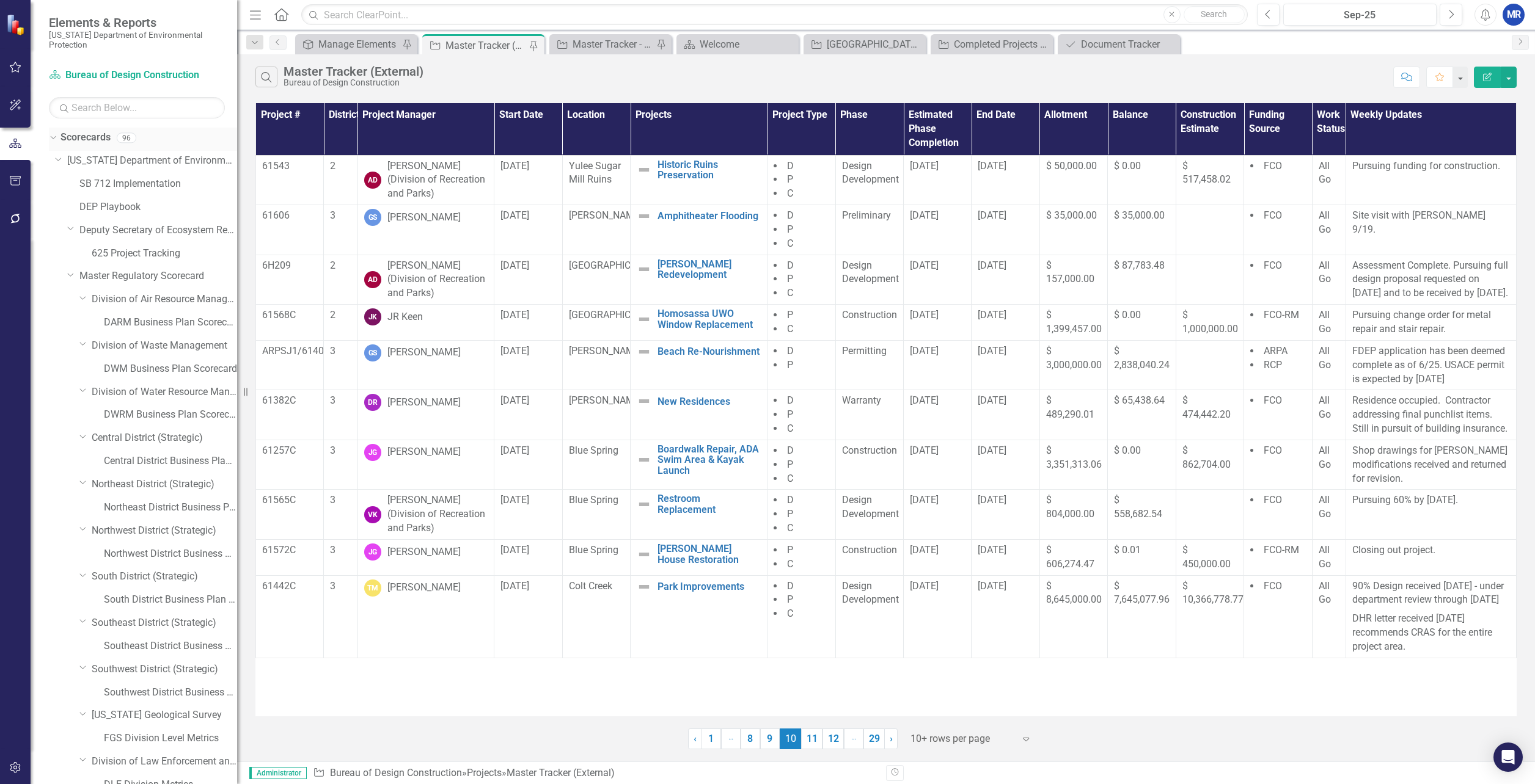
click at [55, 139] on icon "Dropdown" at bounding box center [52, 138] width 7 height 9
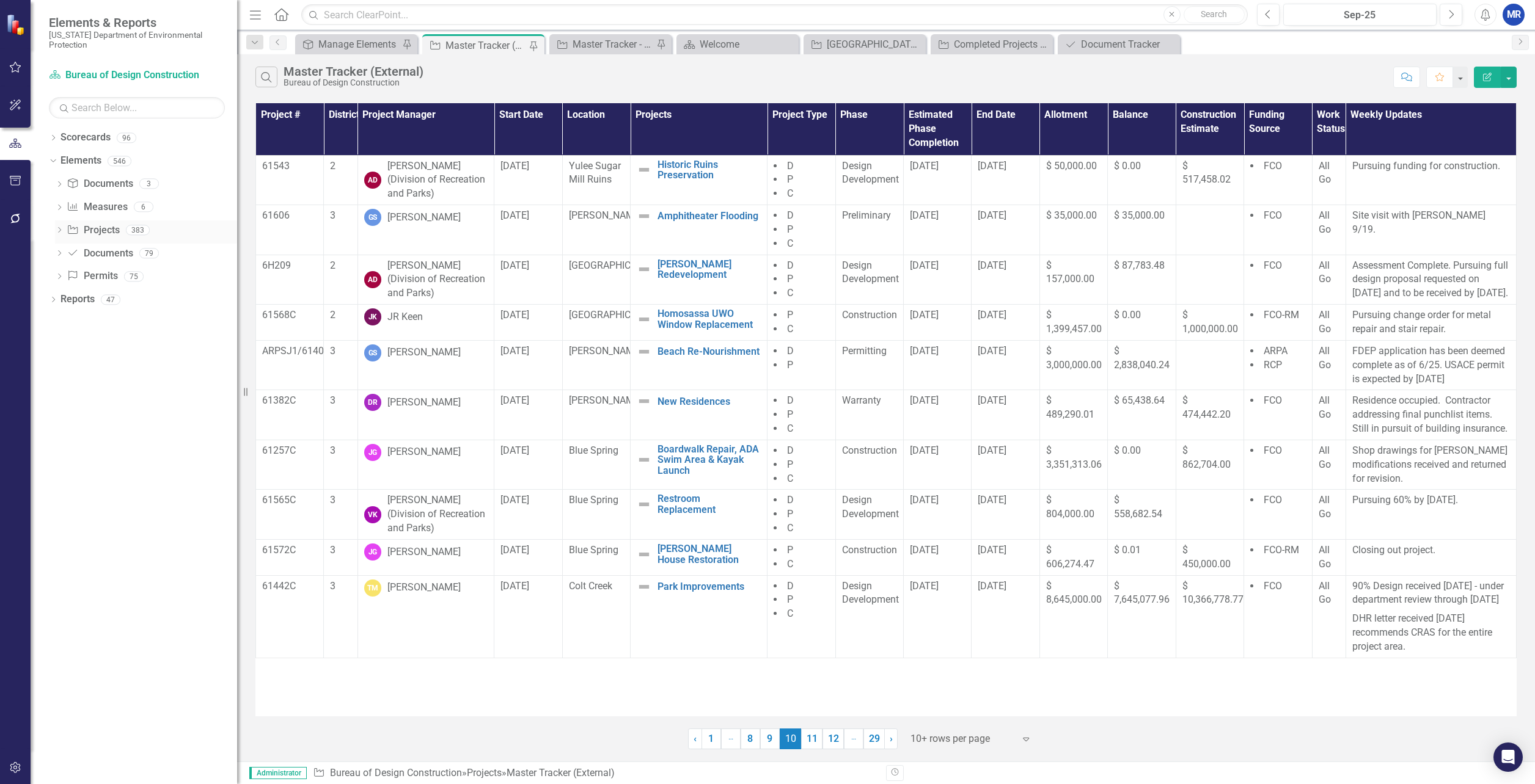
click at [57, 231] on icon "Dropdown" at bounding box center [60, 231] width 9 height 7
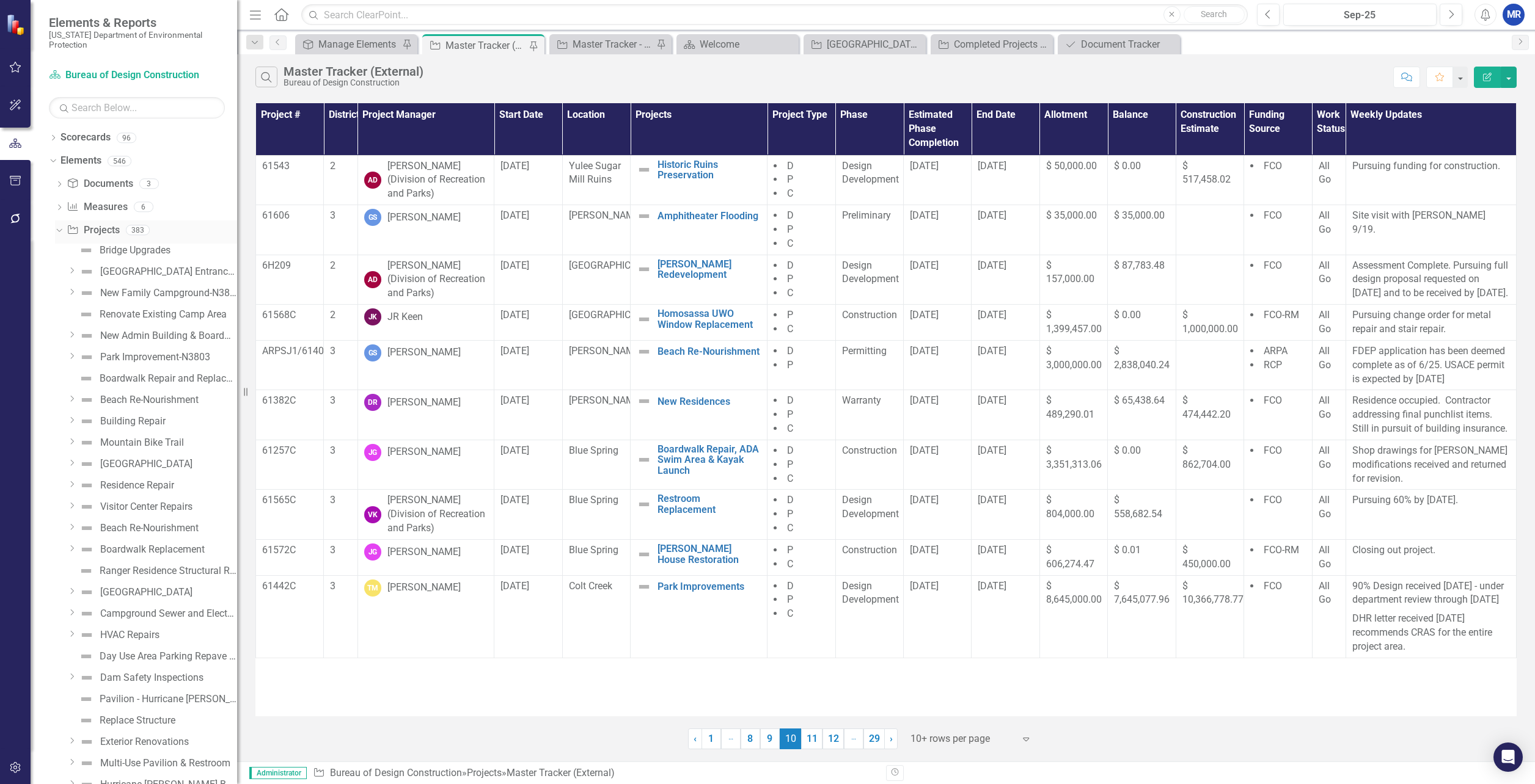
click at [59, 229] on icon "Dropdown" at bounding box center [58, 230] width 7 height 9
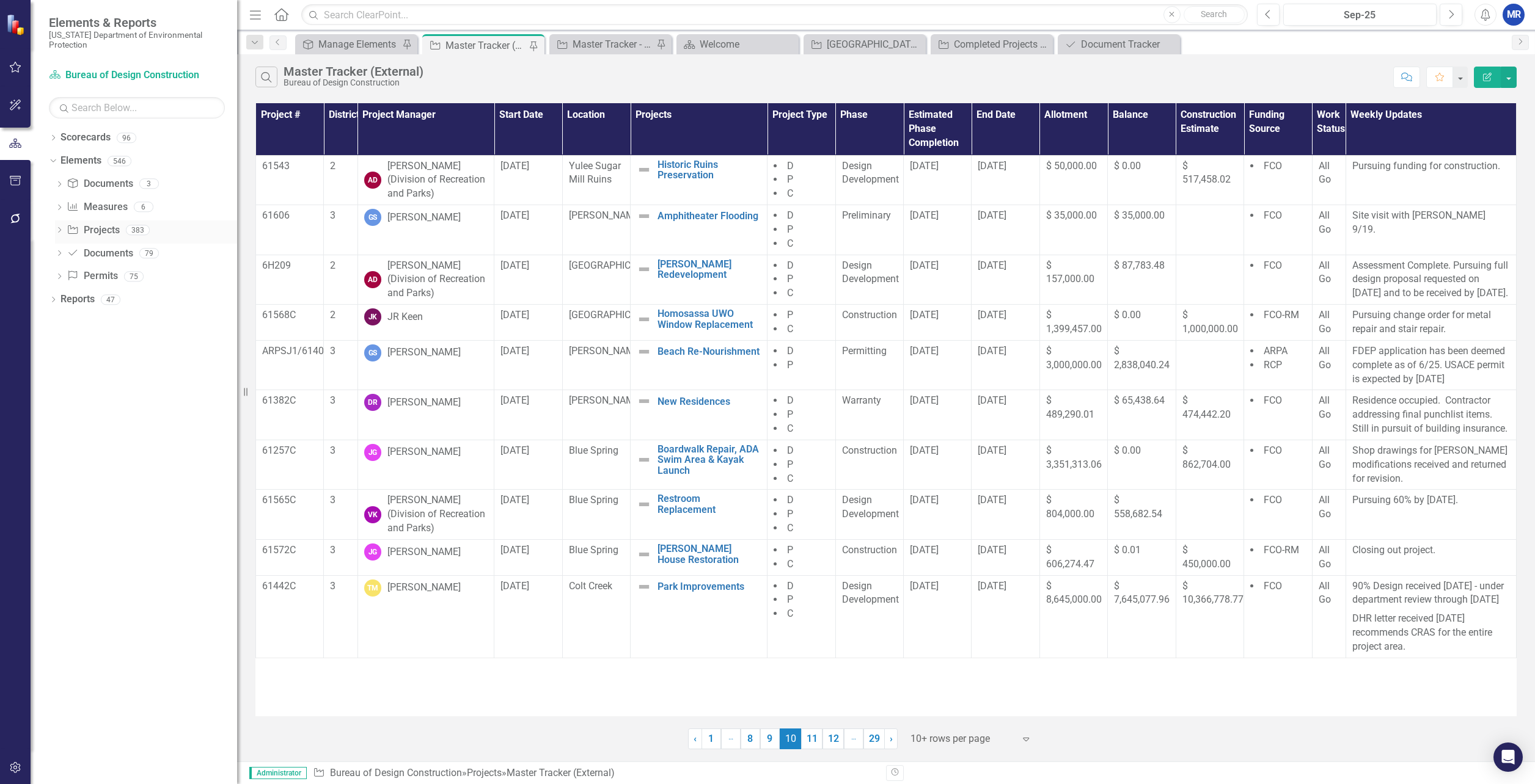
click at [105, 225] on link "Project Projects" at bounding box center [93, 231] width 53 height 14
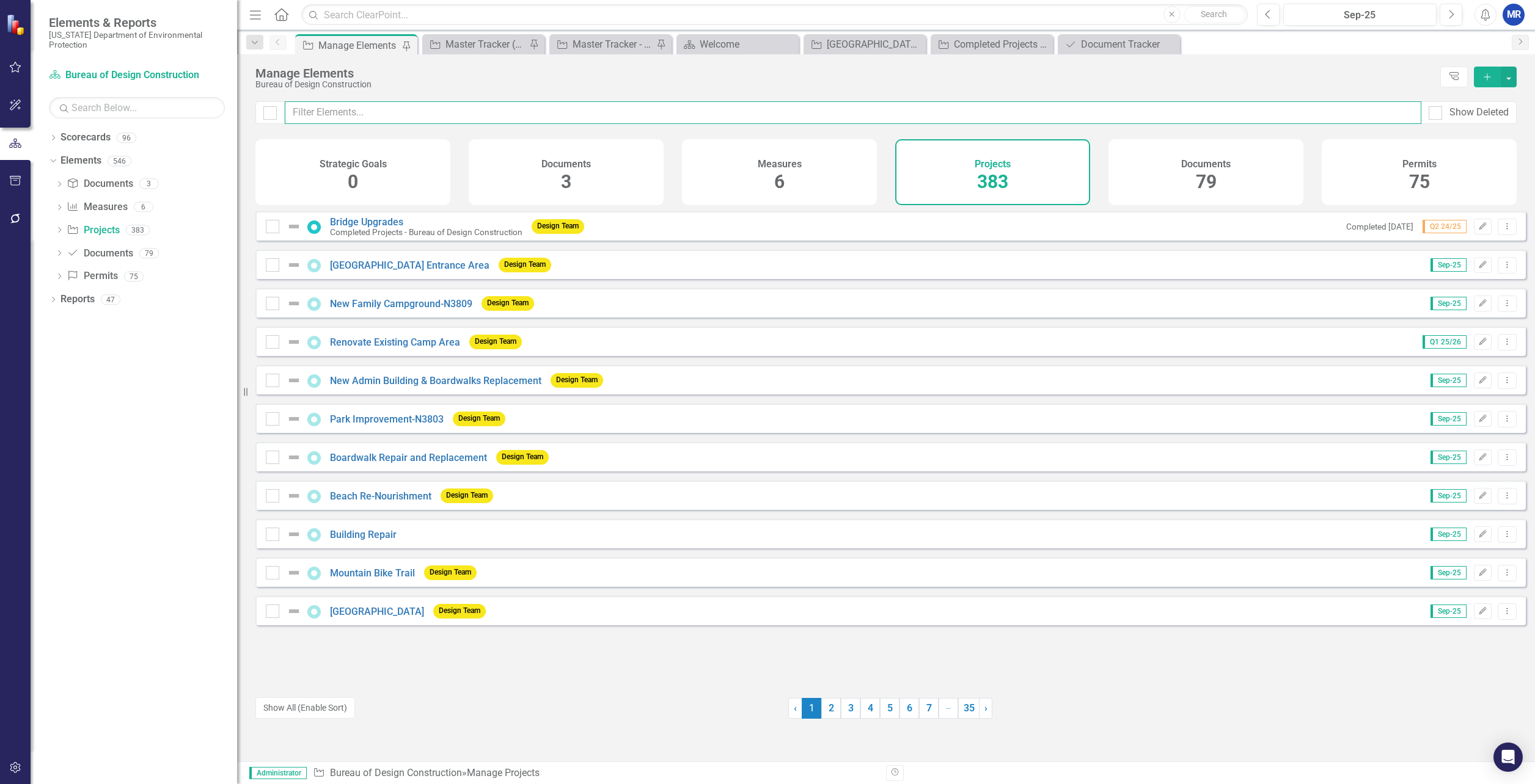
click at [331, 117] on input "text" at bounding box center [853, 112] width 1136 height 23
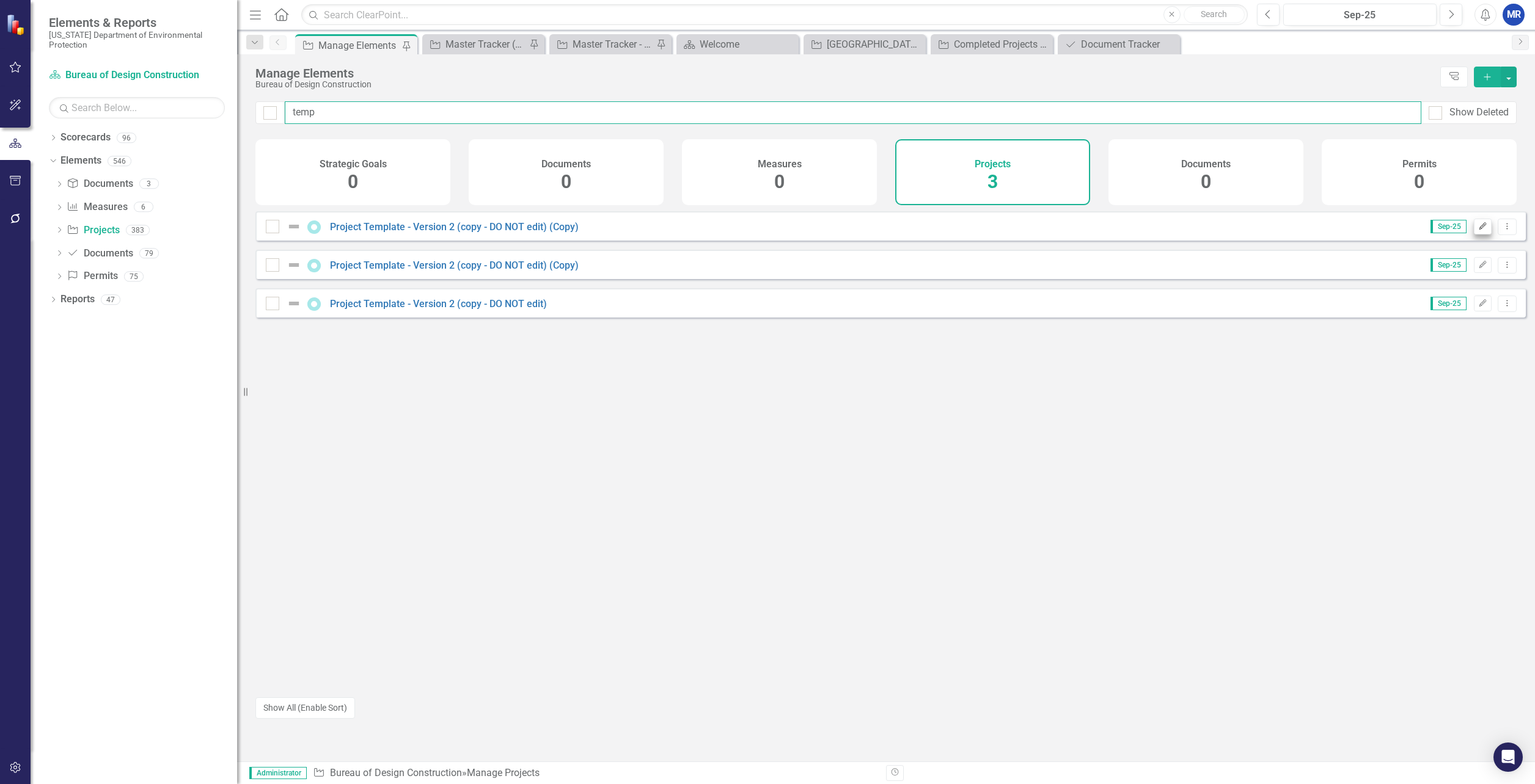
type input "temp"
click at [1478, 231] on icon "Edit" at bounding box center [1483, 227] width 9 height 8
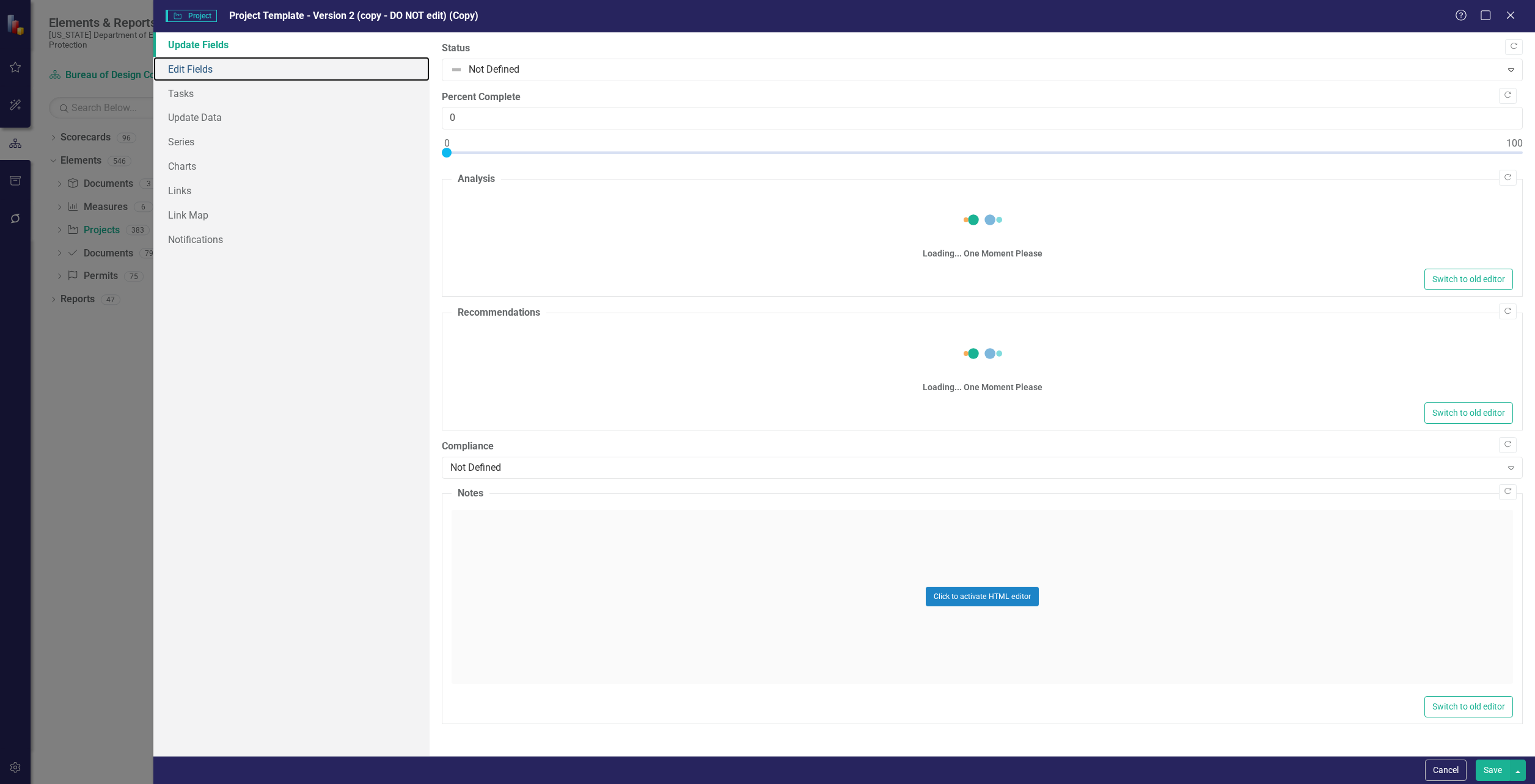
click at [205, 68] on link "Edit Fields" at bounding box center [291, 68] width 276 height 24
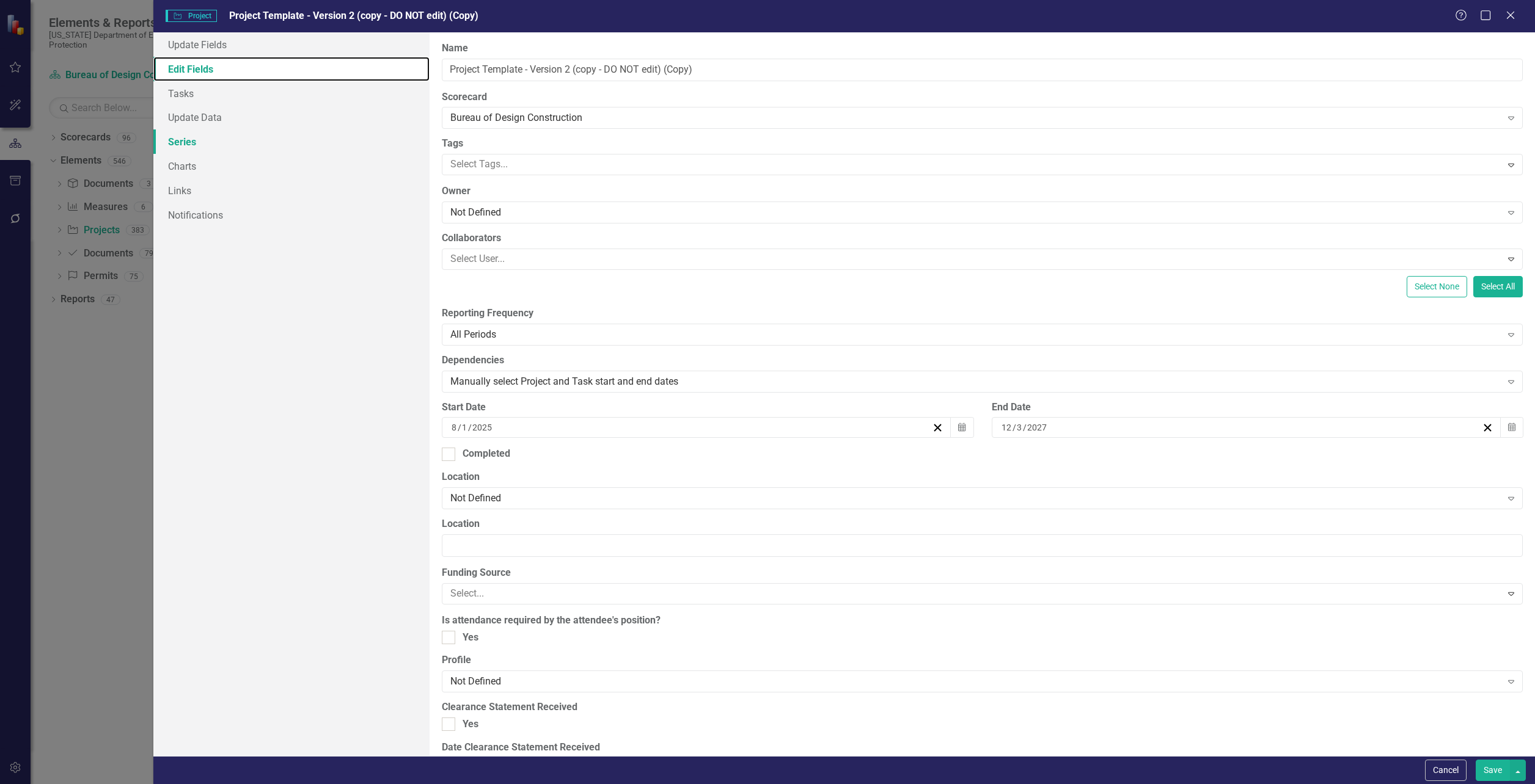
checkbox input "false"
type input "https://"
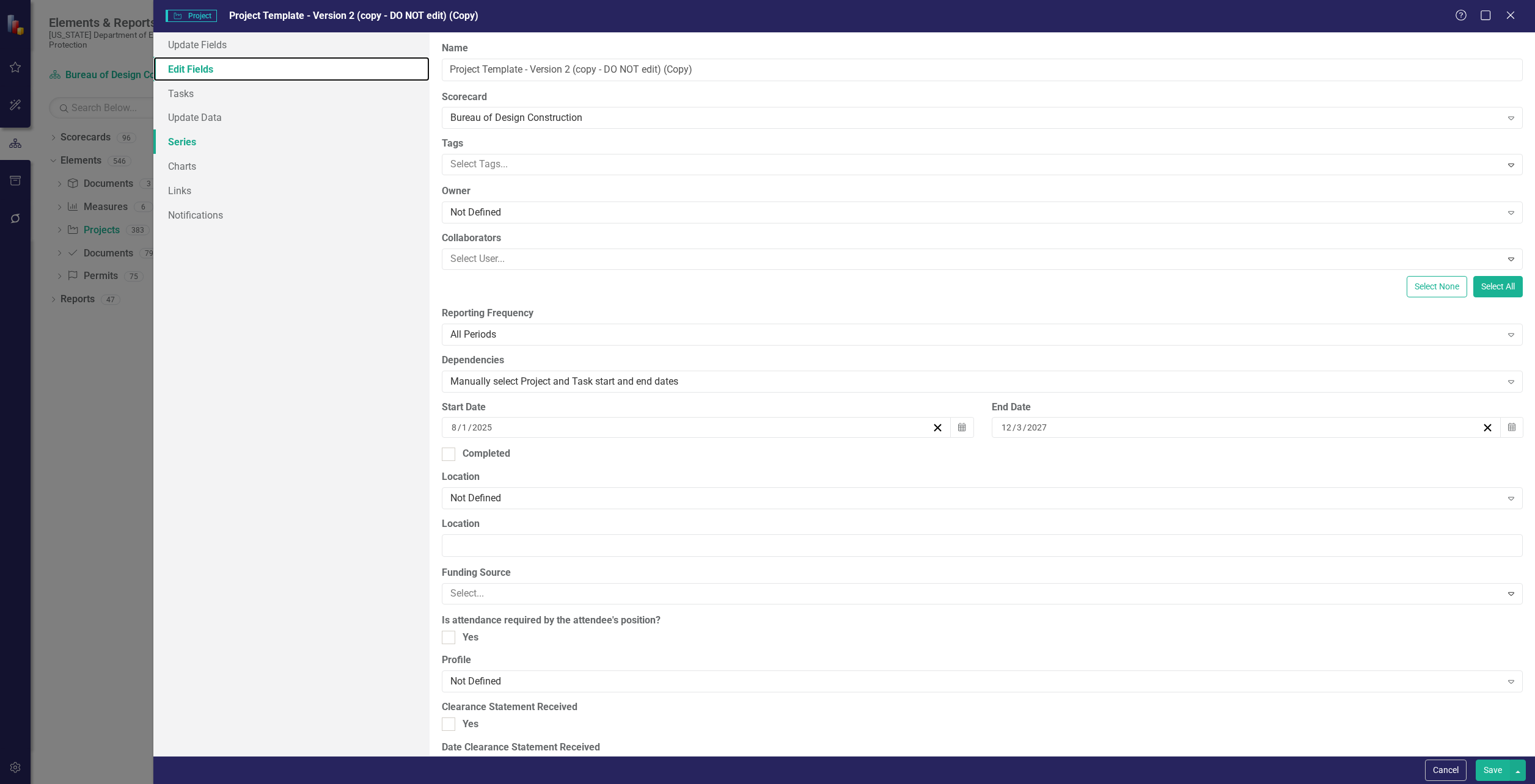
checkbox input "false"
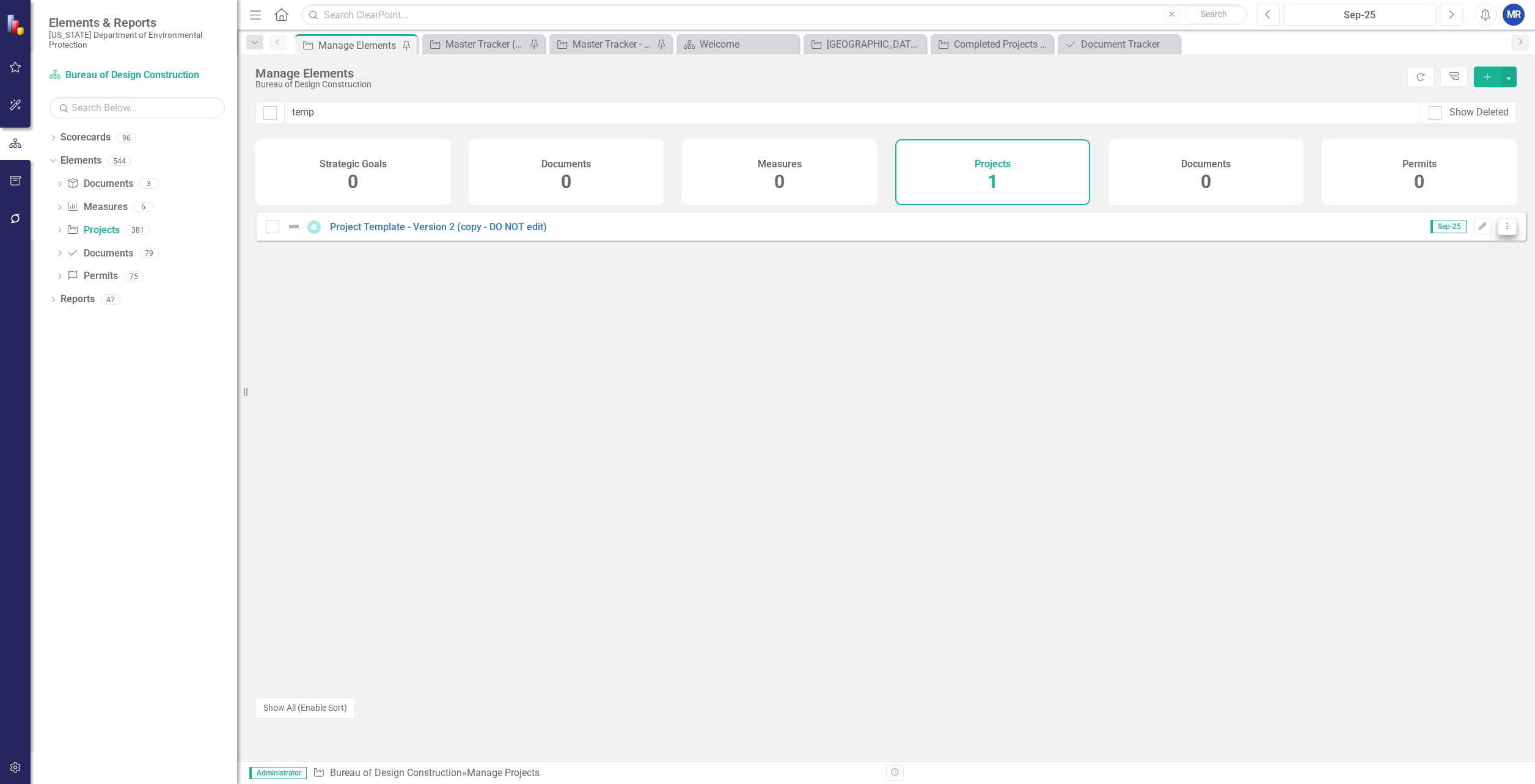
click at [1502, 231] on icon "Dropdown Menu" at bounding box center [1507, 226] width 11 height 8
click at [446, 232] on link "Project Template - Version 2 (copy - DO NOT edit)" at bounding box center [438, 227] width 217 height 11
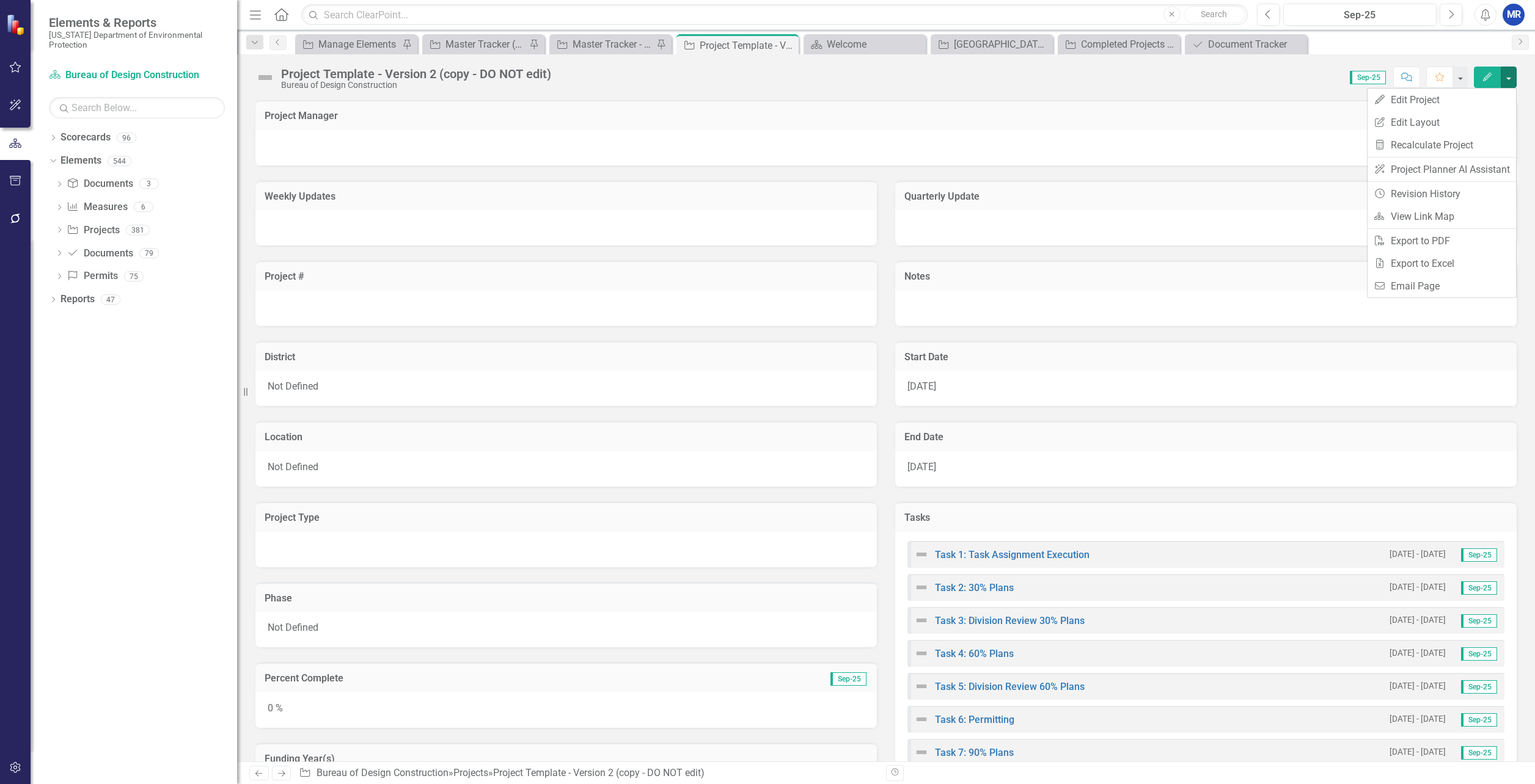
click at [1507, 75] on button "button" at bounding box center [1509, 77] width 16 height 21
click at [1348, 115] on h3 "Project Manager" at bounding box center [886, 116] width 1243 height 11
click at [473, 46] on div "Master Tracker (External)" at bounding box center [486, 44] width 80 height 15
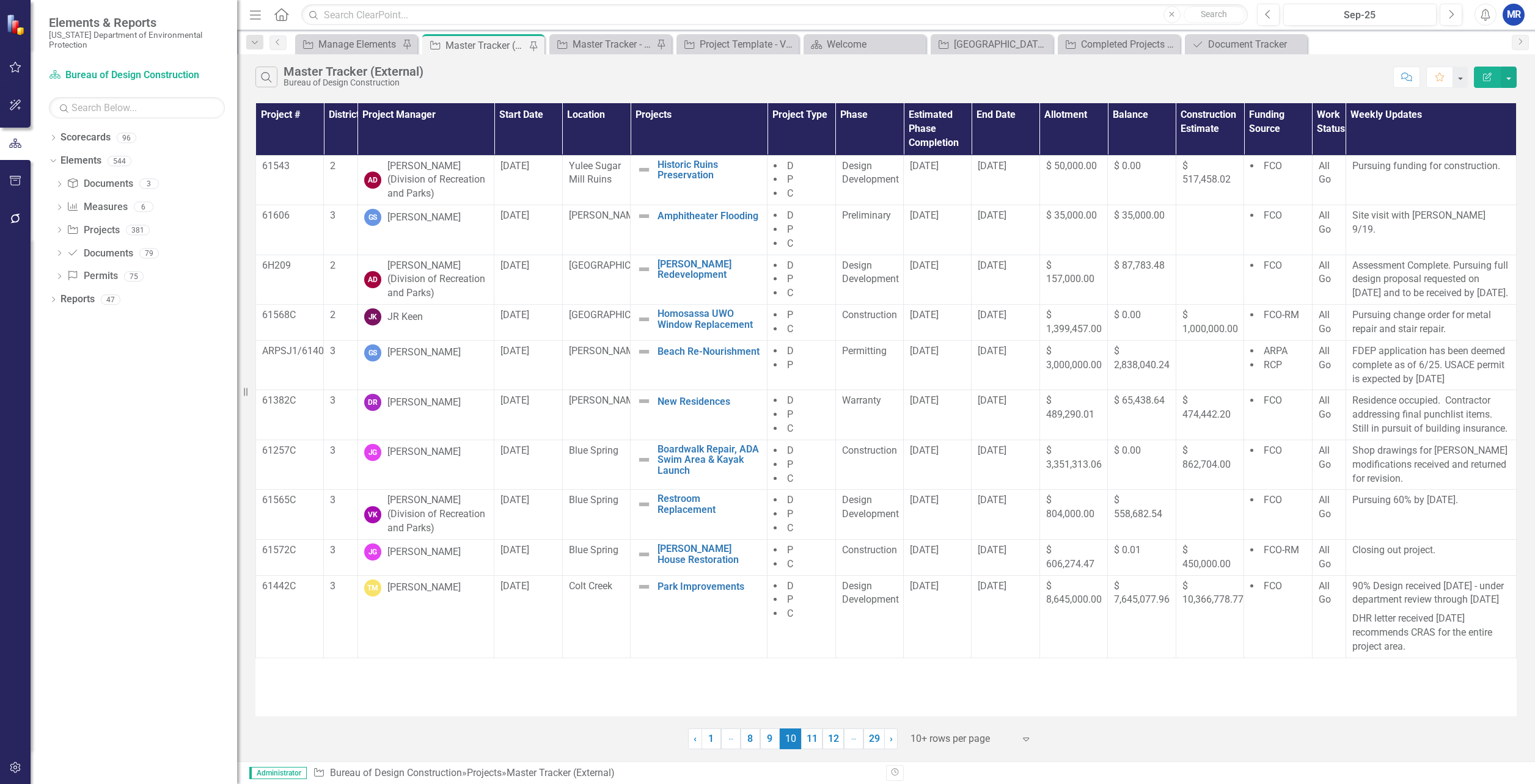
click at [481, 47] on div "Master Tracker (External)" at bounding box center [486, 45] width 80 height 15
click at [578, 85] on div "Search Master Tracker (External) Bureau of Design Construction" at bounding box center [821, 77] width 1132 height 21
click at [1487, 77] on icon "button" at bounding box center [1488, 77] width 9 height 9
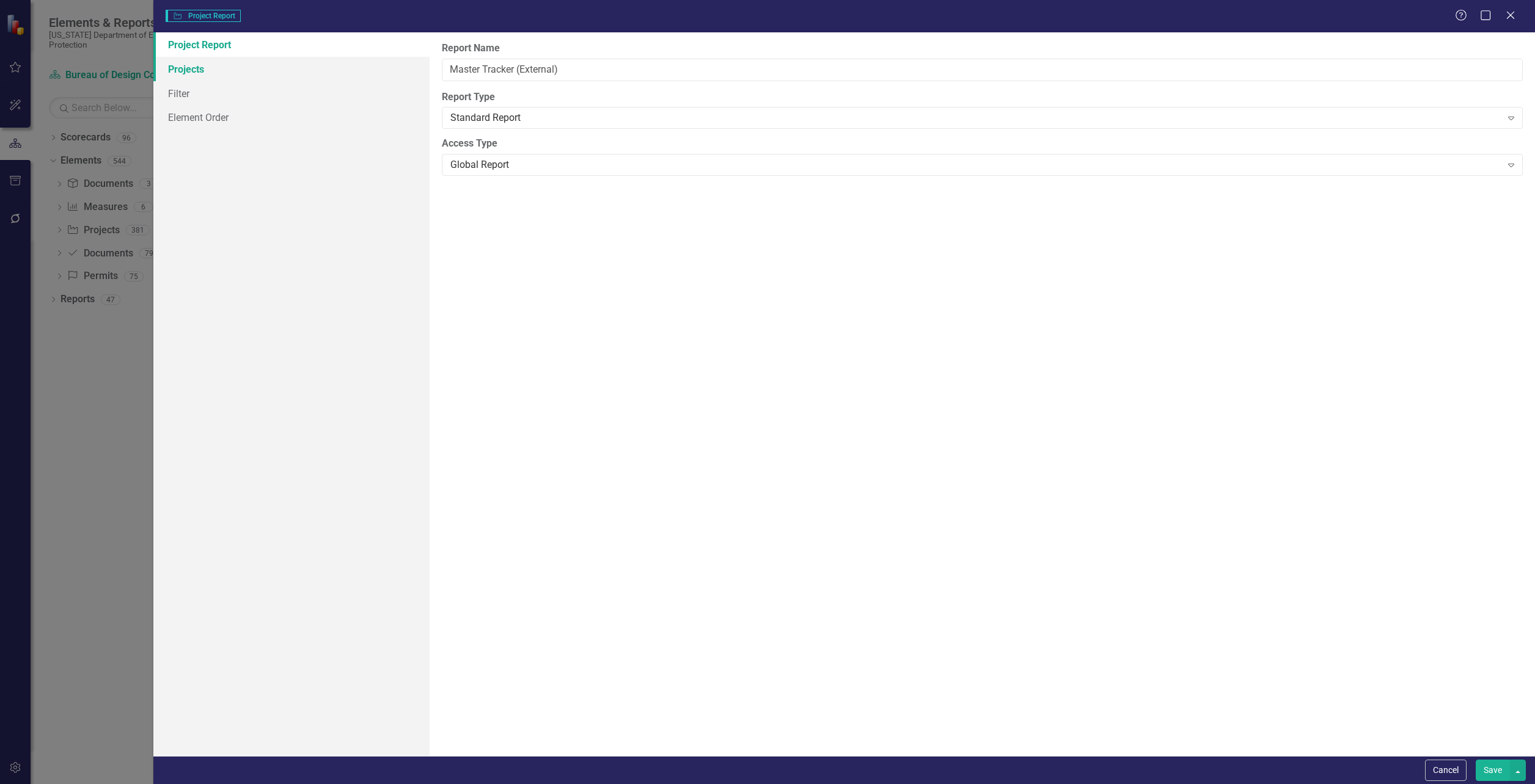
click at [189, 68] on link "Projects" at bounding box center [291, 68] width 276 height 24
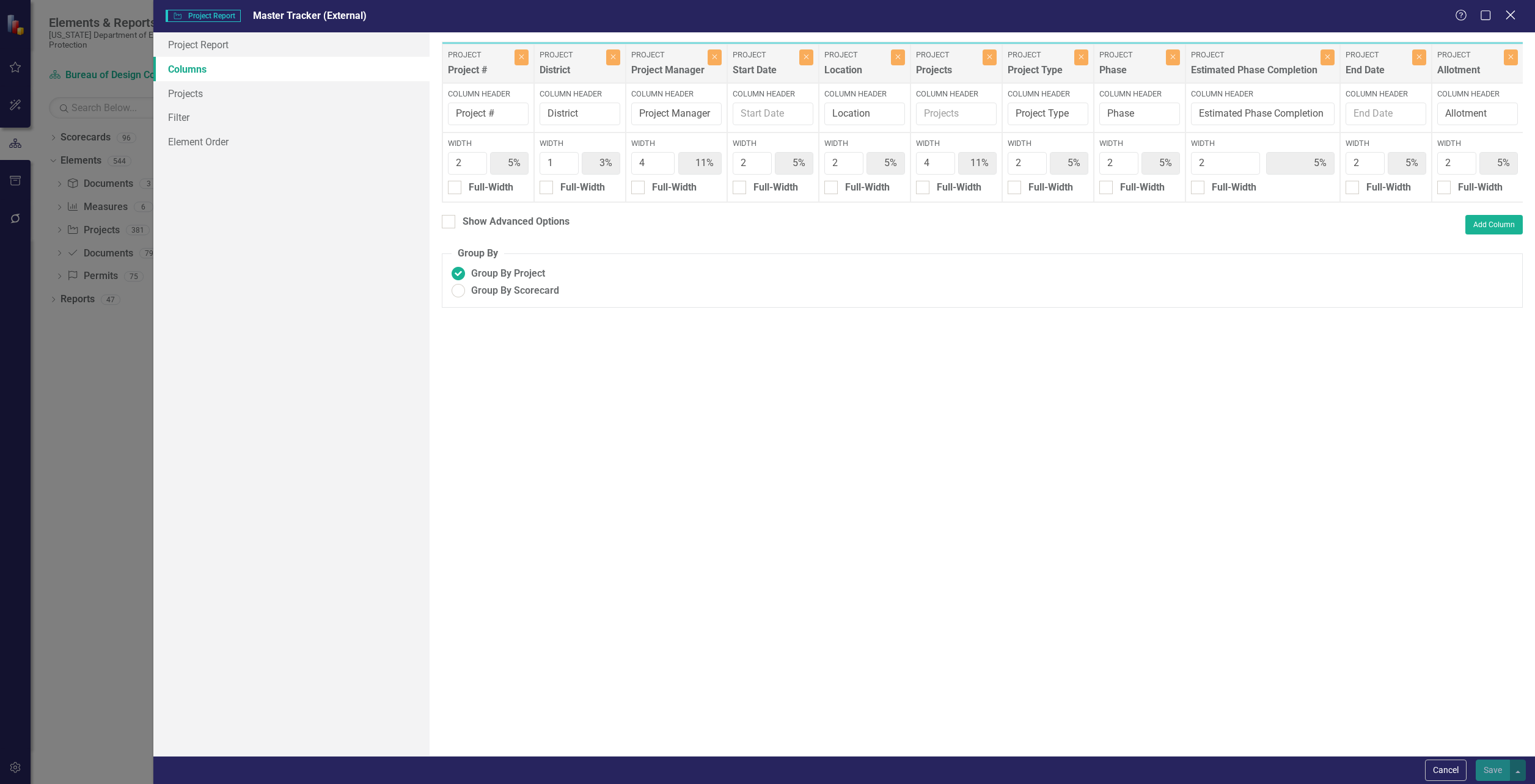
click at [1509, 14] on icon "Close" at bounding box center [1510, 15] width 15 height 11
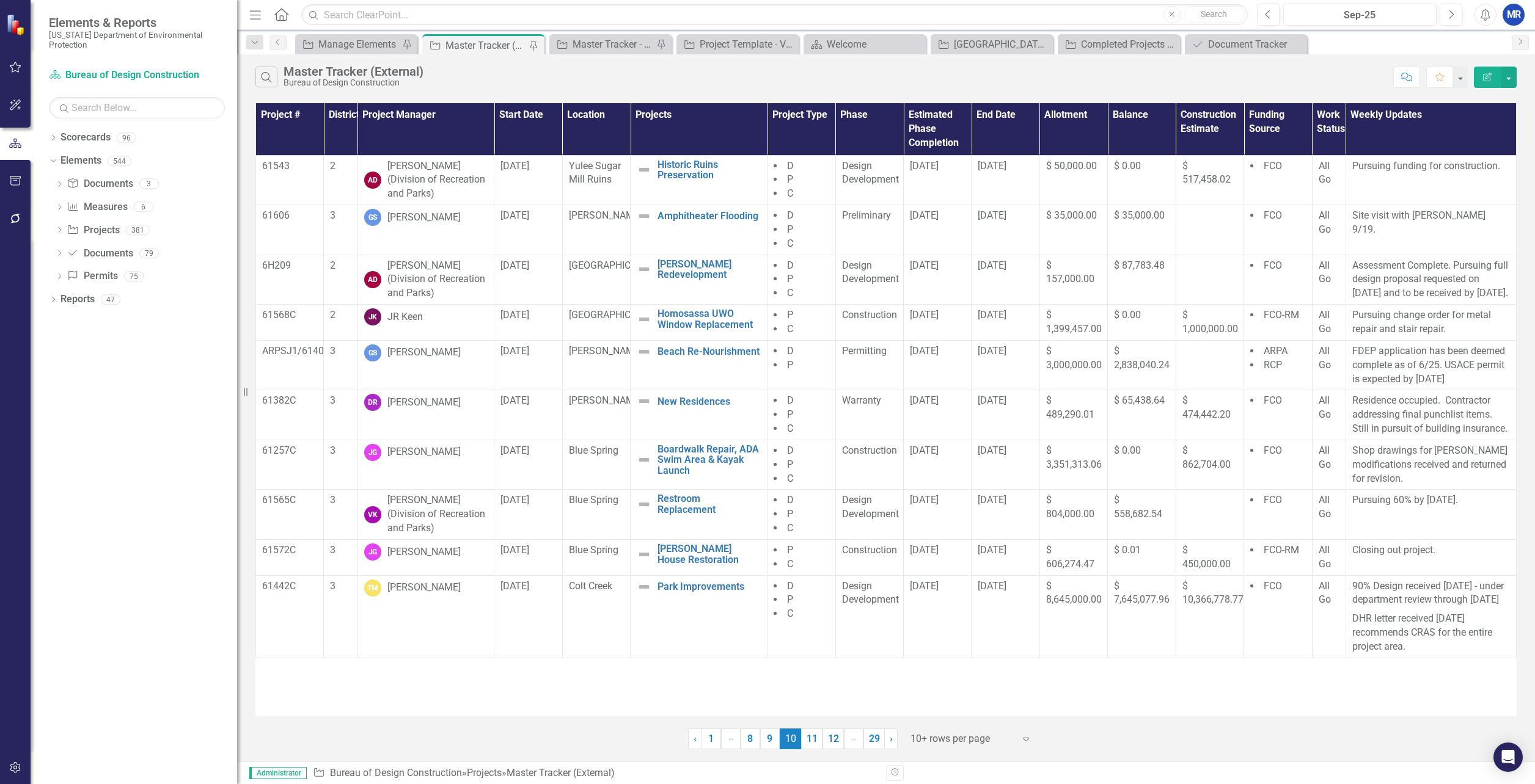
click at [1515, 24] on div "MR" at bounding box center [1514, 14] width 22 height 22
click at [1359, 78] on div "Search Master Tracker (External) Bureau of Design Construction" at bounding box center [821, 77] width 1132 height 21
click at [1256, 44] on div "Document Tracker" at bounding box center [1248, 44] width 80 height 15
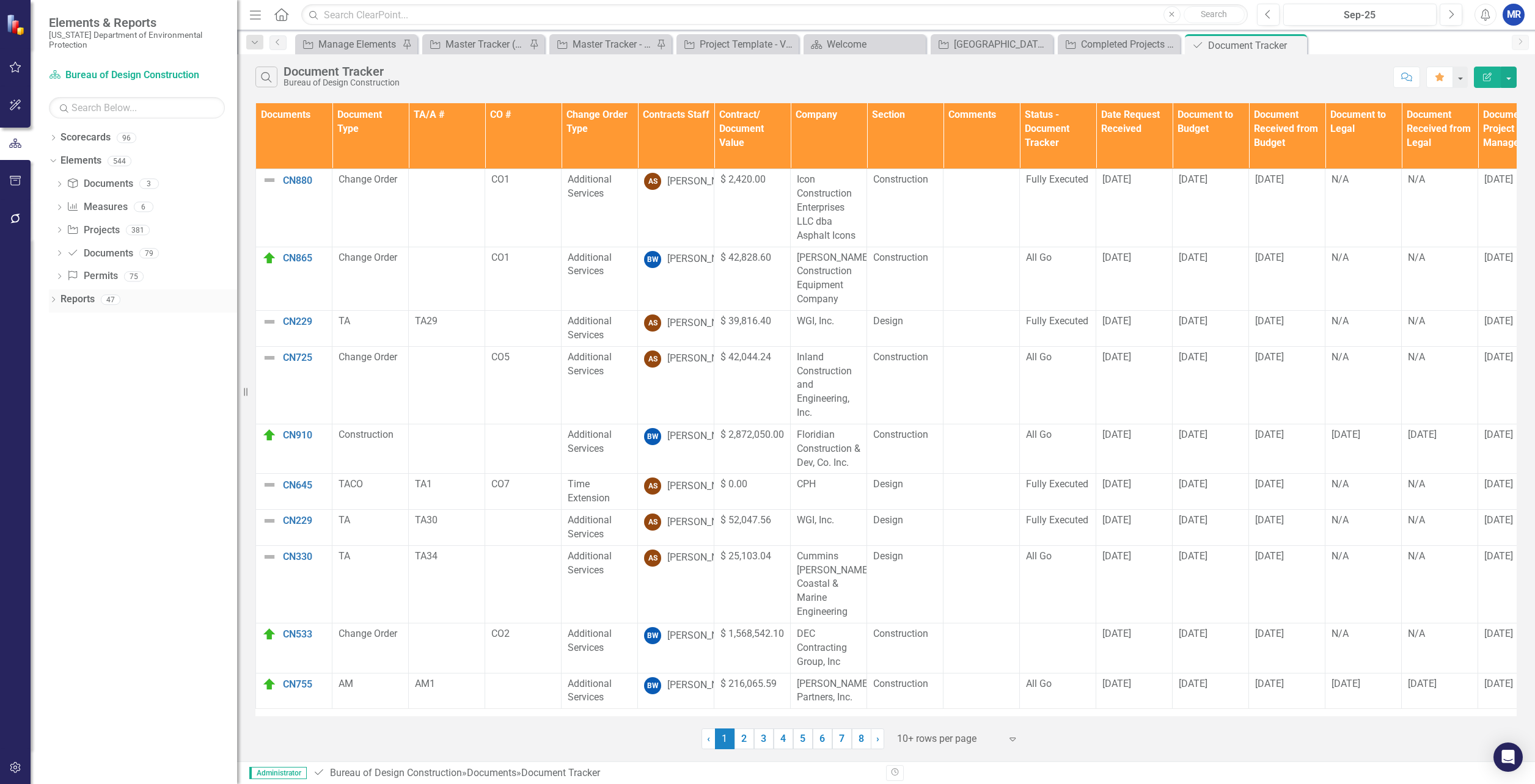
click at [49, 297] on div "Dropdown" at bounding box center [53, 302] width 9 height 11
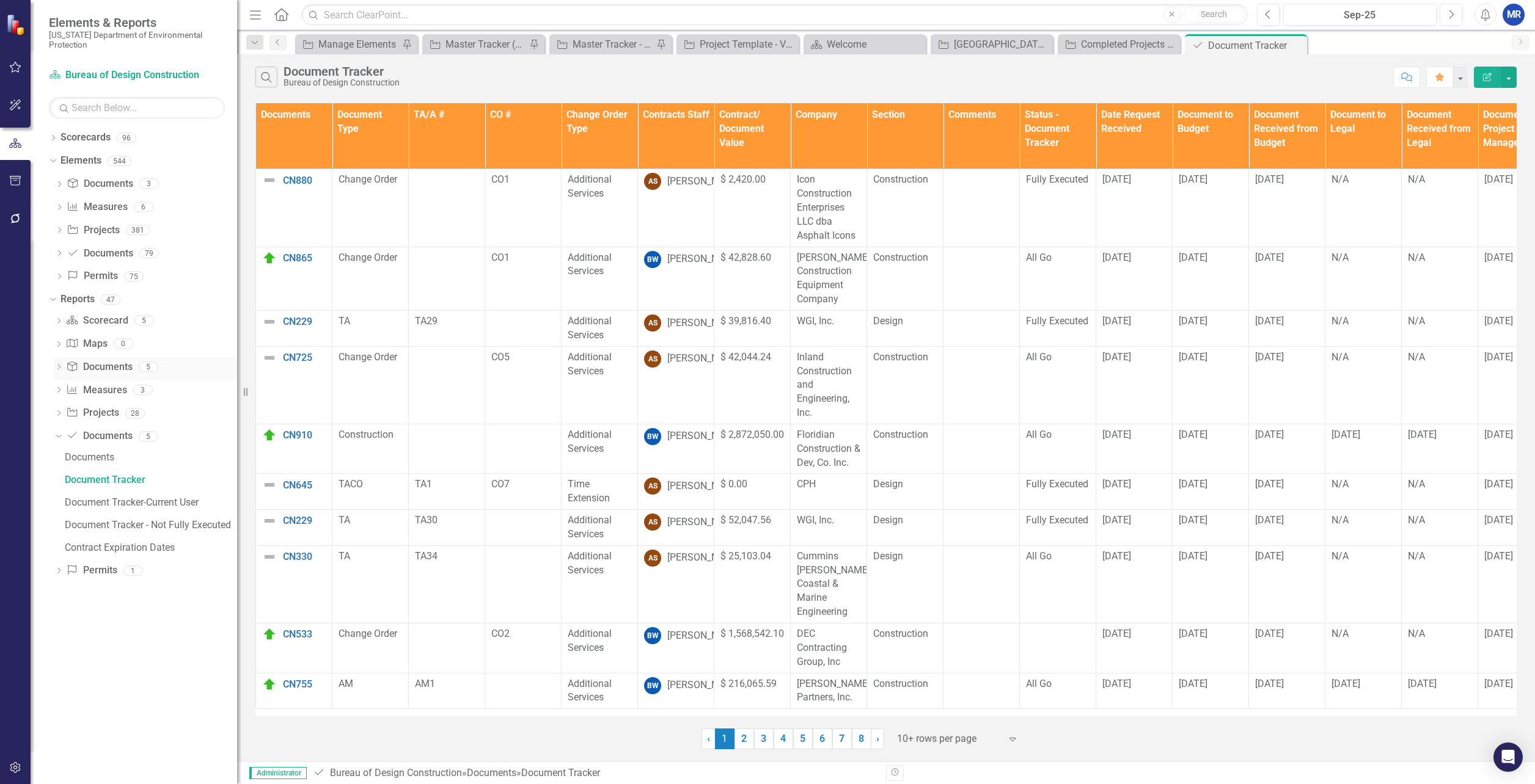
click at [56, 366] on icon "Dropdown" at bounding box center [59, 368] width 9 height 7
click at [69, 391] on div "Document Tracker" at bounding box center [151, 389] width 172 height 11
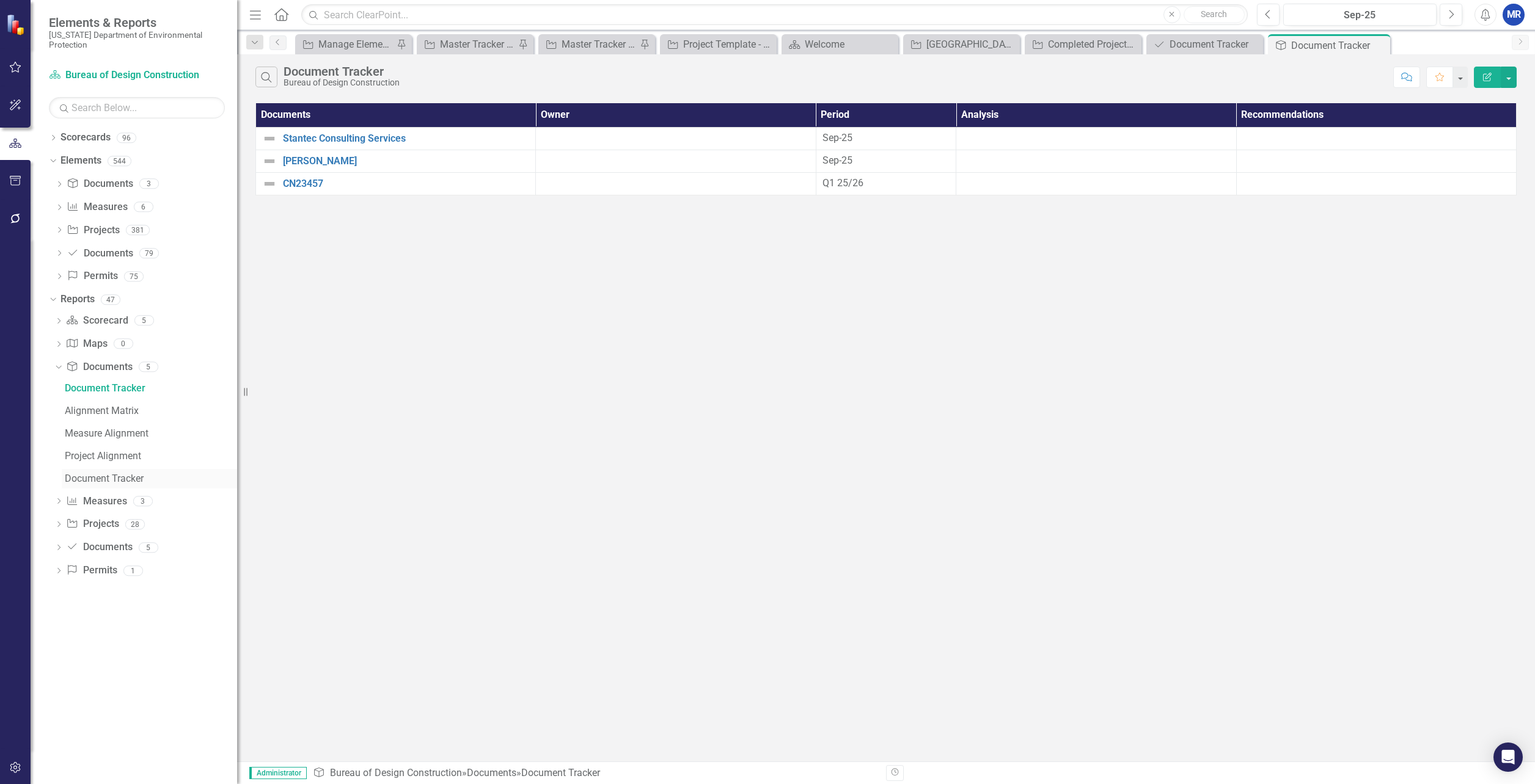
click at [77, 474] on div "Document Tracker" at bounding box center [151, 479] width 172 height 11
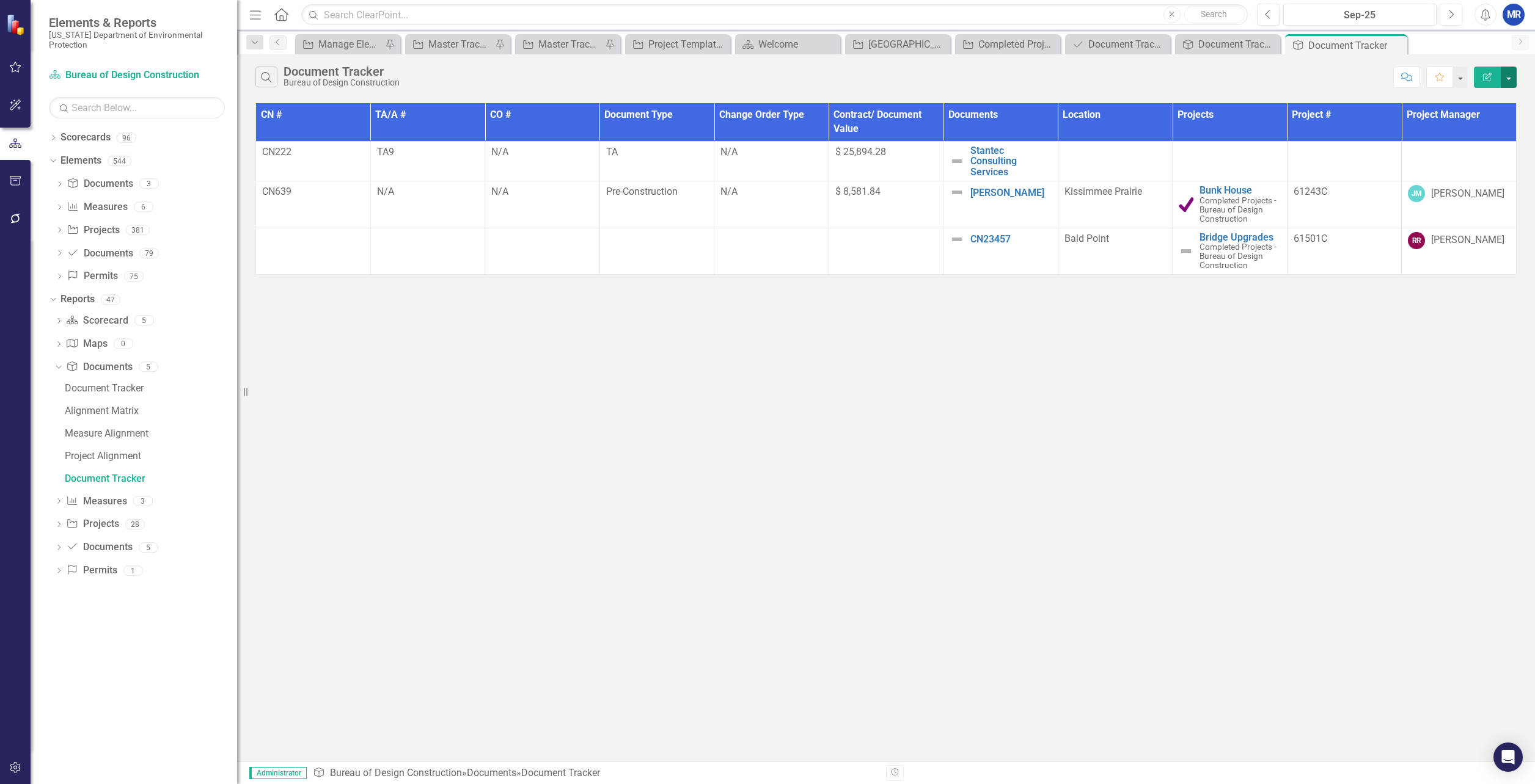
drag, startPoint x: 96, startPoint y: 476, endPoint x: 1510, endPoint y: 77, distance: 1469.2
click at [1510, 77] on button "button" at bounding box center [1509, 77] width 16 height 21
click at [1481, 106] on link "Edit Report Edit Report" at bounding box center [1468, 100] width 97 height 23
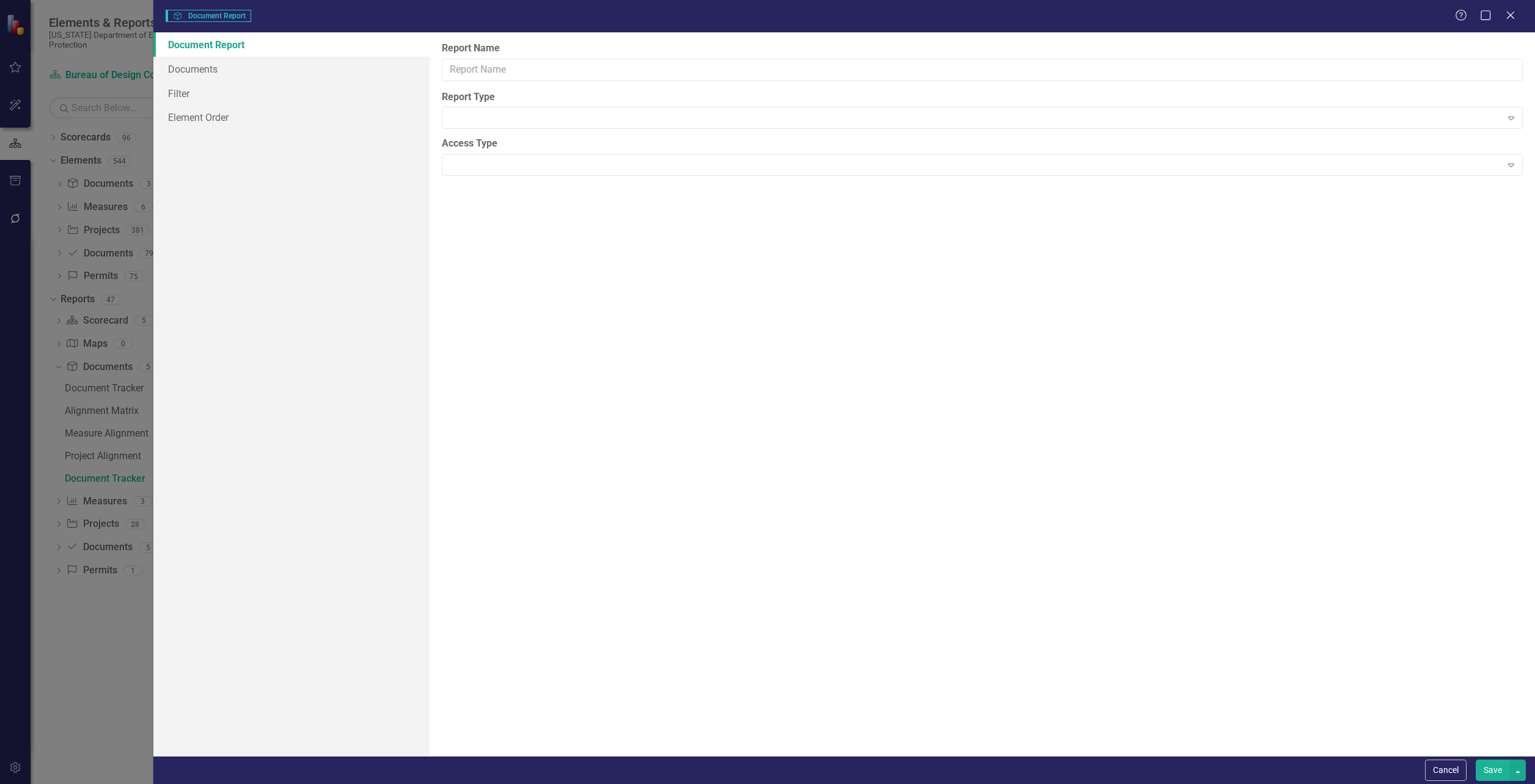
type input "Document Tracker"
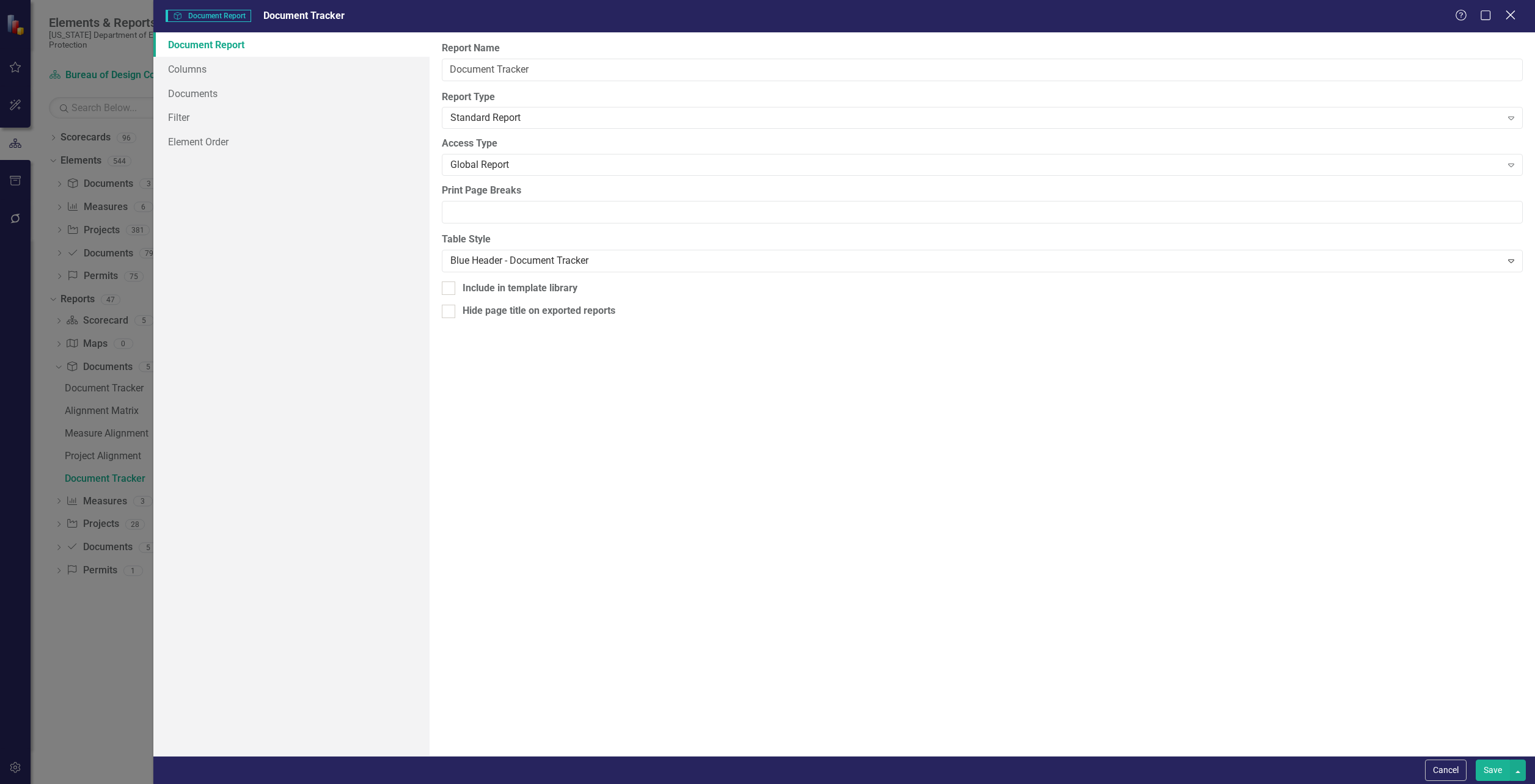
click at [1508, 13] on icon "Close" at bounding box center [1510, 15] width 15 height 11
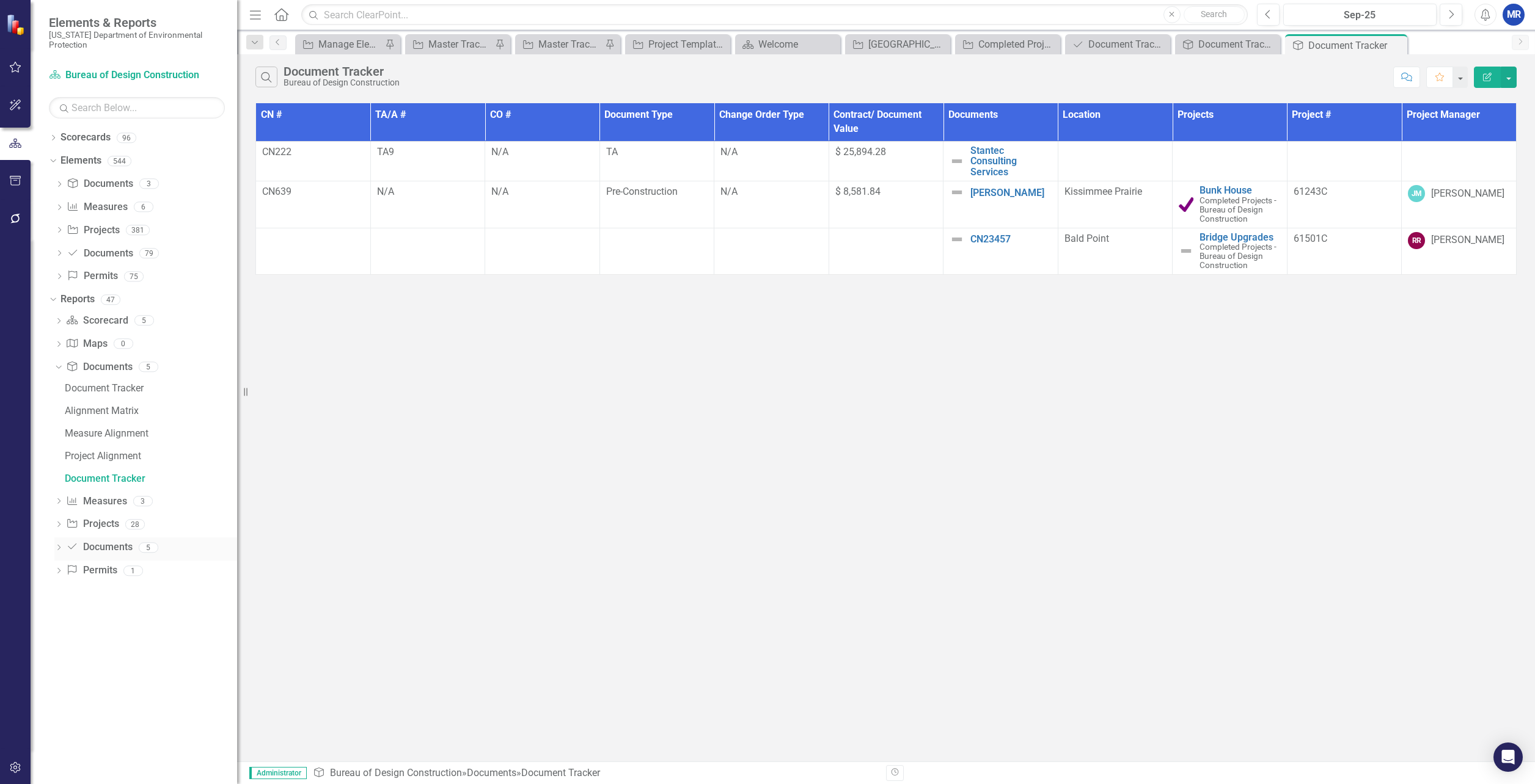
click at [58, 548] on icon "Dropdown" at bounding box center [59, 548] width 9 height 7
click at [105, 479] on div "Document Tracker" at bounding box center [151, 480] width 172 height 11
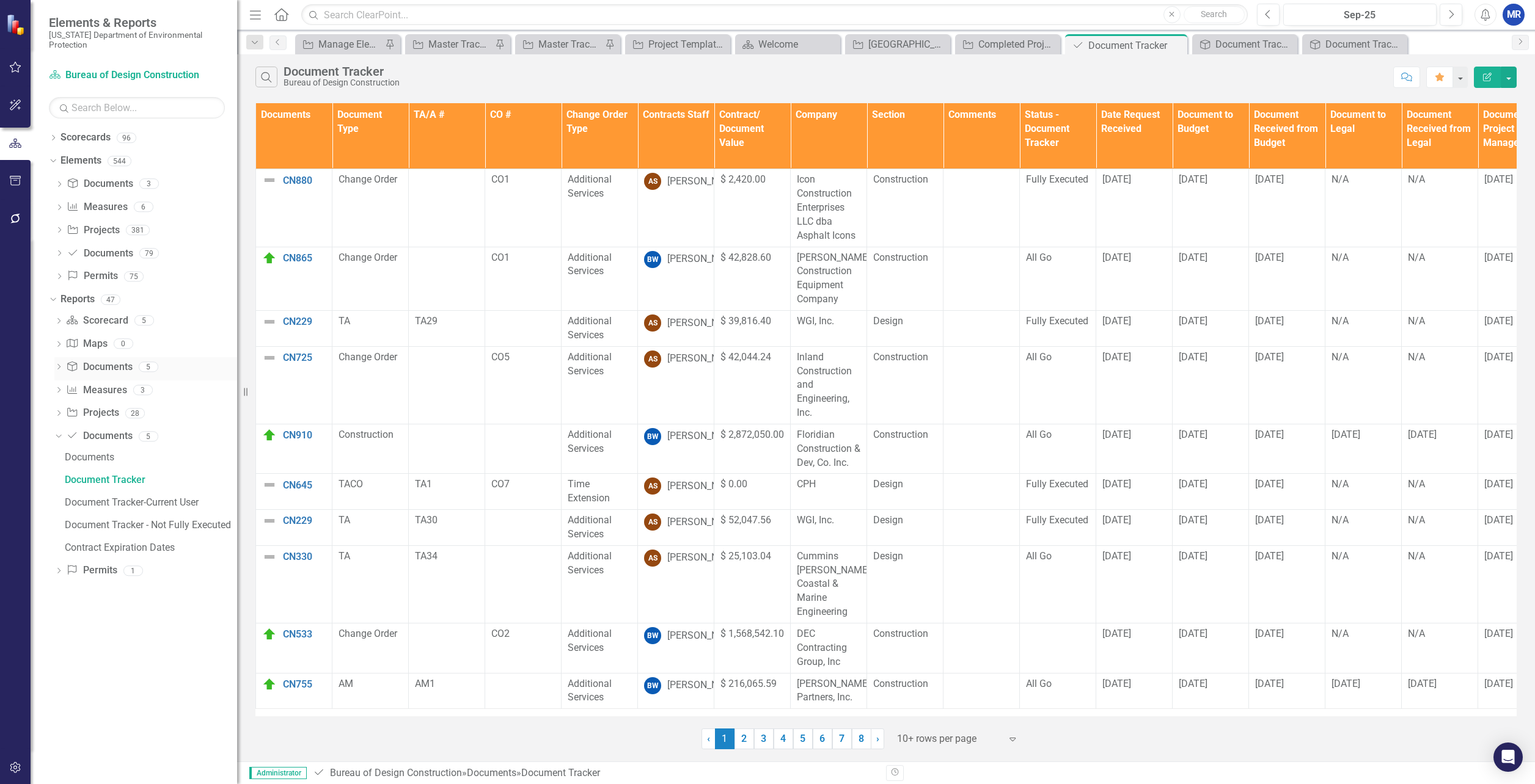
click at [57, 368] on icon "Dropdown" at bounding box center [59, 368] width 9 height 7
click at [98, 477] on div "Document Tracker" at bounding box center [151, 479] width 172 height 11
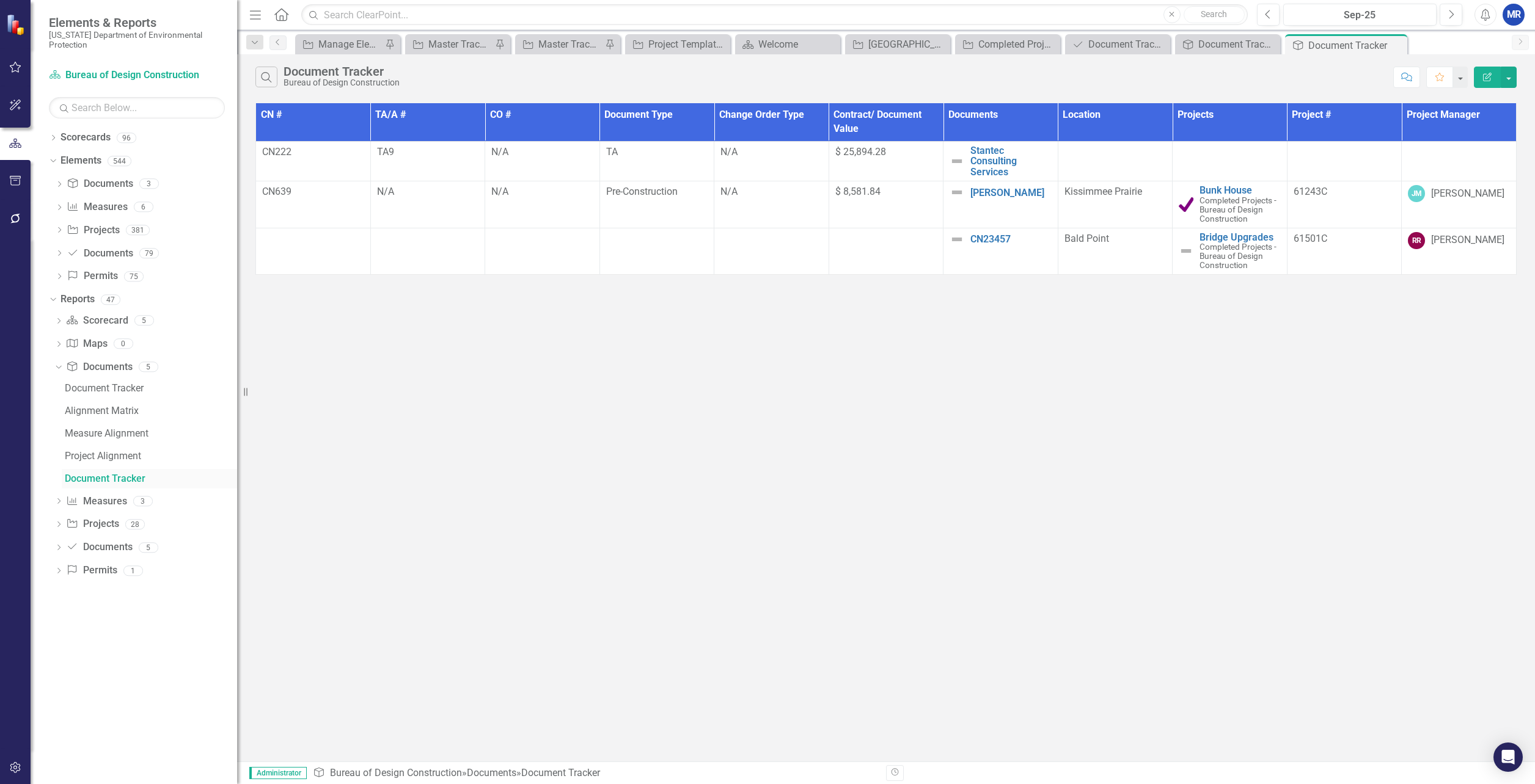
click at [97, 477] on div "Document Tracker" at bounding box center [151, 479] width 172 height 11
click at [57, 547] on icon "Dropdown" at bounding box center [59, 548] width 9 height 7
click at [61, 367] on icon "Dropdown" at bounding box center [59, 368] width 9 height 7
click at [80, 392] on div "Document Tracker" at bounding box center [151, 389] width 172 height 11
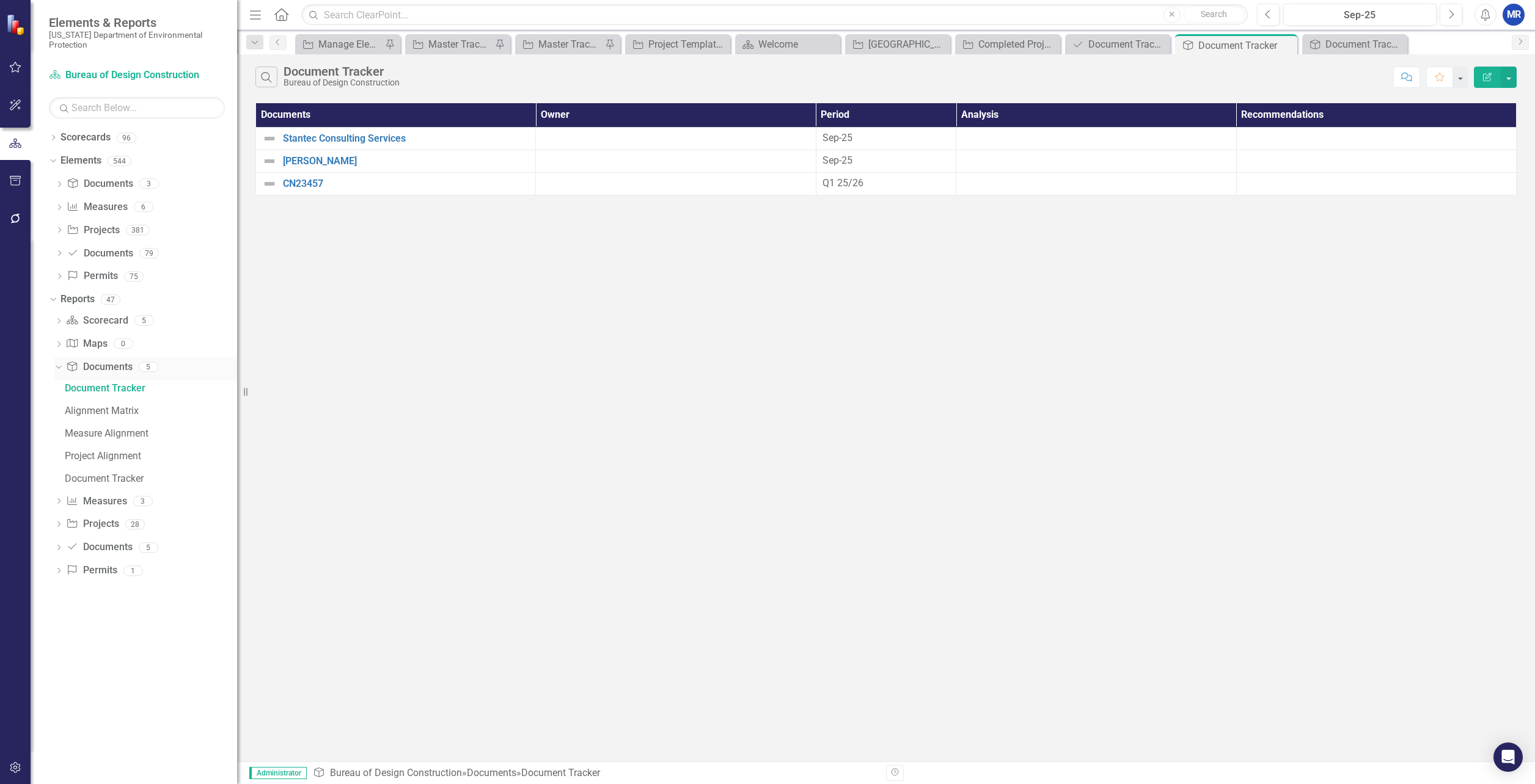
click at [58, 367] on icon "Dropdown" at bounding box center [57, 367] width 7 height 9
click at [55, 437] on icon "Dropdown" at bounding box center [59, 437] width 9 height 7
click at [75, 546] on div "Contract Expiration Dates" at bounding box center [151, 548] width 172 height 11
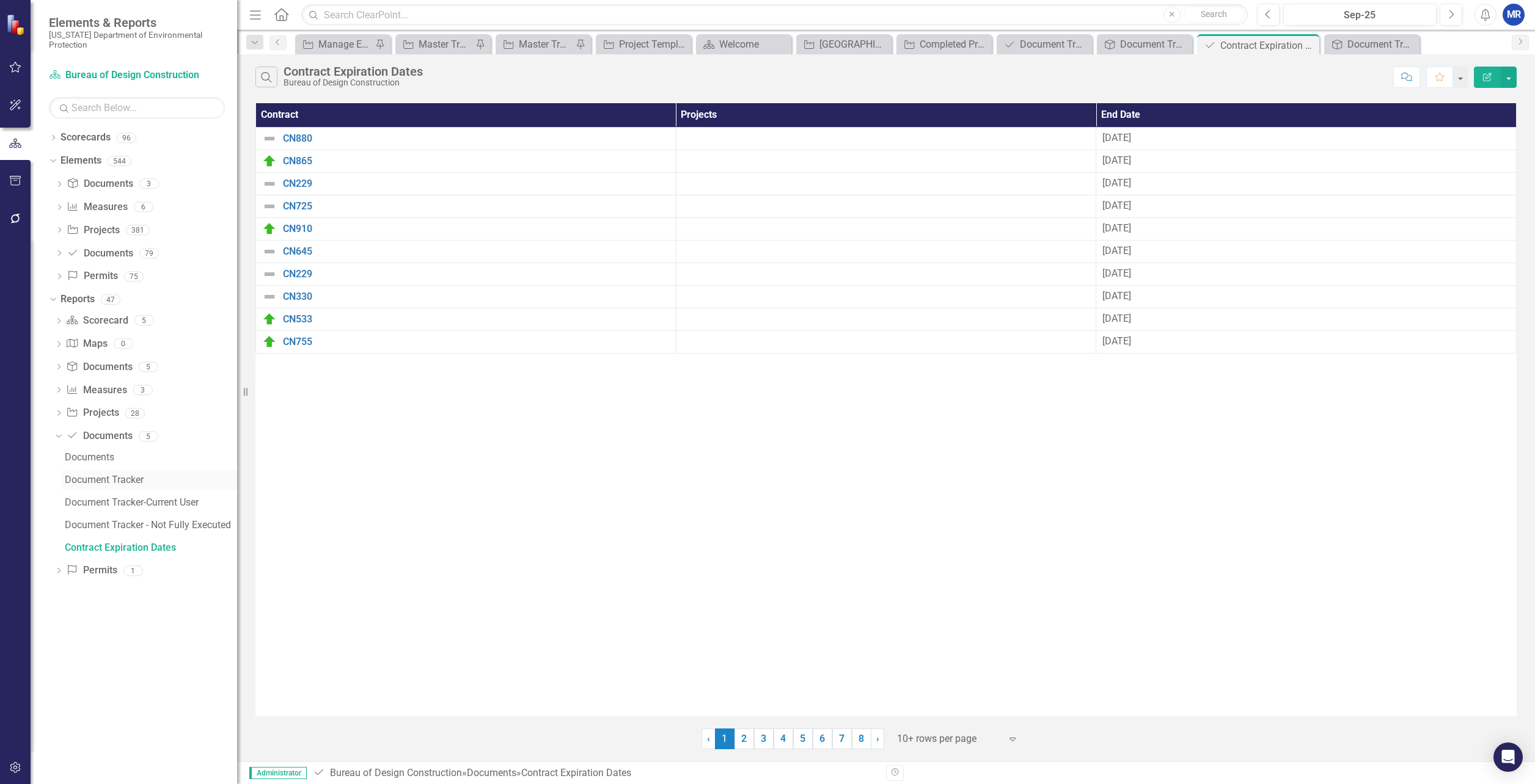
click at [124, 482] on div "Document Tracker" at bounding box center [151, 480] width 172 height 11
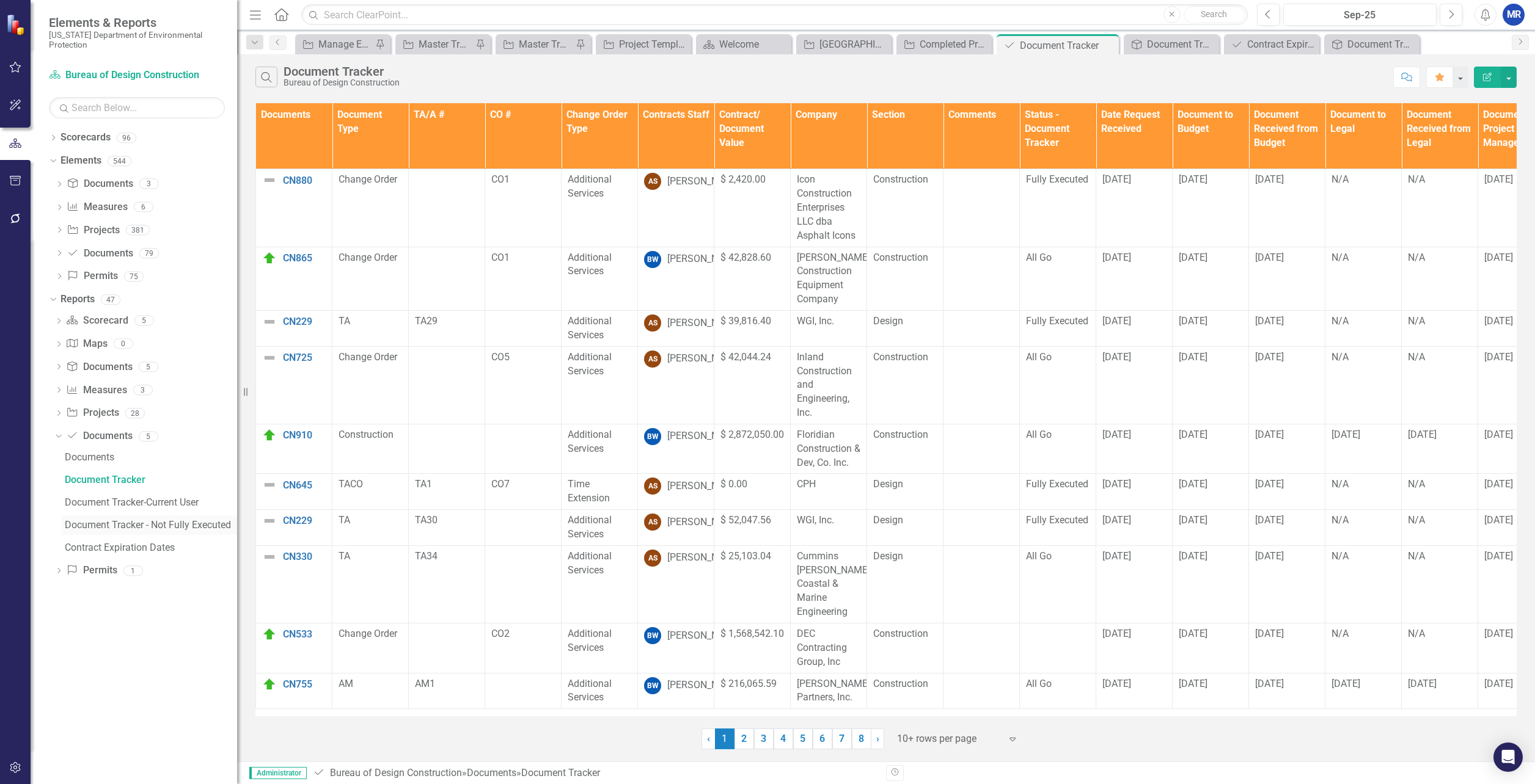
click at [92, 525] on div "Document Tracker - Not Fully Executed" at bounding box center [151, 525] width 172 height 11
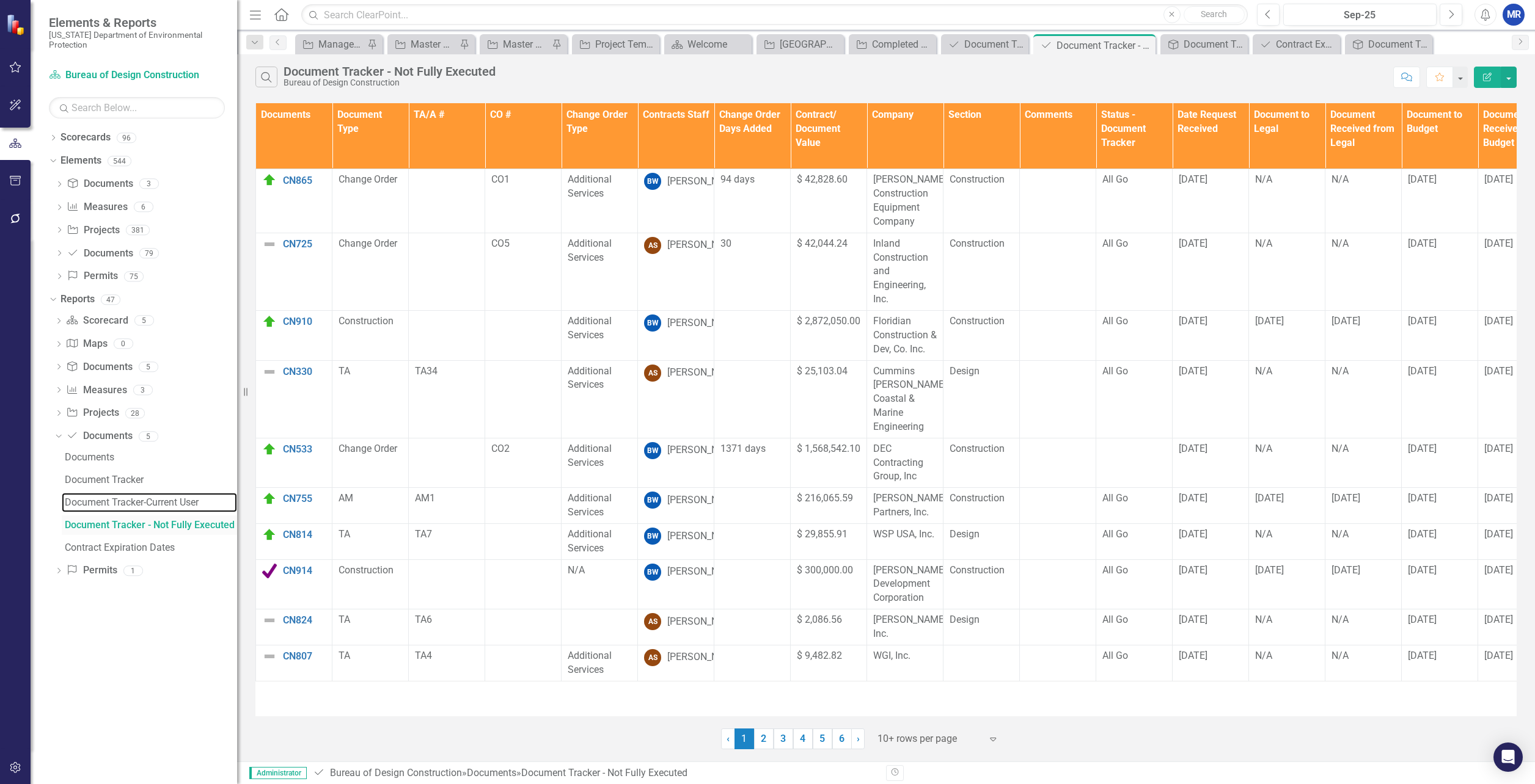
drag, startPoint x: 174, startPoint y: 505, endPoint x: 172, endPoint y: 526, distance: 21.1
click at [174, 505] on div "Document Tracker-Current User" at bounding box center [151, 503] width 172 height 11
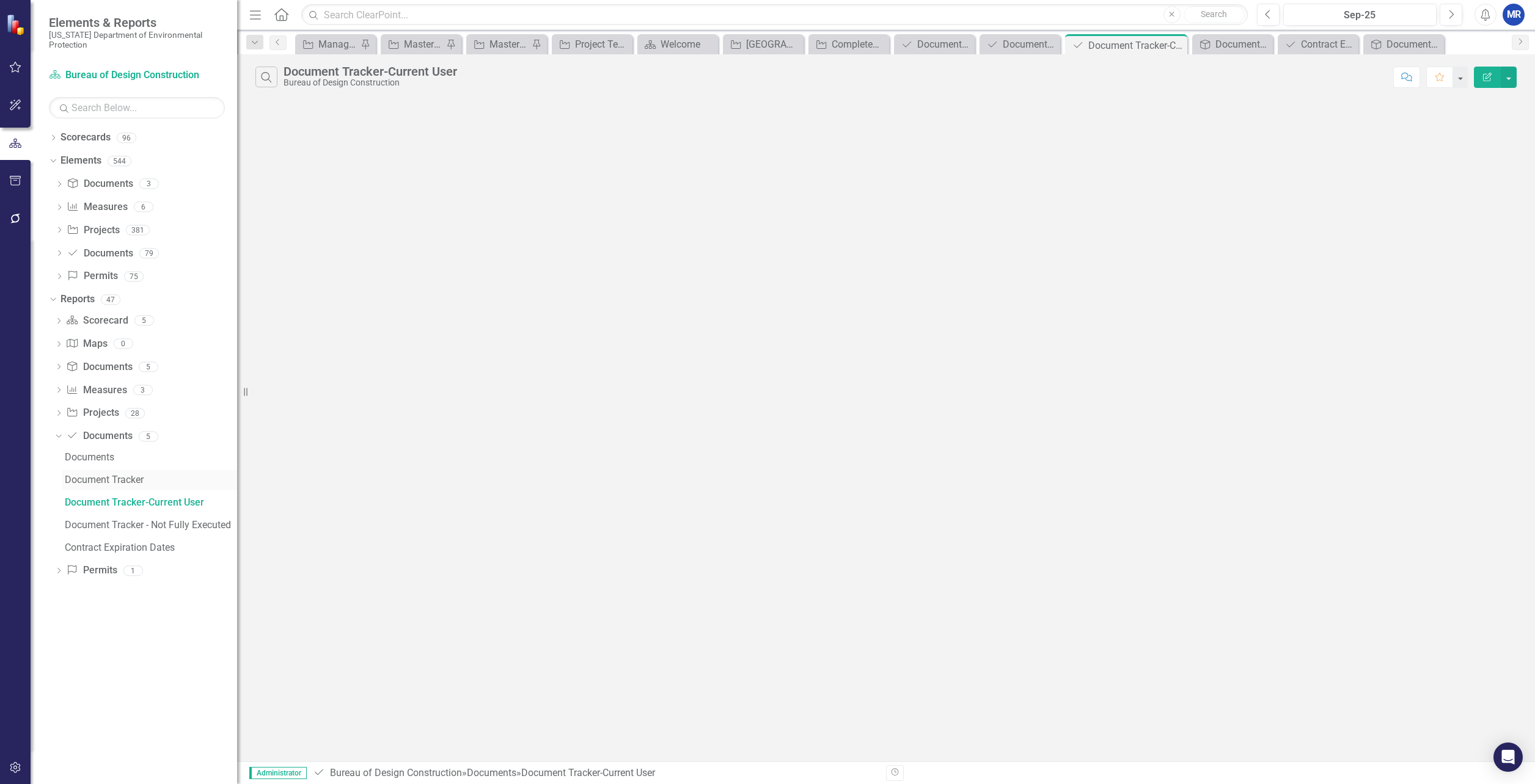
click at [130, 479] on div "Document Tracker" at bounding box center [151, 480] width 172 height 11
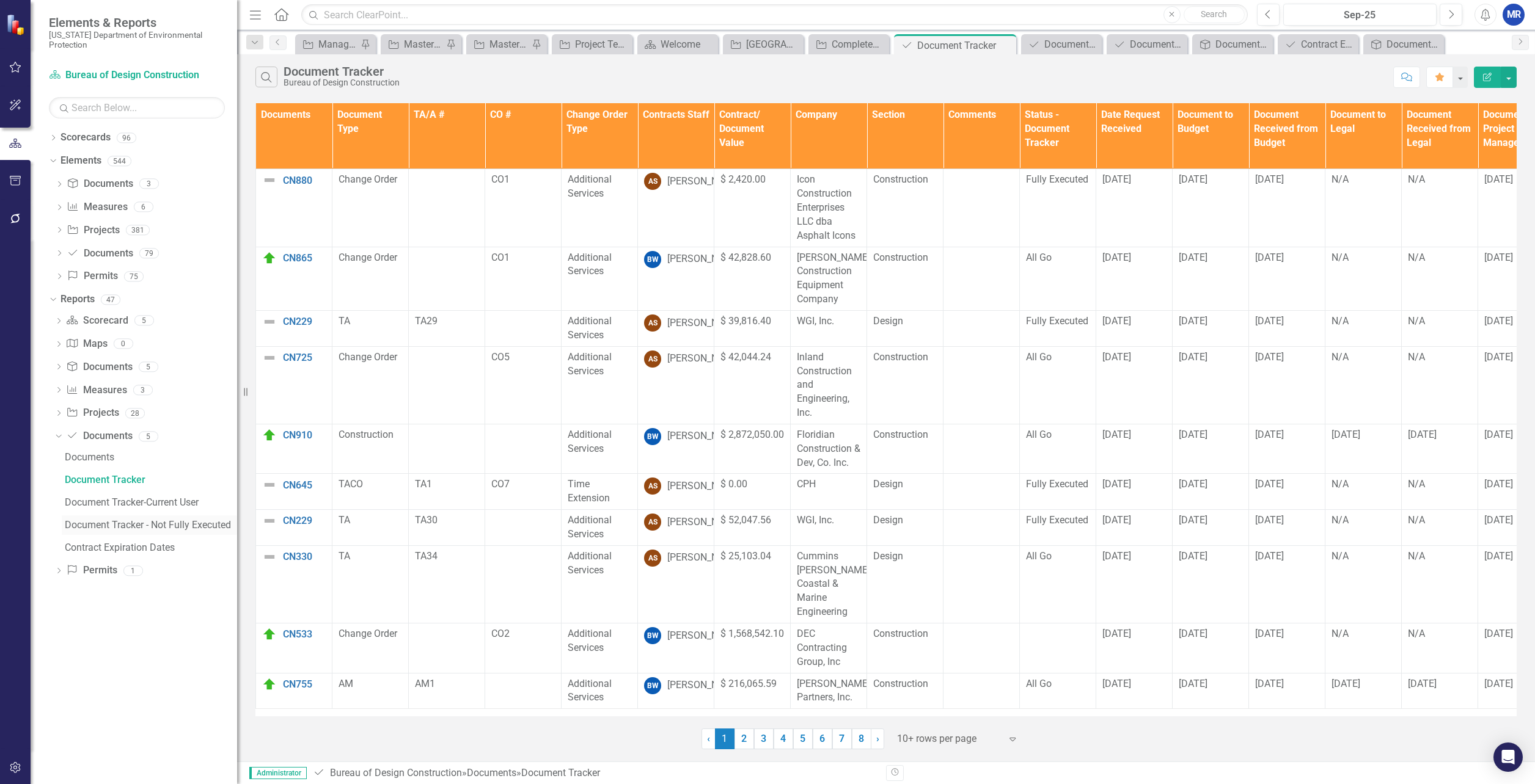
click at [146, 528] on div "Document Tracker - Not Fully Executed" at bounding box center [151, 525] width 172 height 11
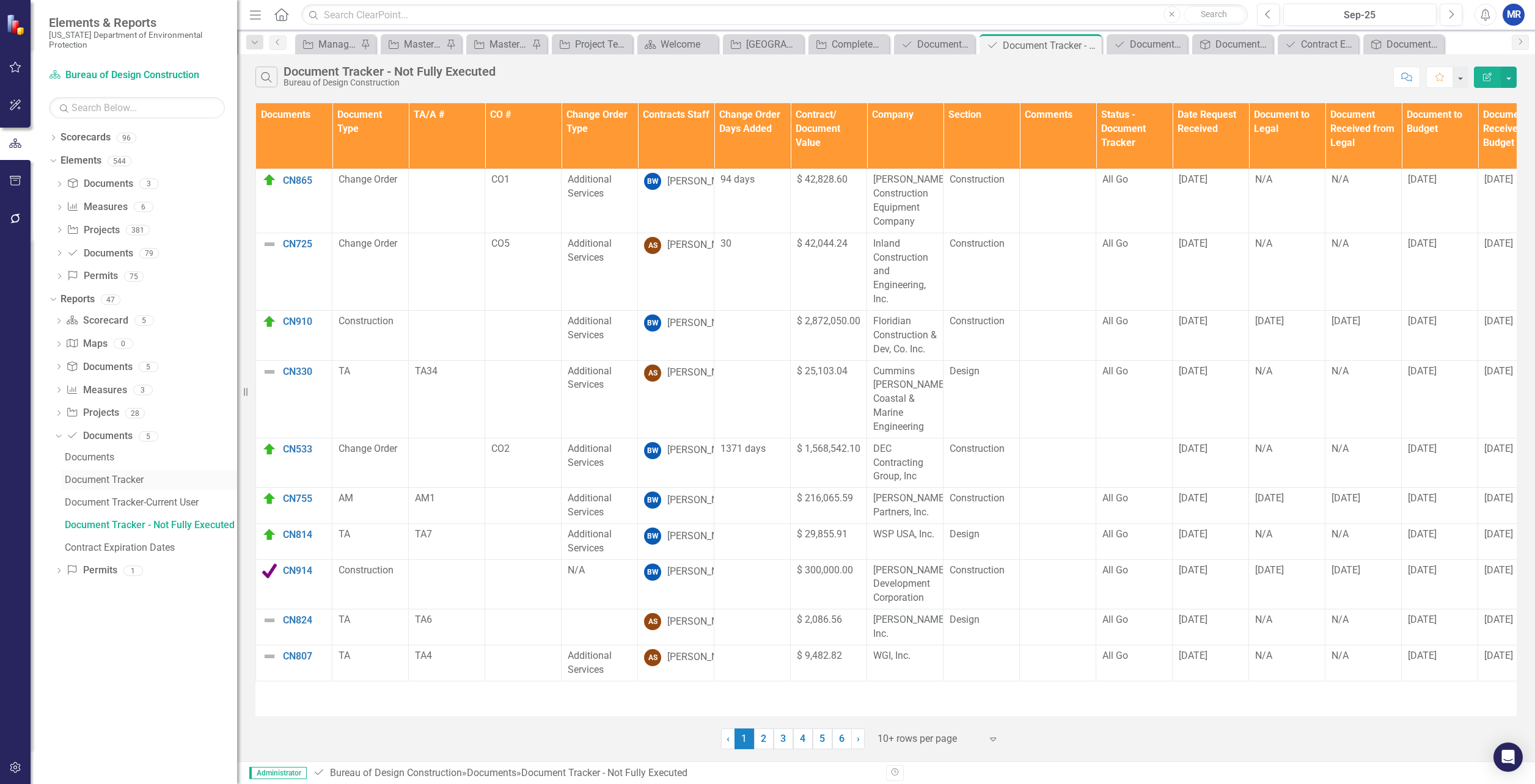
click at [126, 481] on div "Document Tracker" at bounding box center [151, 480] width 172 height 11
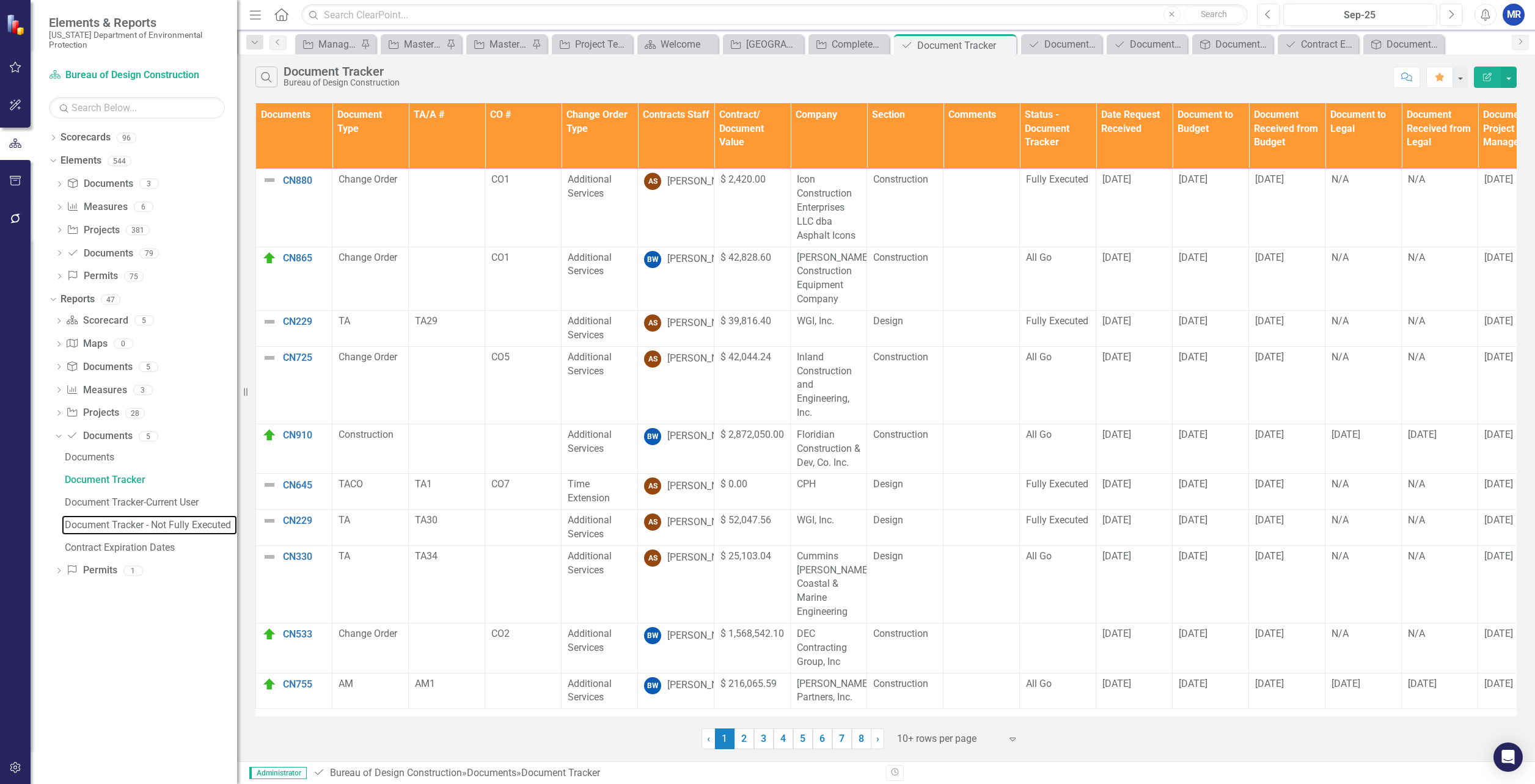
click at [133, 526] on div "Document Tracker - Not Fully Executed" at bounding box center [151, 525] width 172 height 11
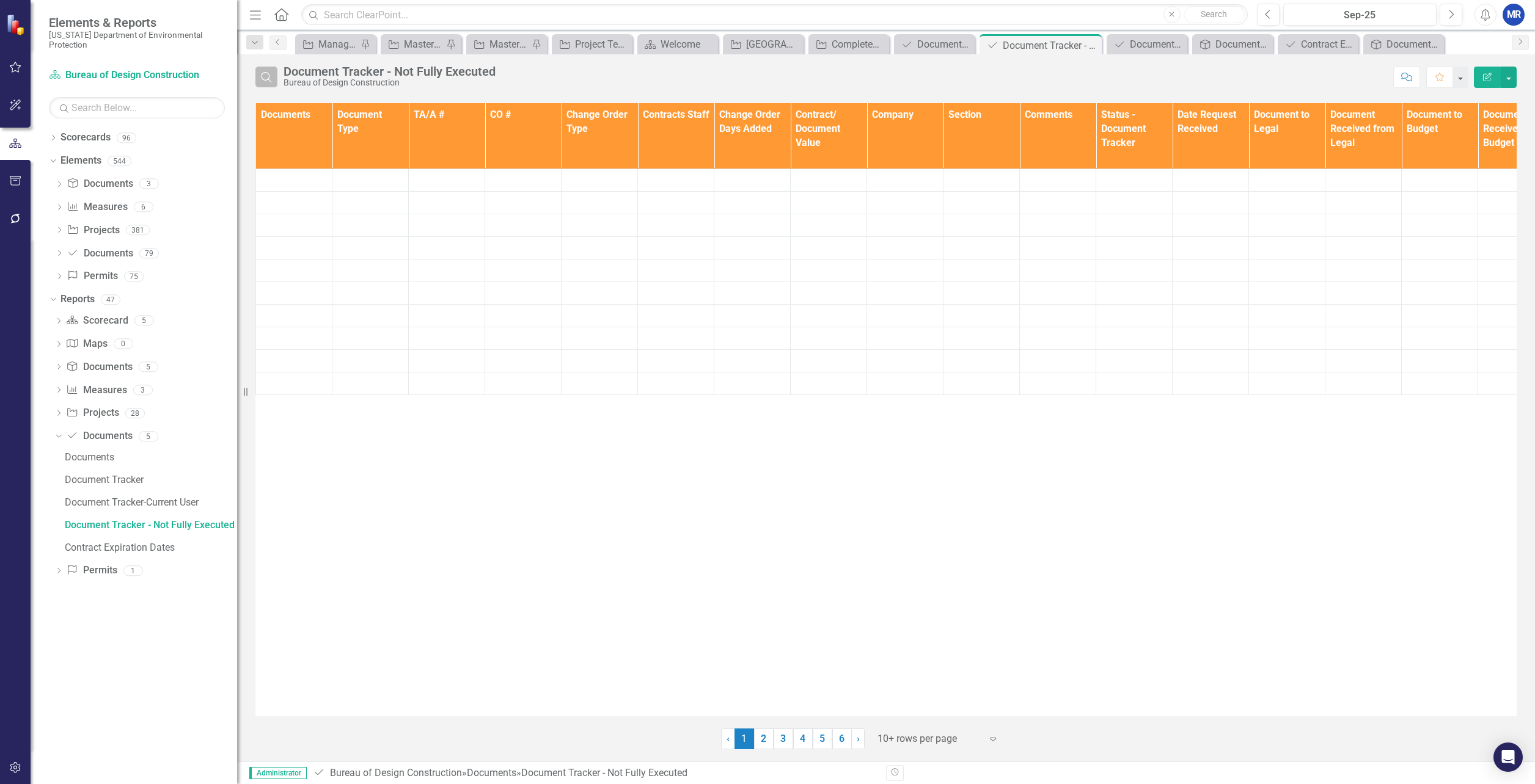
click at [273, 72] on icon "Search" at bounding box center [266, 77] width 13 height 11
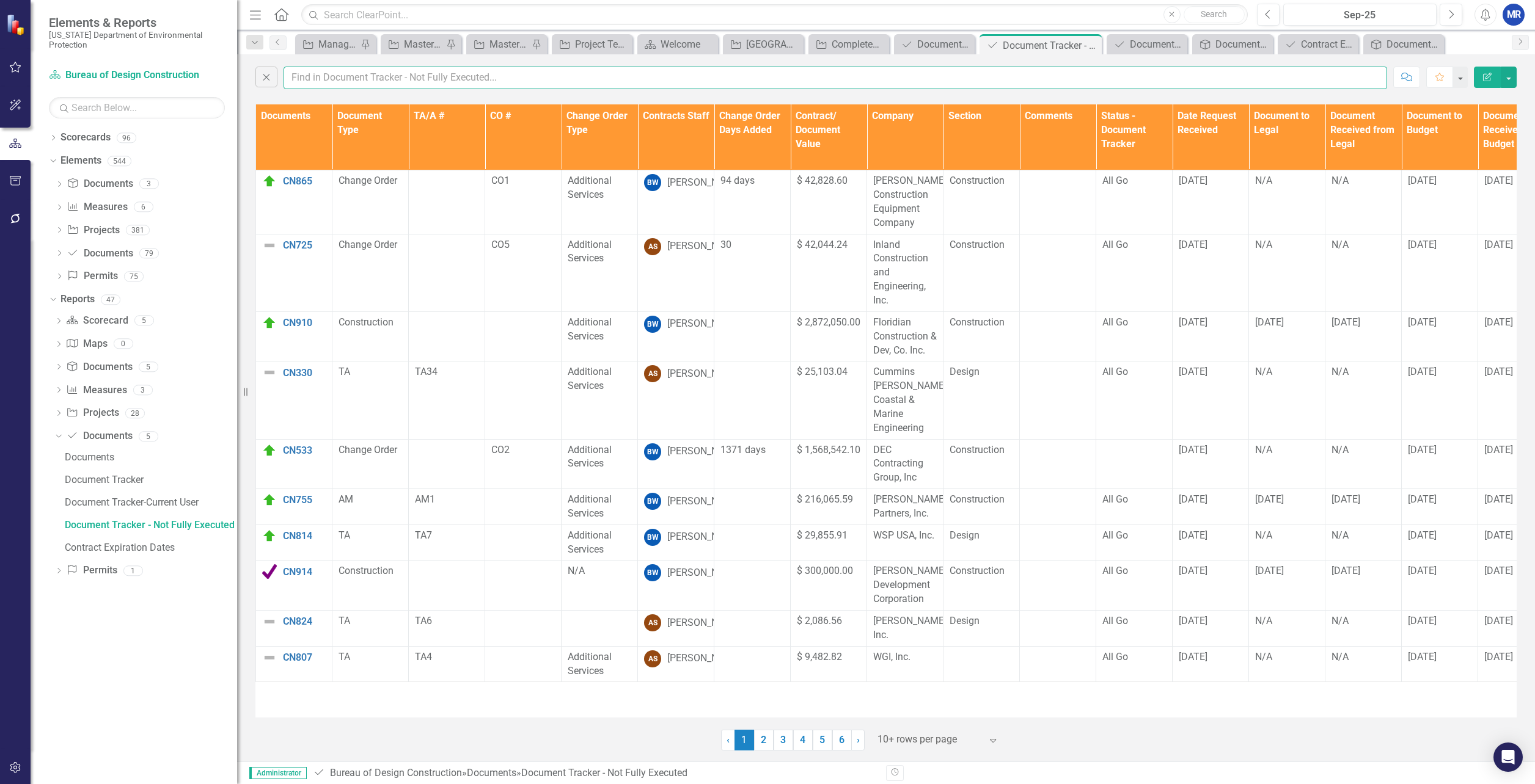
click at [341, 74] on input "text" at bounding box center [835, 78] width 1104 height 23
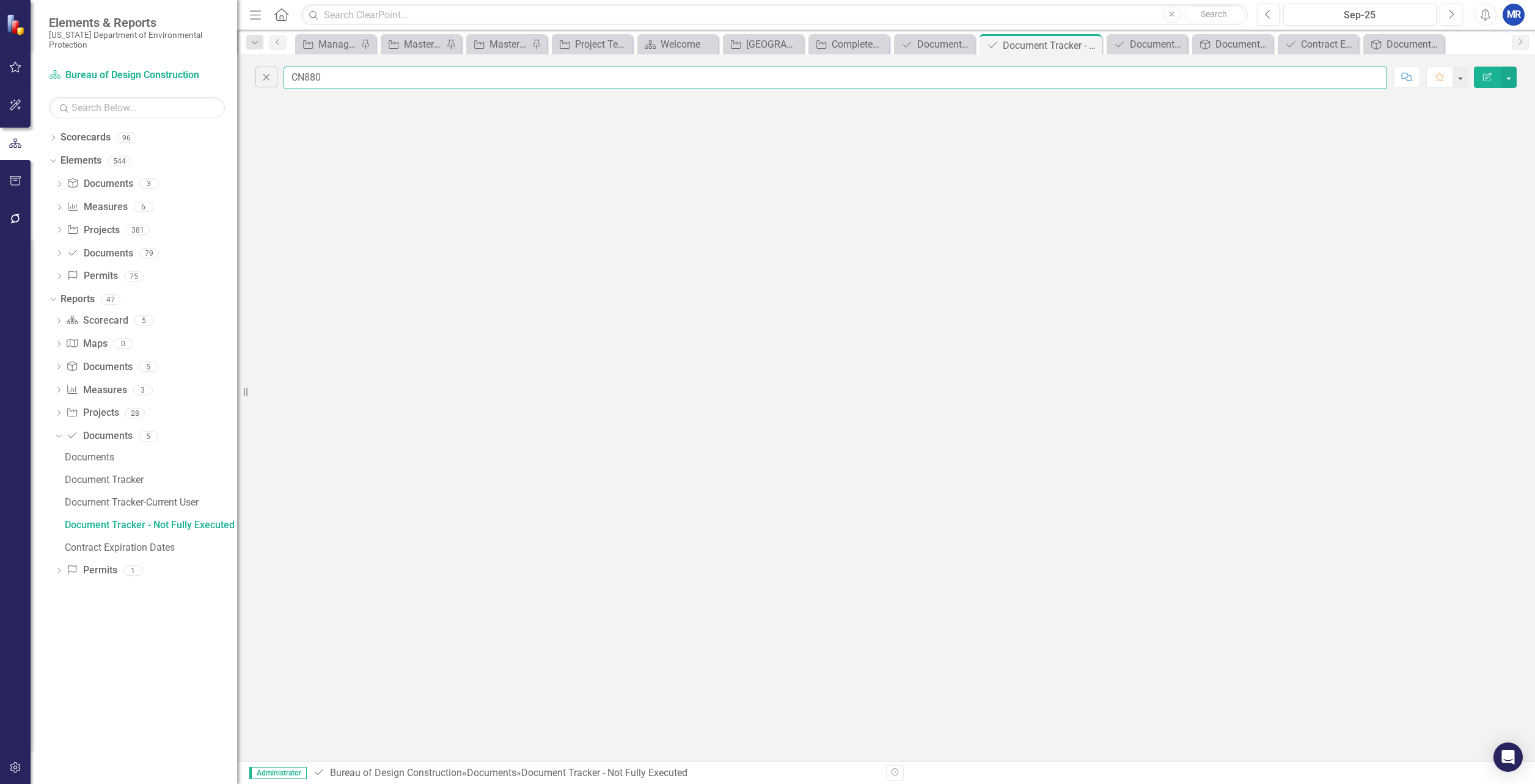
click at [378, 79] on input "CN880" at bounding box center [835, 78] width 1104 height 23
type input "CN880"
click at [146, 526] on div "Document Tracker - Not Fully Executed" at bounding box center [151, 525] width 172 height 11
click at [99, 476] on div "Document Tracker" at bounding box center [151, 480] width 172 height 11
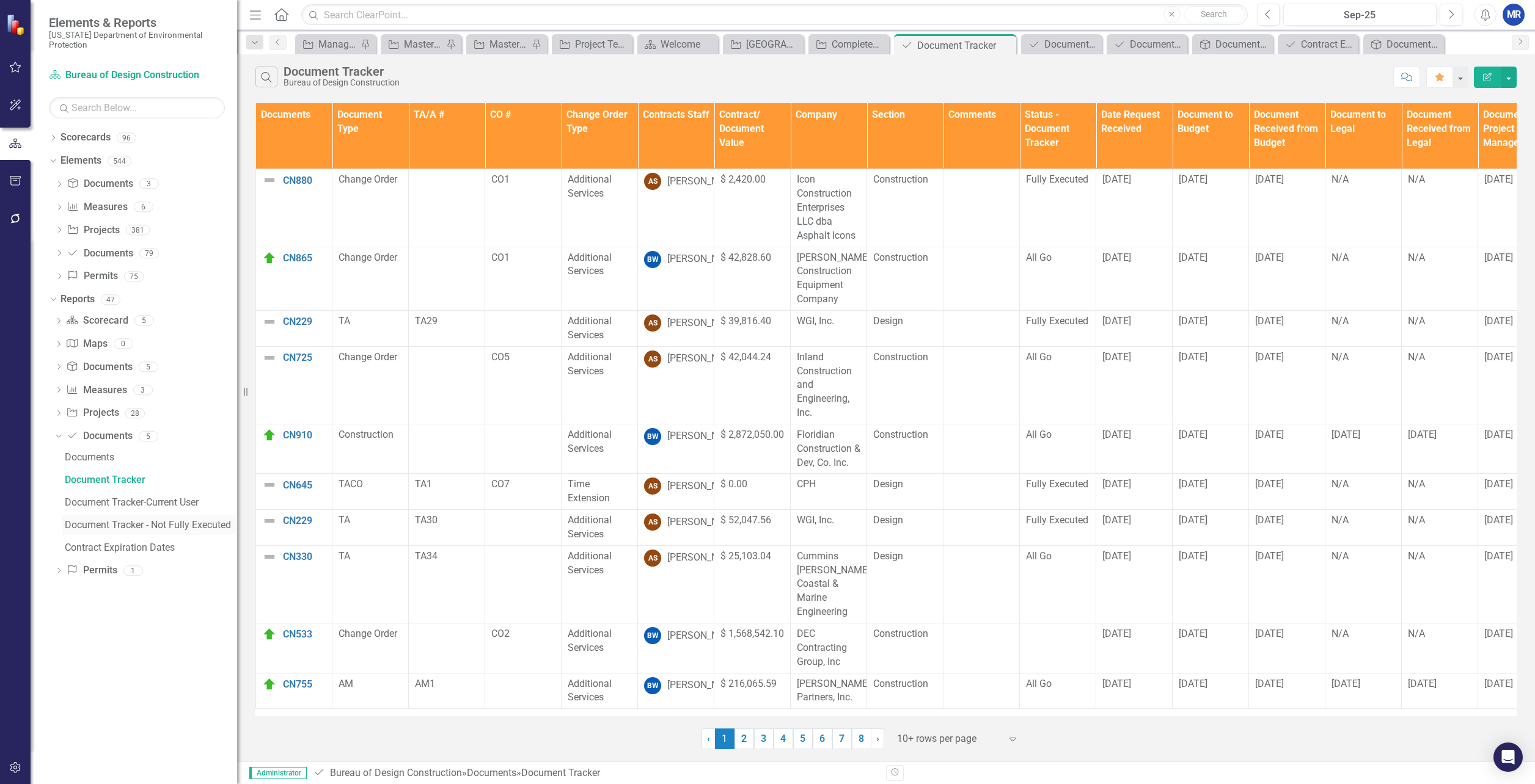
click at [113, 526] on div "Document Tracker - Not Fully Executed" at bounding box center [151, 525] width 172 height 11
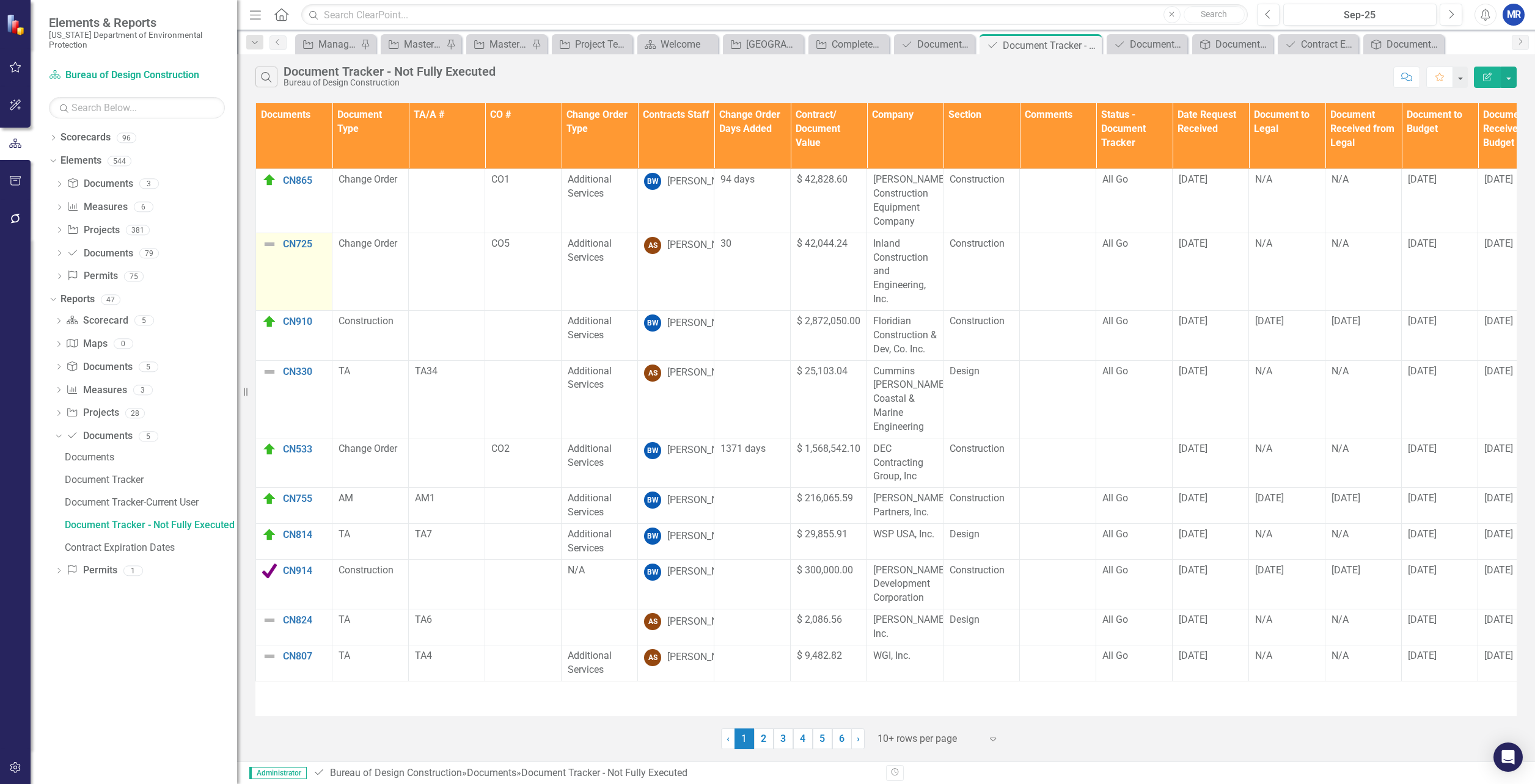
click at [268, 246] on img at bounding box center [269, 244] width 14 height 14
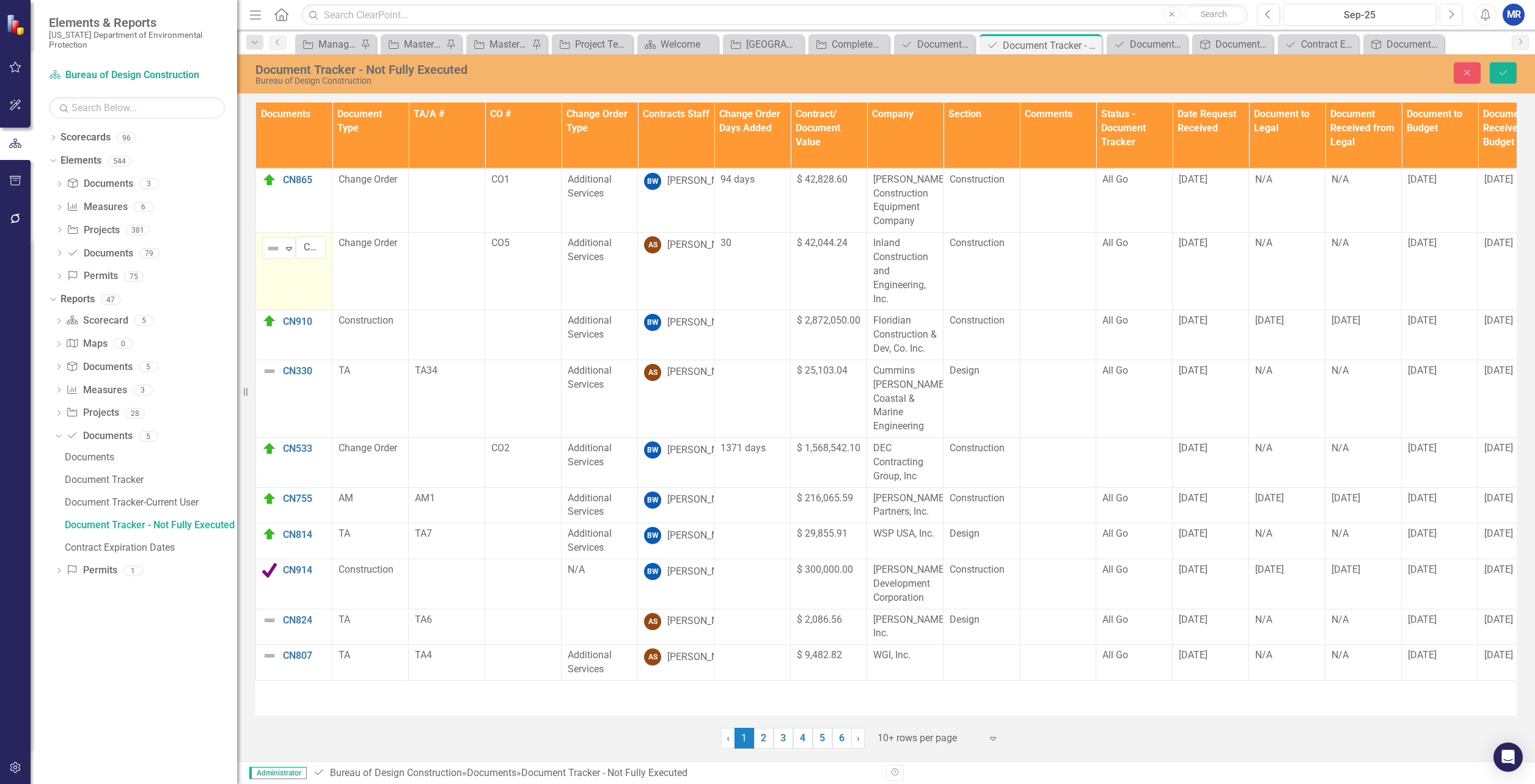
click at [268, 246] on img at bounding box center [273, 248] width 14 height 14
click at [1475, 75] on button "Close" at bounding box center [1467, 73] width 27 height 21
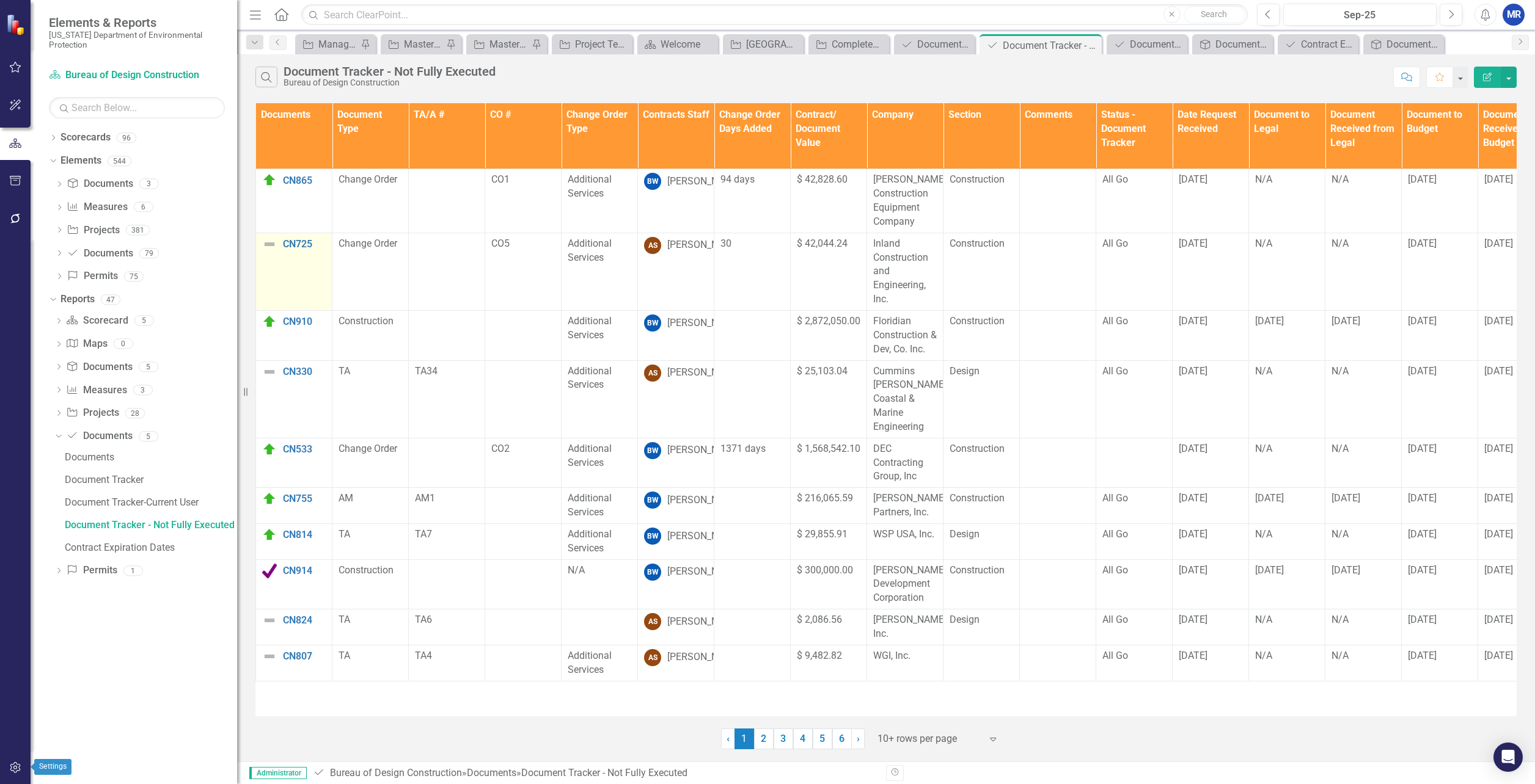
click at [13, 761] on button "button" at bounding box center [16, 768] width 28 height 26
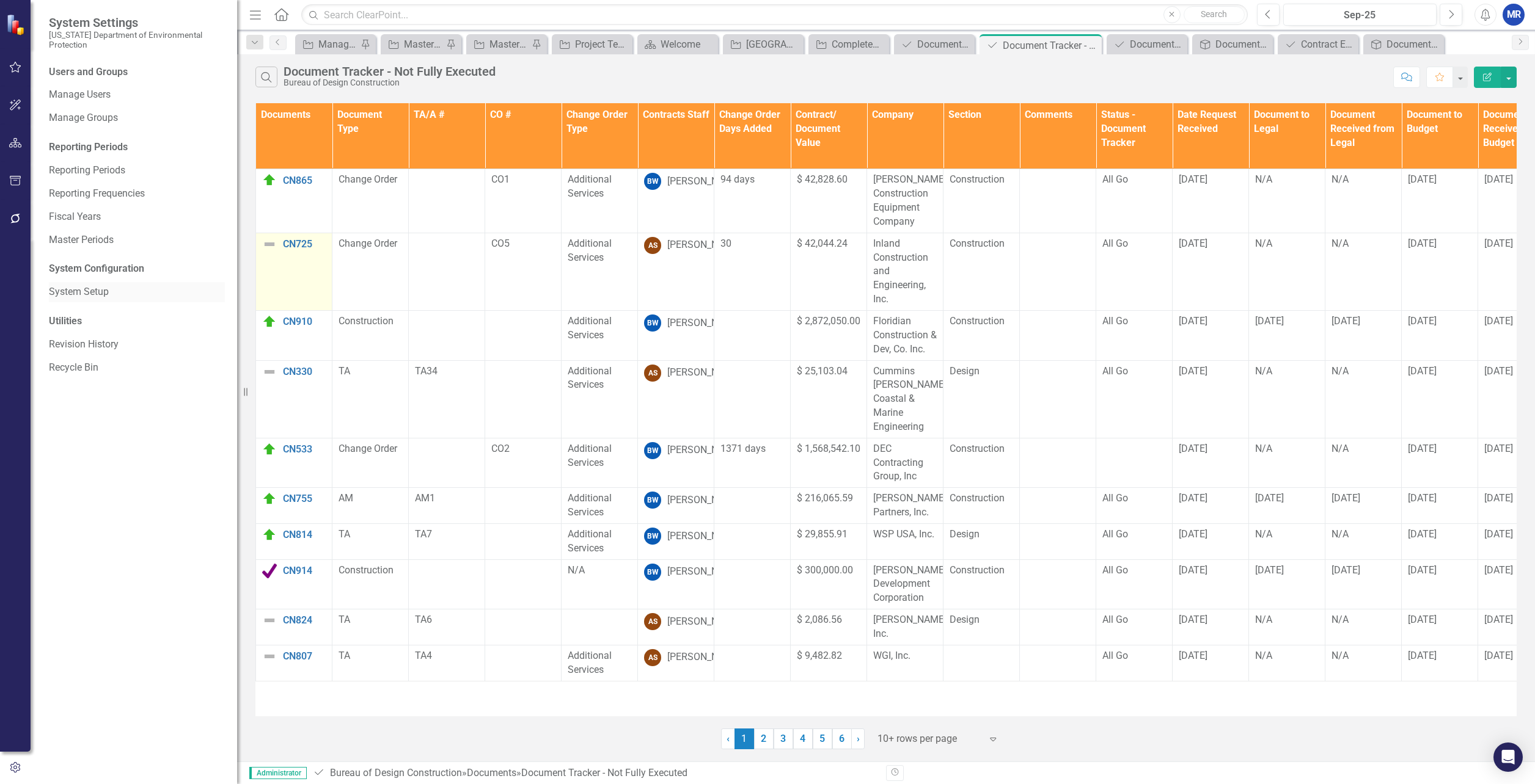
click at [99, 295] on link "System Setup" at bounding box center [137, 292] width 176 height 14
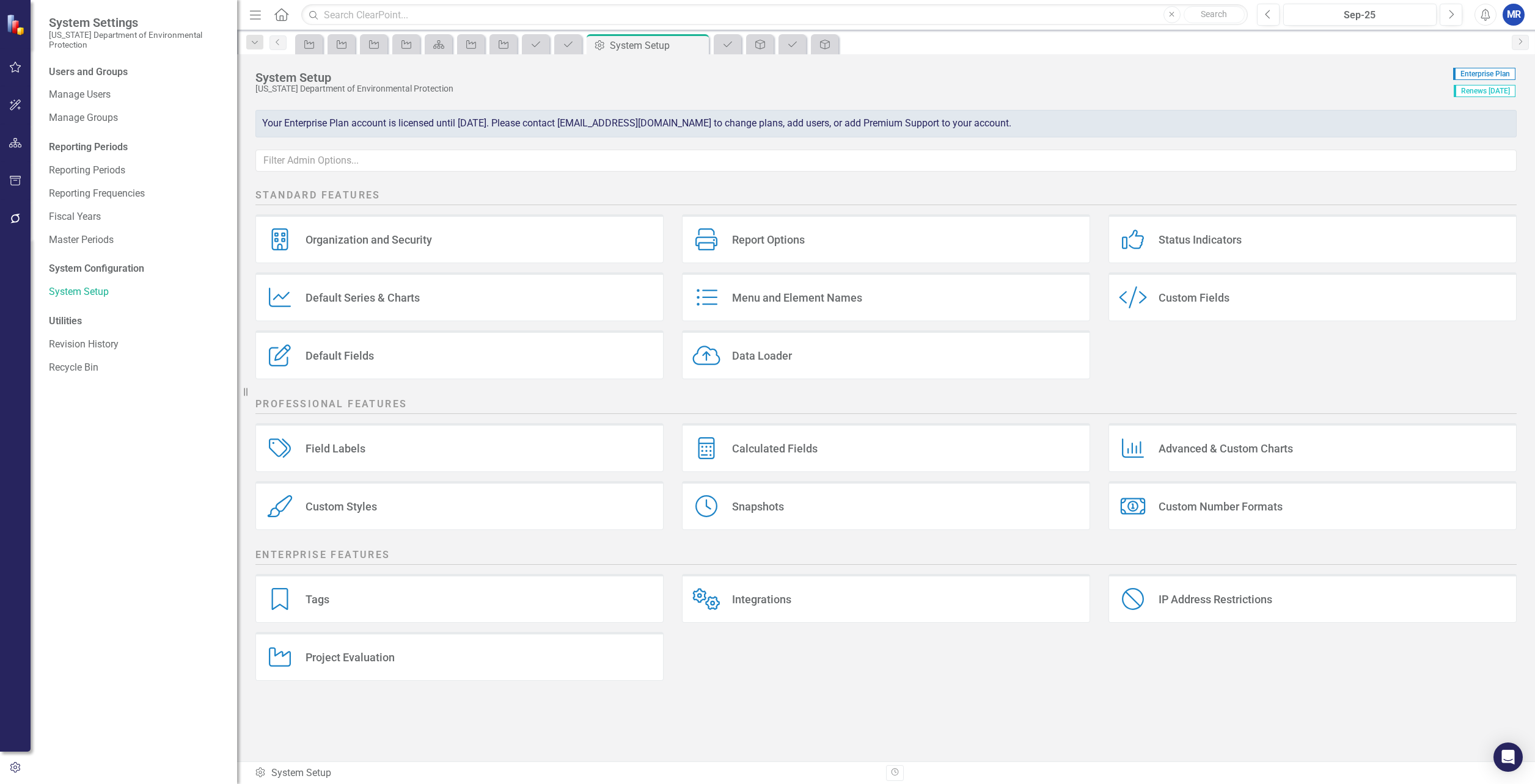
click at [1172, 236] on div "Status Indicators" at bounding box center [1200, 239] width 83 height 14
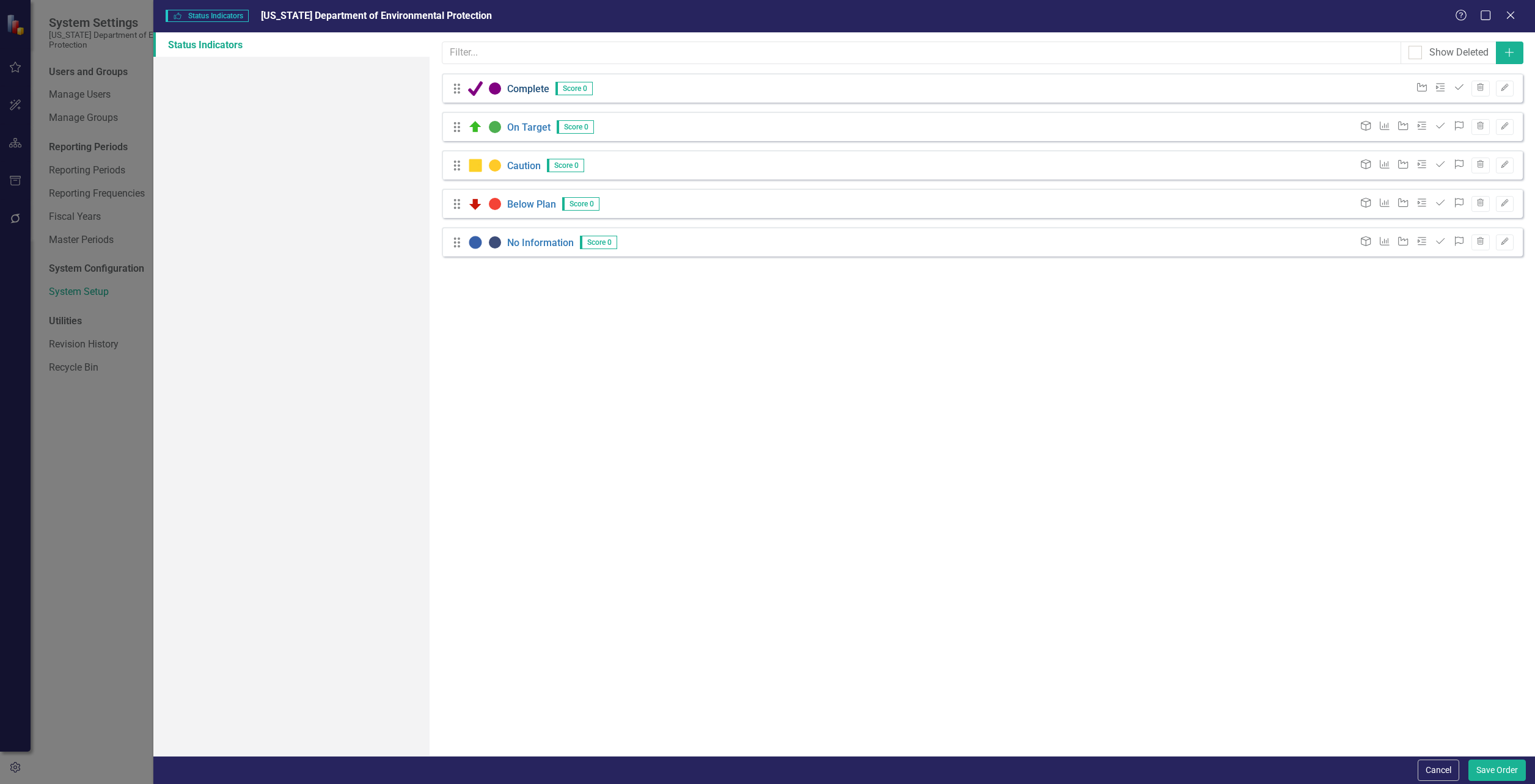
click at [522, 89] on link "Complete" at bounding box center [528, 88] width 42 height 12
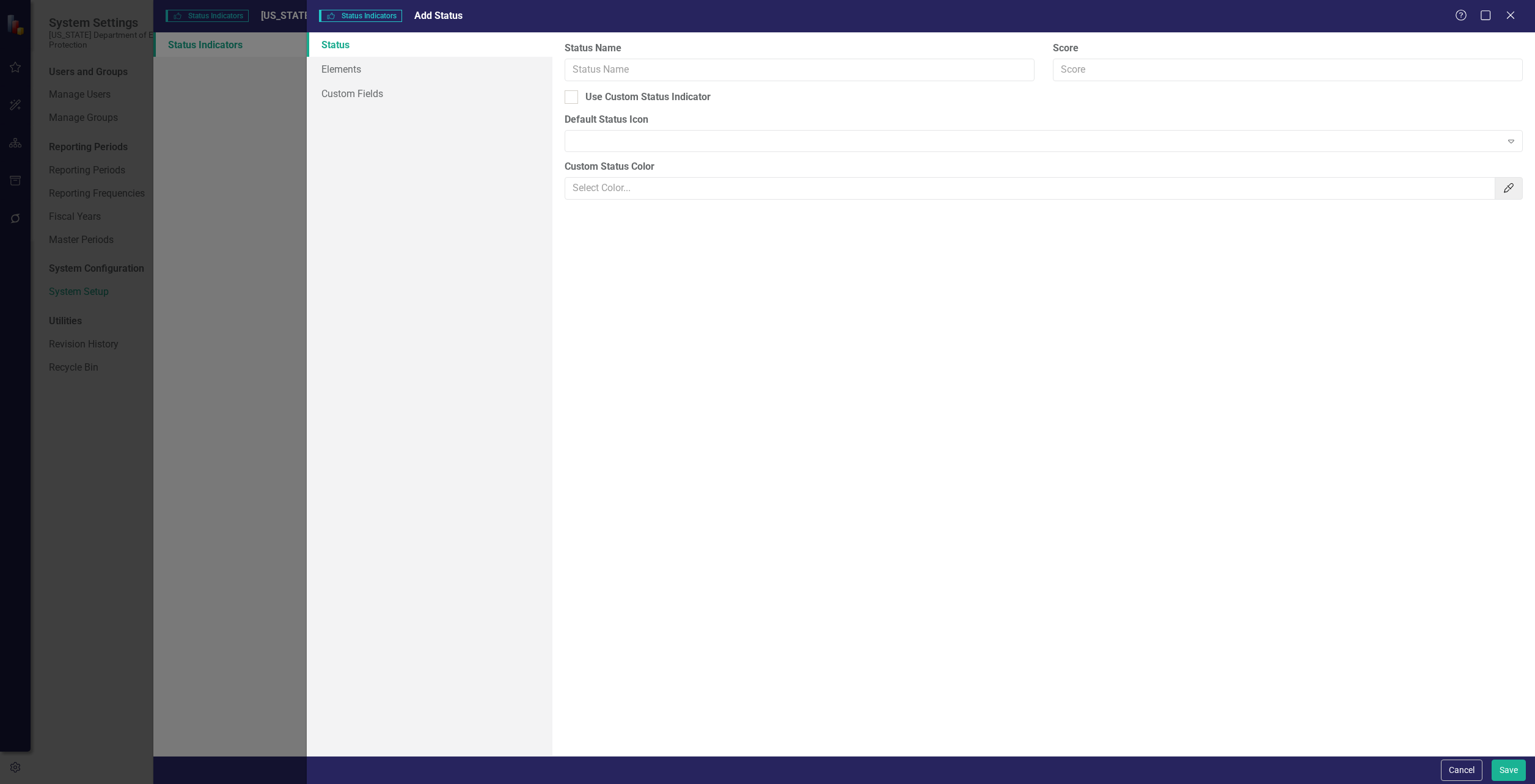
type input "Complete"
checkbox input "true"
type input "#800080"
click at [1512, 12] on icon "Close" at bounding box center [1510, 15] width 15 height 11
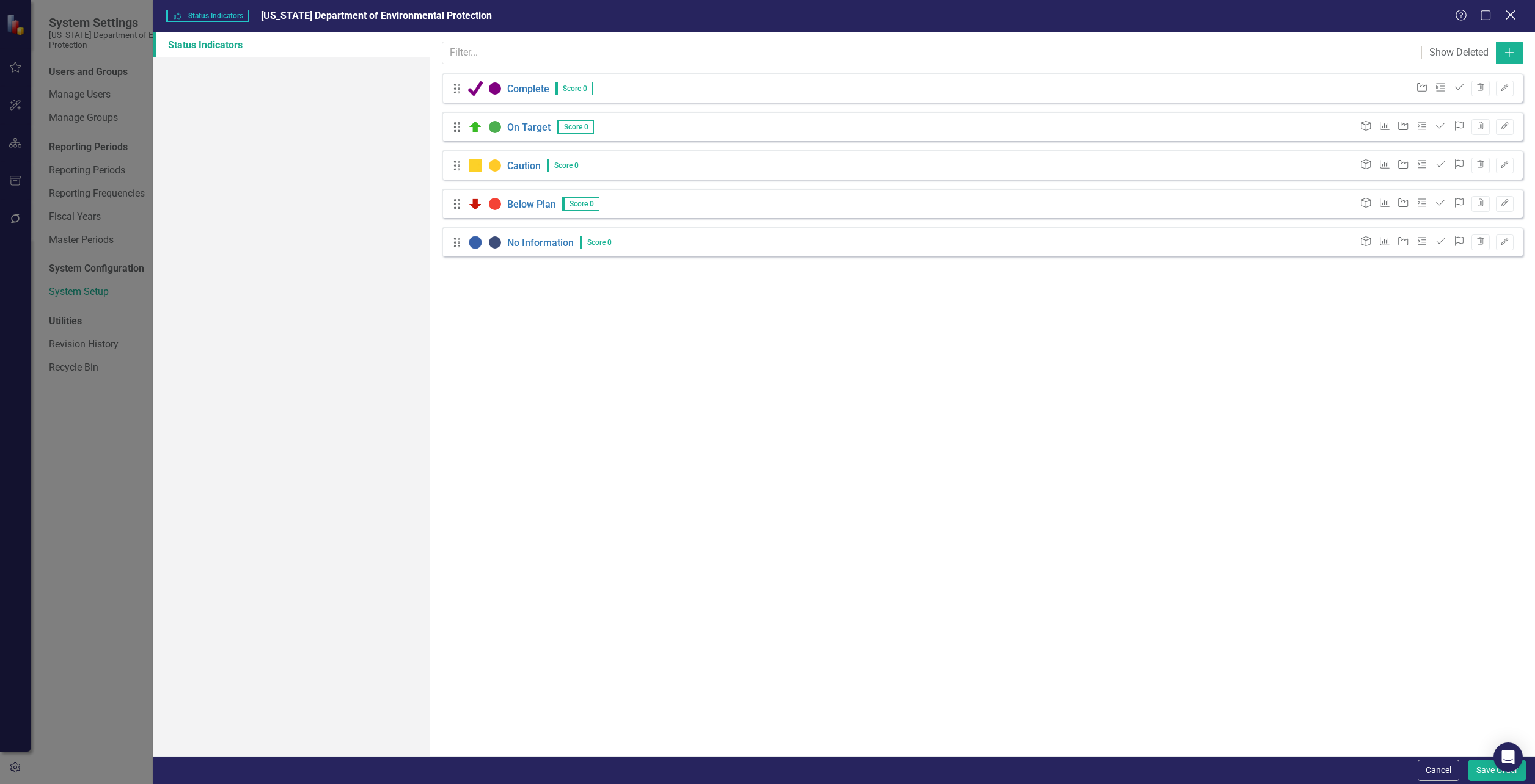
click at [1516, 16] on icon "Close" at bounding box center [1510, 15] width 15 height 11
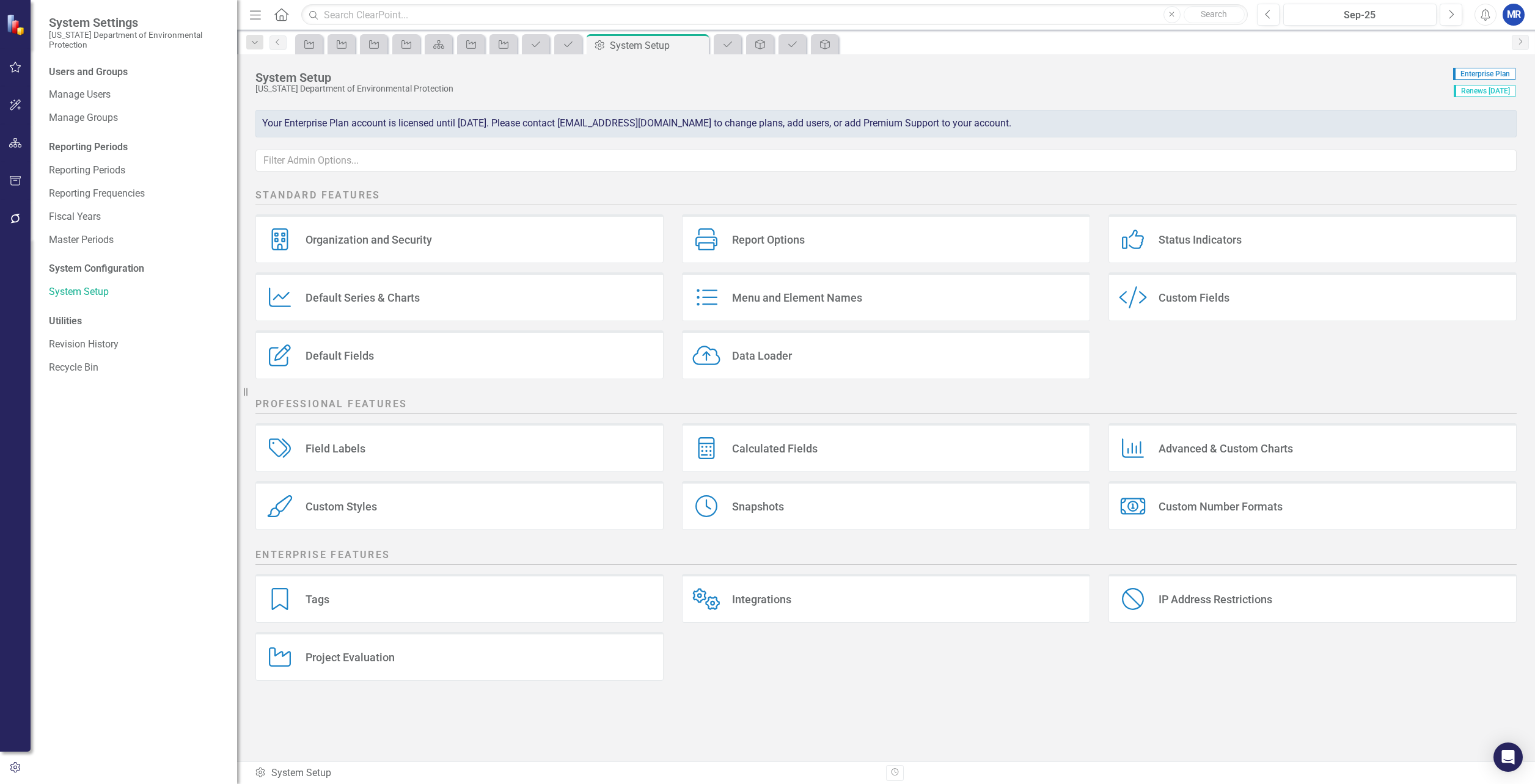
click at [1226, 248] on div "Status Indicators Status Indicators" at bounding box center [1312, 239] width 408 height 49
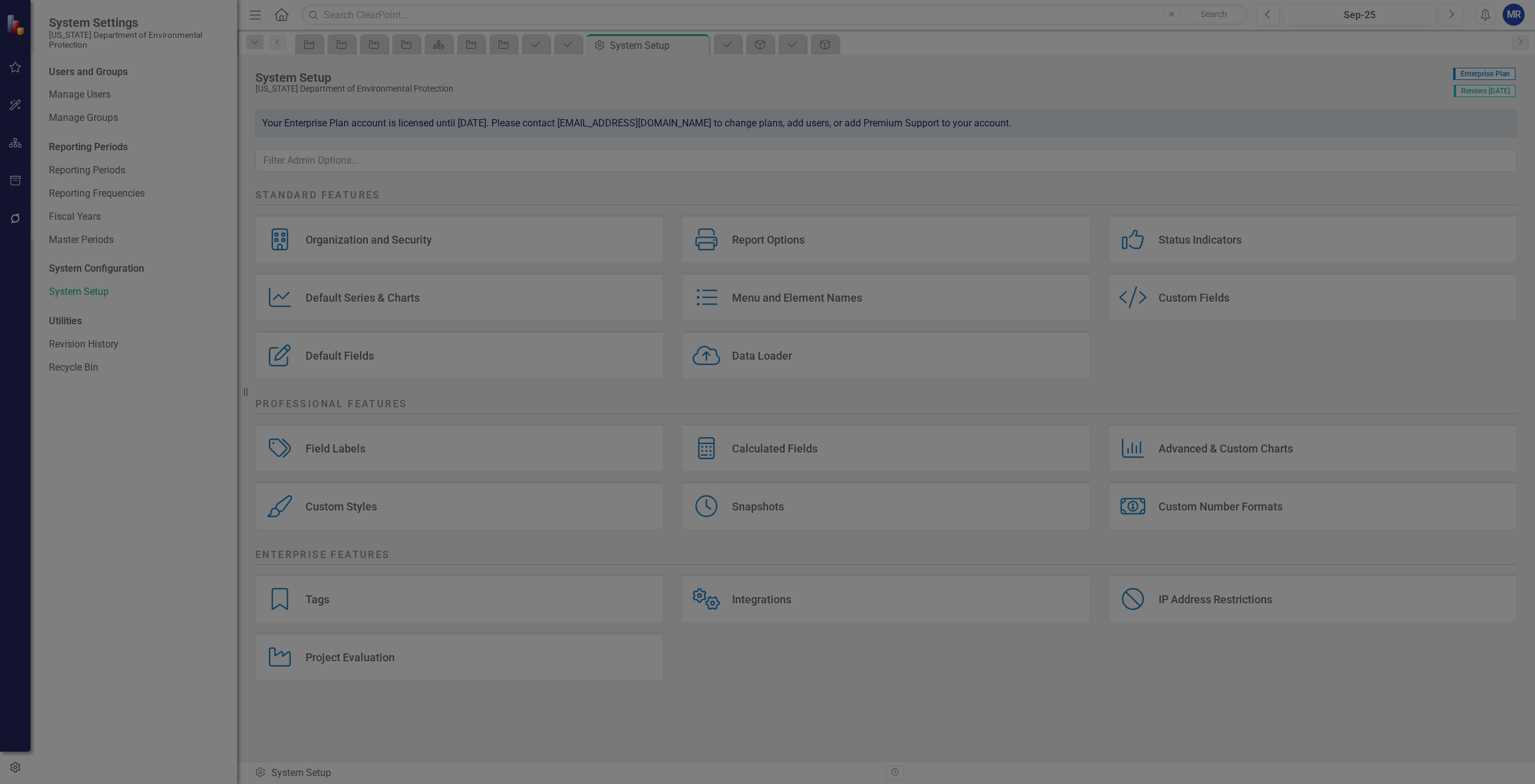
click at [1509, 13] on icon "Close" at bounding box center [1510, 15] width 15 height 11
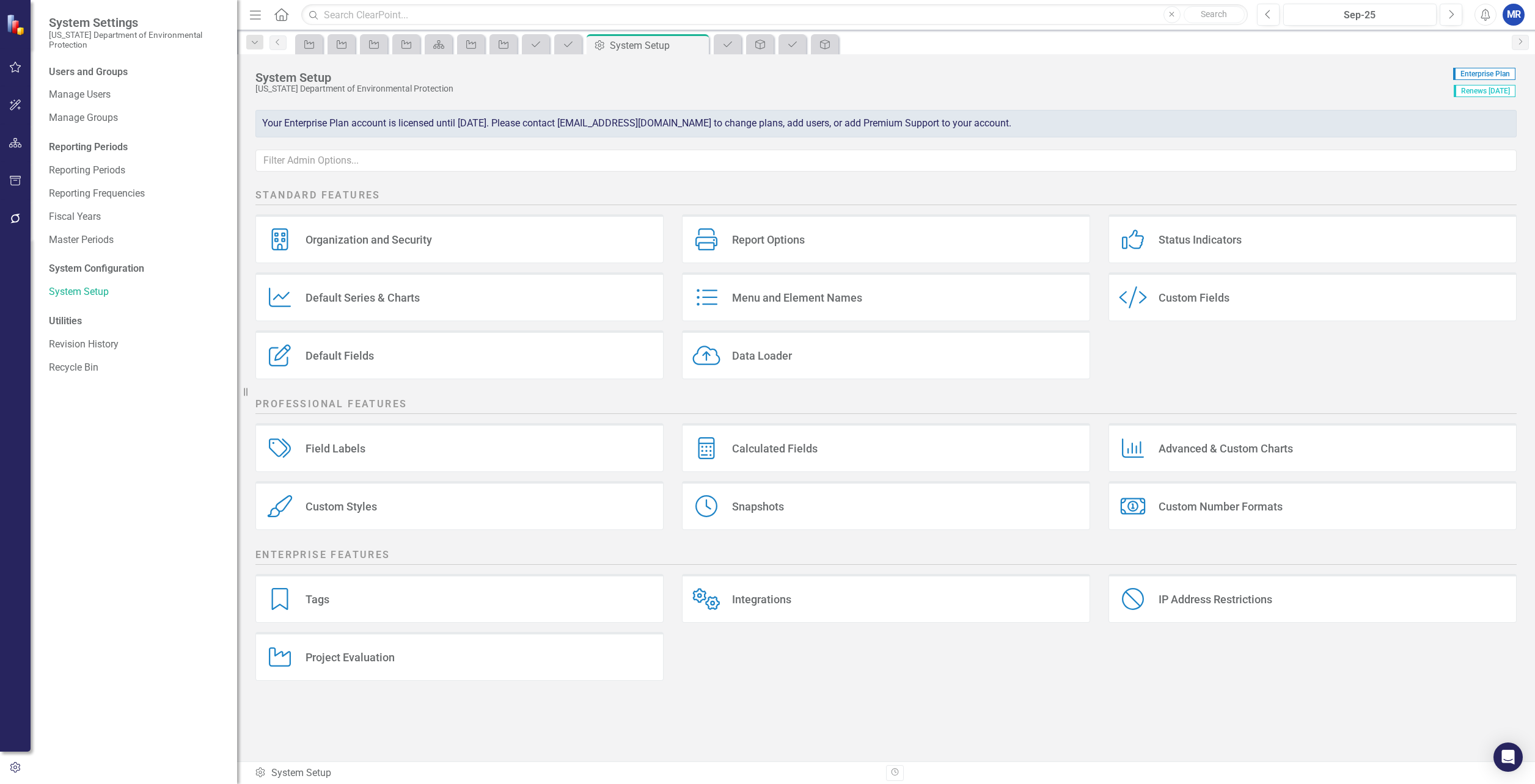
click at [782, 450] on div "Calculated Fields" at bounding box center [775, 449] width 85 height 14
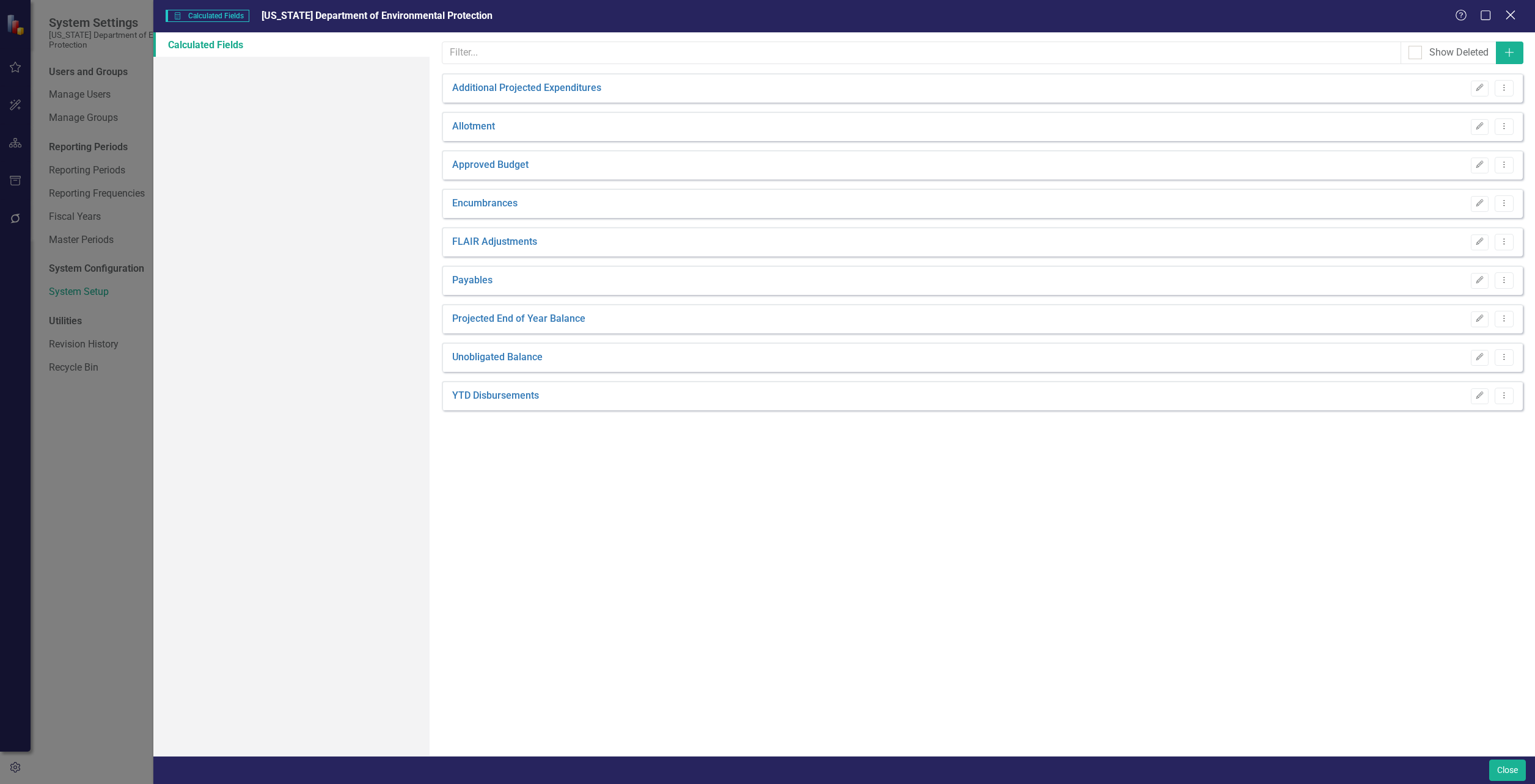
click at [1510, 18] on icon "Close" at bounding box center [1510, 15] width 15 height 11
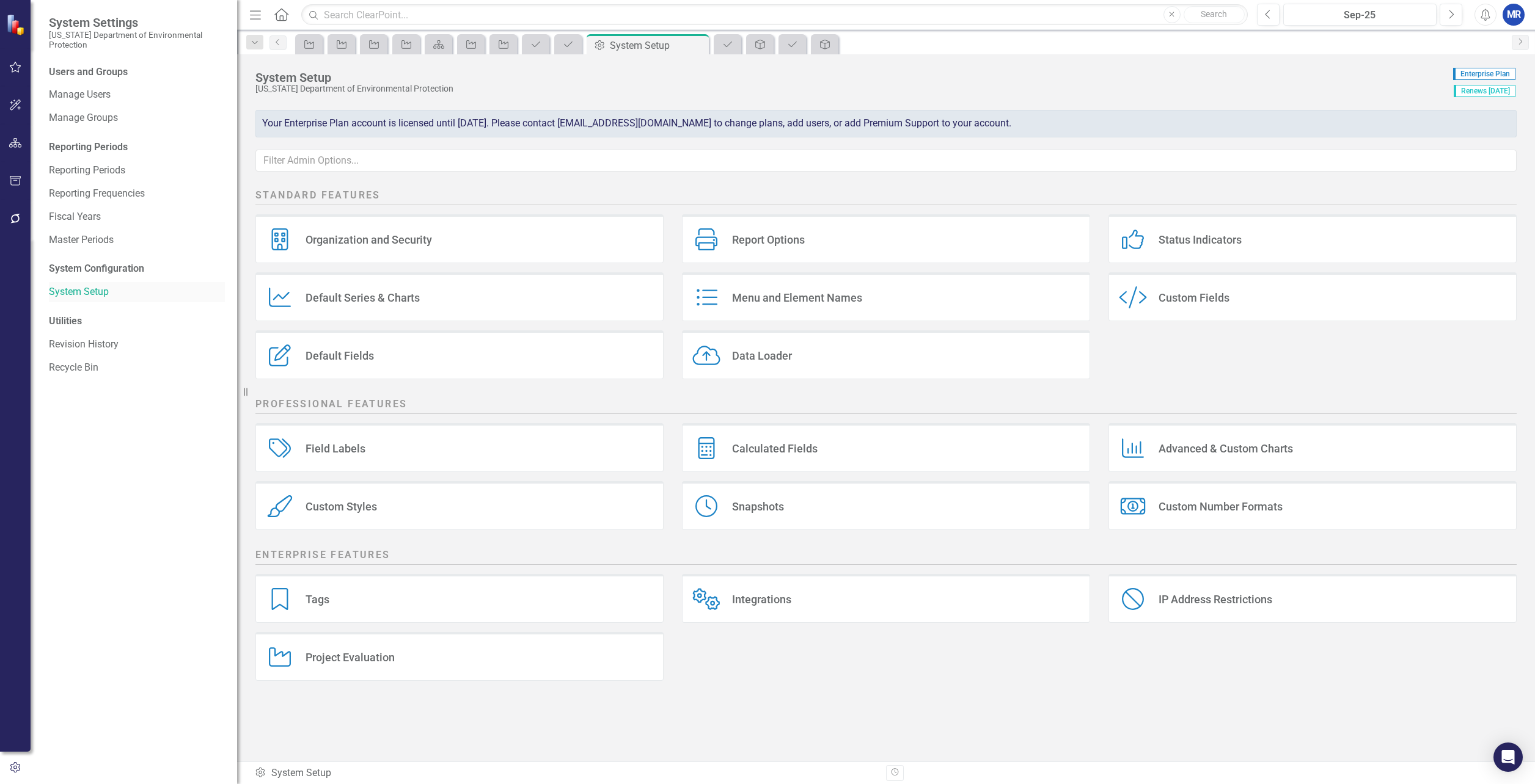
click at [106, 290] on link "System Setup" at bounding box center [137, 292] width 176 height 14
drag, startPoint x: 697, startPoint y: 46, endPoint x: 542, endPoint y: 25, distance: 156.4
click at [0, 0] on icon "Close" at bounding box center [0, 0] width 0 height 0
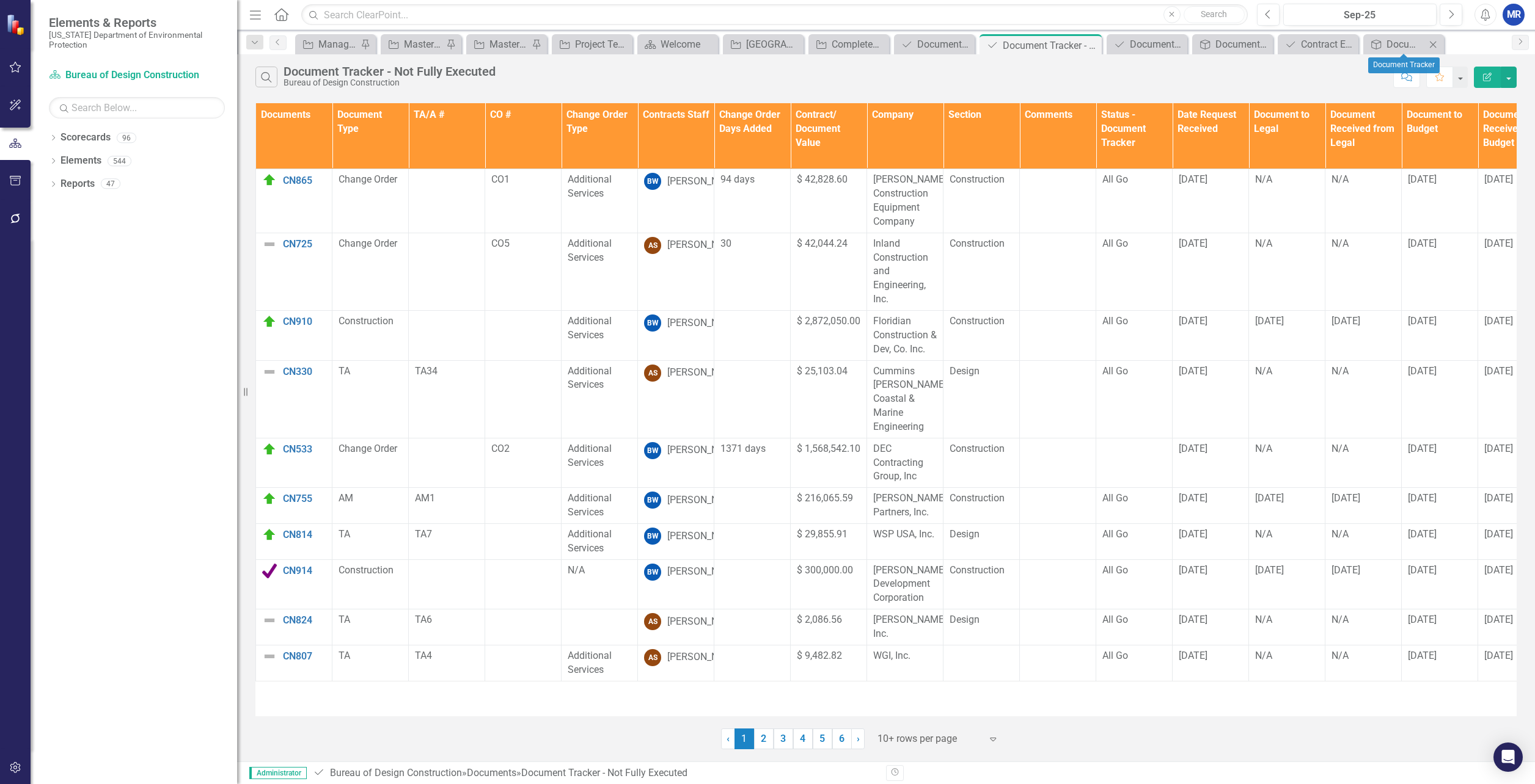
click at [1433, 41] on icon "Close" at bounding box center [1433, 45] width 12 height 10
click at [1420, 42] on icon at bounding box center [1422, 44] width 7 height 7
click at [1412, 40] on icon "Close" at bounding box center [1408, 45] width 12 height 10
click at [1396, 43] on icon "Close" at bounding box center [1396, 45] width 12 height 10
click at [1382, 44] on icon "Close" at bounding box center [1378, 45] width 12 height 10
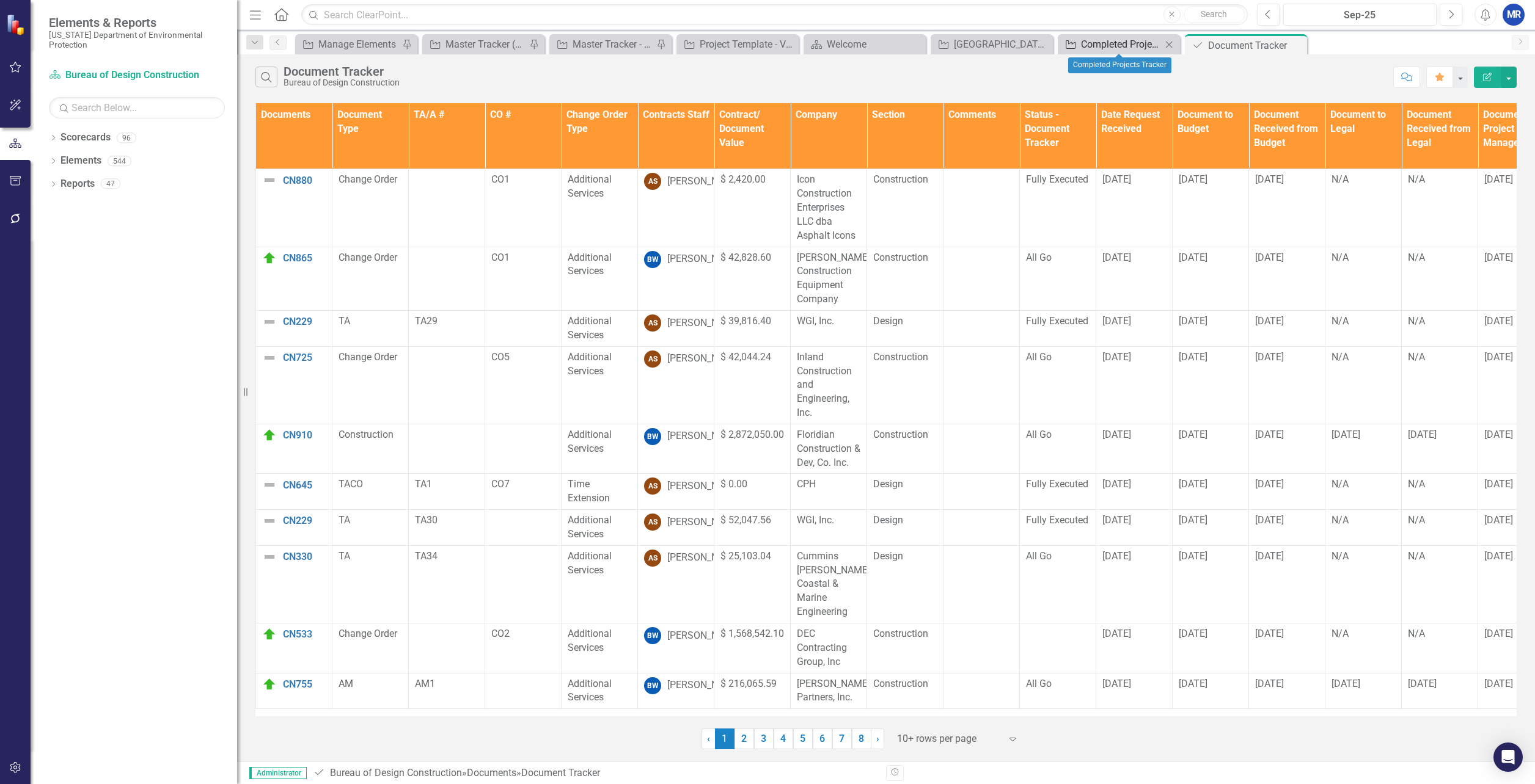
click at [1124, 40] on div "Completed Projects Tracker" at bounding box center [1121, 44] width 80 height 15
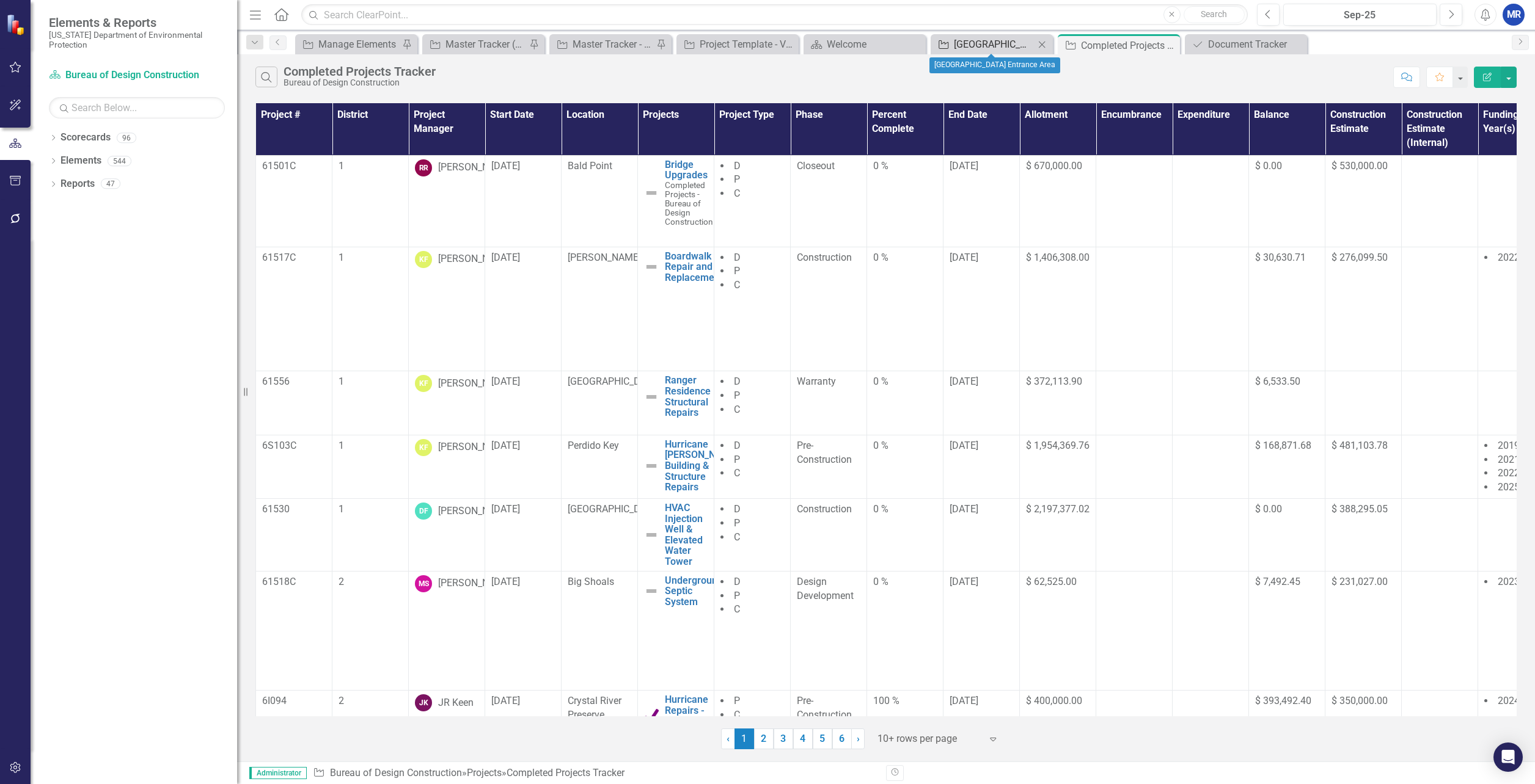
click at [957, 42] on div "[GEOGRAPHIC_DATA] Entrance Area" at bounding box center [994, 44] width 80 height 15
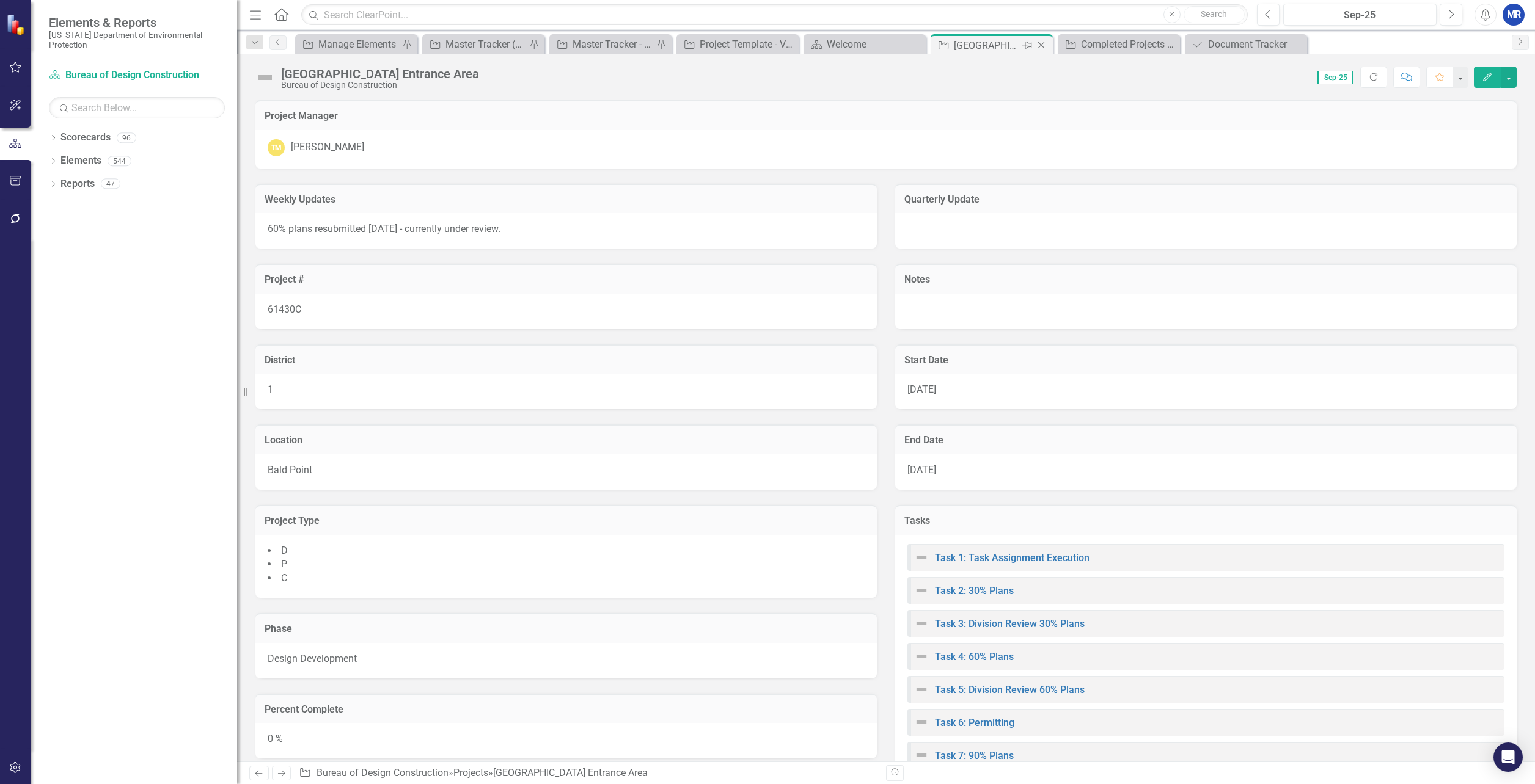
click at [1042, 43] on icon "Close" at bounding box center [1041, 45] width 12 height 10
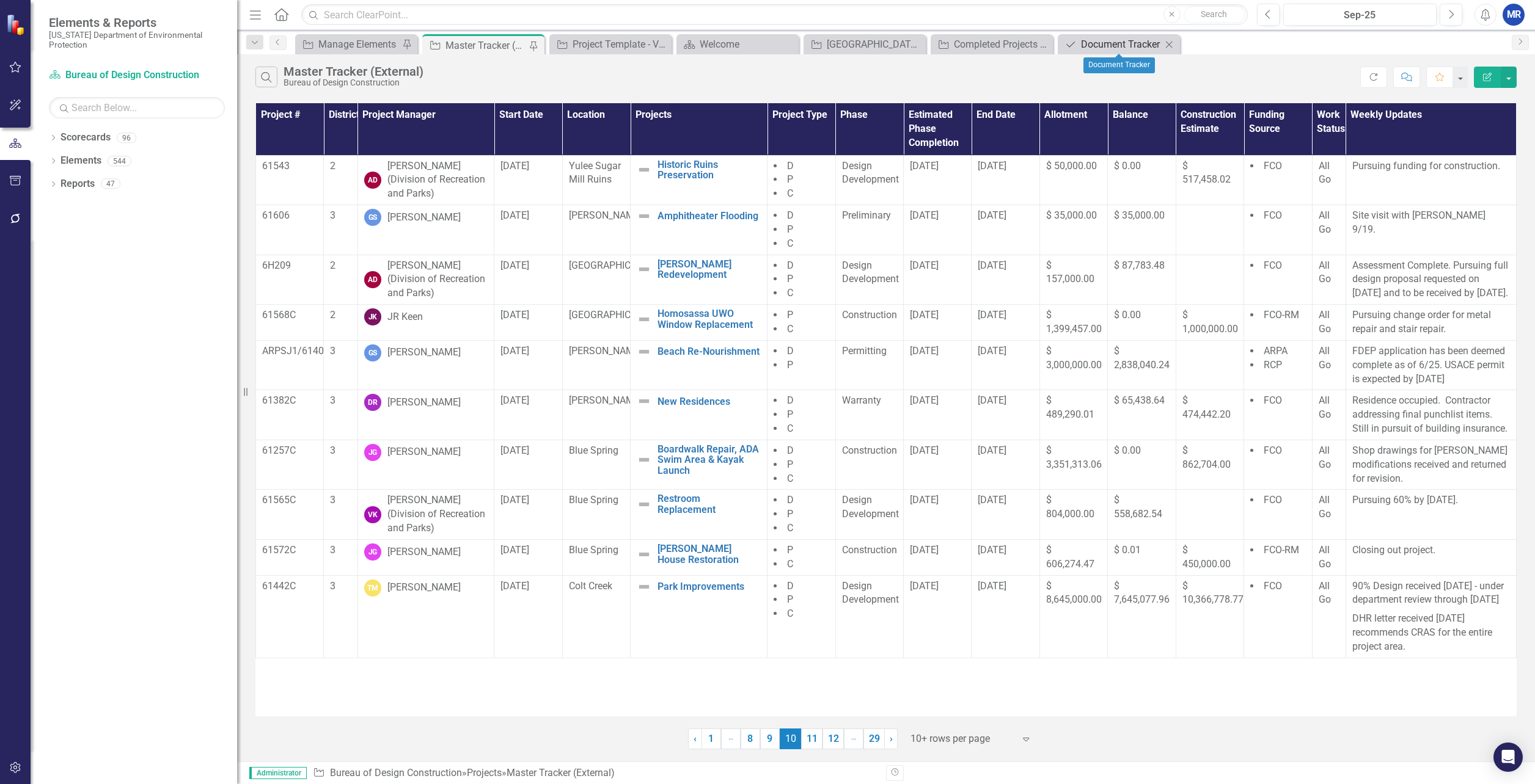
click at [1123, 52] on div "Document Tracker" at bounding box center [1121, 44] width 80 height 15
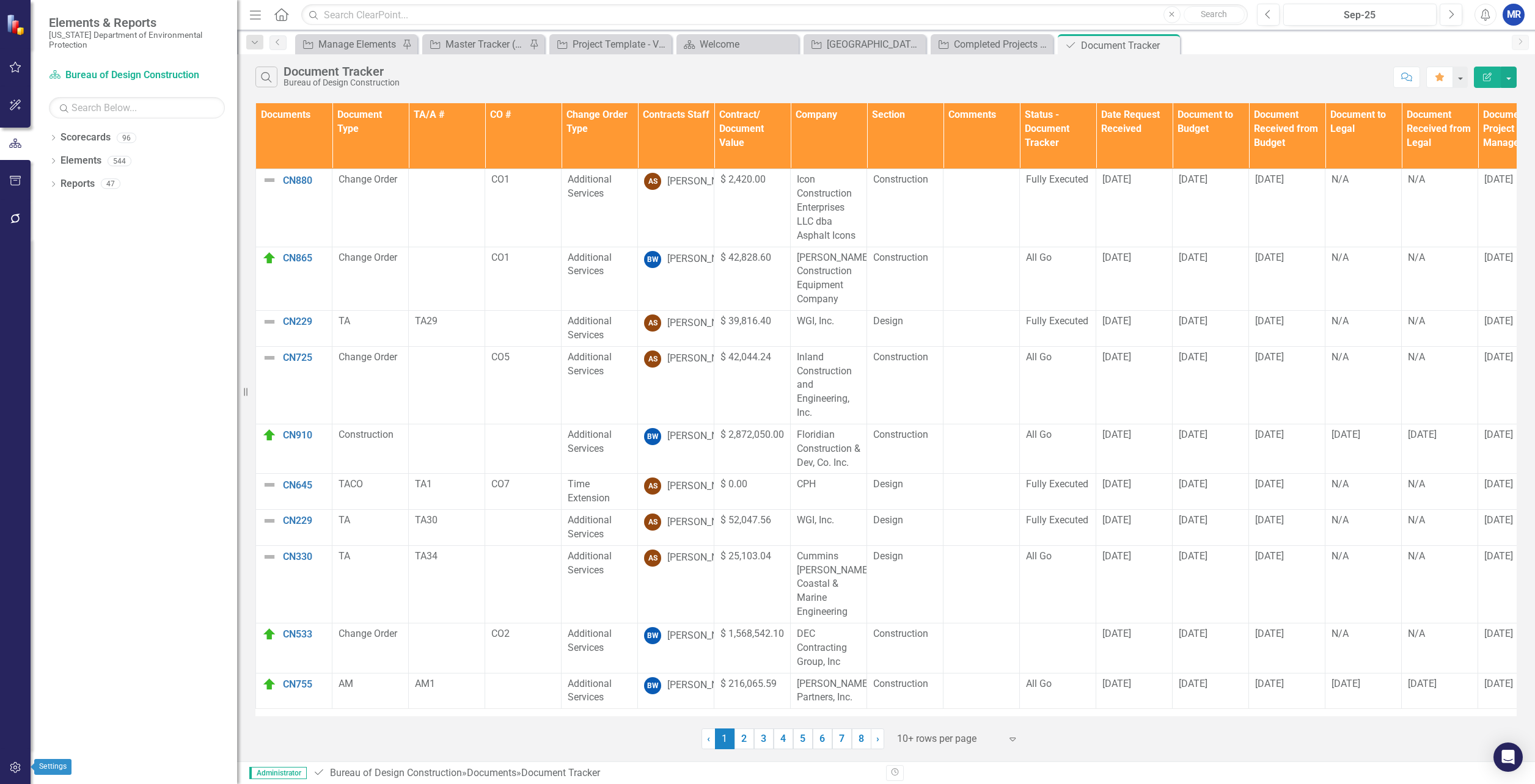
click at [11, 764] on icon "button" at bounding box center [16, 768] width 13 height 10
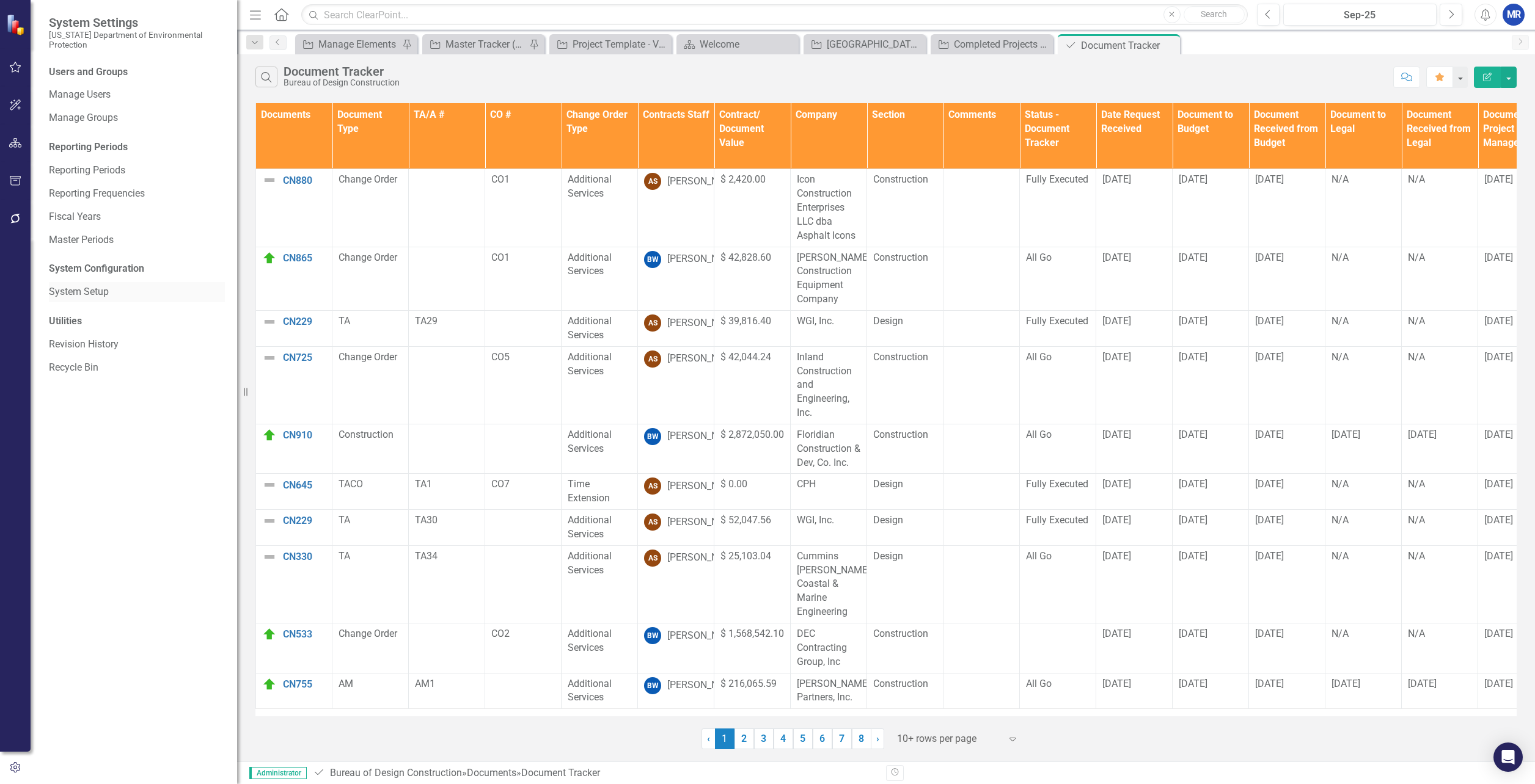
click at [91, 300] on div "System Setup" at bounding box center [137, 292] width 176 height 20
click at [66, 288] on link "System Setup" at bounding box center [137, 292] width 176 height 14
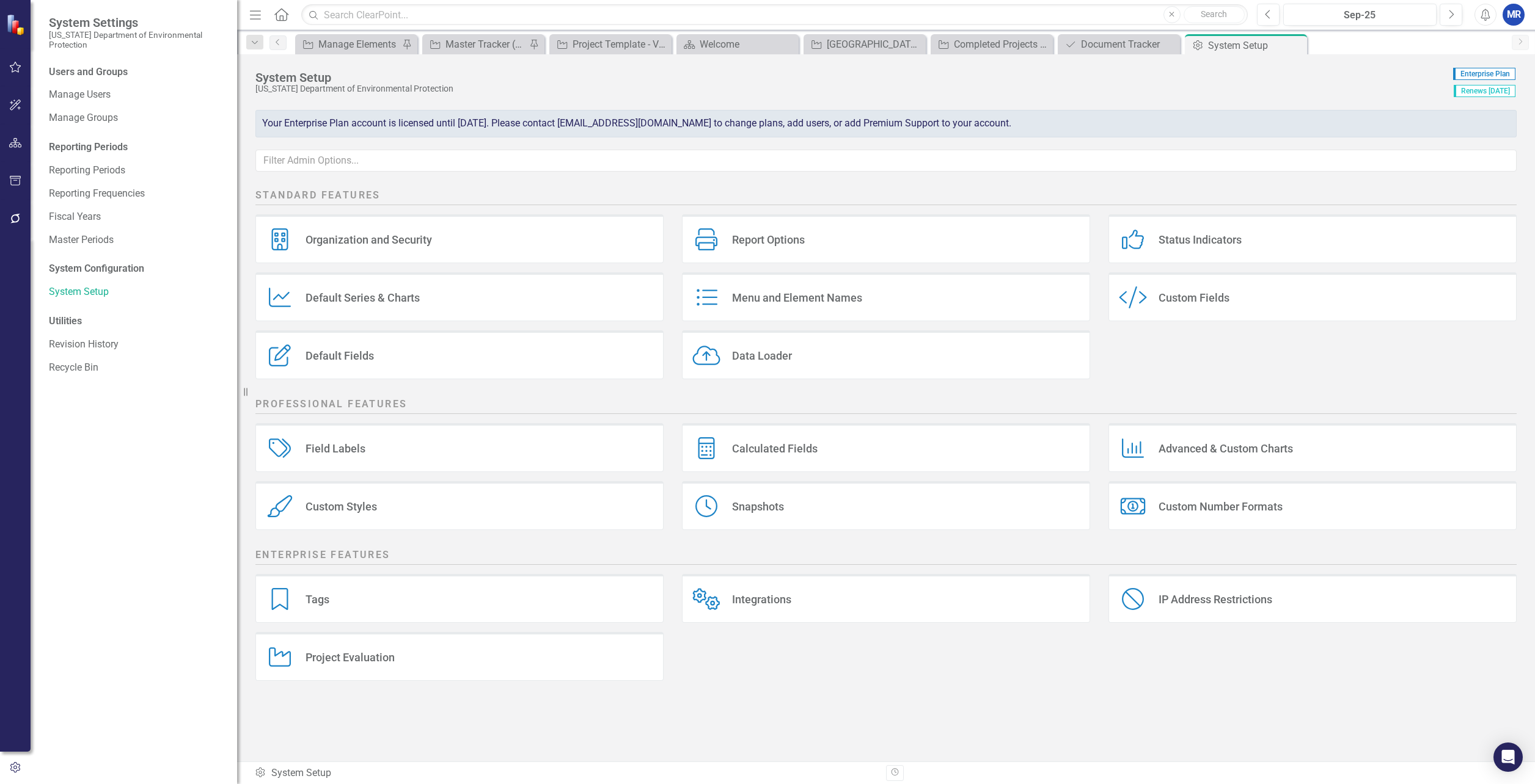
click at [1208, 232] on div "Status Indicators Status Indicators" at bounding box center [1312, 239] width 408 height 49
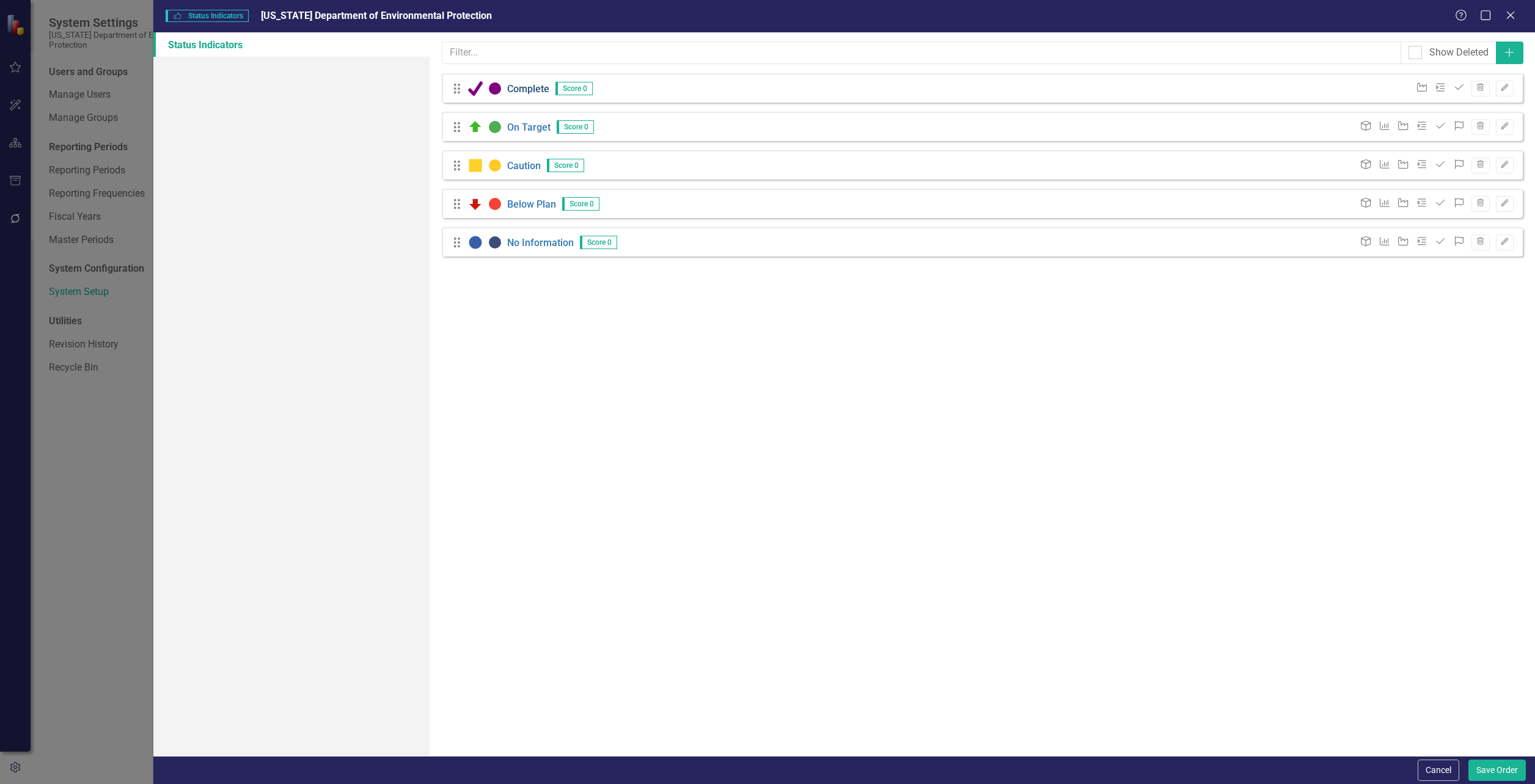
click at [512, 88] on link "Complete" at bounding box center [528, 88] width 42 height 12
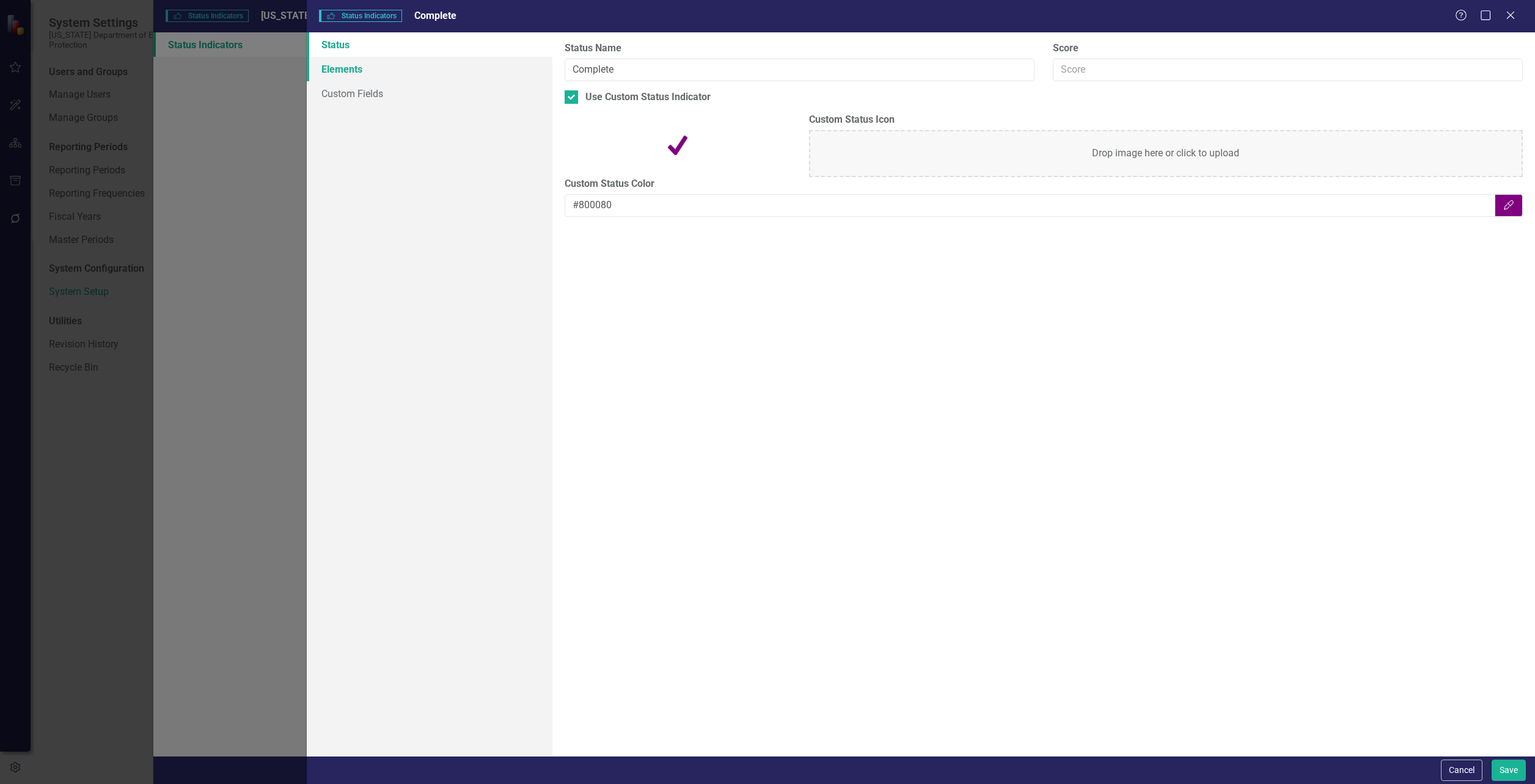
click at [344, 64] on link "Elements" at bounding box center [429, 68] width 246 height 24
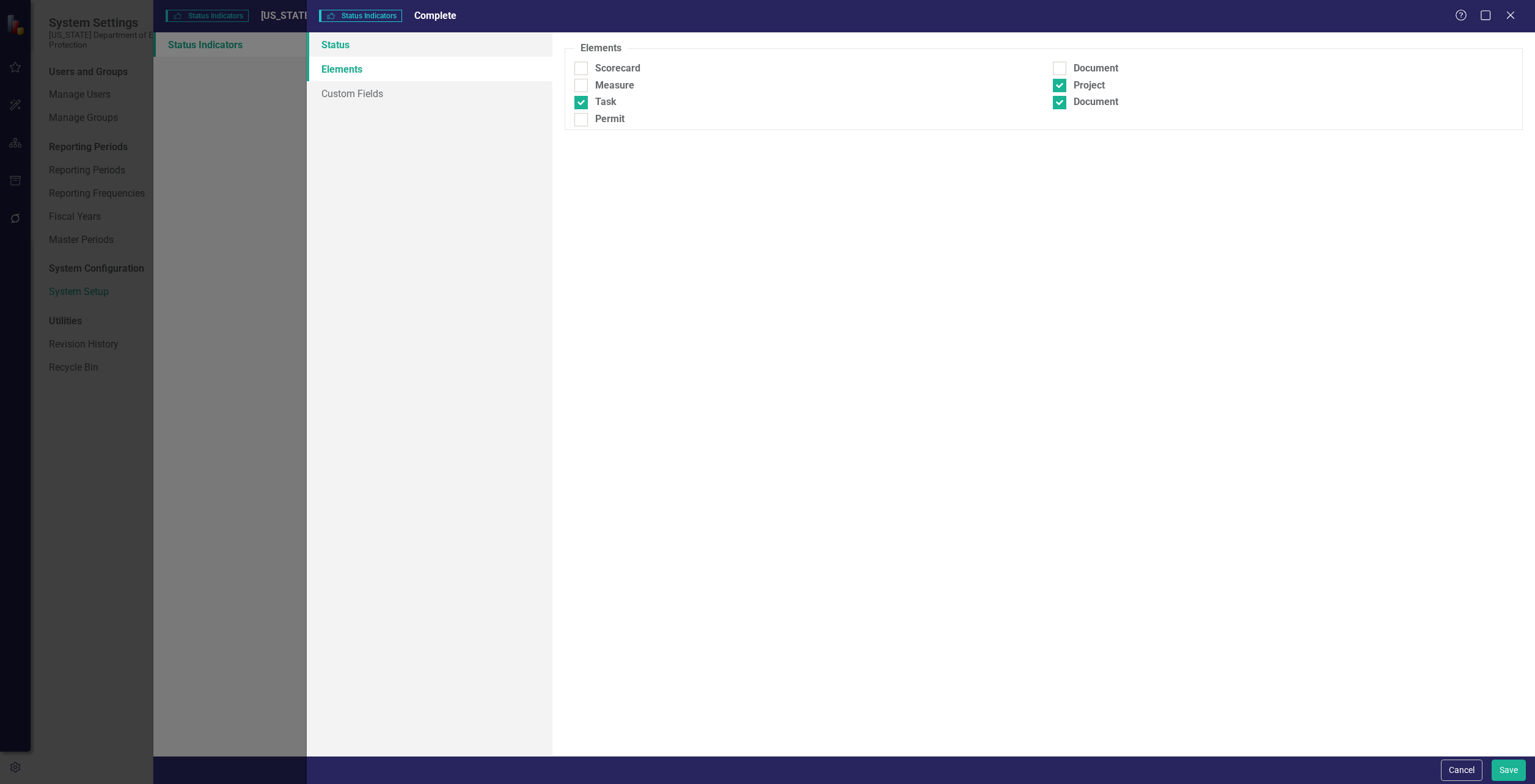
click at [349, 45] on link "Status" at bounding box center [429, 45] width 246 height 24
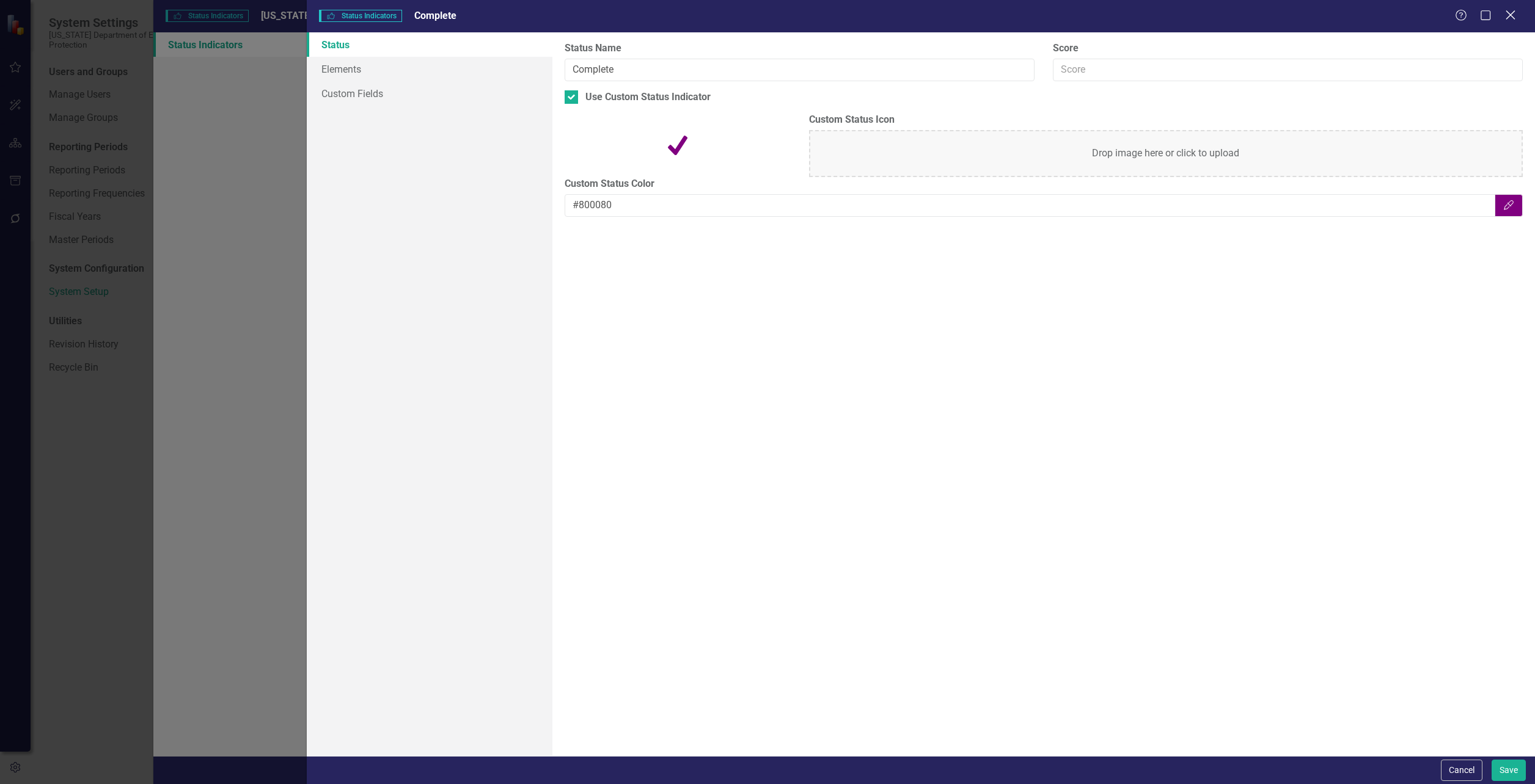
click at [1507, 17] on icon "Close" at bounding box center [1510, 15] width 15 height 11
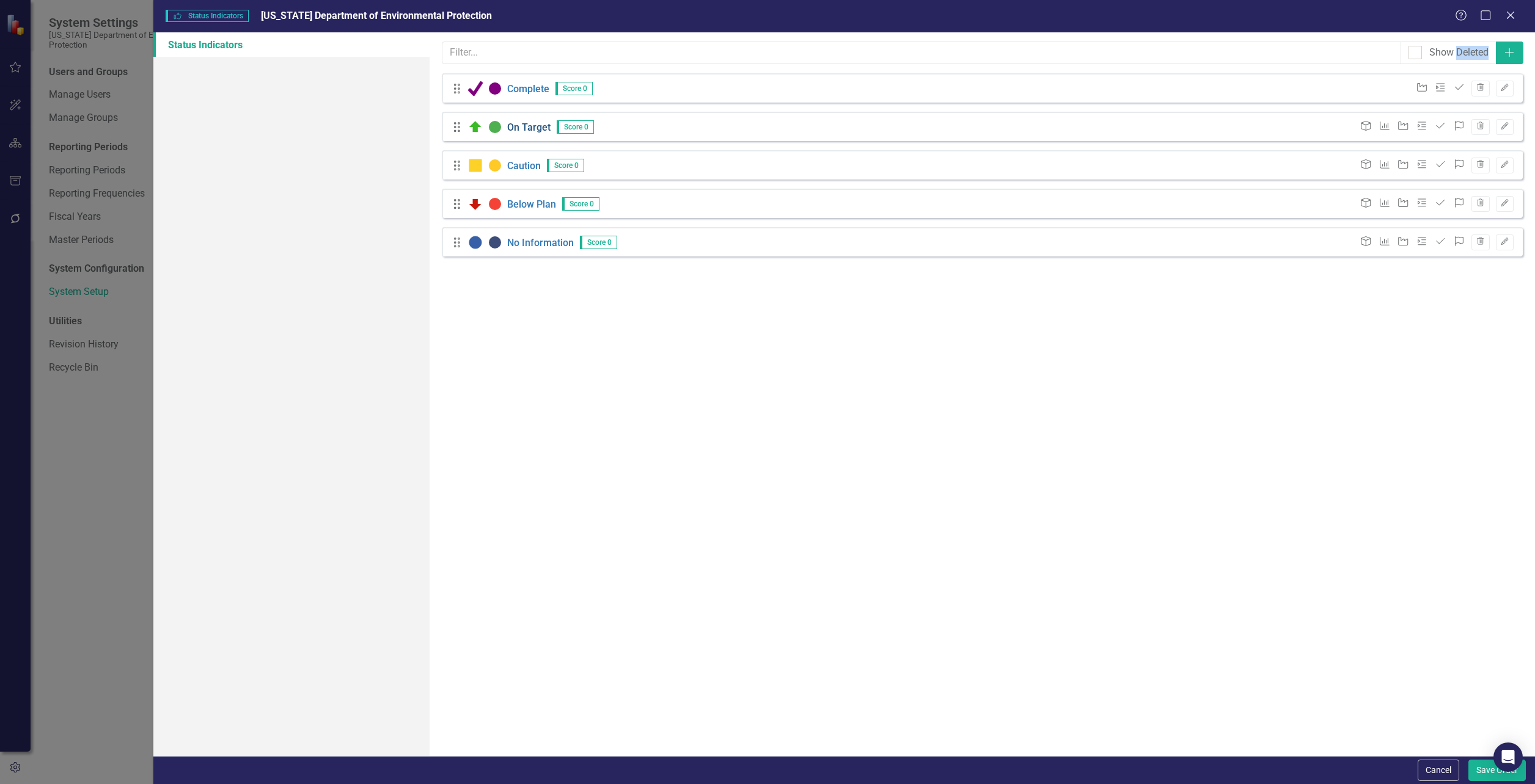
click at [527, 126] on link "On Target" at bounding box center [529, 127] width 43 height 12
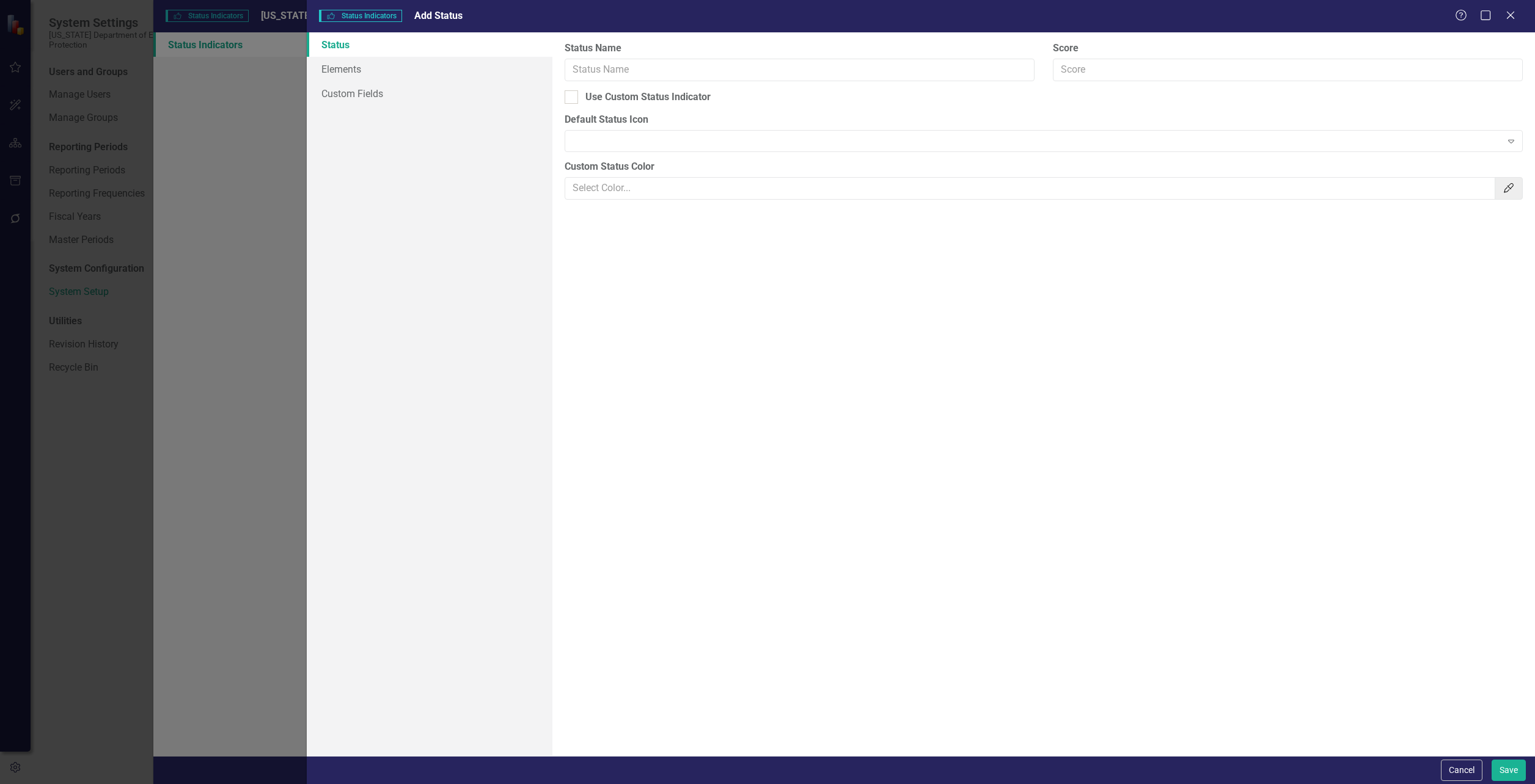
type input "On Target"
type input "#4DAF50"
drag, startPoint x: 642, startPoint y: 71, endPoint x: 554, endPoint y: 73, distance: 88.0
click at [554, 73] on div "Status icons are used throughout ClearPoint to show the current period status o…" at bounding box center [1043, 395] width 982 height 724
type input "Routing"
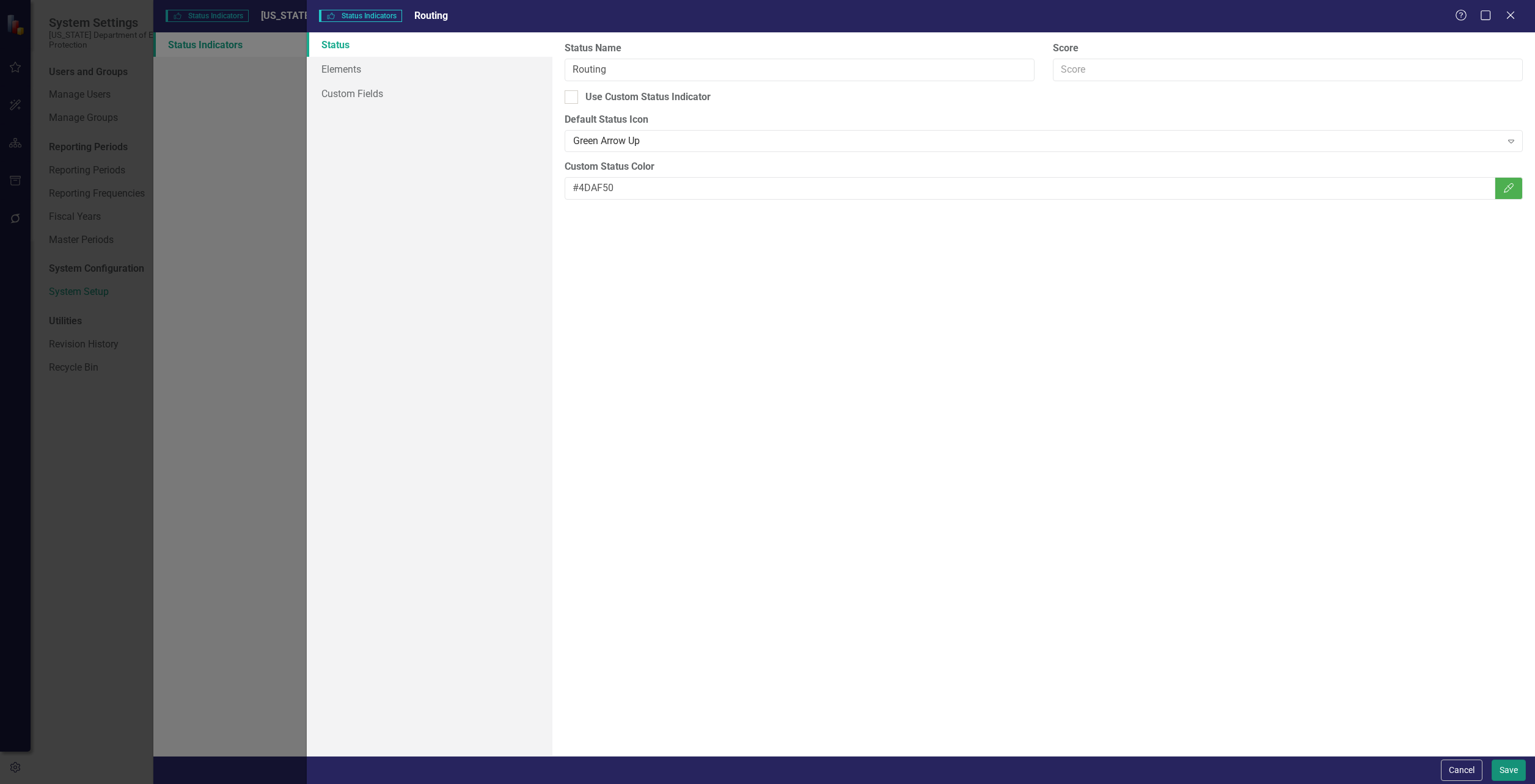
click at [1513, 774] on button "Save" at bounding box center [1509, 771] width 34 height 21
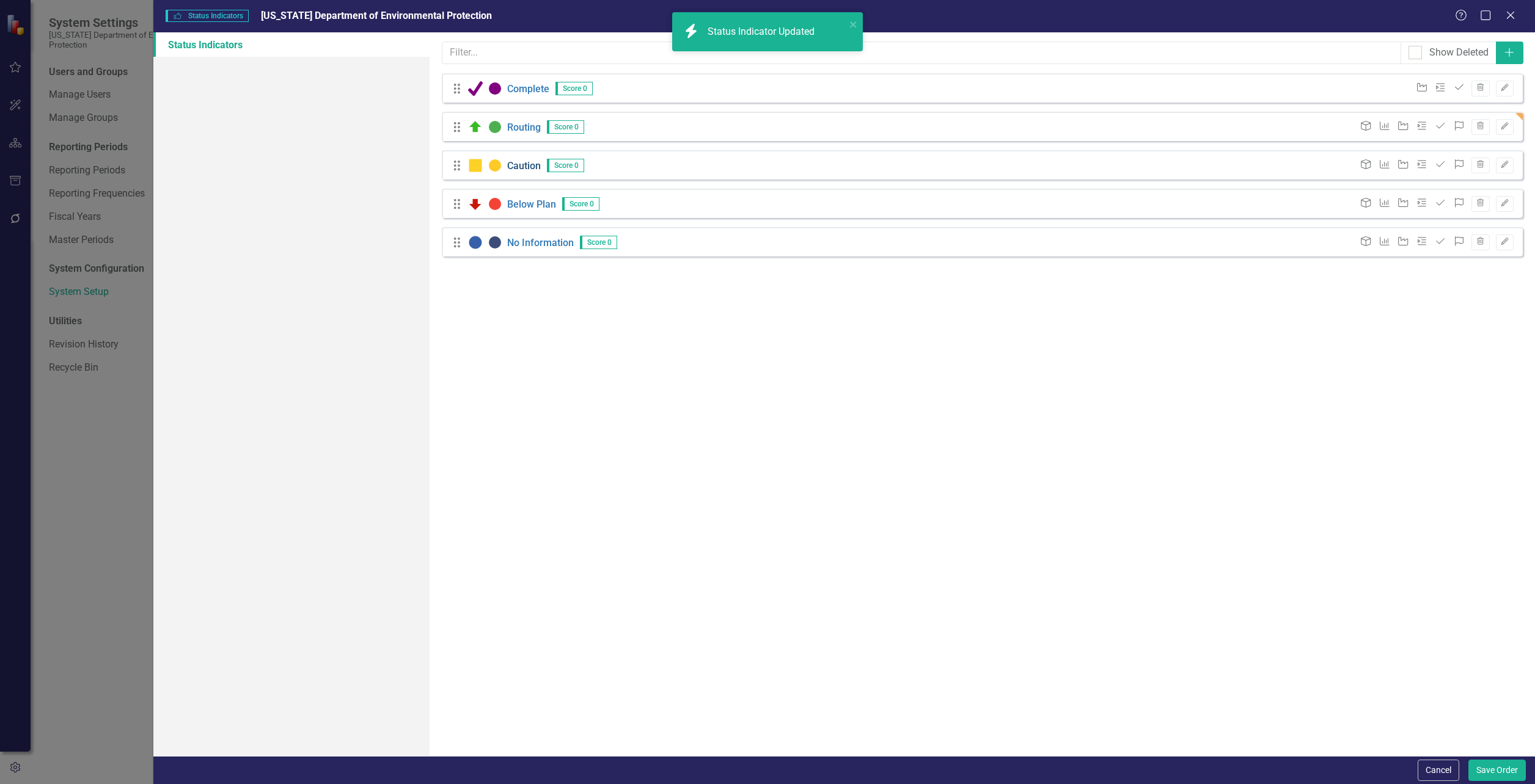
click at [518, 163] on link "Caution" at bounding box center [524, 165] width 33 height 12
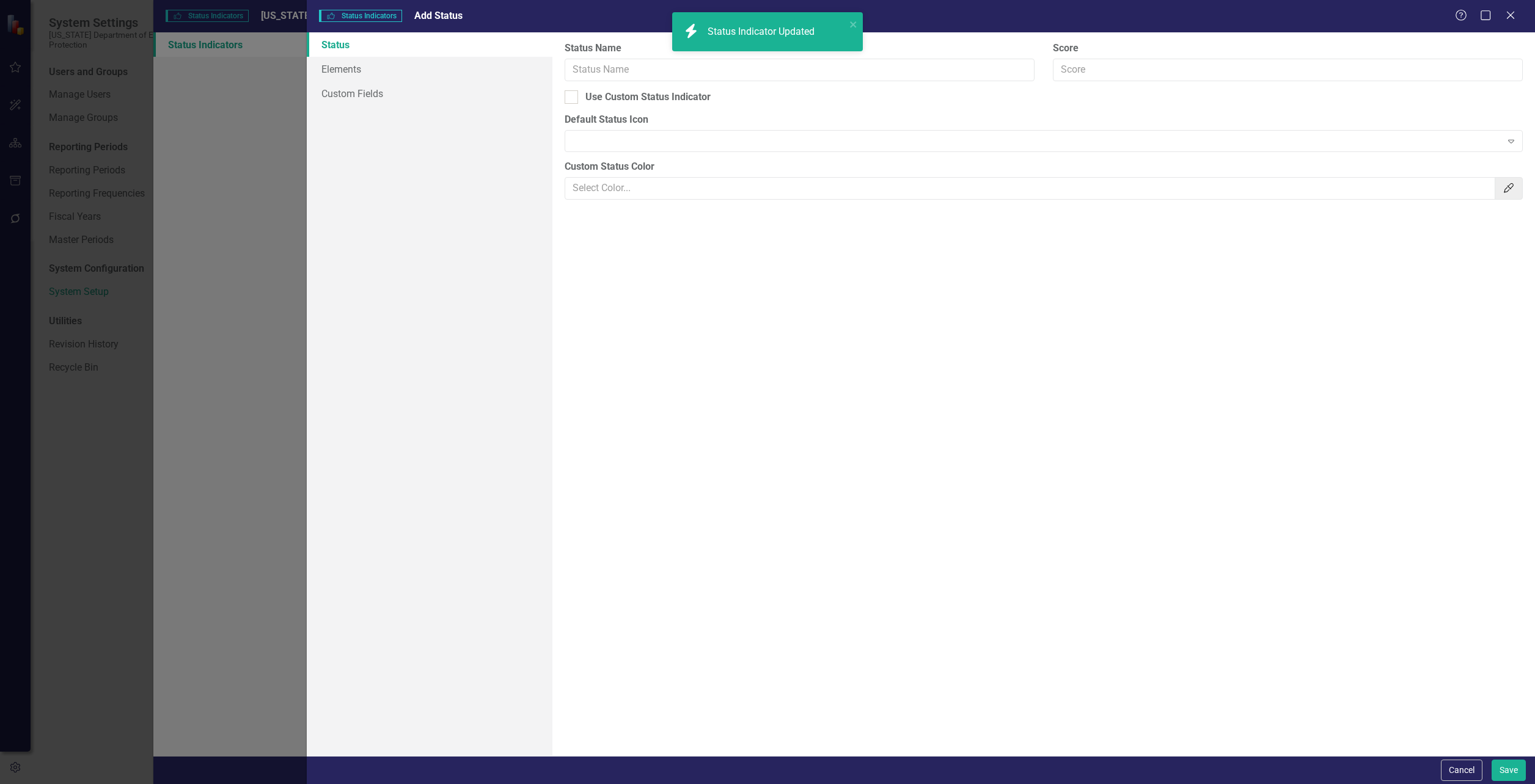
type input "Caution"
type input "#FFCA28"
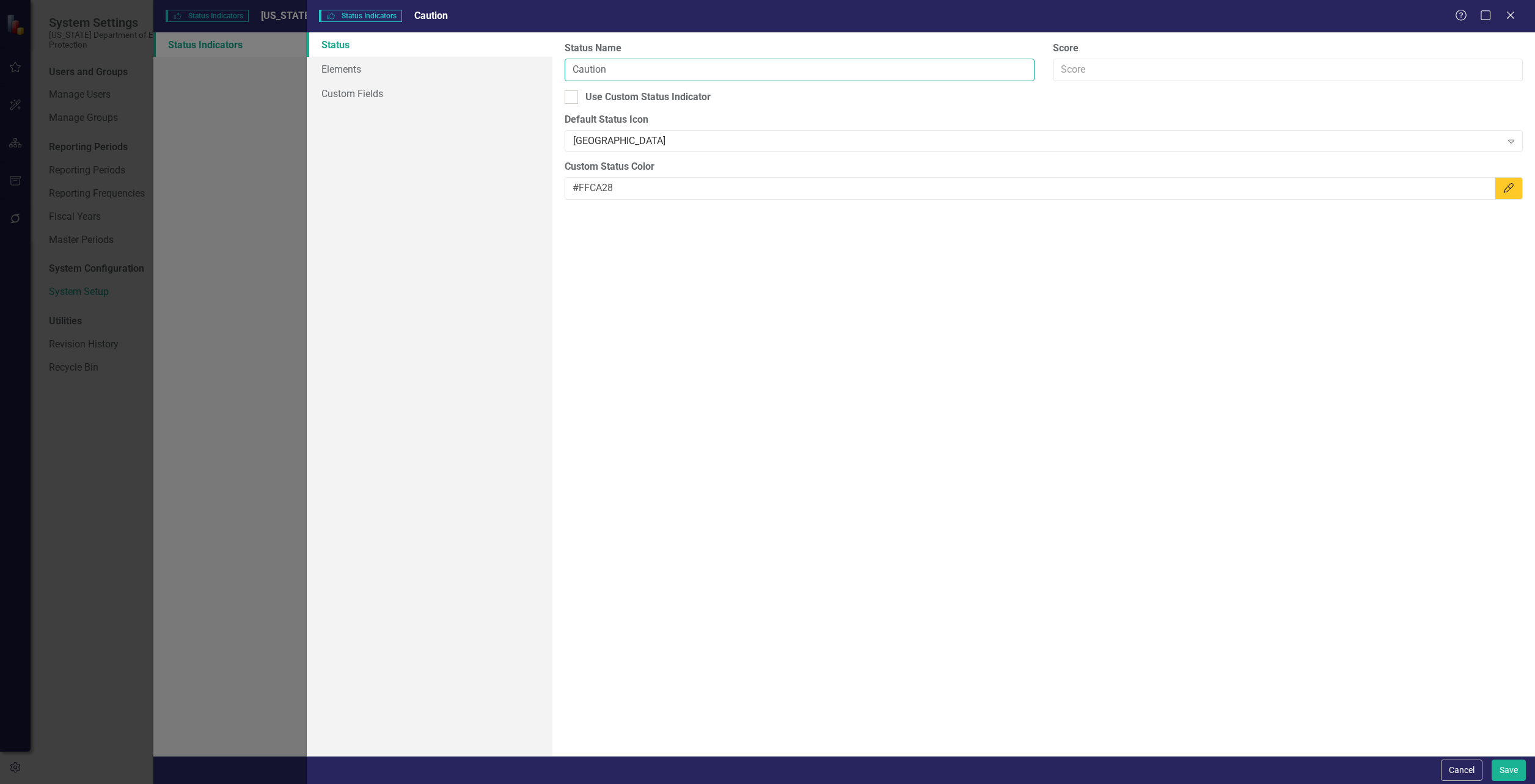
drag, startPoint x: 627, startPoint y: 68, endPoint x: 554, endPoint y: 72, distance: 73.1
click at [554, 72] on div "Status icons are used throughout ClearPoint to show the current period status o…" at bounding box center [1043, 395] width 982 height 724
type input "On Hold"
click at [1504, 769] on button "Save" at bounding box center [1509, 771] width 34 height 21
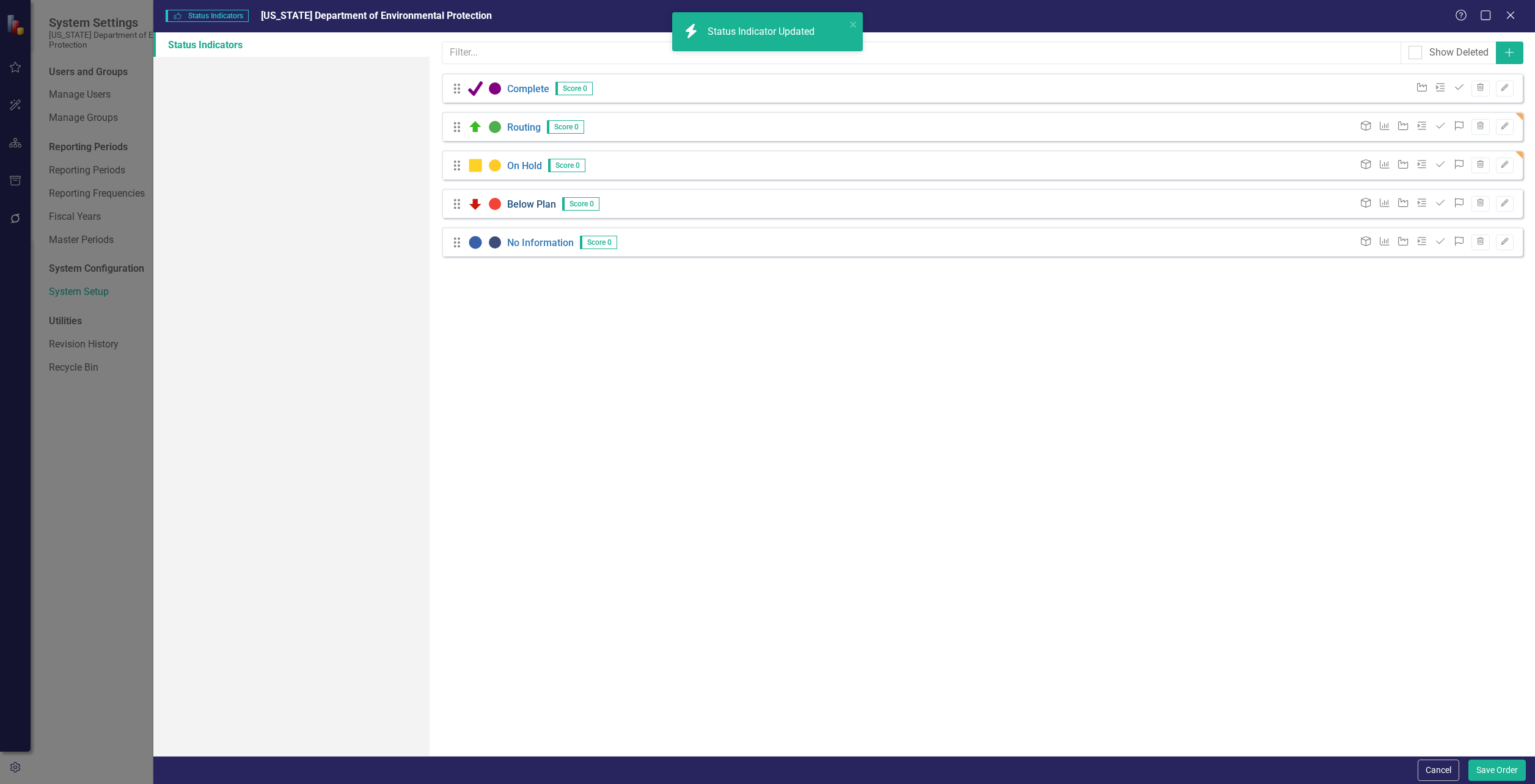
click at [529, 204] on link "Below Plan" at bounding box center [532, 204] width 49 height 12
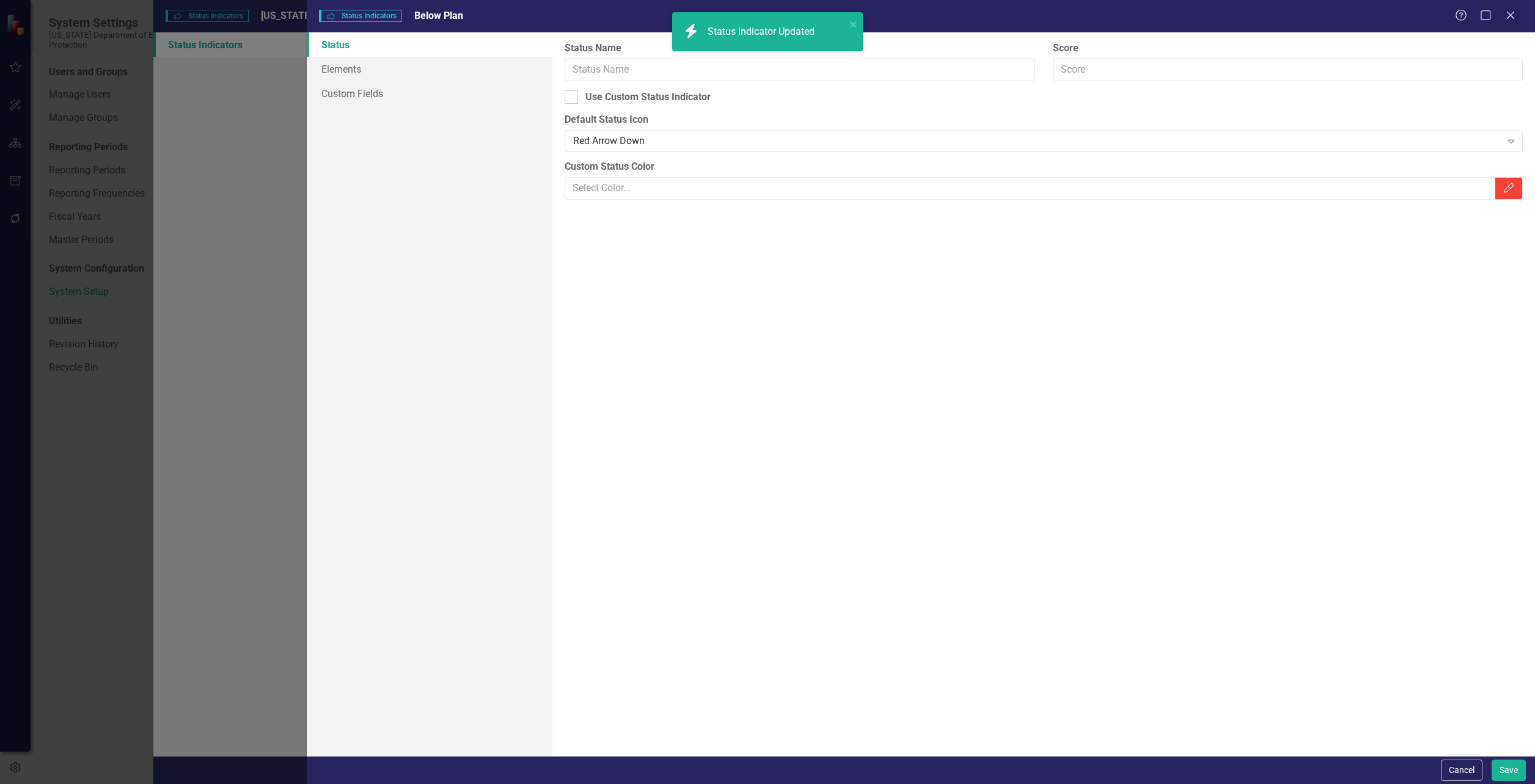
type input "Below Plan"
type input "#F44336"
drag, startPoint x: 624, startPoint y: 67, endPoint x: 513, endPoint y: 65, distance: 111.0
click at [514, 65] on div "Status Elements Custom Fields Status icons are used throughout ClearPoint to sh…" at bounding box center [921, 395] width 1228 height 724
type input "Discontinue"
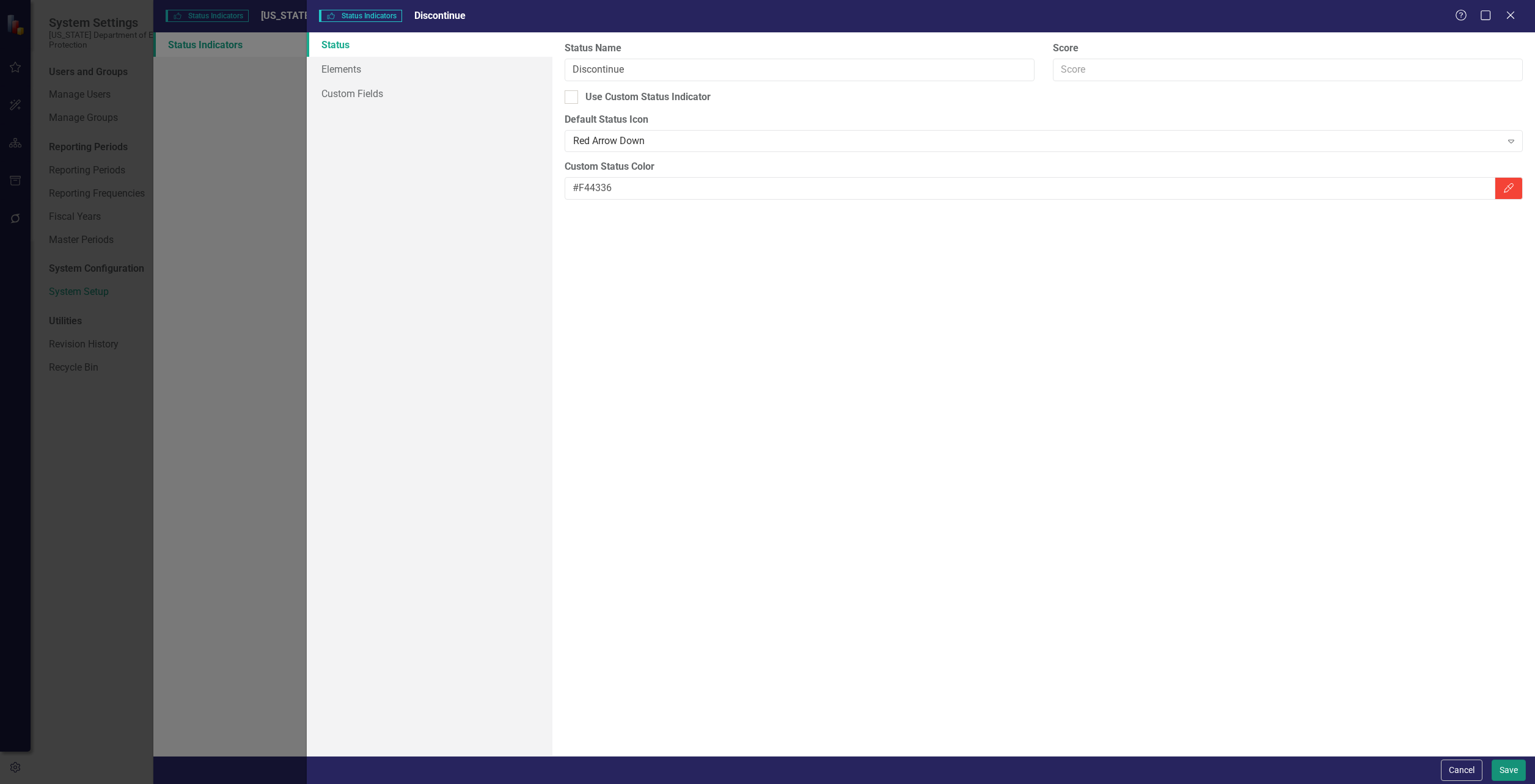
click at [1511, 766] on button "Save" at bounding box center [1509, 771] width 34 height 21
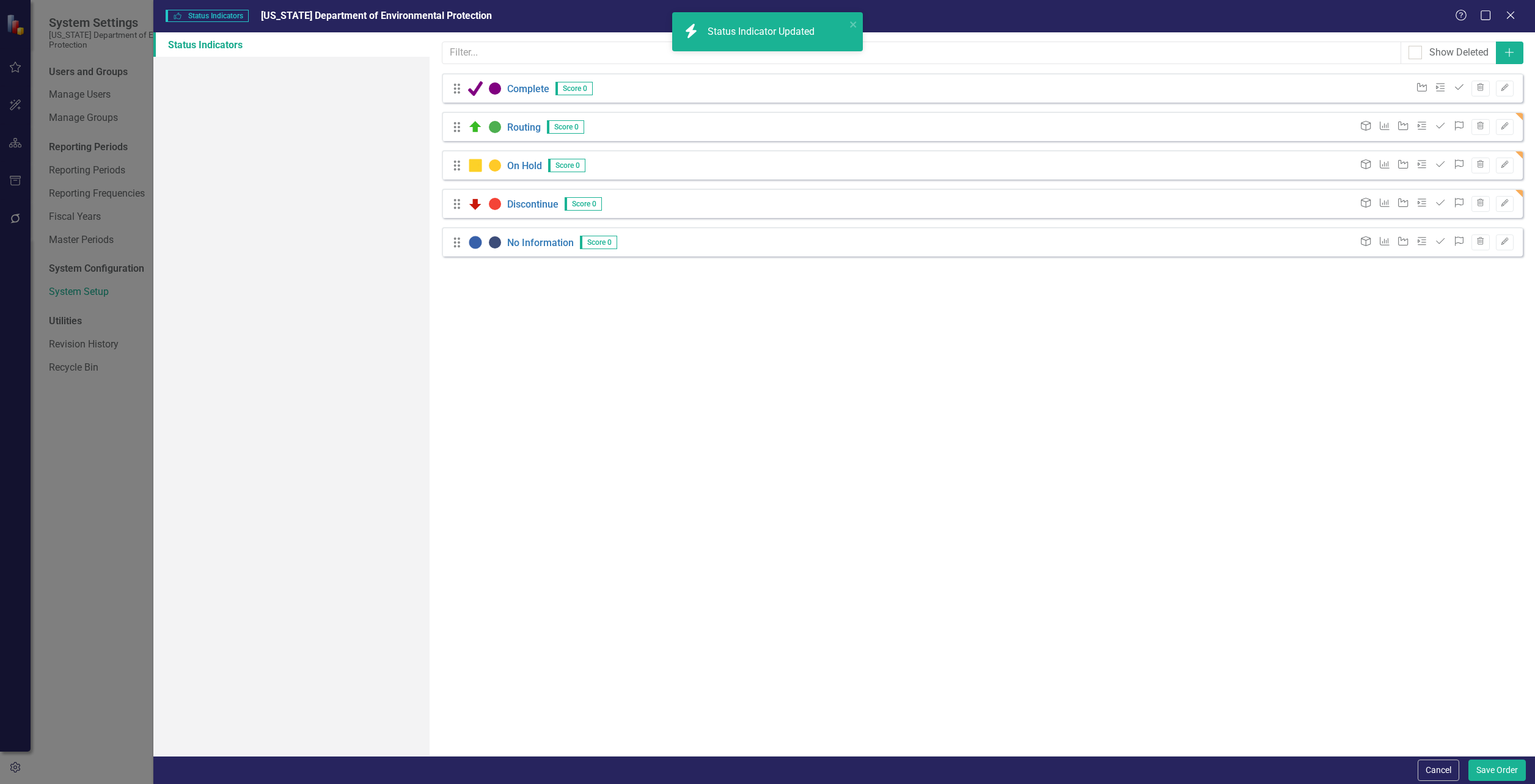
click at [459, 245] on icon "Drag" at bounding box center [457, 242] width 16 height 12
click at [1480, 242] on icon "Trash" at bounding box center [1480, 242] width 9 height 8
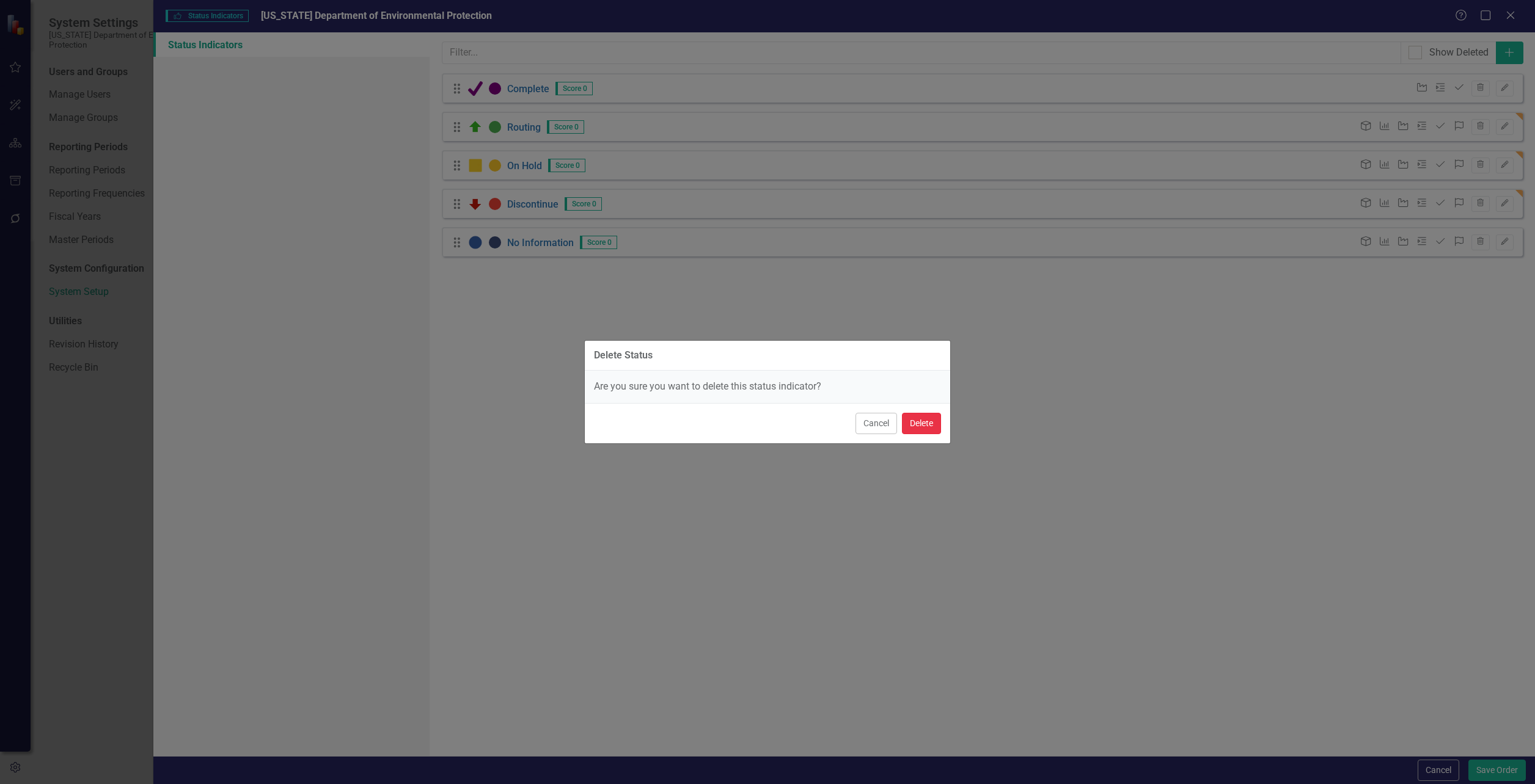
click at [921, 426] on button "Delete" at bounding box center [922, 423] width 39 height 21
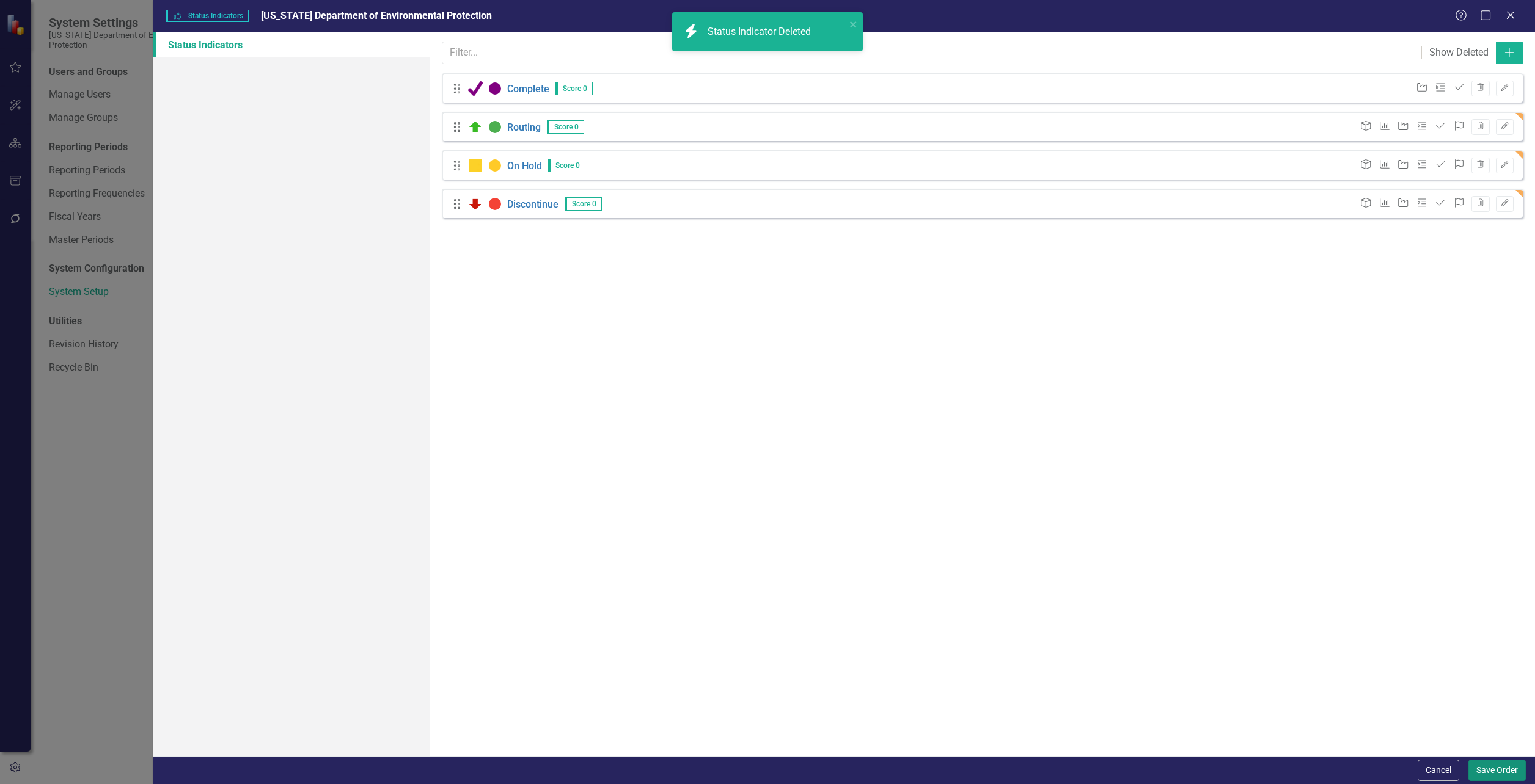
click at [1502, 767] on button "Save Order" at bounding box center [1497, 771] width 57 height 21
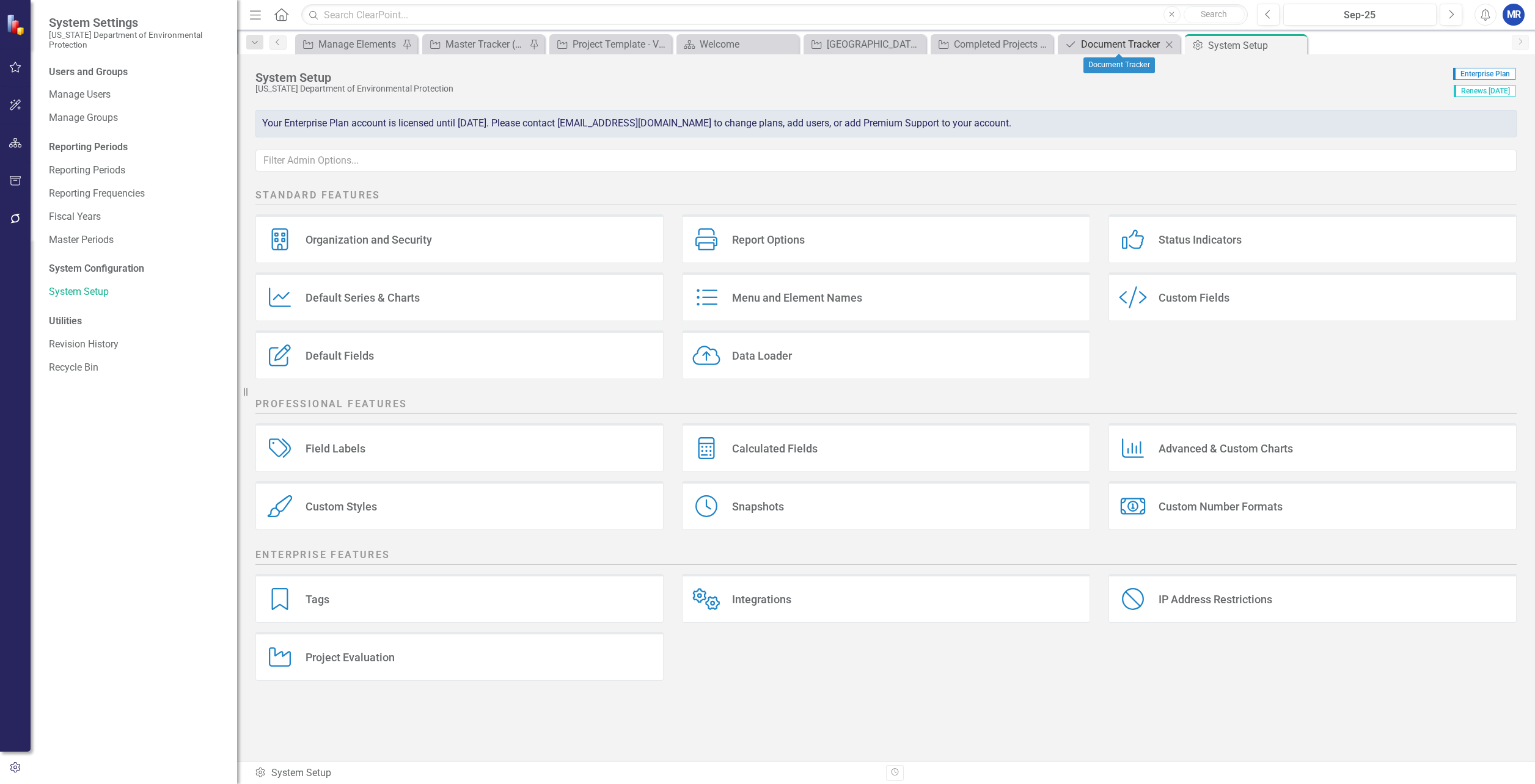
click at [1121, 48] on div "Document Tracker" at bounding box center [1121, 44] width 80 height 15
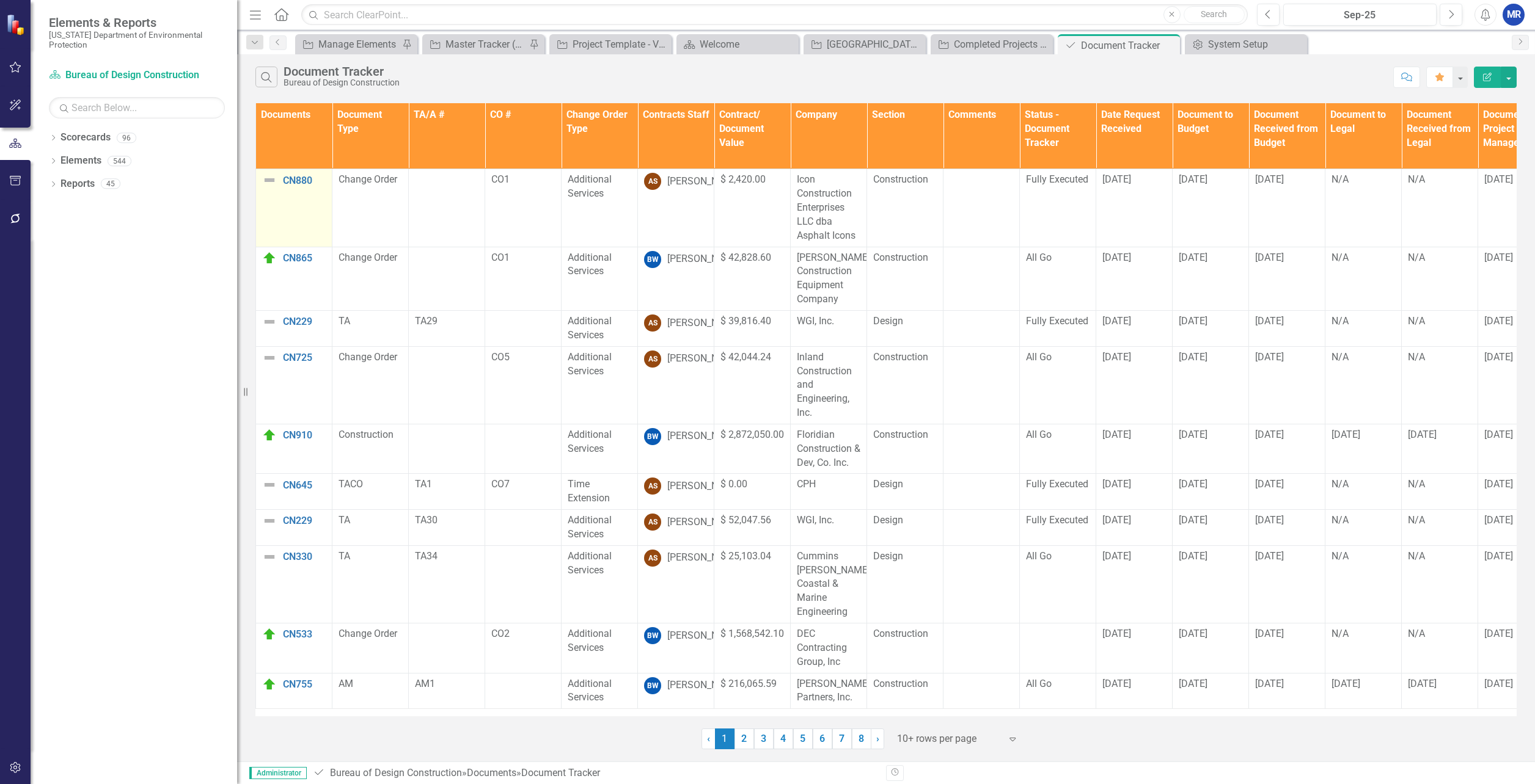
click at [270, 181] on img at bounding box center [269, 180] width 14 height 14
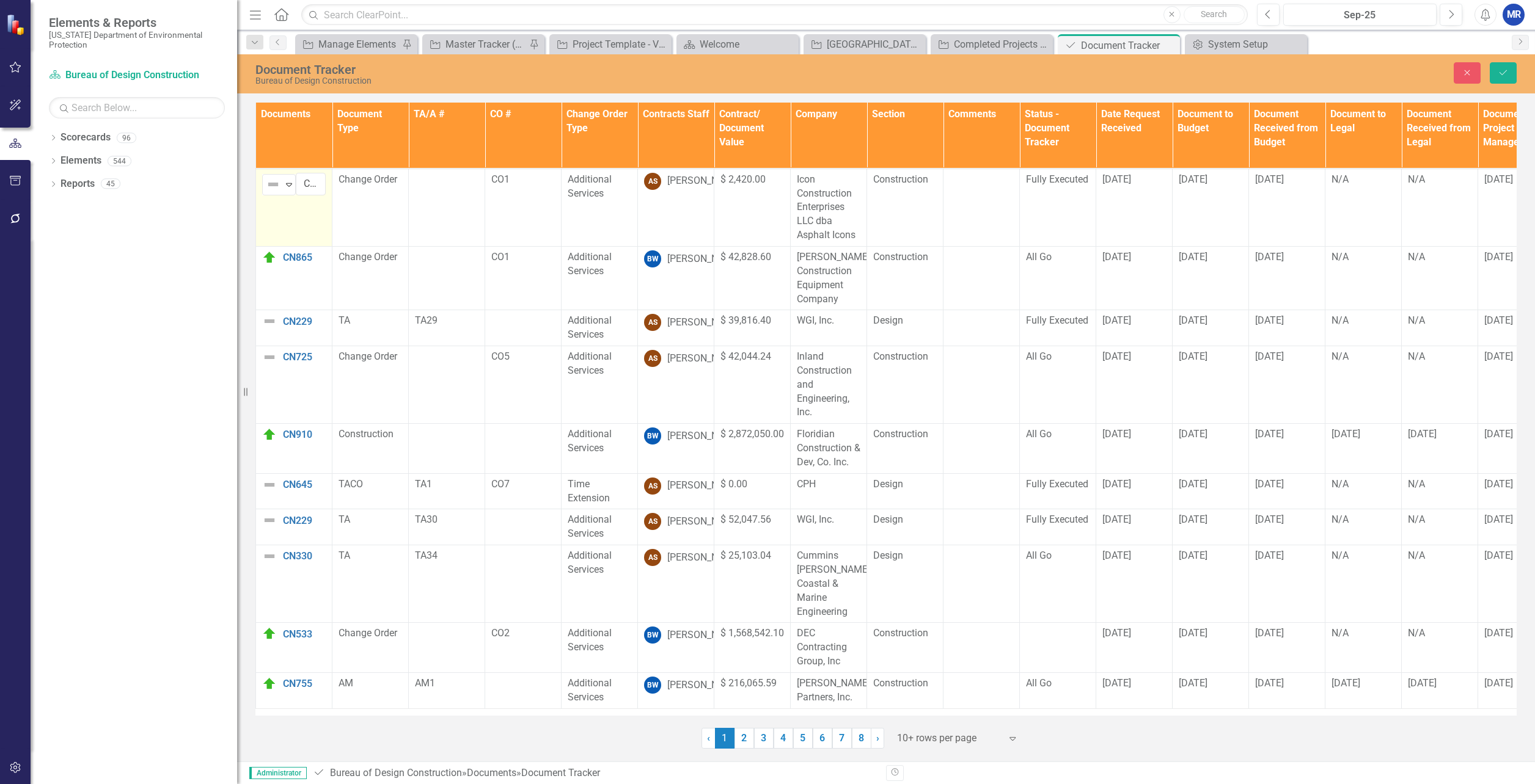
click at [270, 181] on img at bounding box center [273, 184] width 14 height 14
click at [218, 210] on div "Dropdown Scorecards 96 Dropdown [US_STATE] Department of Environmental Protecti…" at bounding box center [134, 455] width 207 height 656
click at [1459, 73] on button "Close" at bounding box center [1467, 73] width 27 height 21
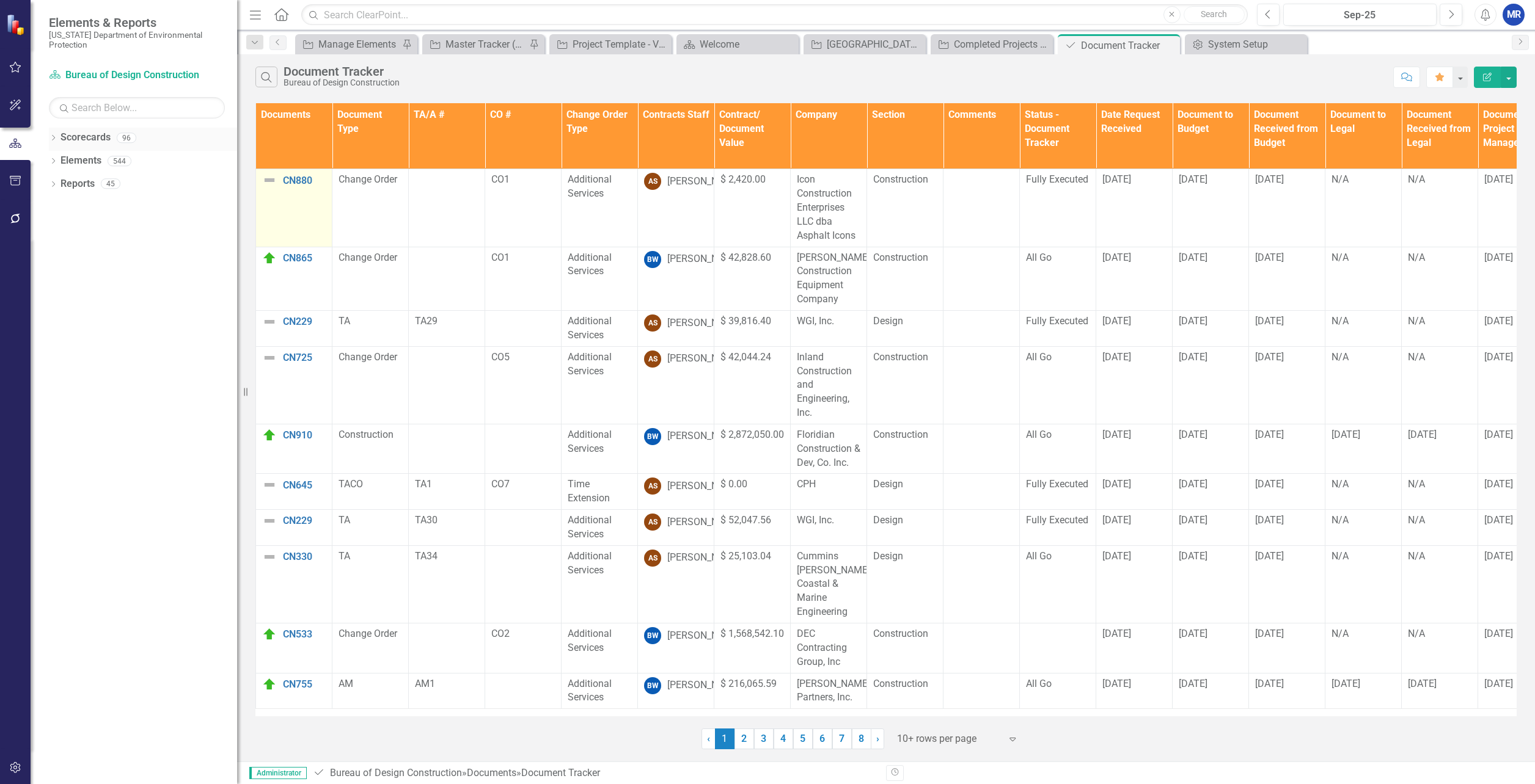
click at [74, 136] on link "Scorecards" at bounding box center [85, 138] width 50 height 14
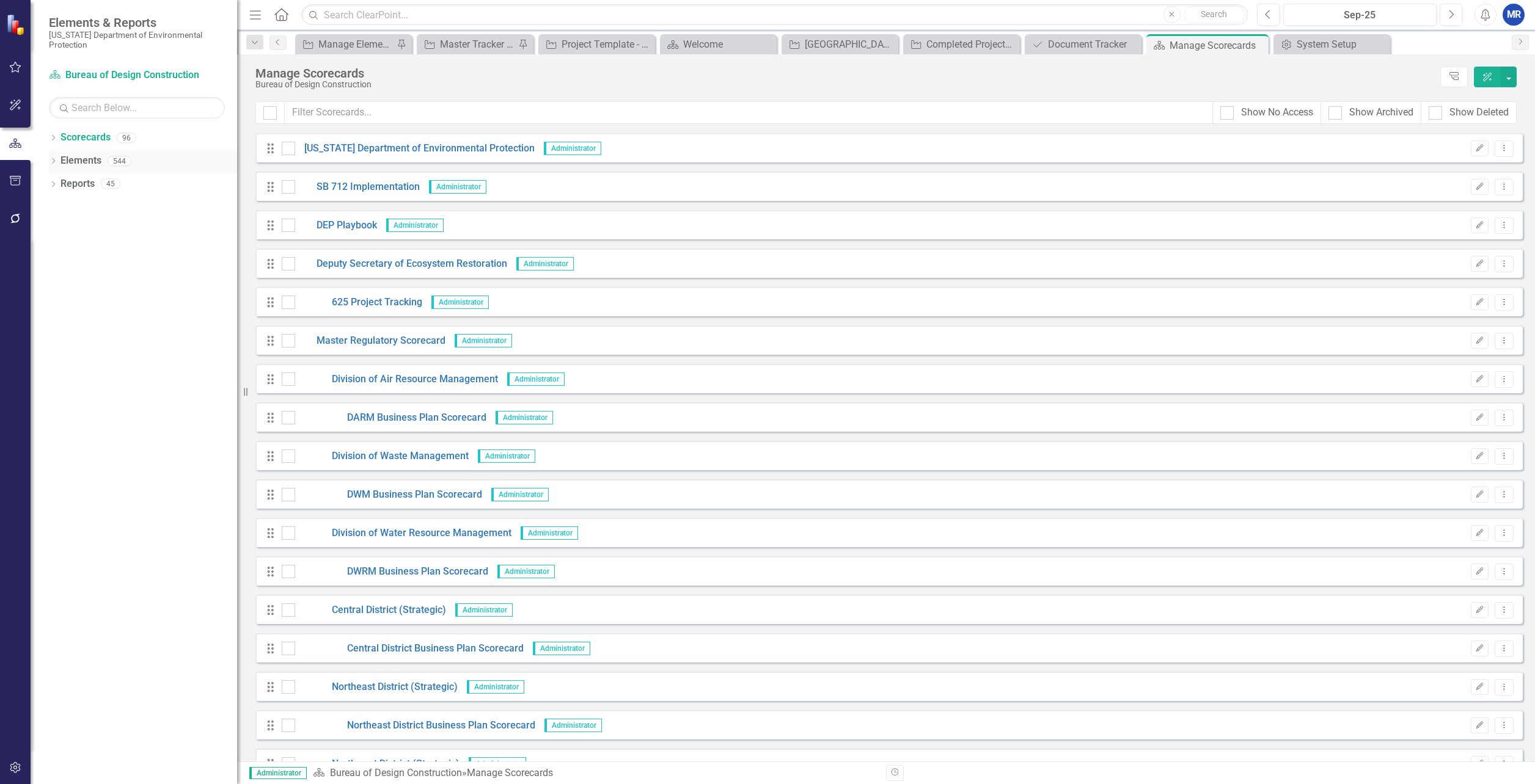
click at [70, 153] on div "Elements" at bounding box center [80, 161] width 41 height 20
click at [91, 157] on link "Elements" at bounding box center [80, 161] width 41 height 14
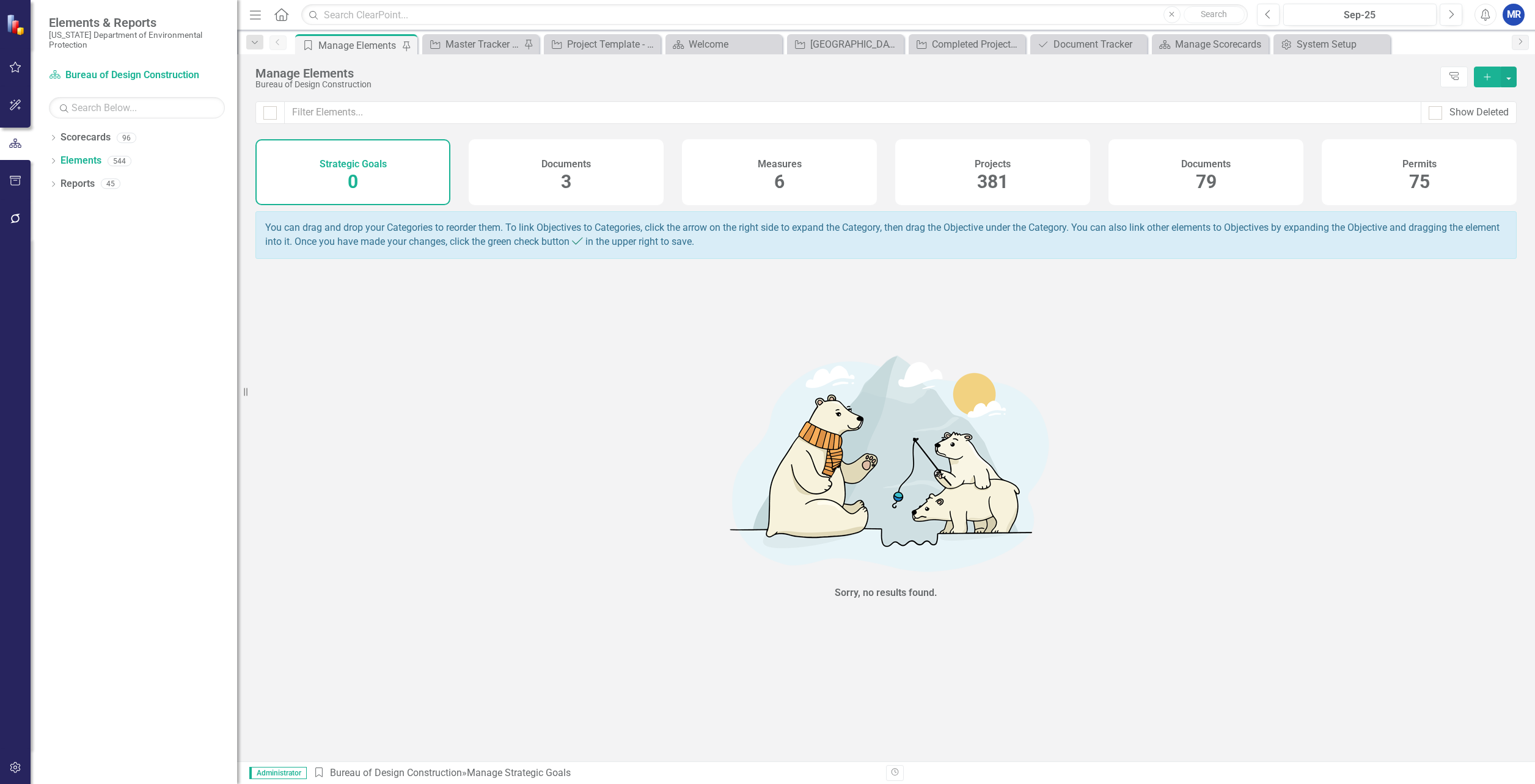
click at [940, 175] on div "Projects 381" at bounding box center [993, 172] width 195 height 66
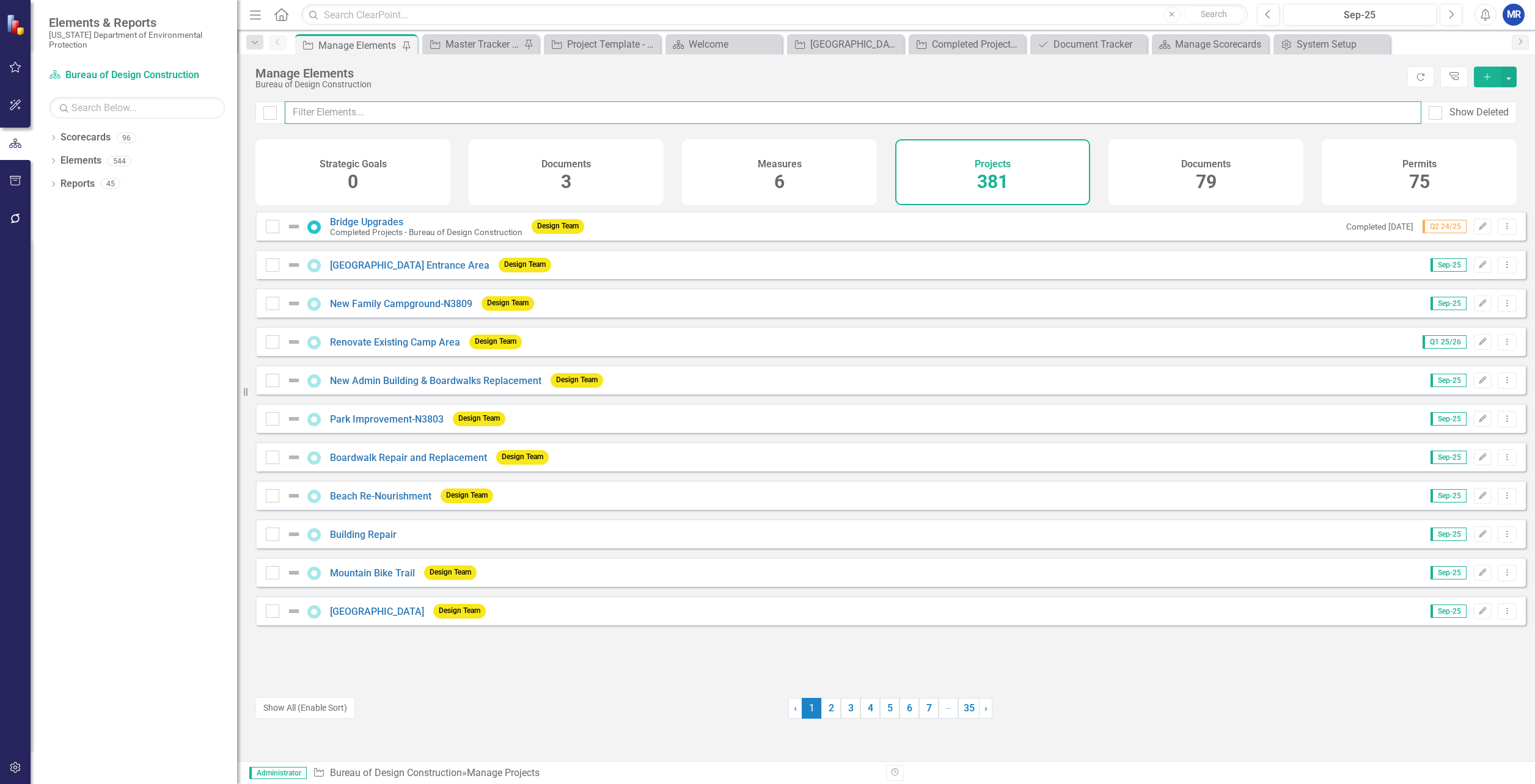
click at [577, 111] on input "text" at bounding box center [853, 112] width 1136 height 23
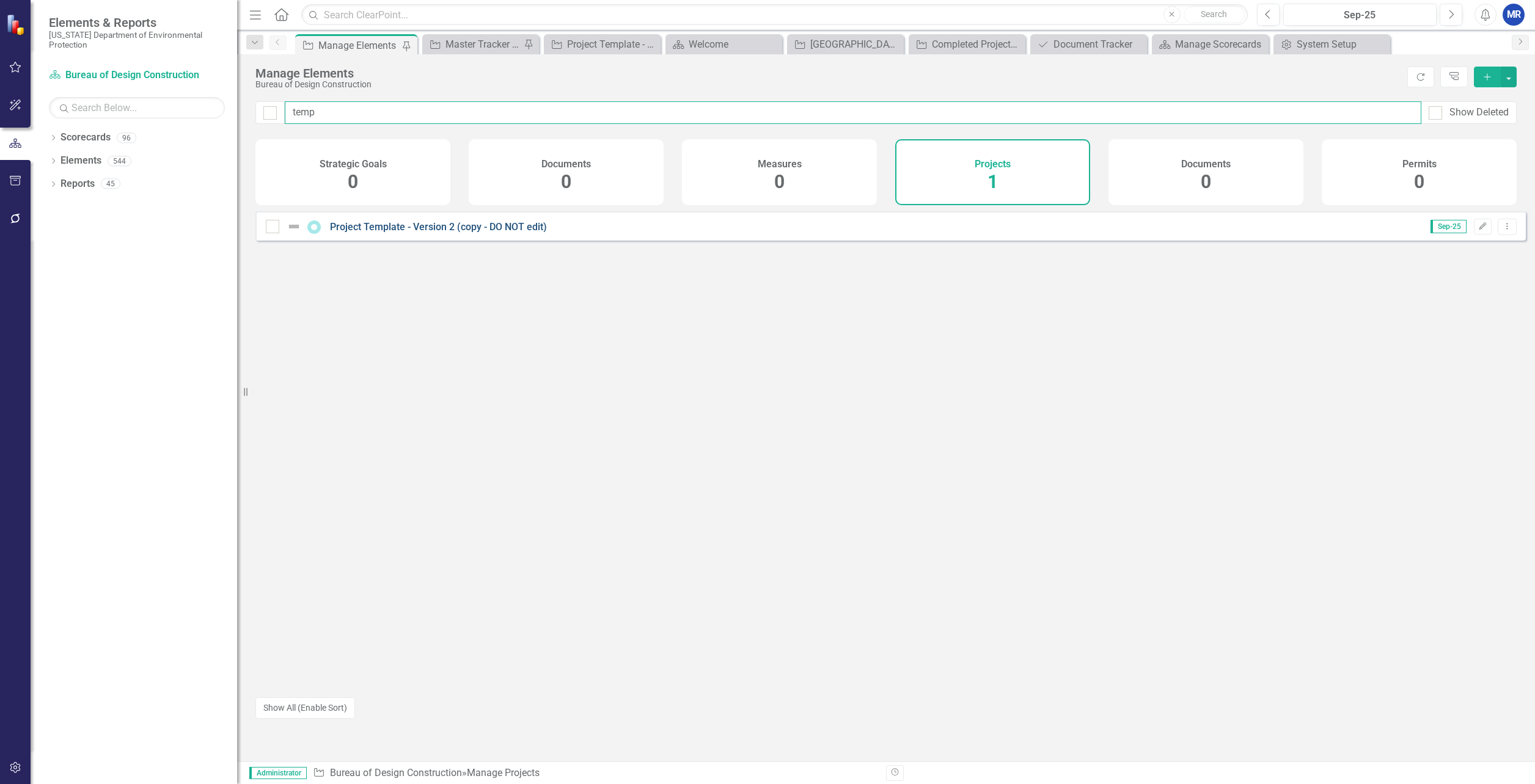
type input "temp"
click at [470, 232] on link "Project Template - Version 2 (copy - DO NOT edit)" at bounding box center [438, 227] width 217 height 11
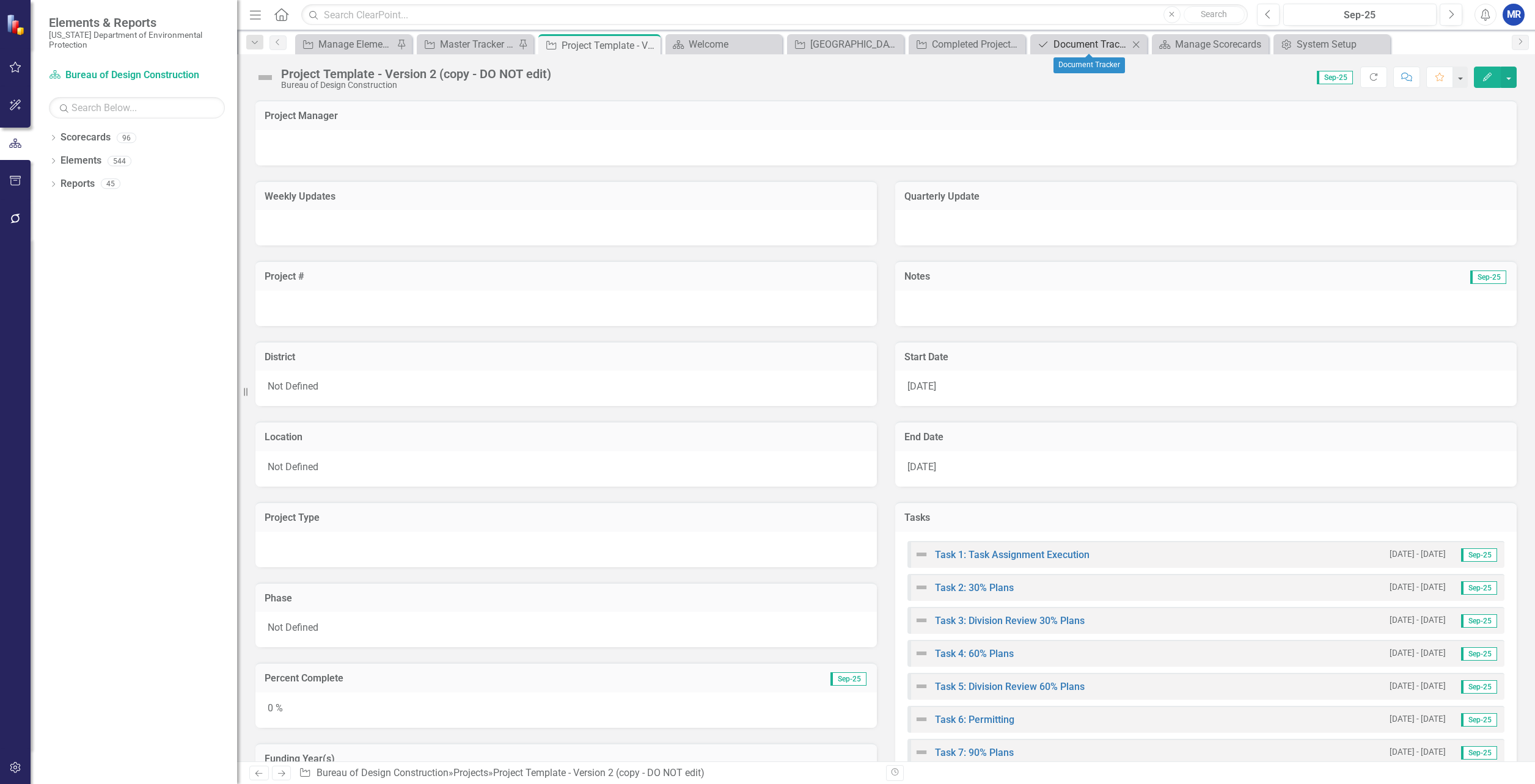
click at [1076, 48] on div "Document Tracker" at bounding box center [1091, 44] width 75 height 15
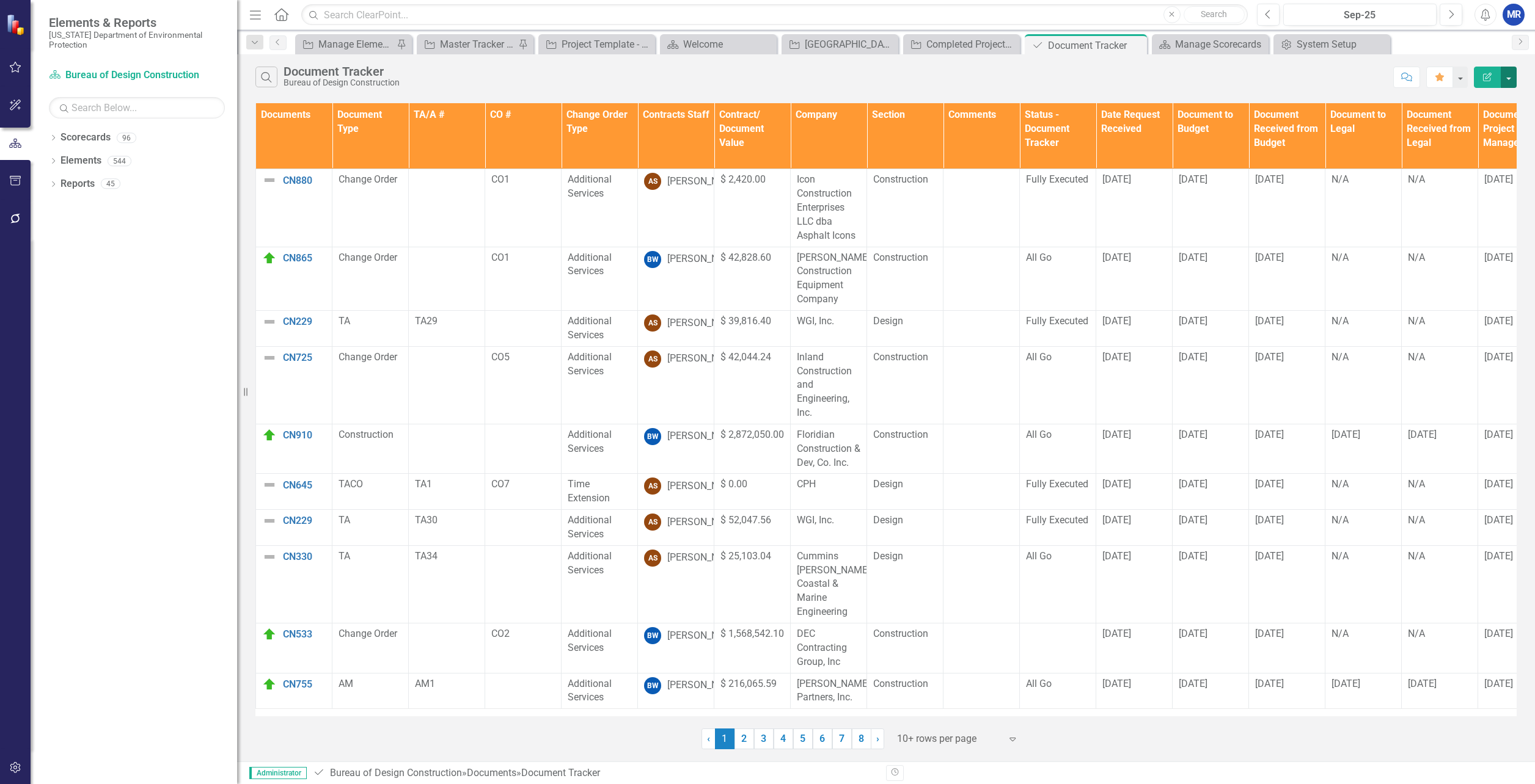
click at [1512, 74] on button "button" at bounding box center [1509, 77] width 16 height 21
click at [1493, 95] on link "Edit Report Edit Report" at bounding box center [1468, 100] width 97 height 23
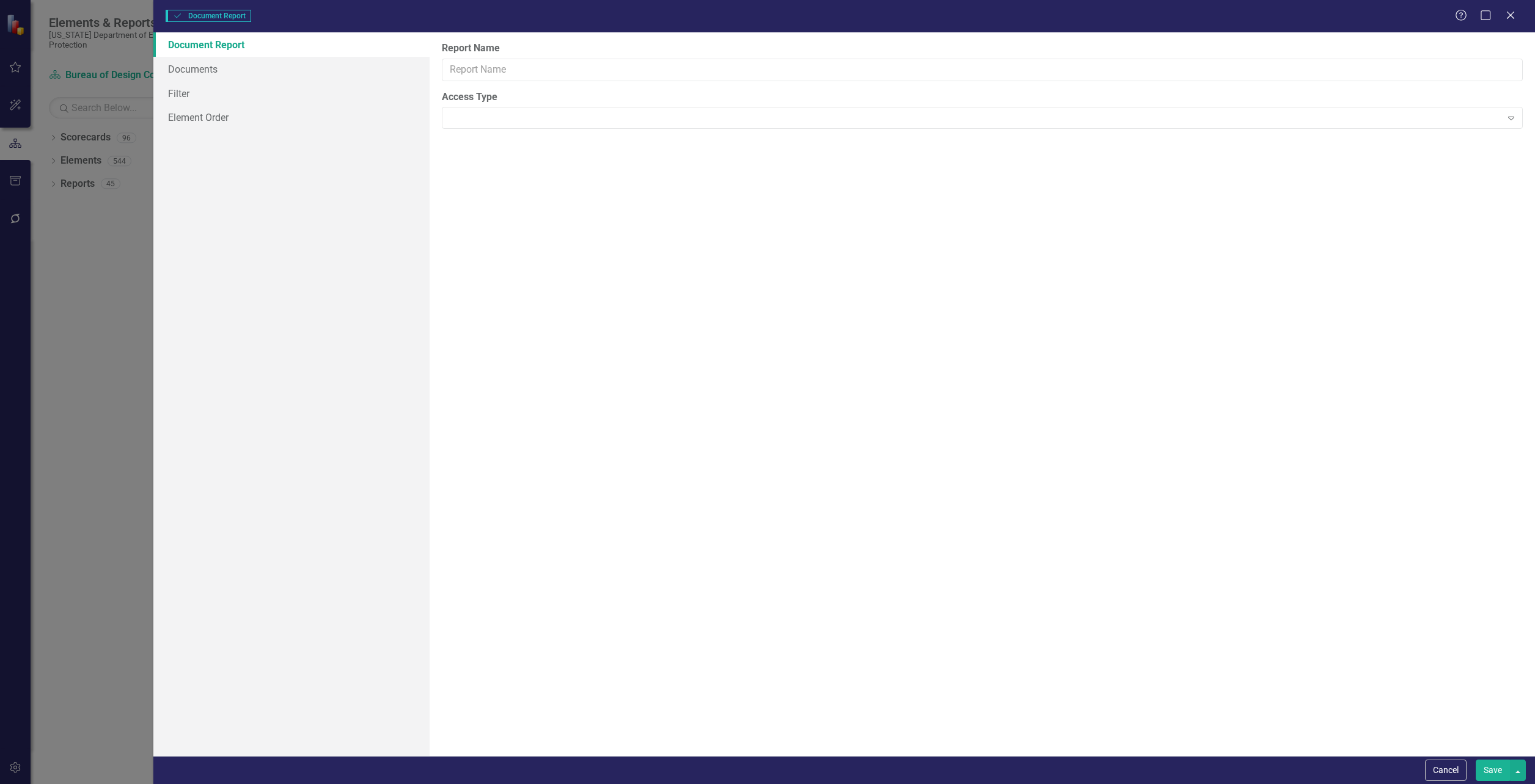
type input "Document Tracker"
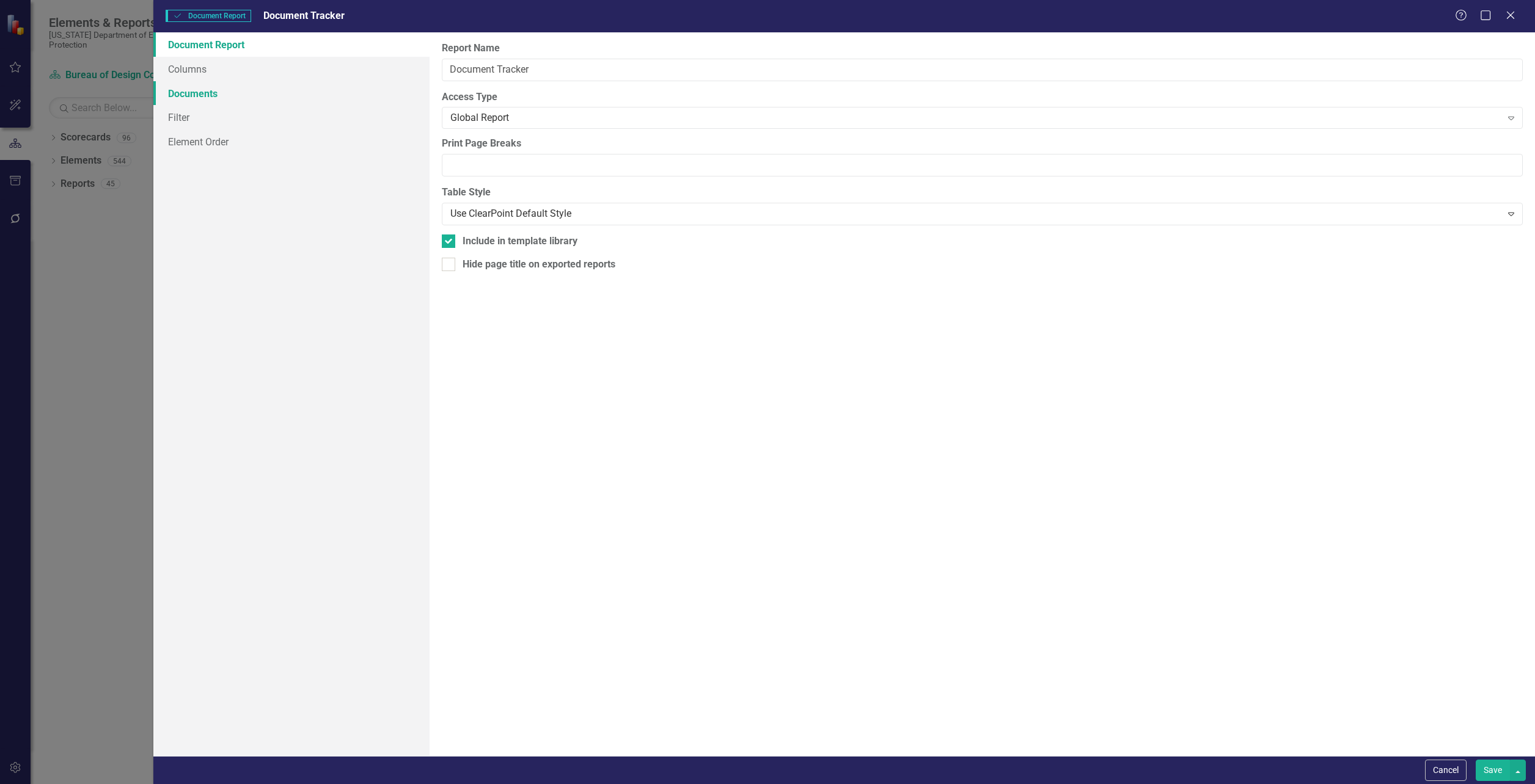
click at [185, 95] on link "Documents" at bounding box center [291, 93] width 276 height 24
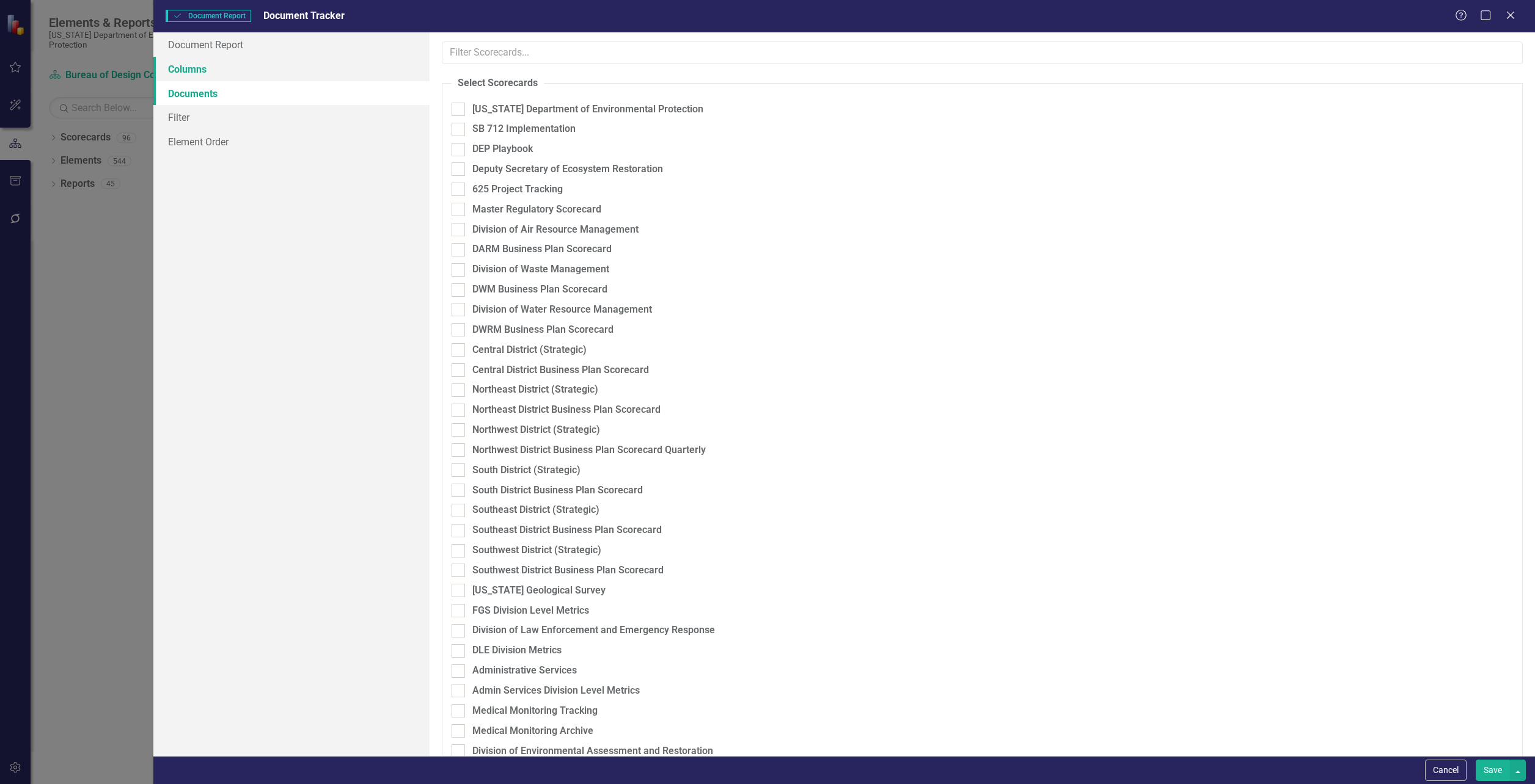
click at [184, 68] on link "Columns" at bounding box center [291, 68] width 276 height 24
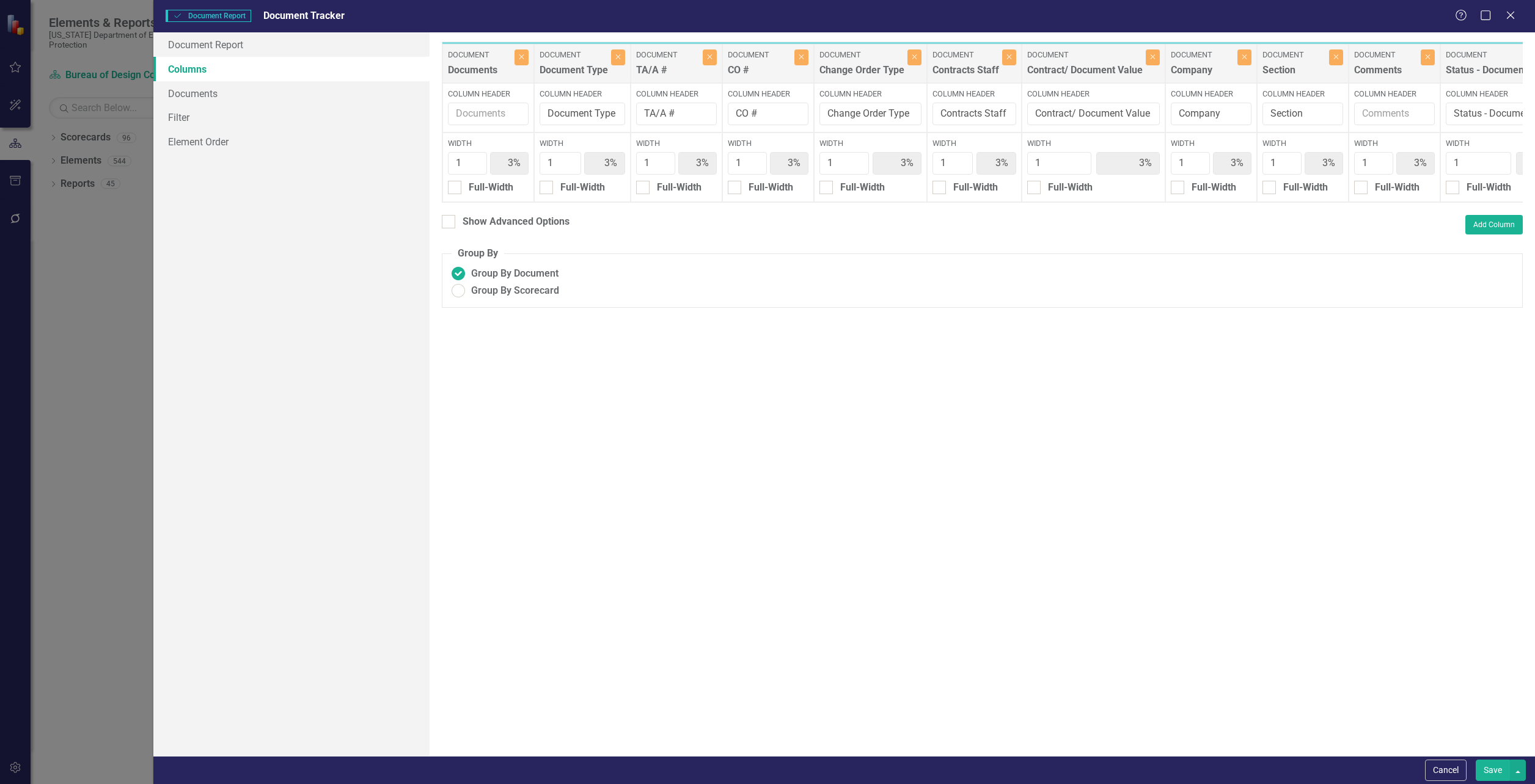
drag, startPoint x: 522, startPoint y: 11, endPoint x: 545, endPoint y: 338, distance: 327.8
click at [545, 338] on form "Document Document Report Document Tracker Help Maximize Close Document Report C…" at bounding box center [844, 392] width 1382 height 784
click at [1454, 776] on button "Cancel" at bounding box center [1446, 771] width 41 height 21
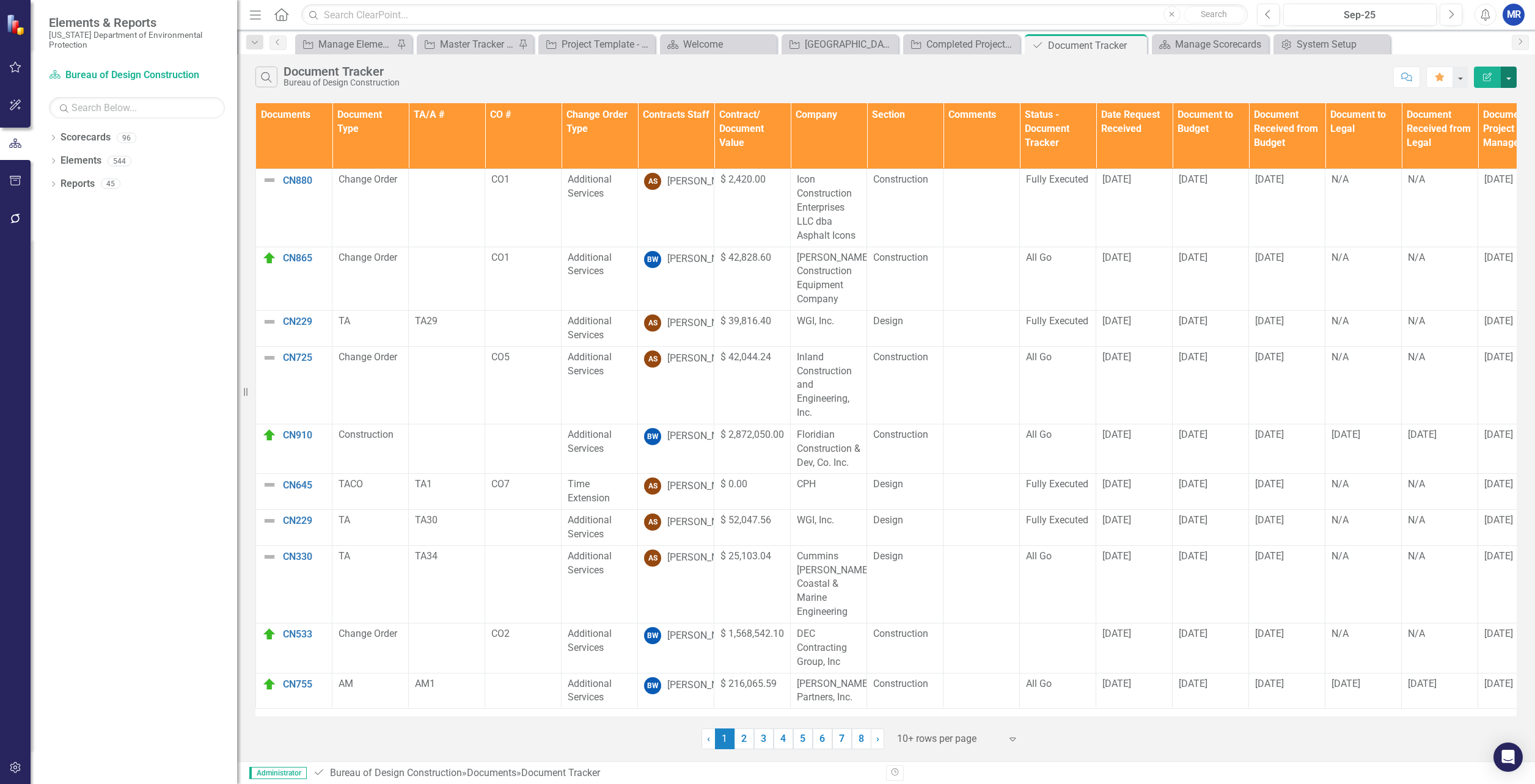
click at [1510, 84] on button "button" at bounding box center [1509, 77] width 16 height 21
click at [1482, 101] on link "Edit Report Edit Report" at bounding box center [1468, 100] width 97 height 23
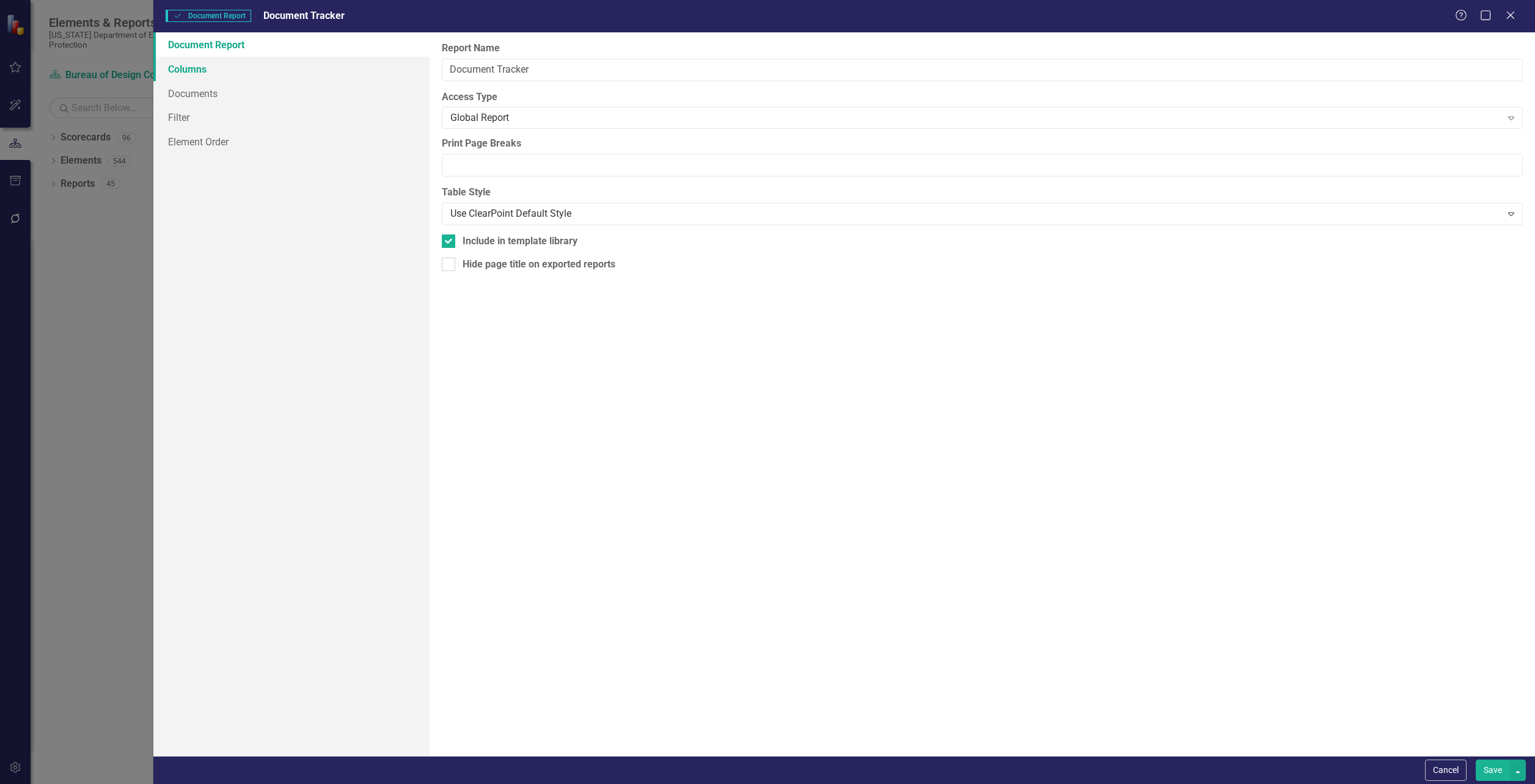
click at [193, 74] on link "Columns" at bounding box center [291, 68] width 276 height 24
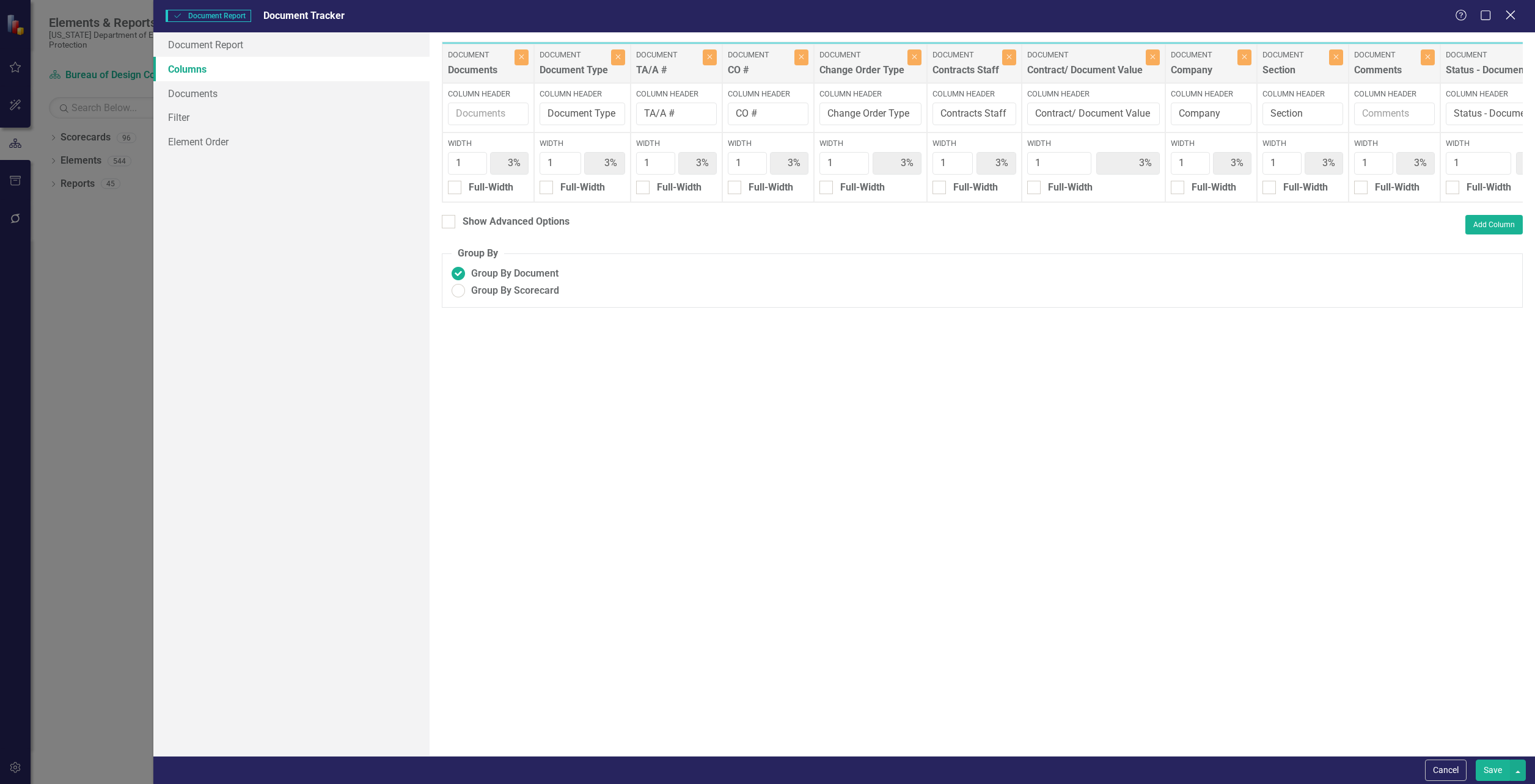
click at [1512, 14] on icon at bounding box center [1510, 15] width 9 height 9
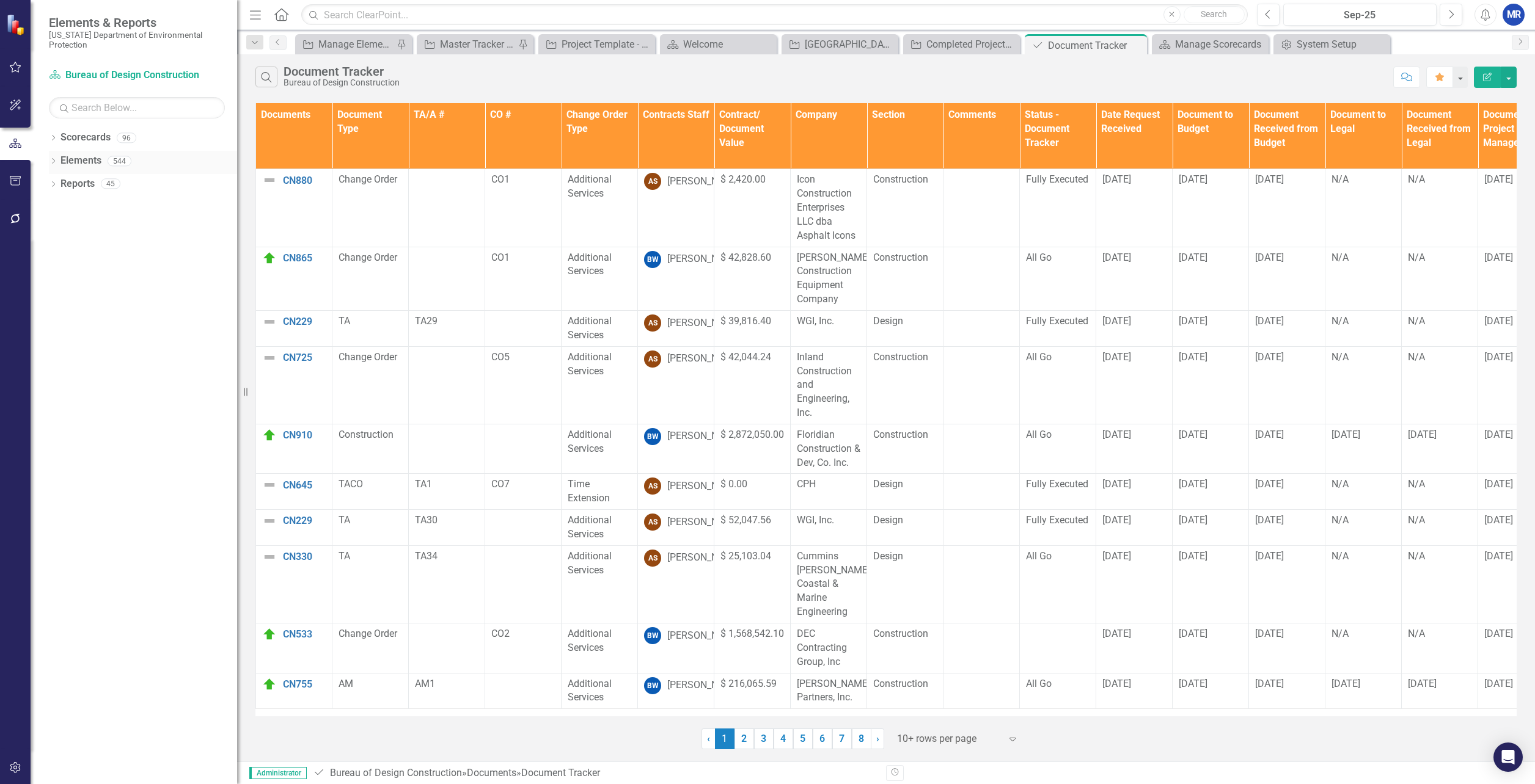
click at [52, 160] on icon "Dropdown" at bounding box center [53, 162] width 9 height 7
click at [55, 138] on icon "Dropdown" at bounding box center [53, 139] width 9 height 7
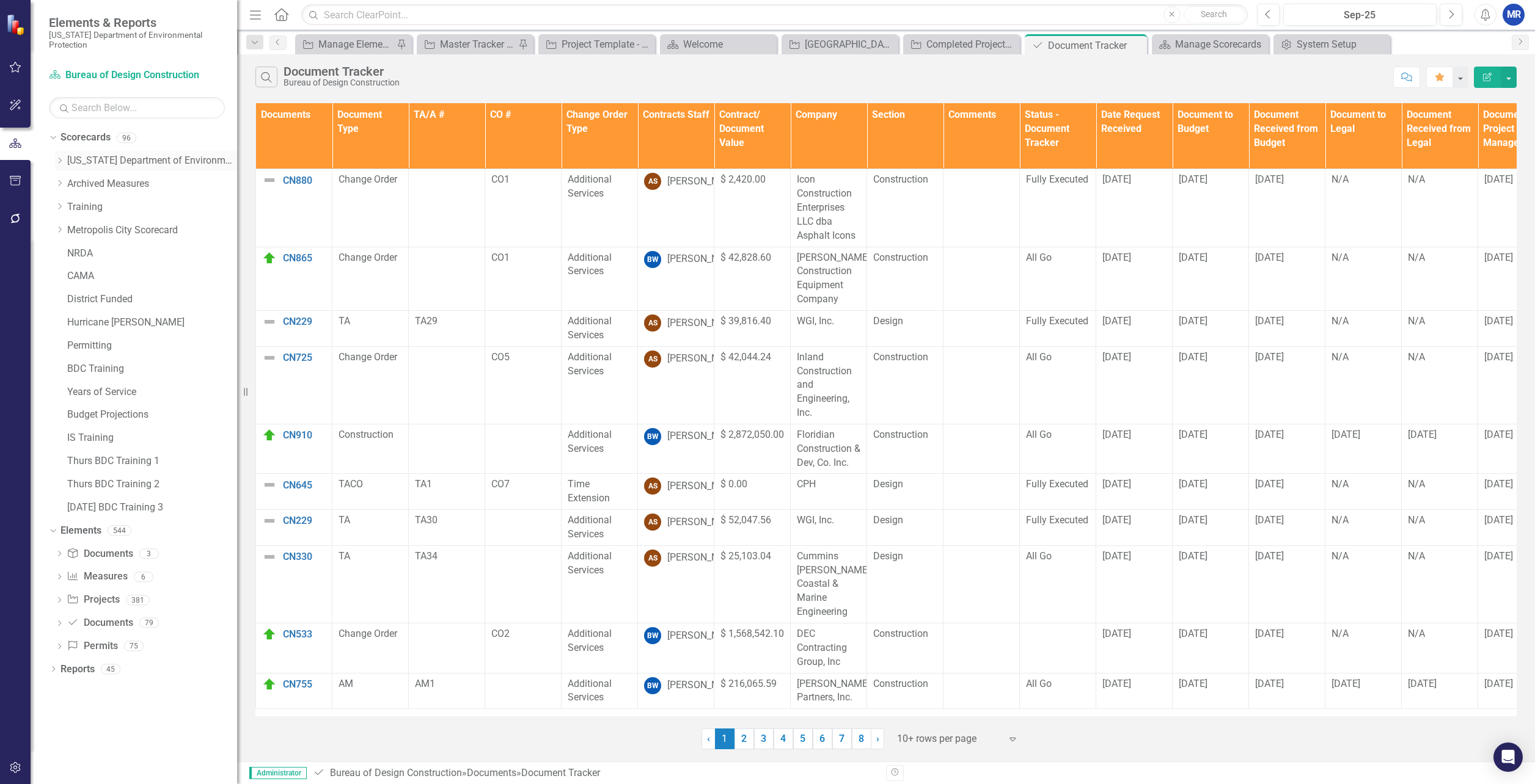
click at [59, 161] on icon "Dropdown" at bounding box center [60, 161] width 9 height 8
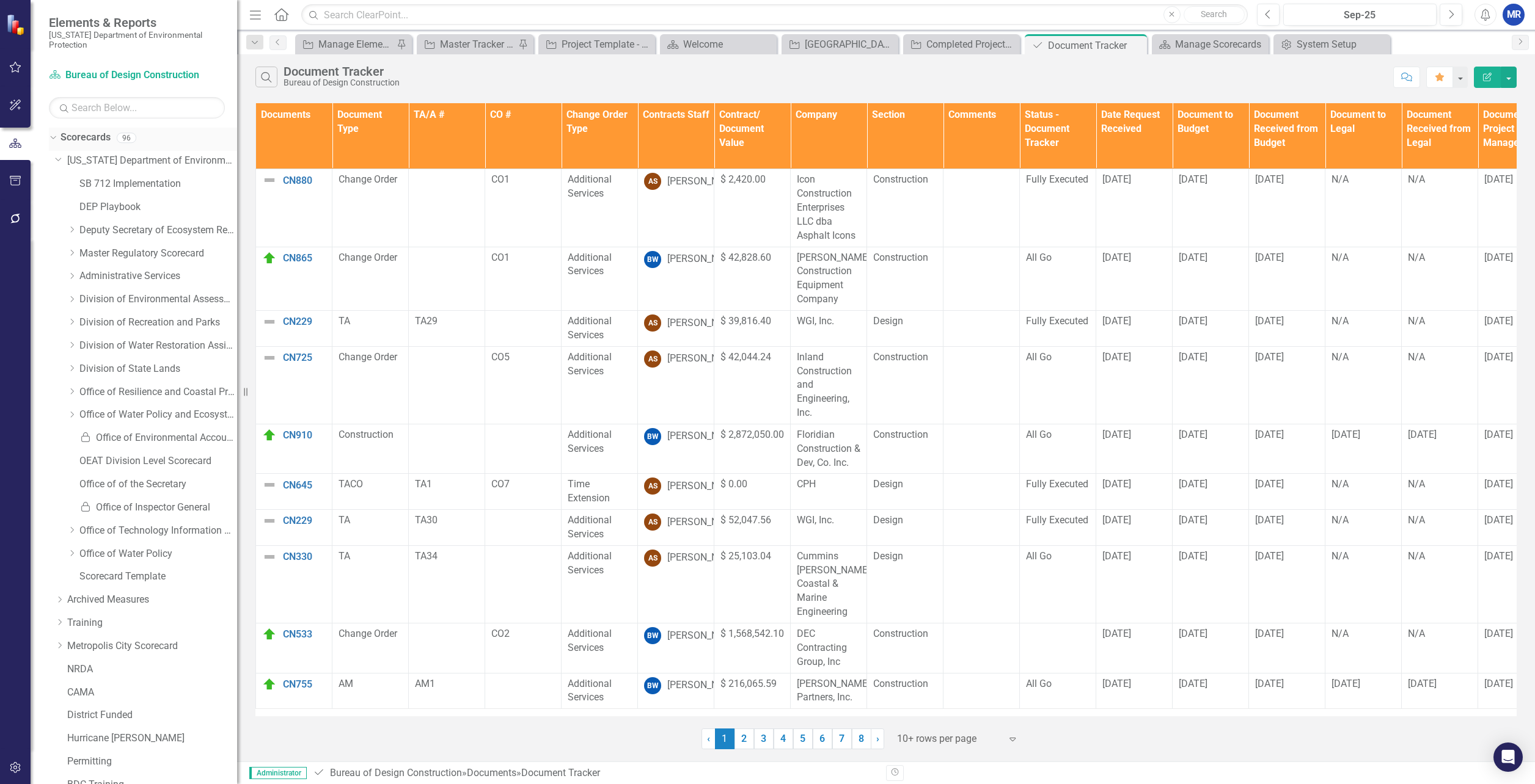
click at [58, 139] on div "Dropdown Scorecards 96" at bounding box center [143, 139] width 188 height 23
click at [49, 136] on icon "Dropdown" at bounding box center [52, 138] width 7 height 9
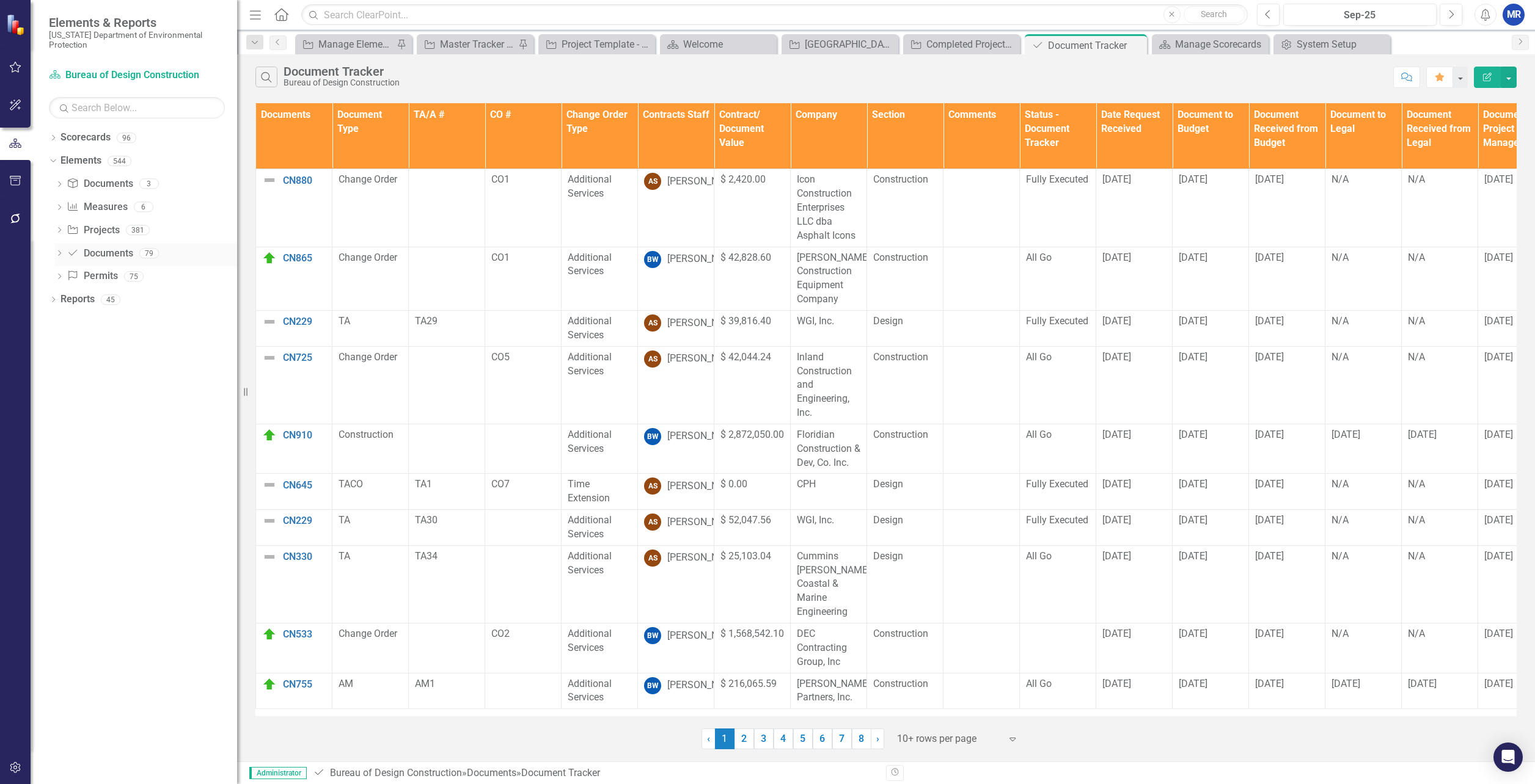
click at [57, 254] on icon "Dropdown" at bounding box center [60, 254] width 9 height 7
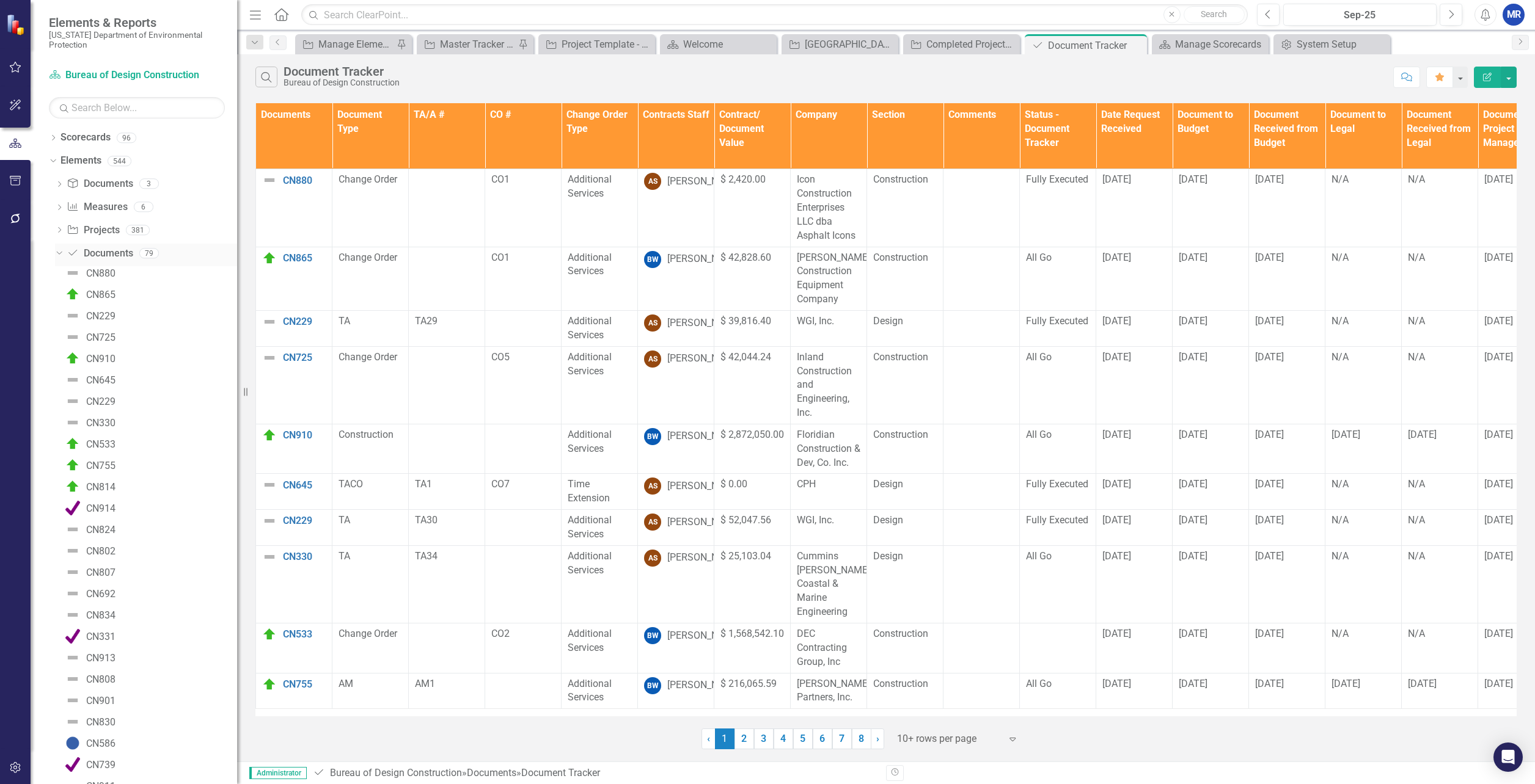
click at [57, 254] on icon "Dropdown" at bounding box center [58, 253] width 7 height 9
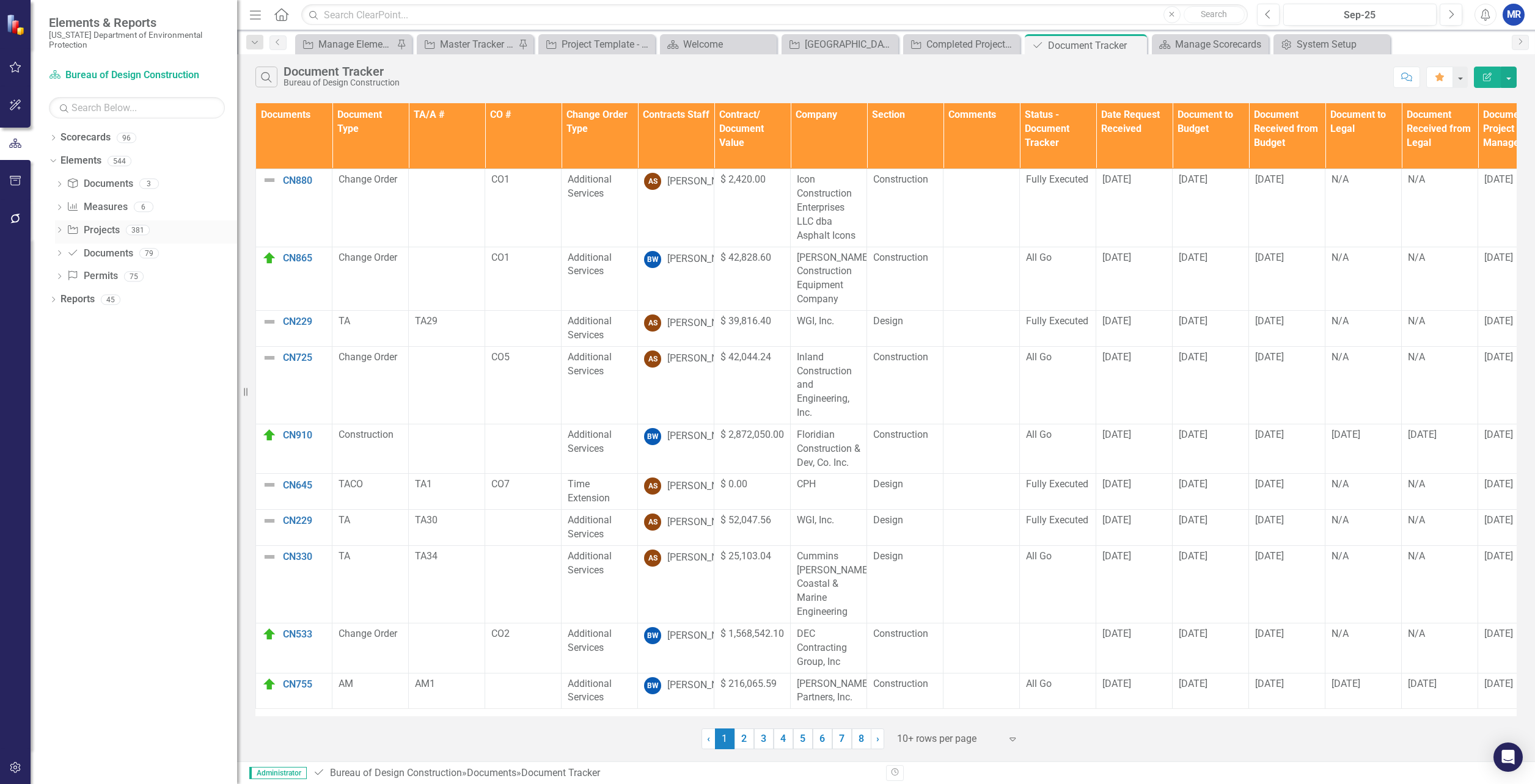
click at [60, 231] on icon "Dropdown" at bounding box center [60, 231] width 9 height 7
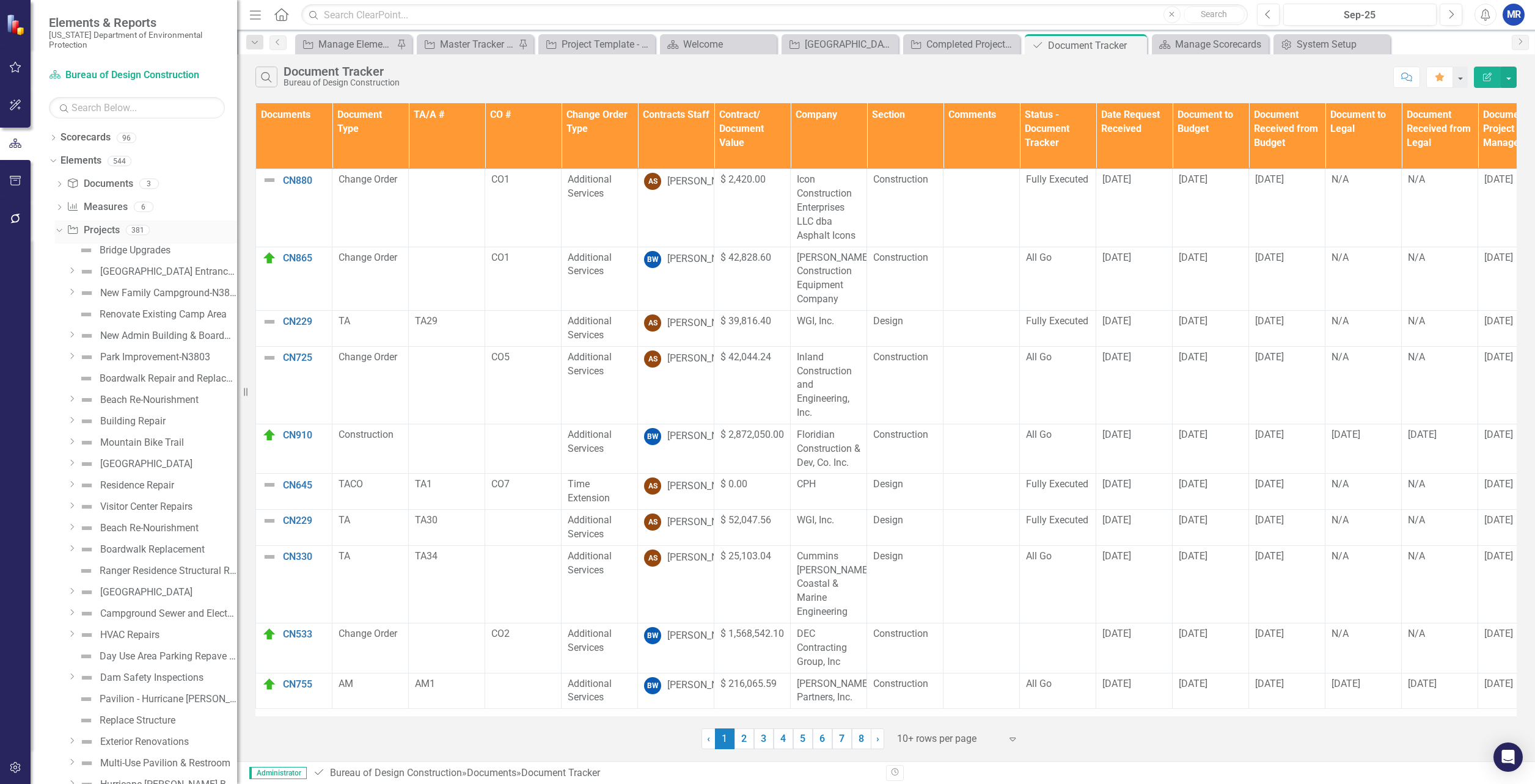
click at [60, 231] on icon "Dropdown" at bounding box center [58, 230] width 7 height 9
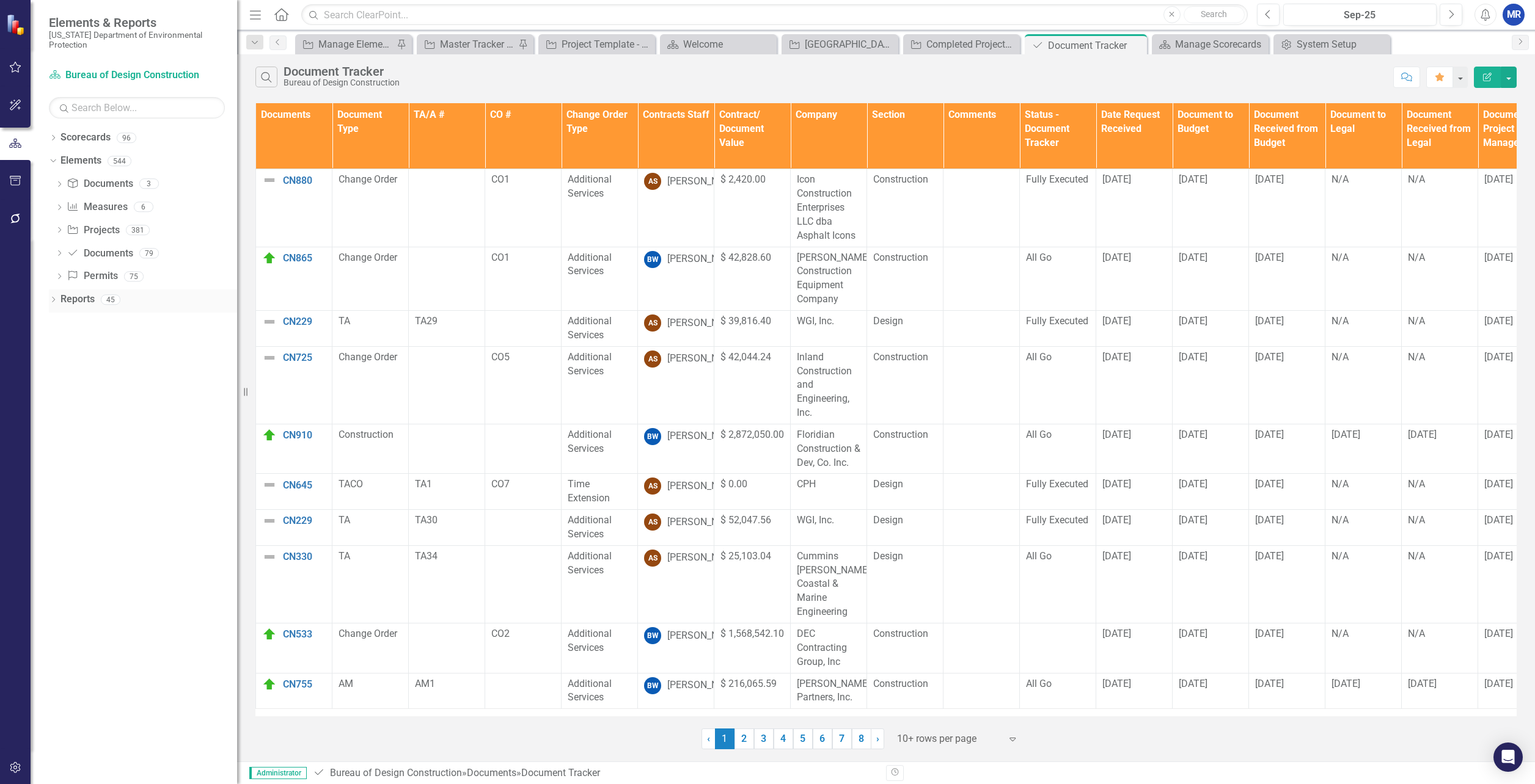
click at [53, 297] on div "Dropdown" at bounding box center [53, 302] width 9 height 11
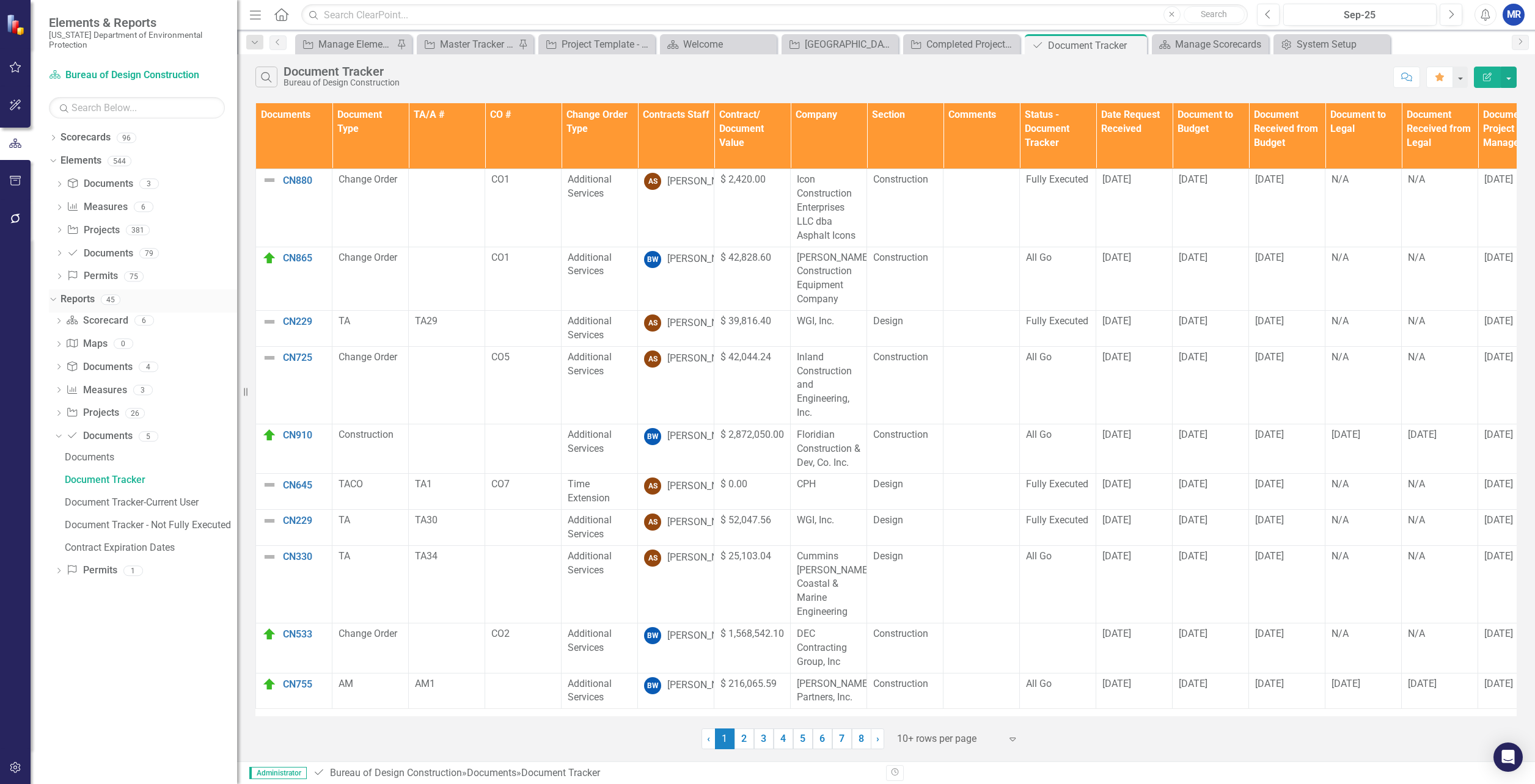
click at [55, 298] on icon "Dropdown" at bounding box center [52, 300] width 7 height 9
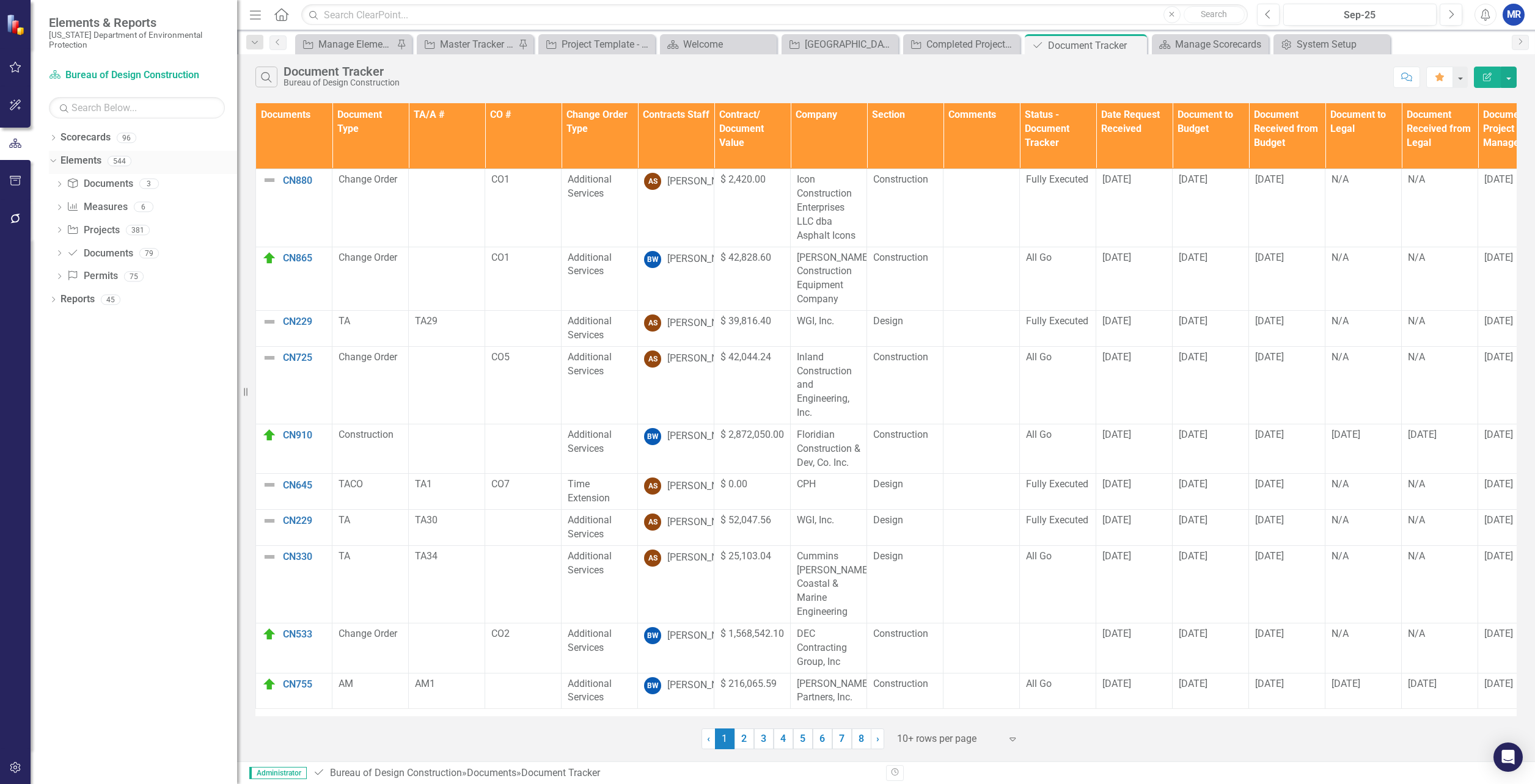
click at [68, 154] on link "Elements" at bounding box center [80, 161] width 41 height 14
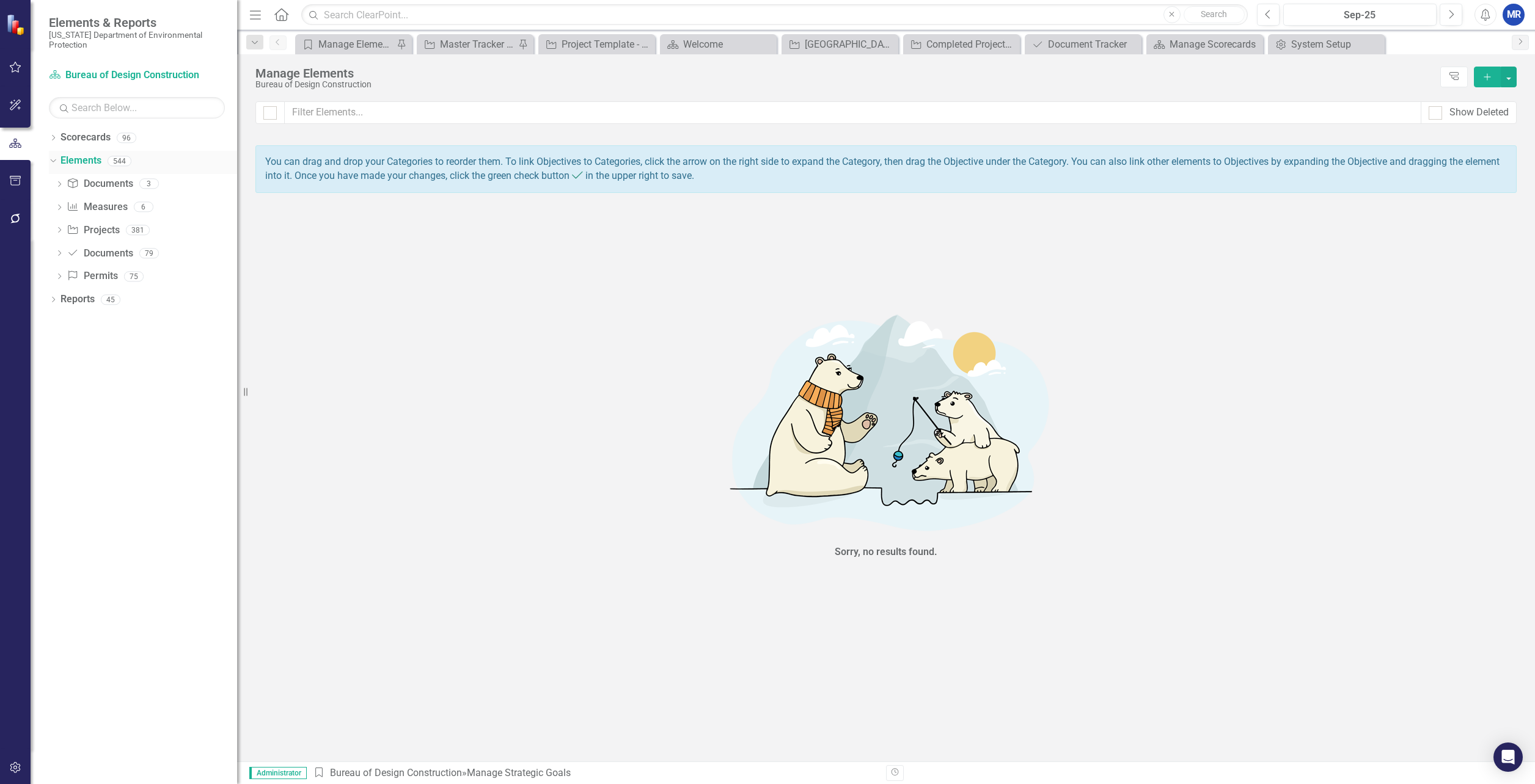
click at [55, 158] on icon "Dropdown" at bounding box center [52, 161] width 7 height 9
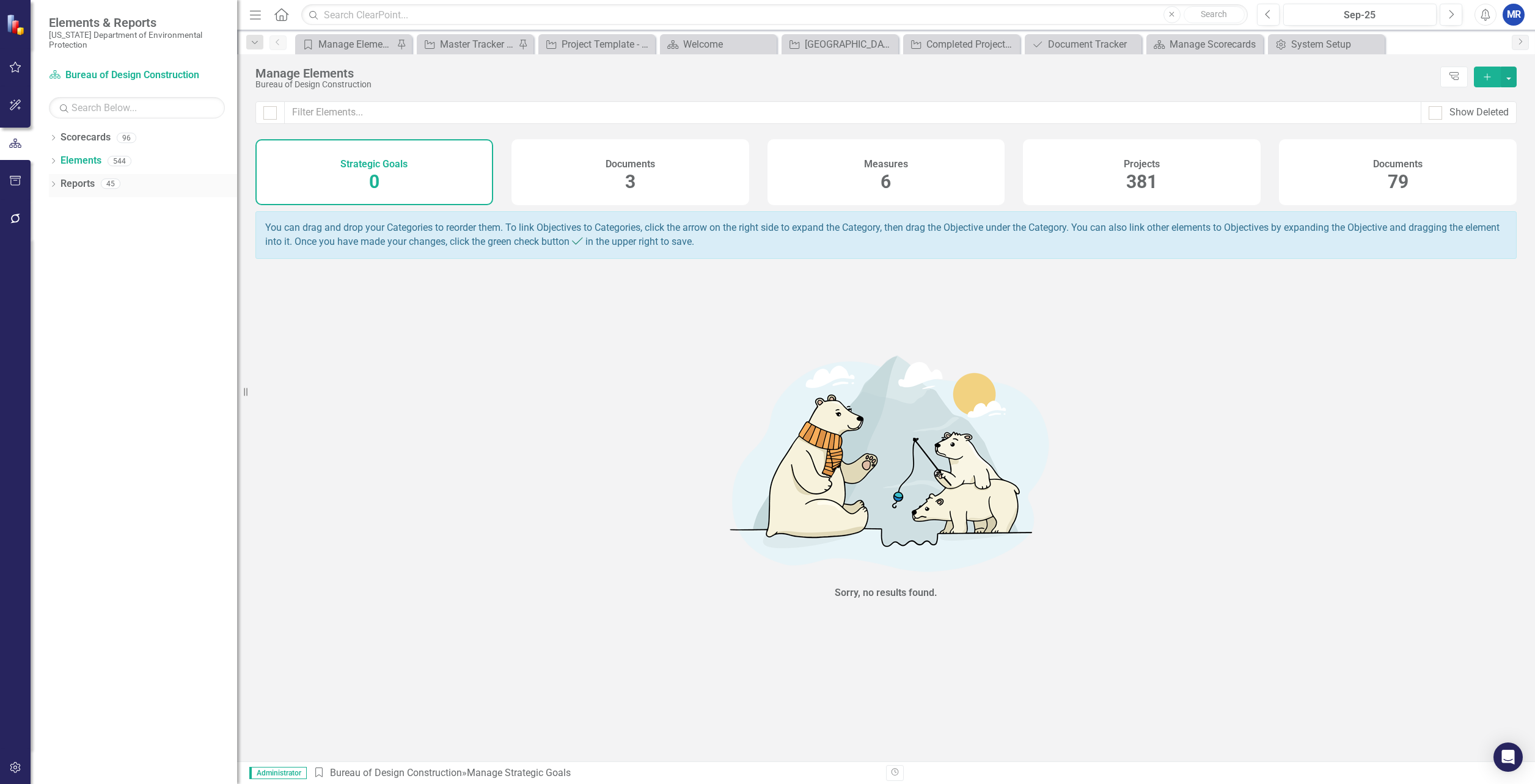
click at [53, 185] on icon "Dropdown" at bounding box center [53, 185] width 9 height 7
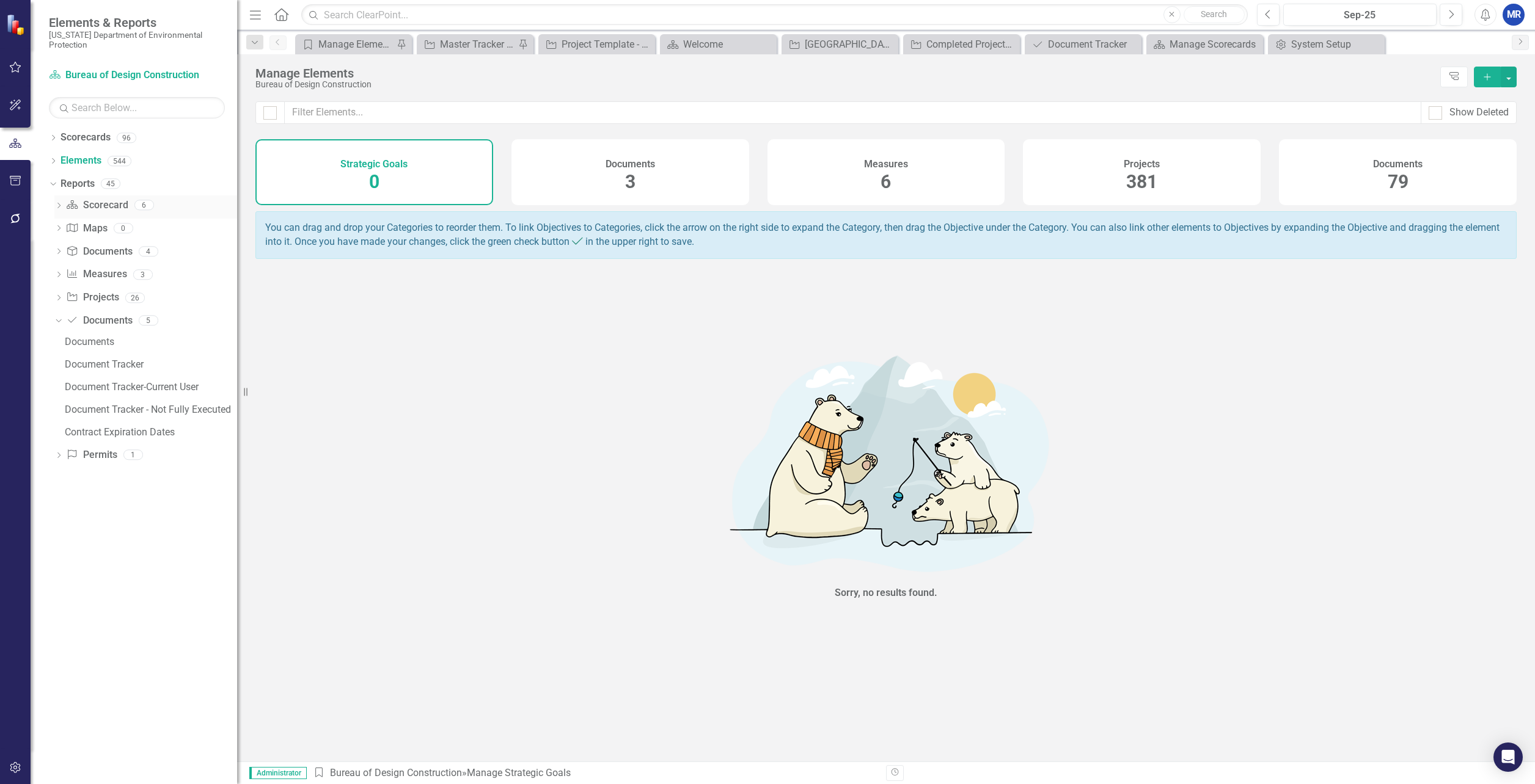
click at [60, 204] on icon "Dropdown" at bounding box center [59, 207] width 9 height 7
click at [60, 204] on icon "Dropdown" at bounding box center [57, 205] width 7 height 9
click at [55, 185] on icon "Dropdown" at bounding box center [52, 183] width 7 height 9
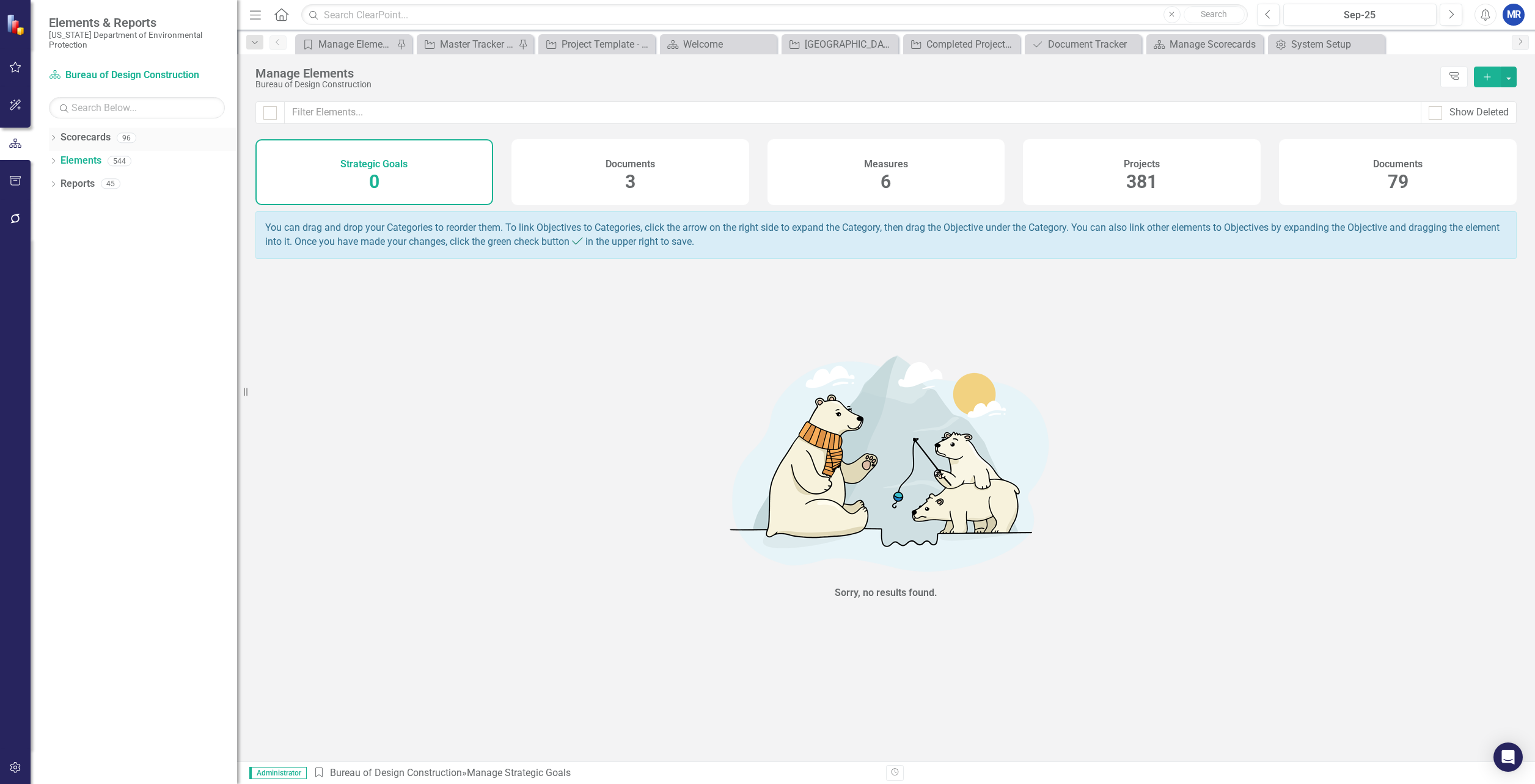
click at [53, 138] on icon "Dropdown" at bounding box center [53, 139] width 9 height 7
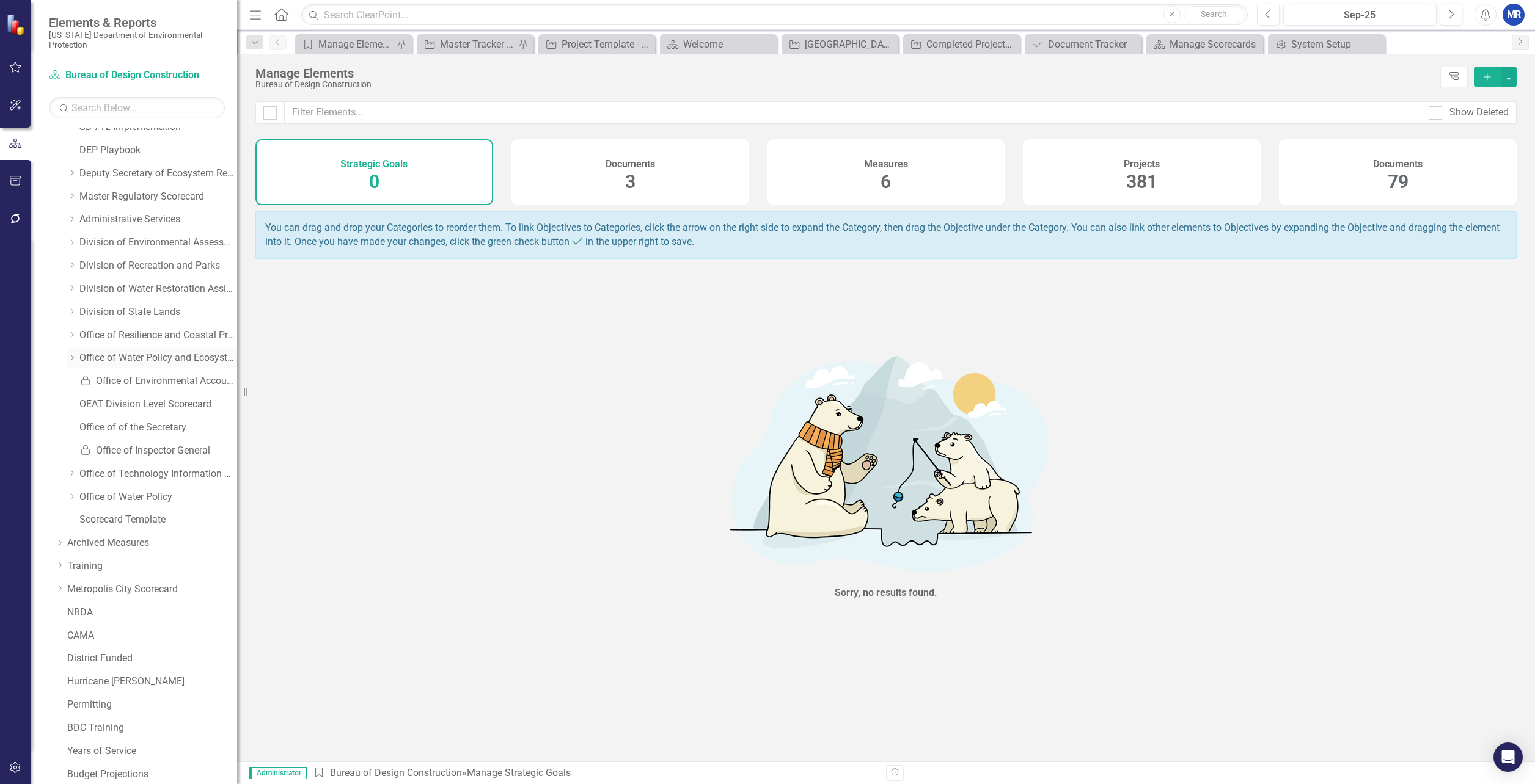
scroll to position [15, 0]
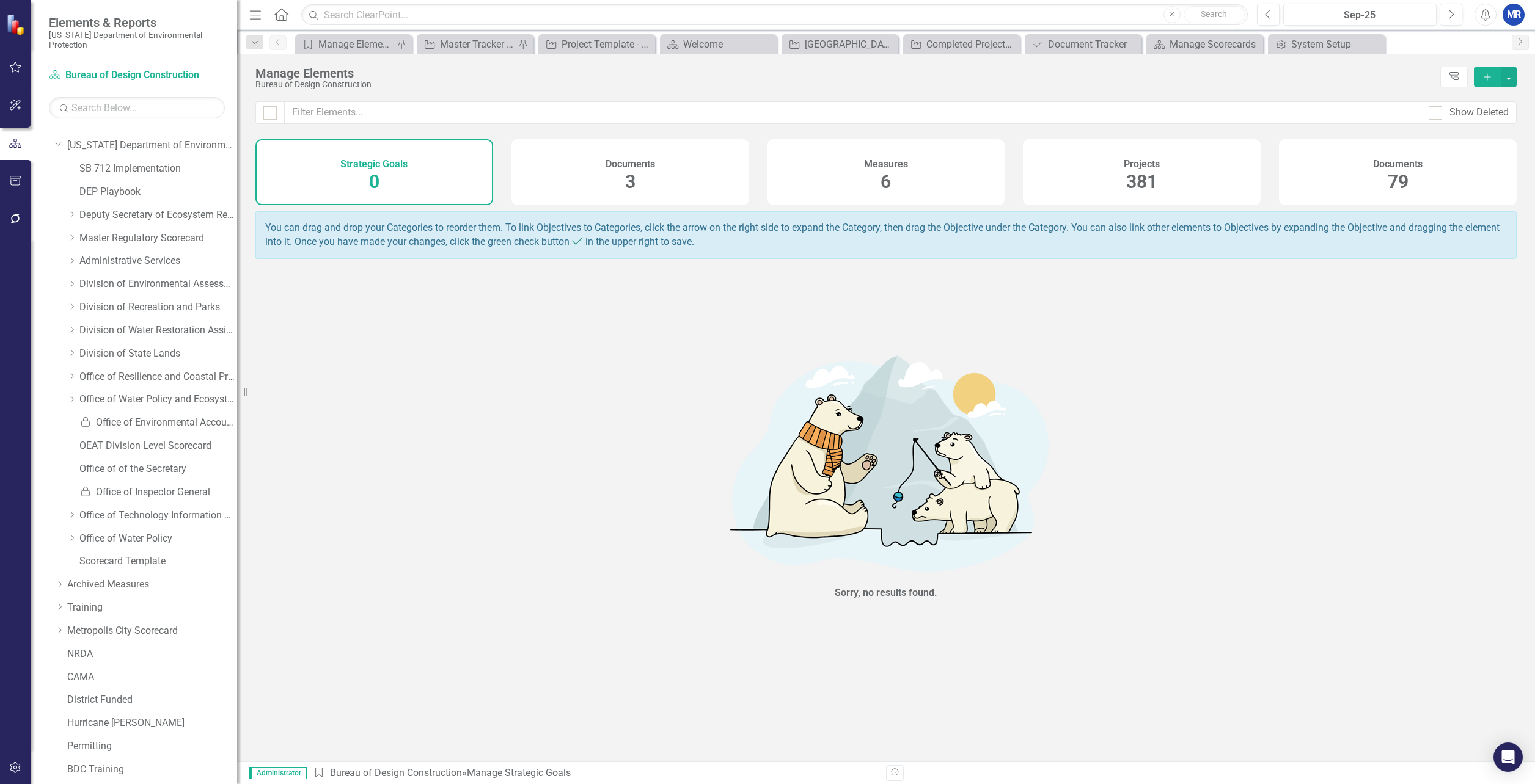
drag, startPoint x: 74, startPoint y: 305, endPoint x: 68, endPoint y: 320, distance: 16.2
click at [74, 305] on icon "Dropdown" at bounding box center [72, 307] width 9 height 8
click at [101, 331] on link "Bureau of Design Construction" at bounding box center [164, 330] width 145 height 14
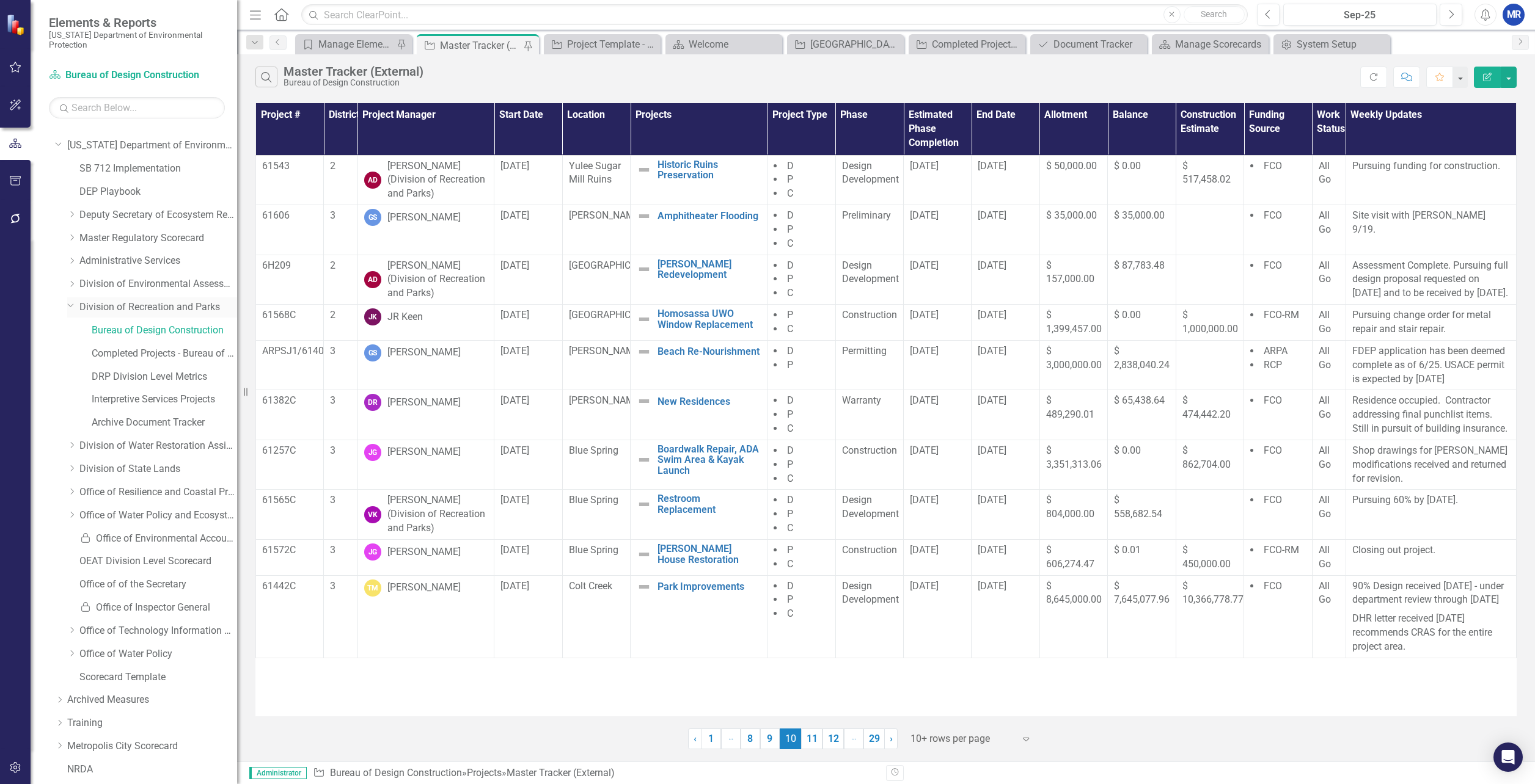
click at [67, 305] on icon "Dropdown" at bounding box center [71, 305] width 8 height 9
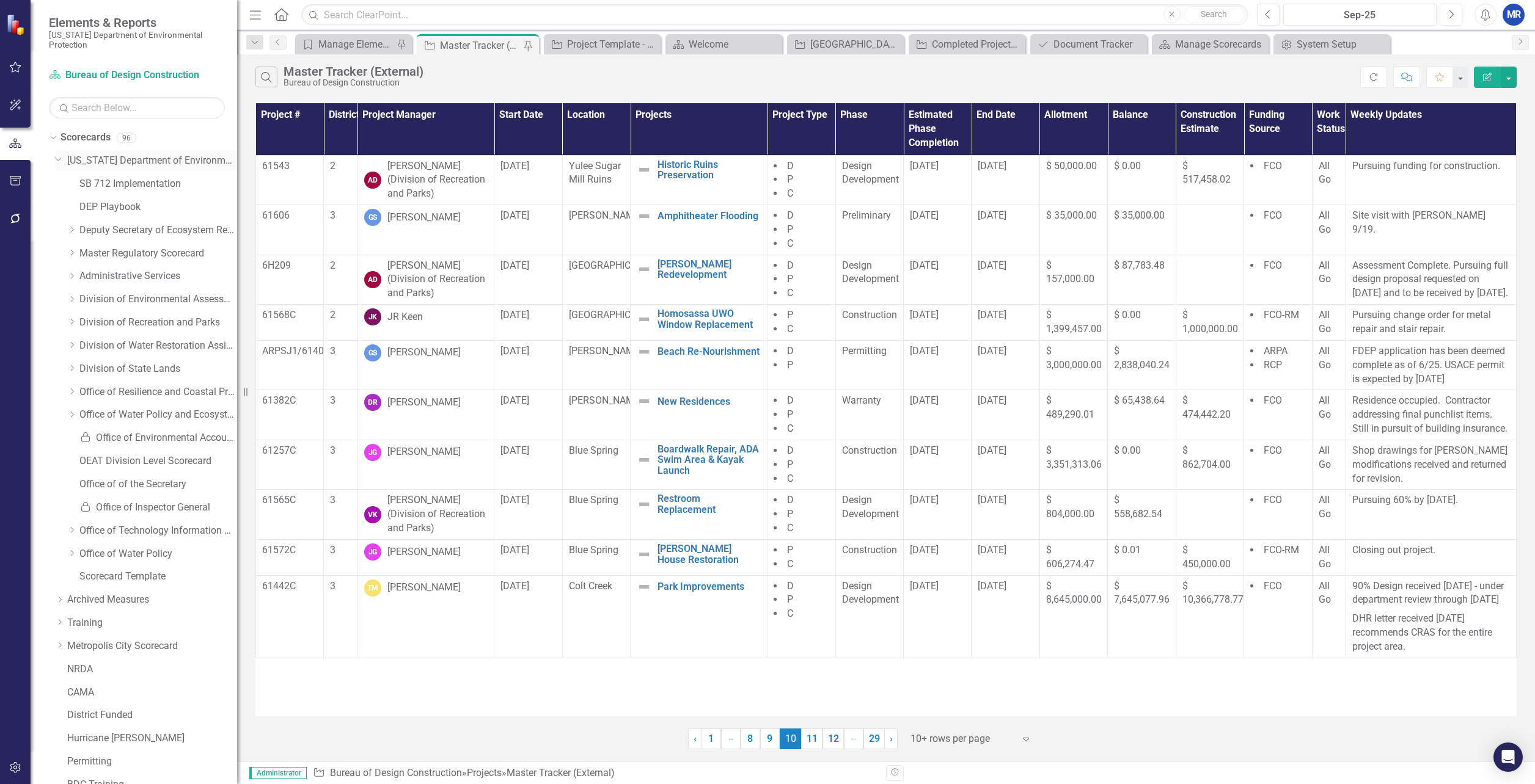
click at [59, 157] on icon "Dropdown" at bounding box center [59, 158] width 8 height 9
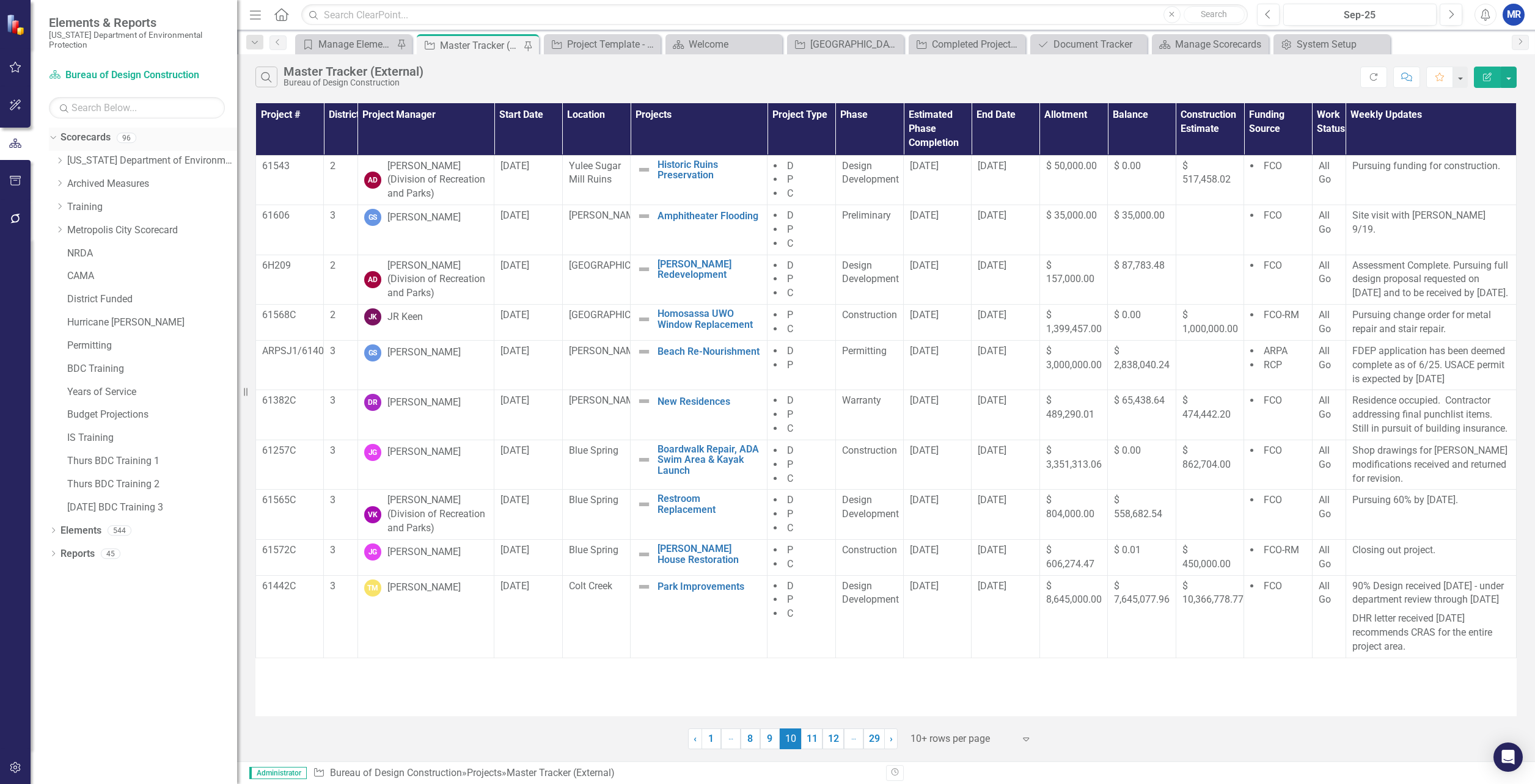
click at [53, 139] on icon at bounding box center [53, 138] width 6 height 3
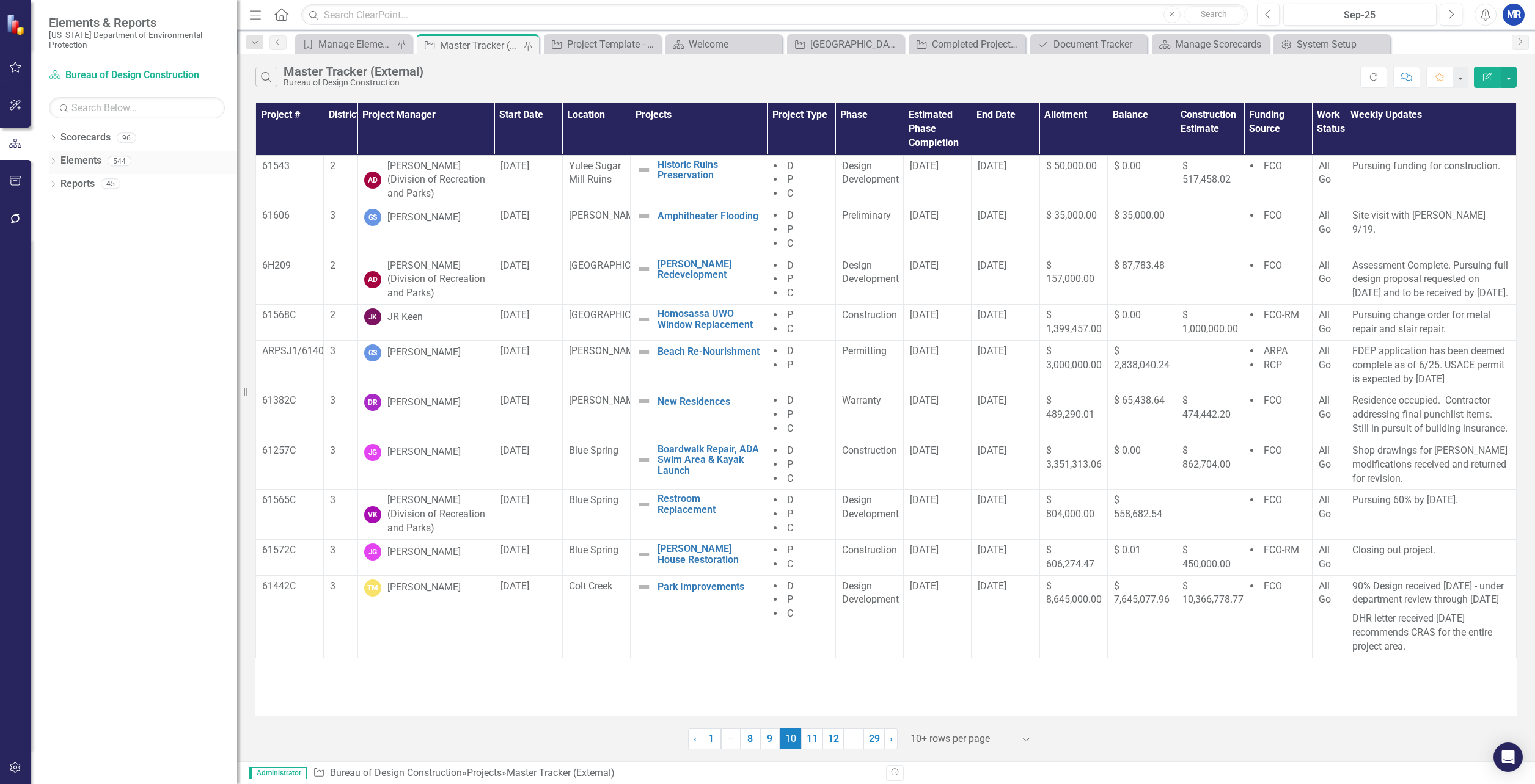
click at [55, 161] on icon "Dropdown" at bounding box center [53, 162] width 9 height 7
click at [59, 183] on icon "Dropdown" at bounding box center [60, 185] width 9 height 7
click at [59, 183] on icon "Dropdown" at bounding box center [58, 183] width 7 height 9
click at [55, 300] on icon at bounding box center [53, 300] width 3 height 6
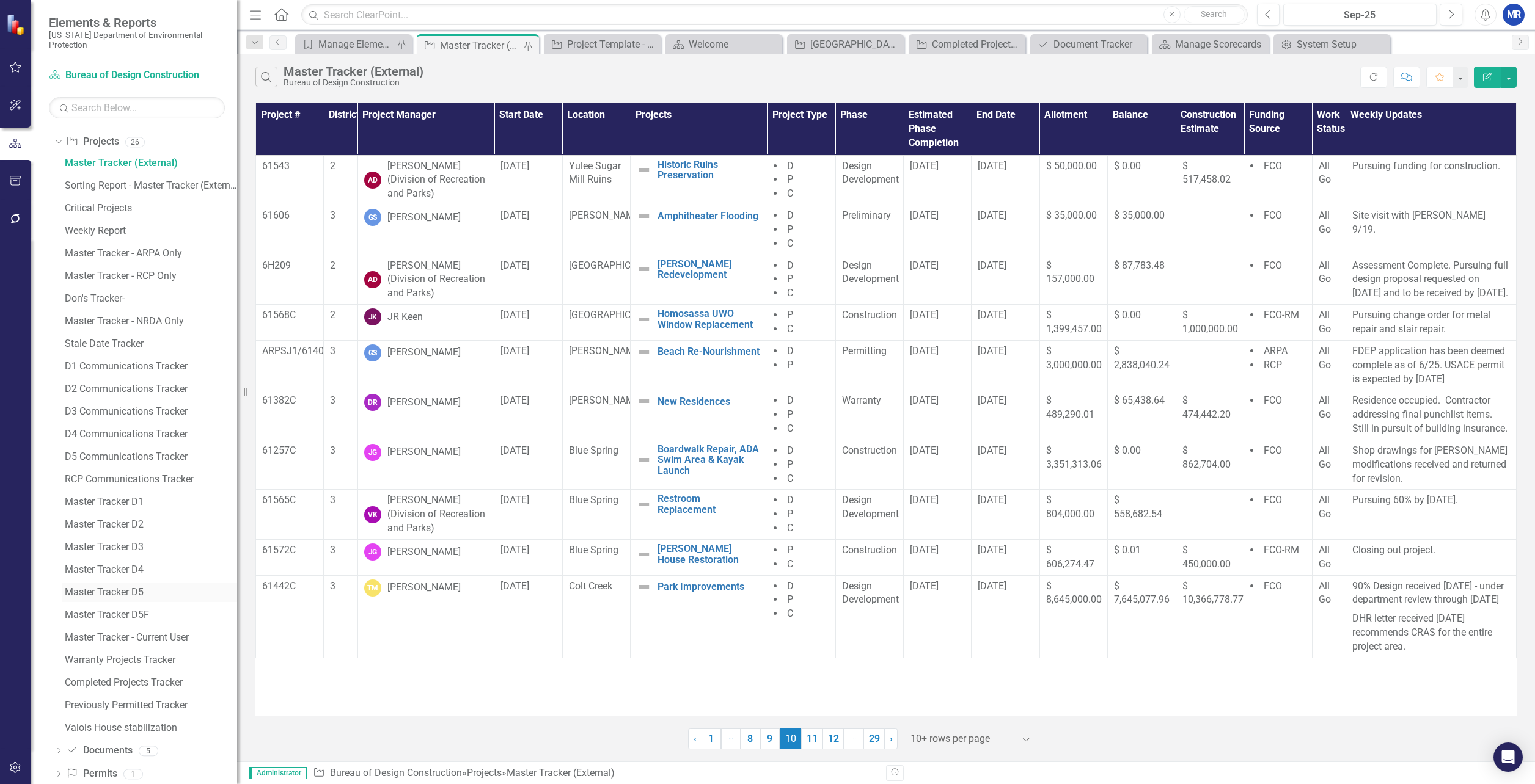
scroll to position [293, 0]
click at [113, 480] on div "Master Tracker D1" at bounding box center [151, 481] width 172 height 11
